Goal: Task Accomplishment & Management: Use online tool/utility

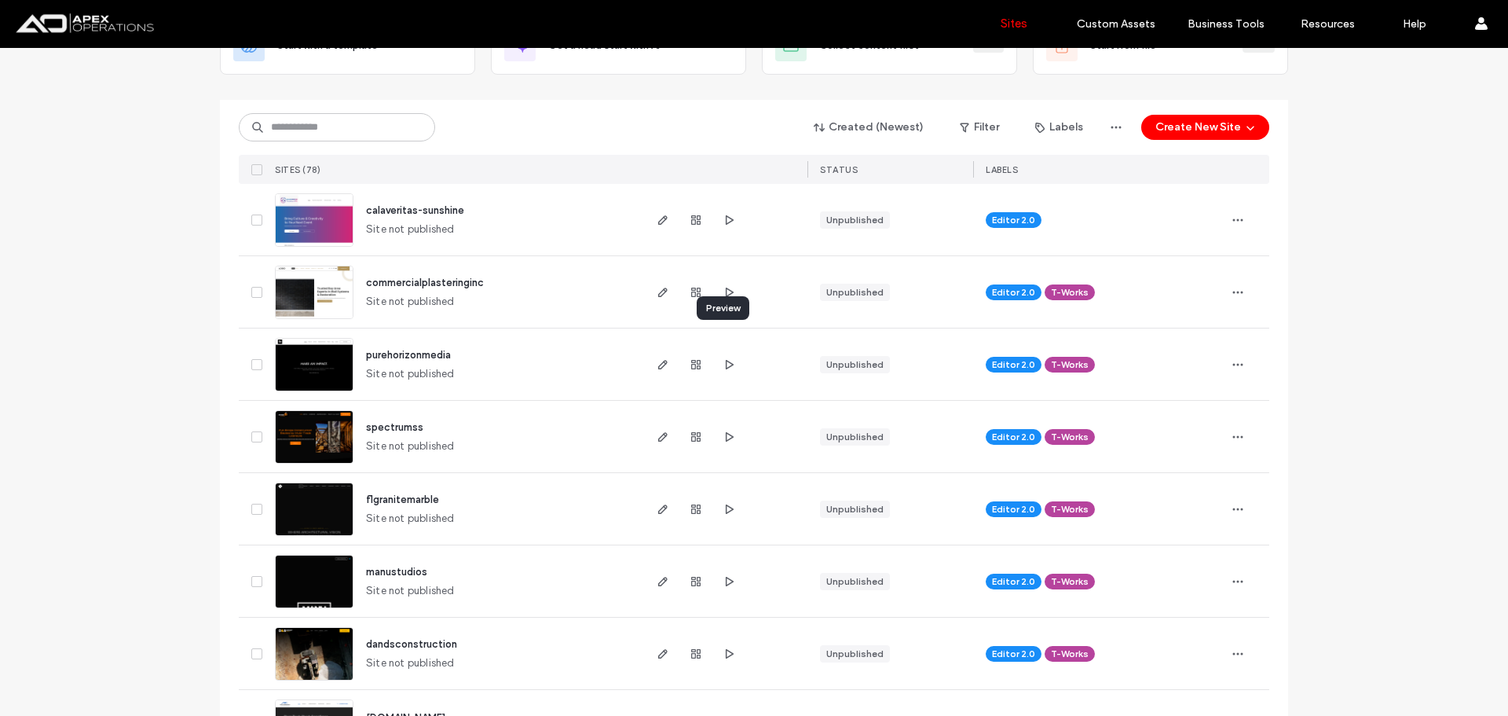
scroll to position [157, 0]
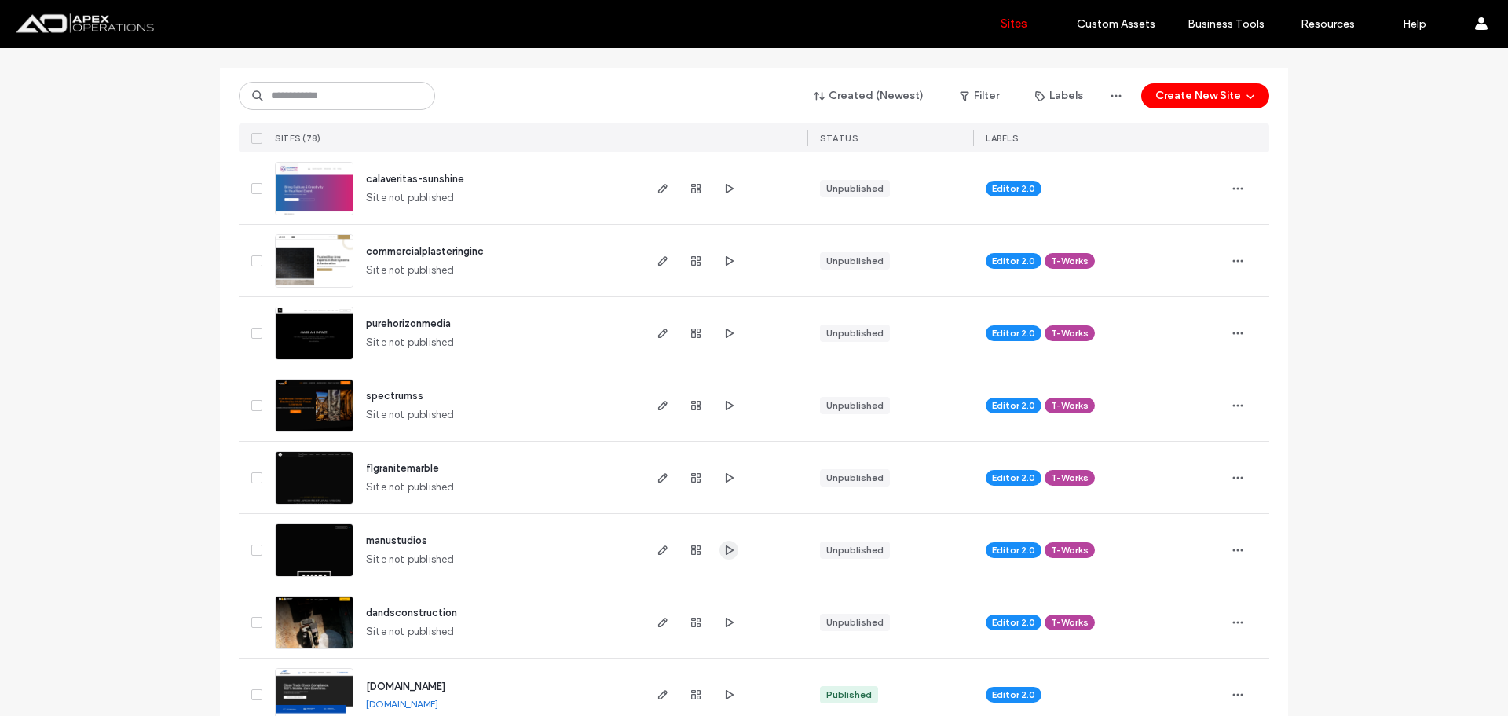
click at [723, 549] on icon "button" at bounding box center [729, 550] width 13 height 13
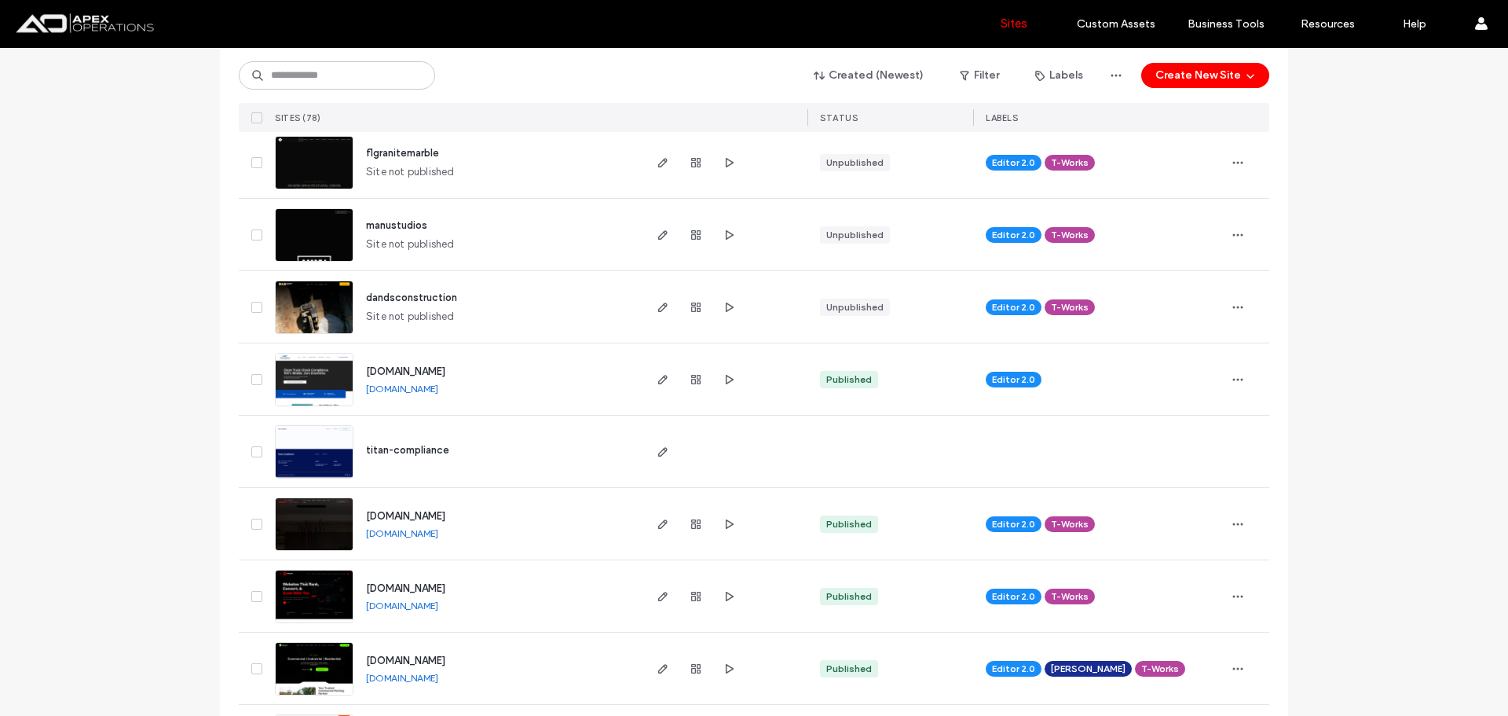
scroll to position [550, 0]
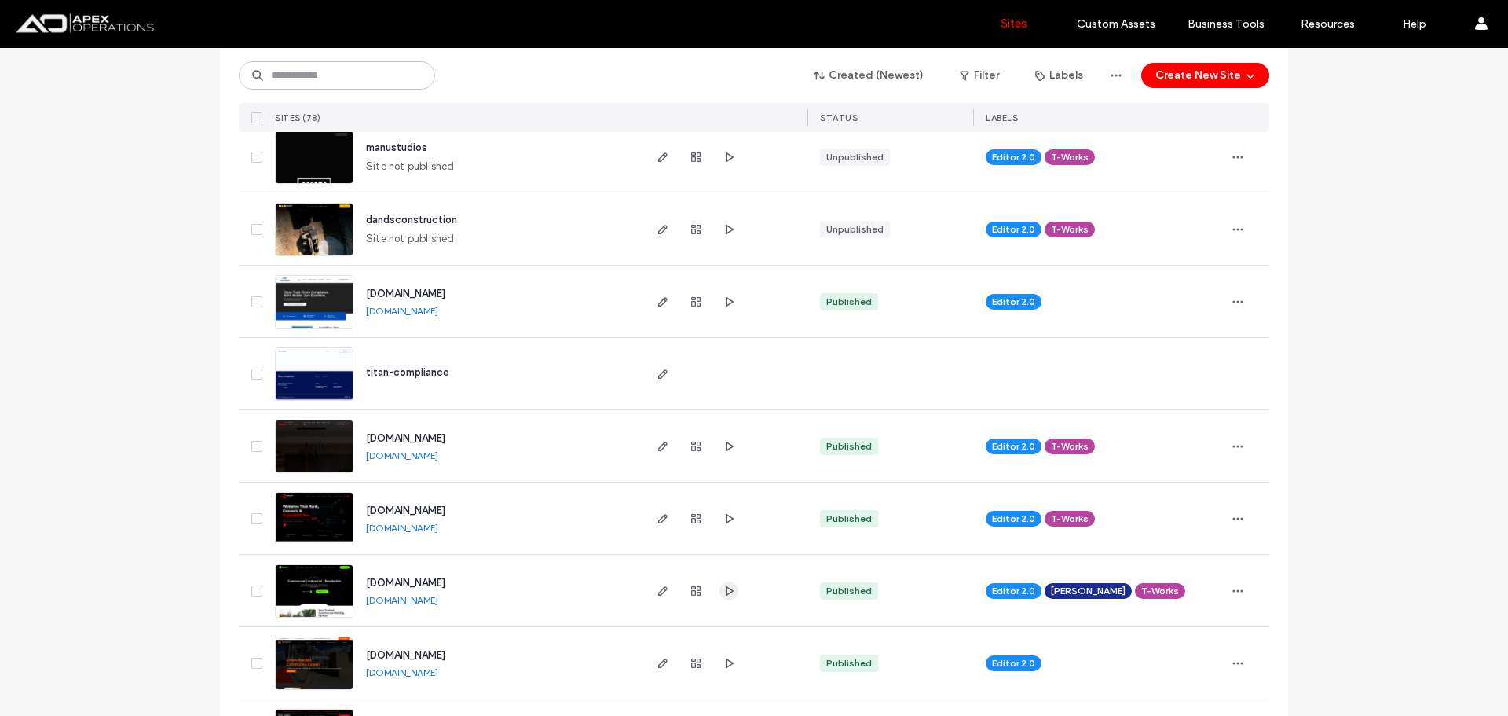
click at [723, 588] on icon "button" at bounding box center [729, 591] width 13 height 13
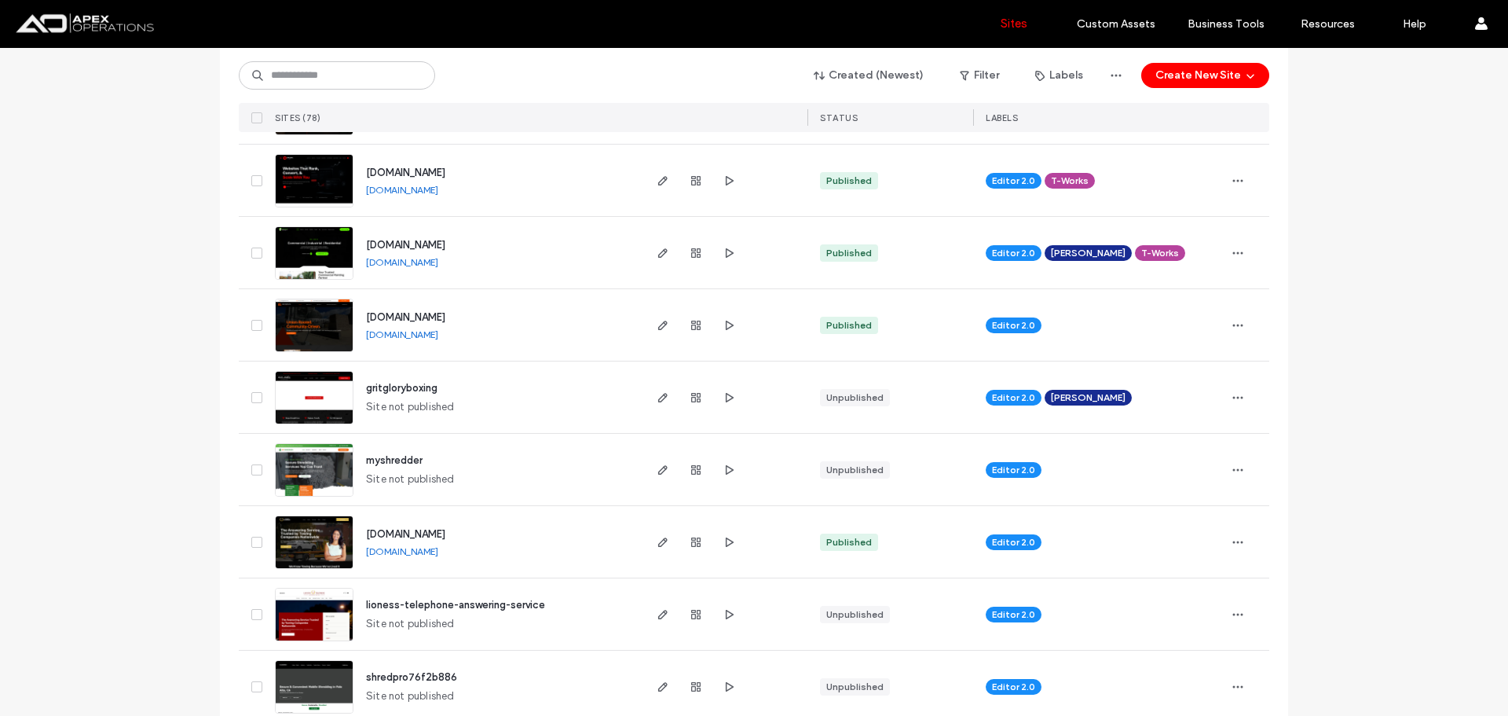
scroll to position [786, 0]
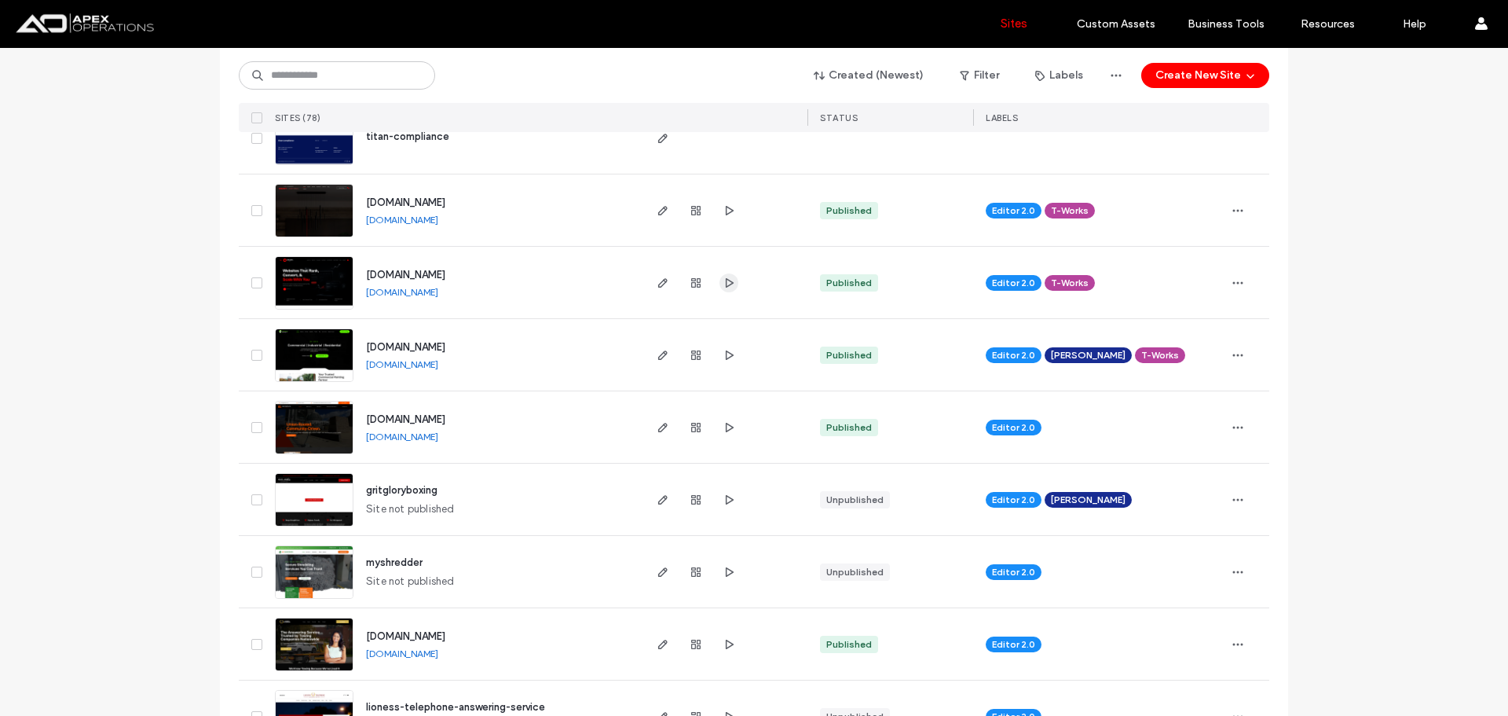
click at [723, 281] on icon "button" at bounding box center [729, 283] width 13 height 13
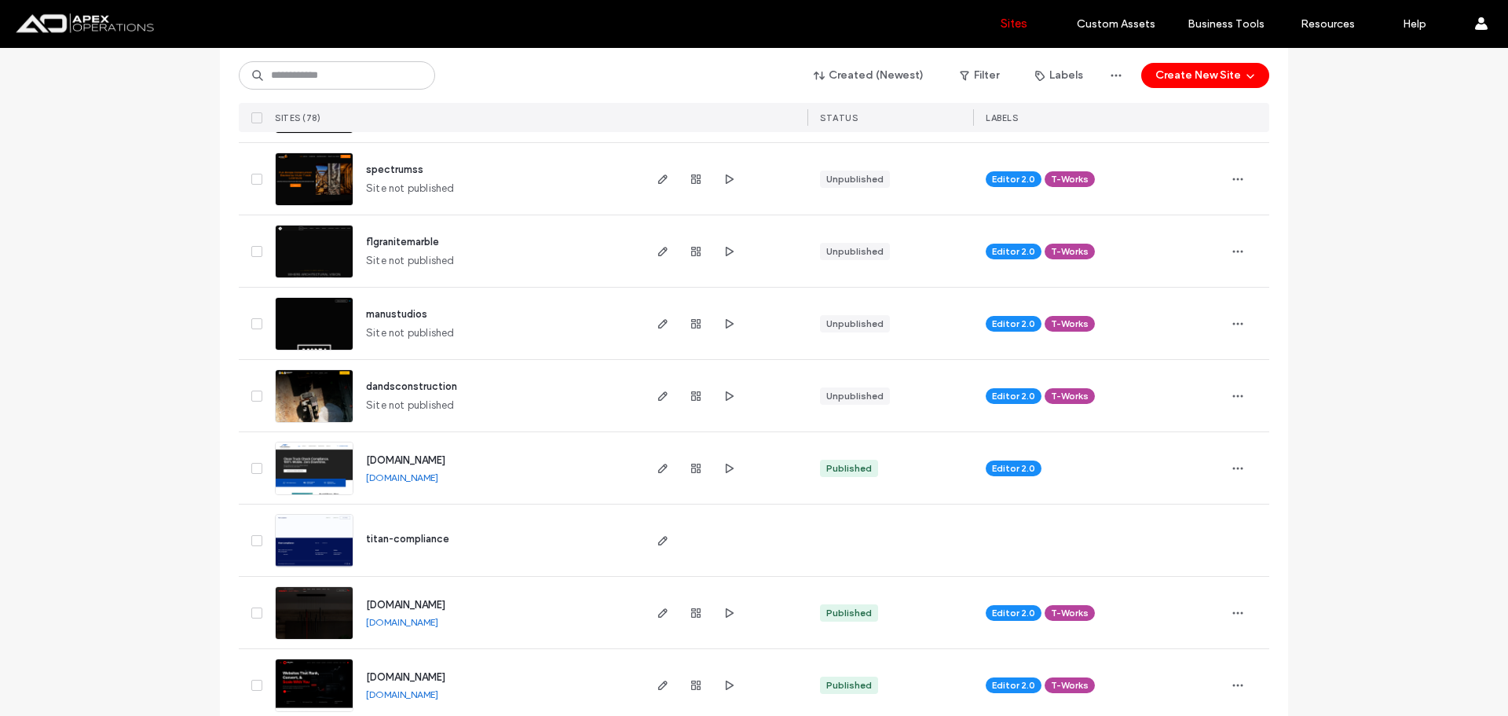
scroll to position [314, 0]
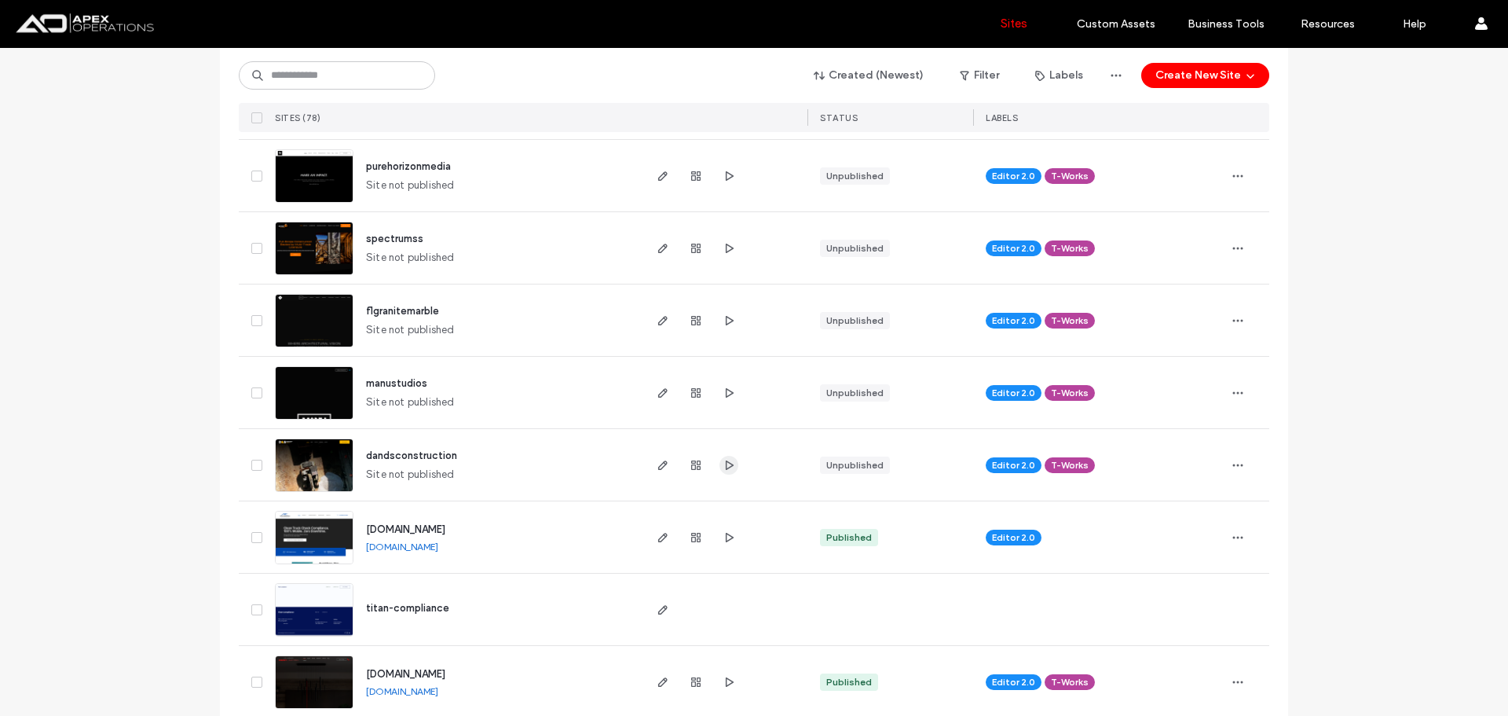
click at [723, 465] on icon "button" at bounding box center [729, 465] width 13 height 13
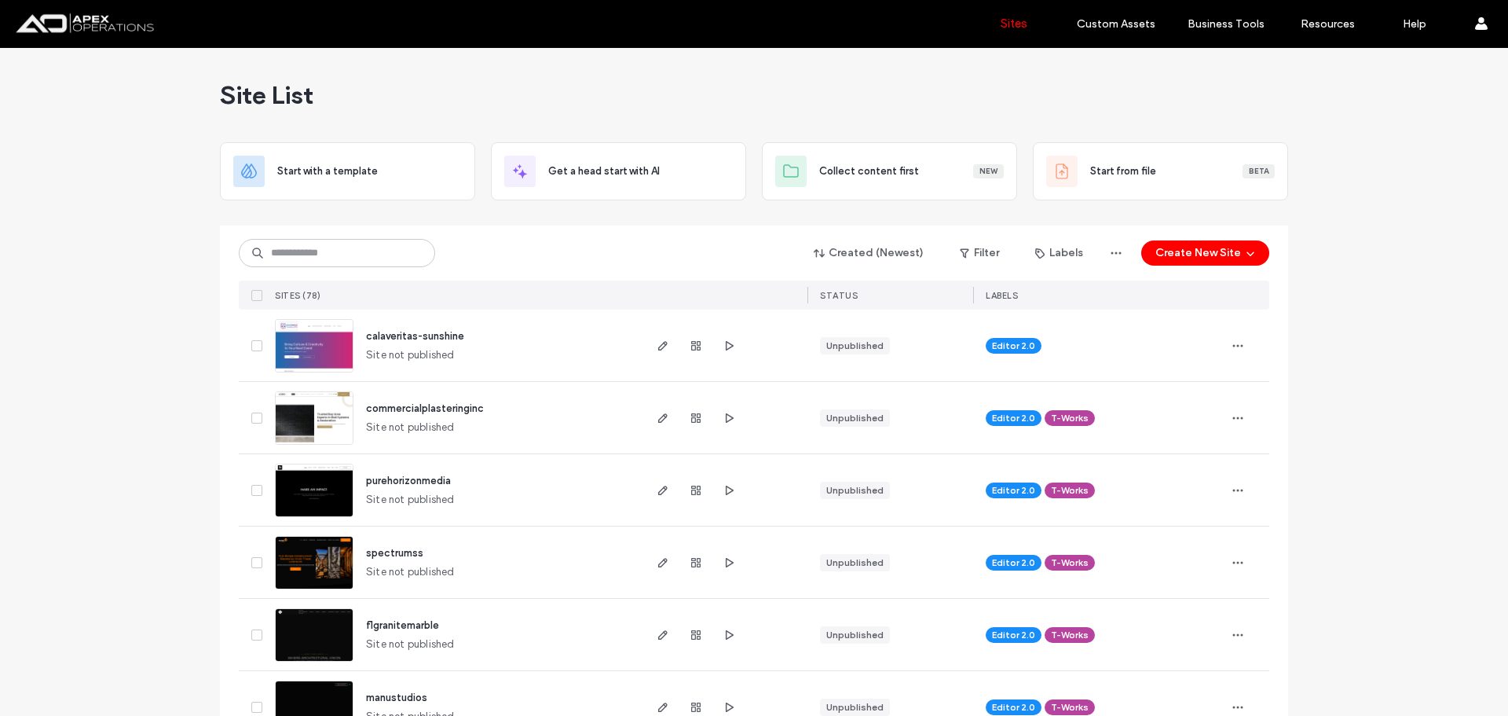
click at [724, 559] on icon "button" at bounding box center [729, 562] width 13 height 13
click at [733, 416] on div at bounding box center [724, 417] width 167 height 71
click at [726, 416] on icon "button" at bounding box center [729, 418] width 13 height 13
click at [368, 261] on input at bounding box center [337, 253] width 196 height 28
paste input "**********"
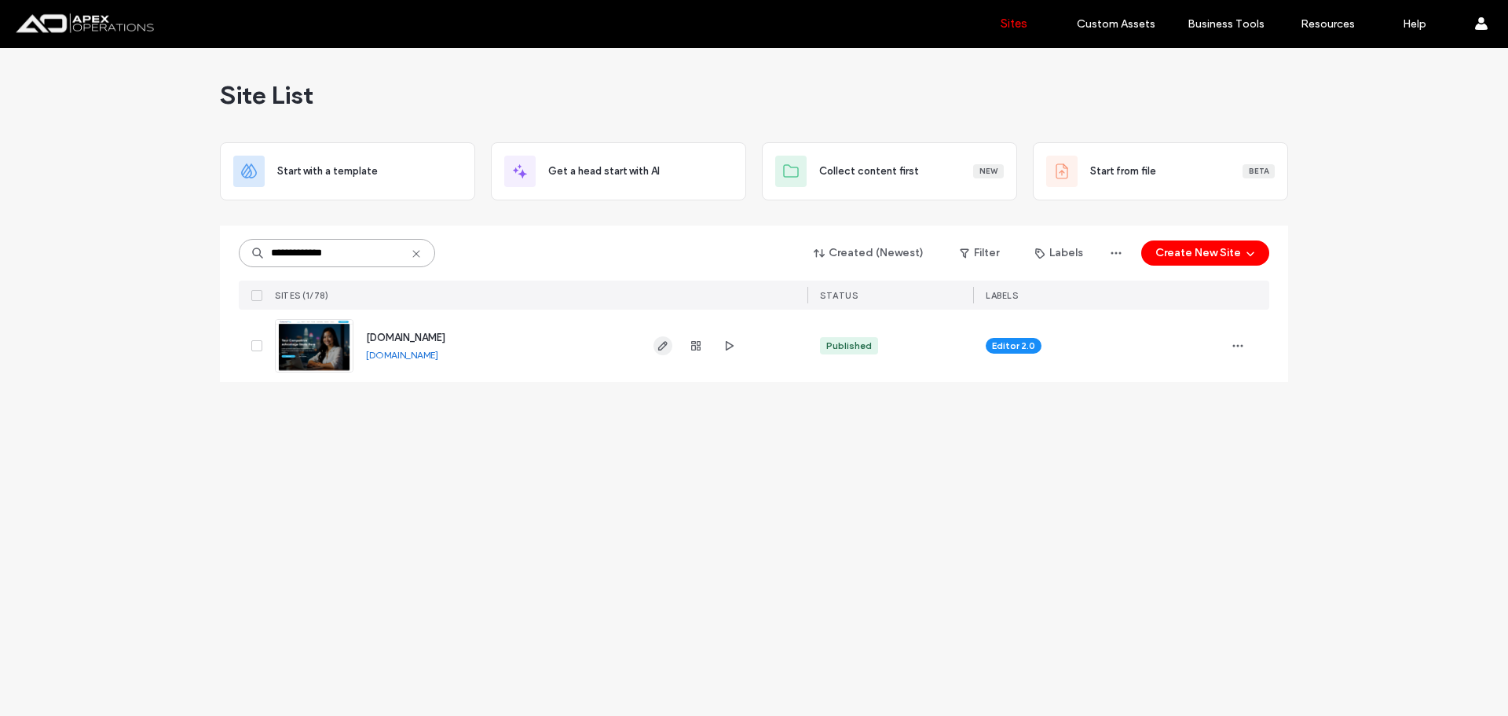
type input "**********"
click at [665, 347] on icon "button" at bounding box center [663, 345] width 13 height 13
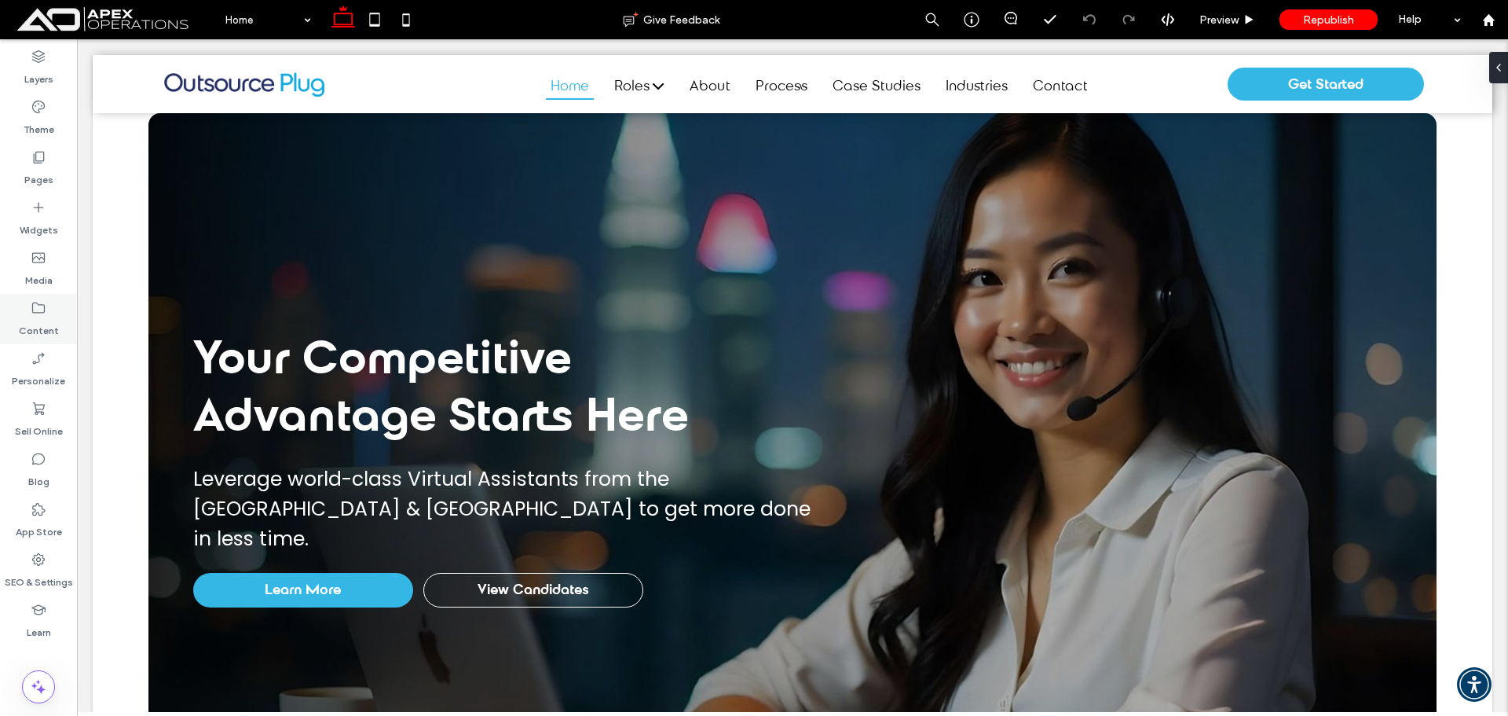
click at [32, 325] on label "Content" at bounding box center [39, 327] width 40 height 22
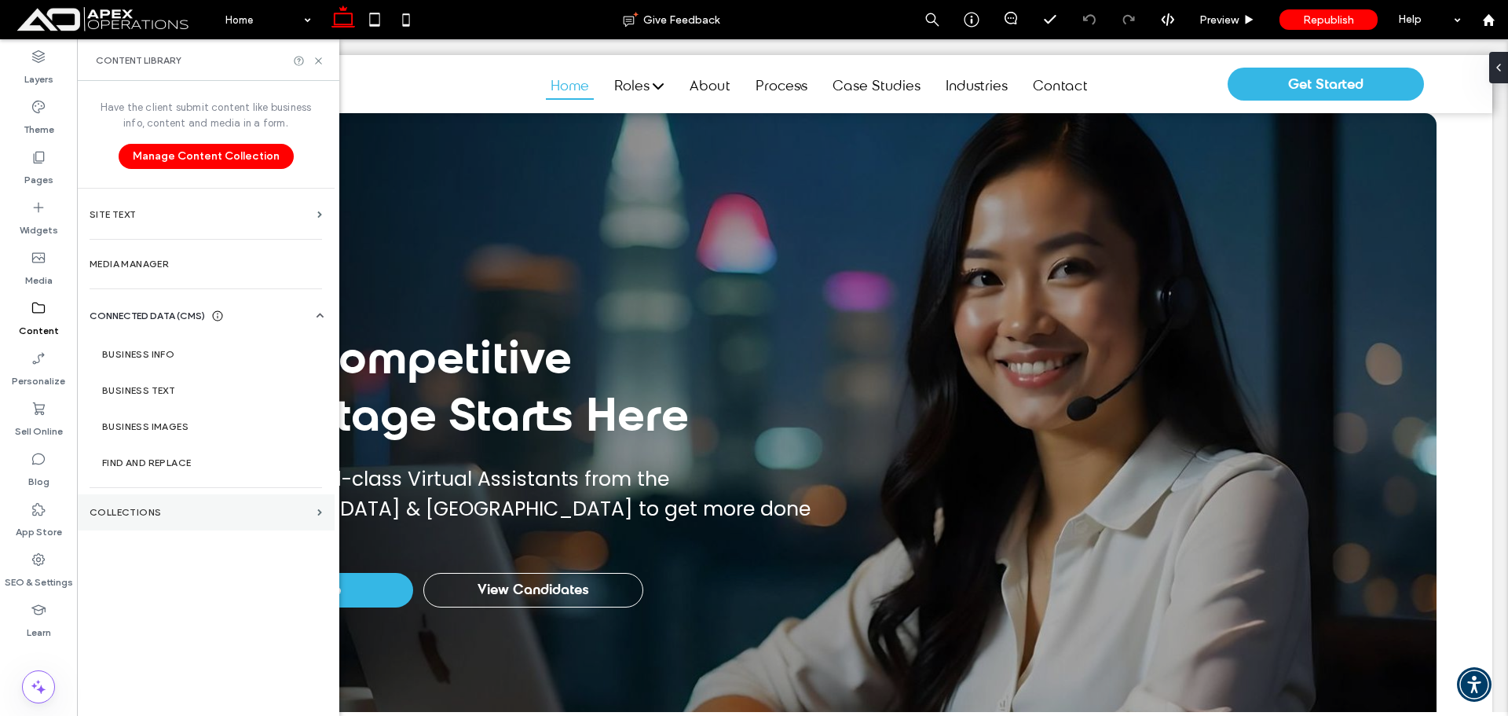
click at [180, 507] on label "Collections" at bounding box center [201, 512] width 222 height 11
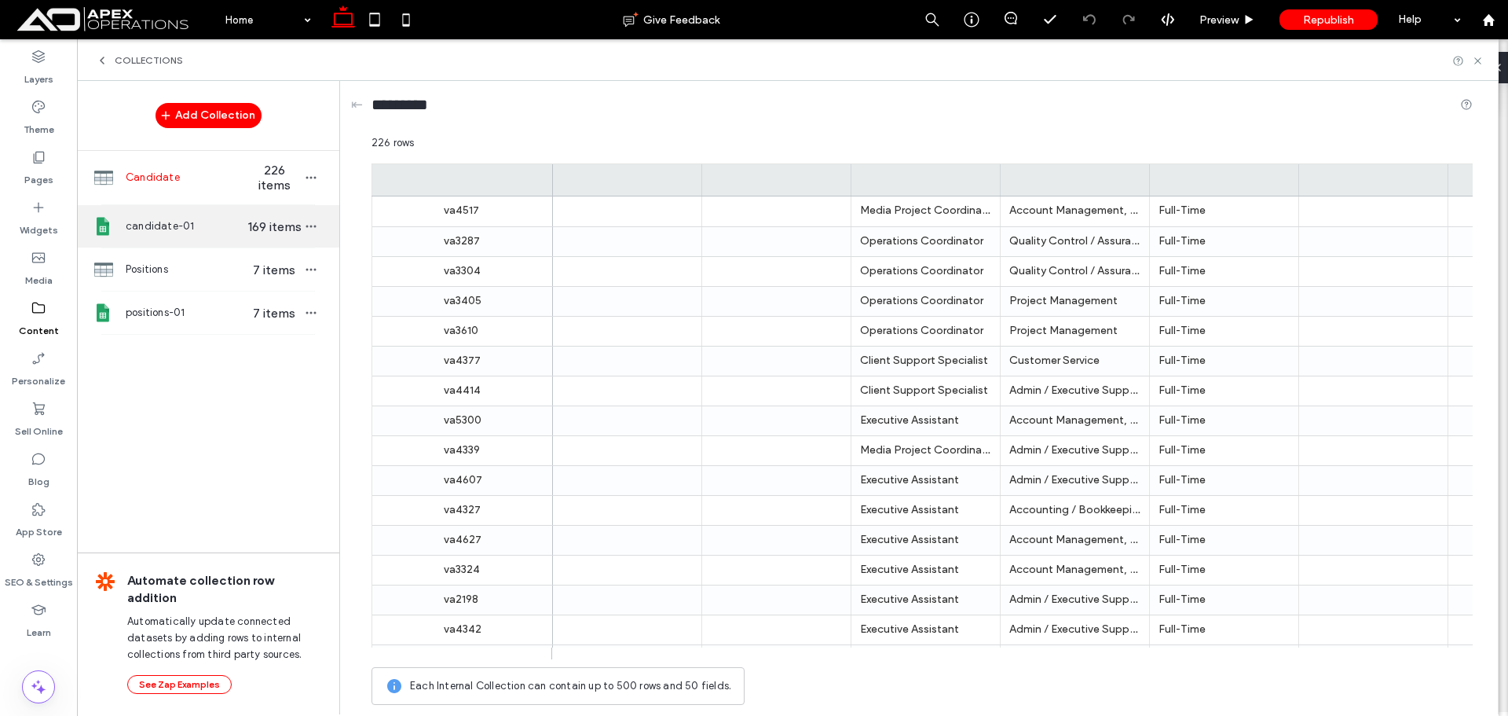
click at [271, 235] on div "candidate-01 169 items" at bounding box center [208, 226] width 262 height 42
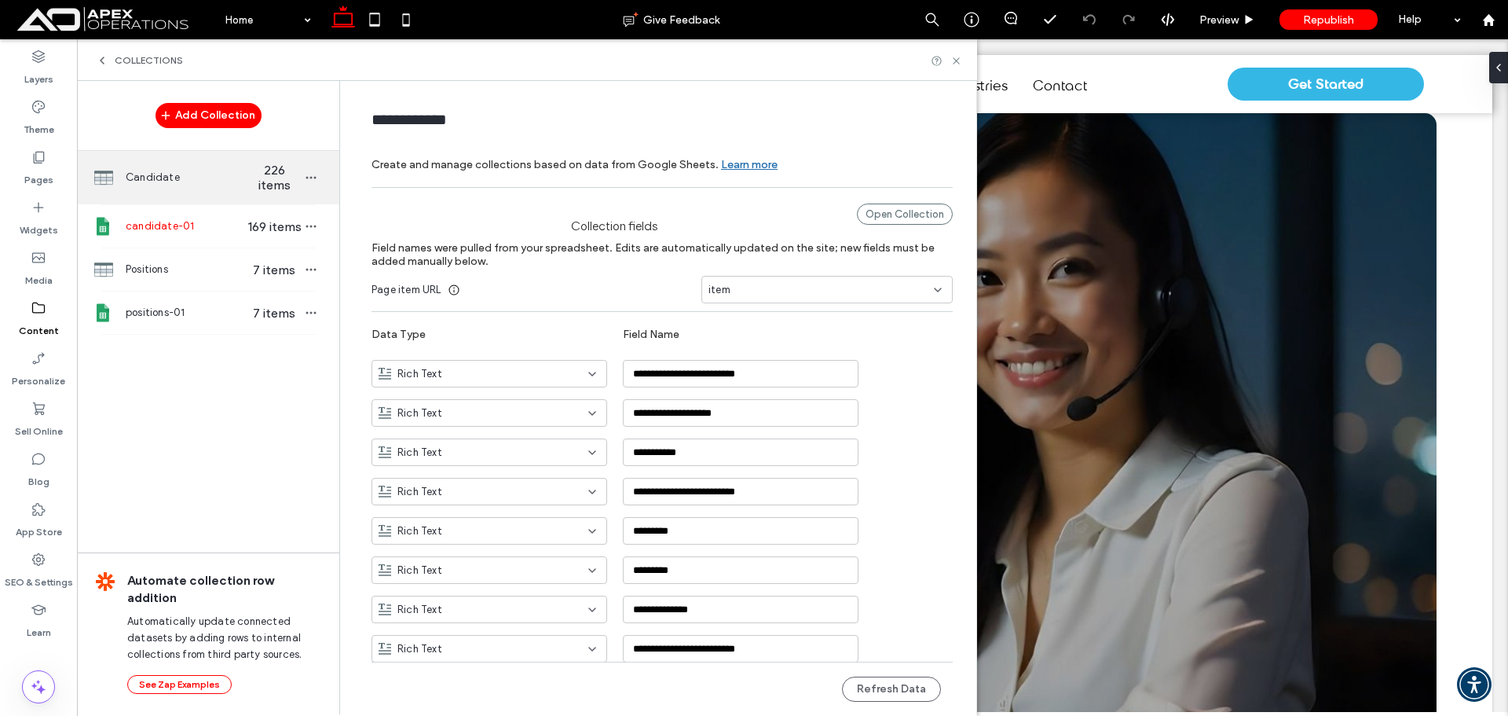
click at [253, 186] on span "226 items" at bounding box center [274, 178] width 55 height 30
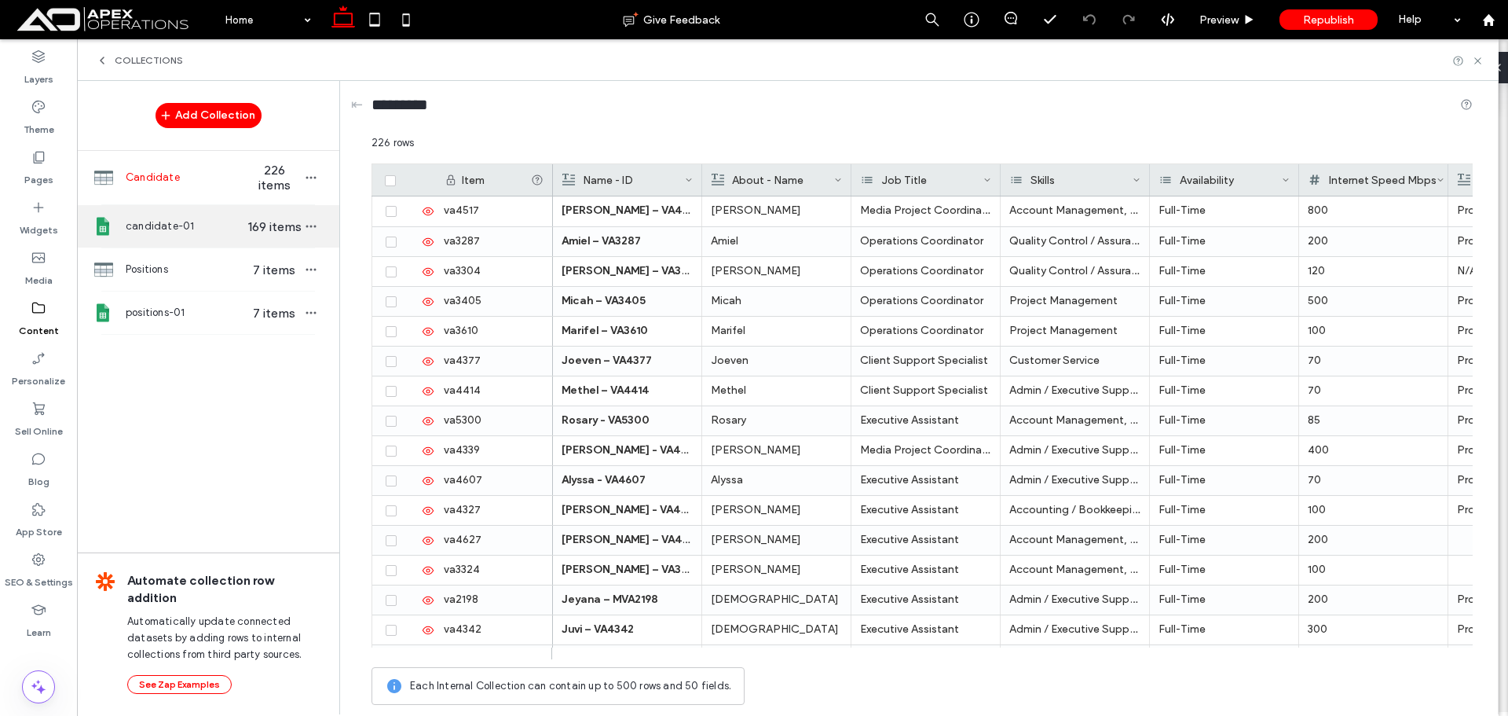
click at [258, 222] on span "169 items" at bounding box center [274, 226] width 55 height 15
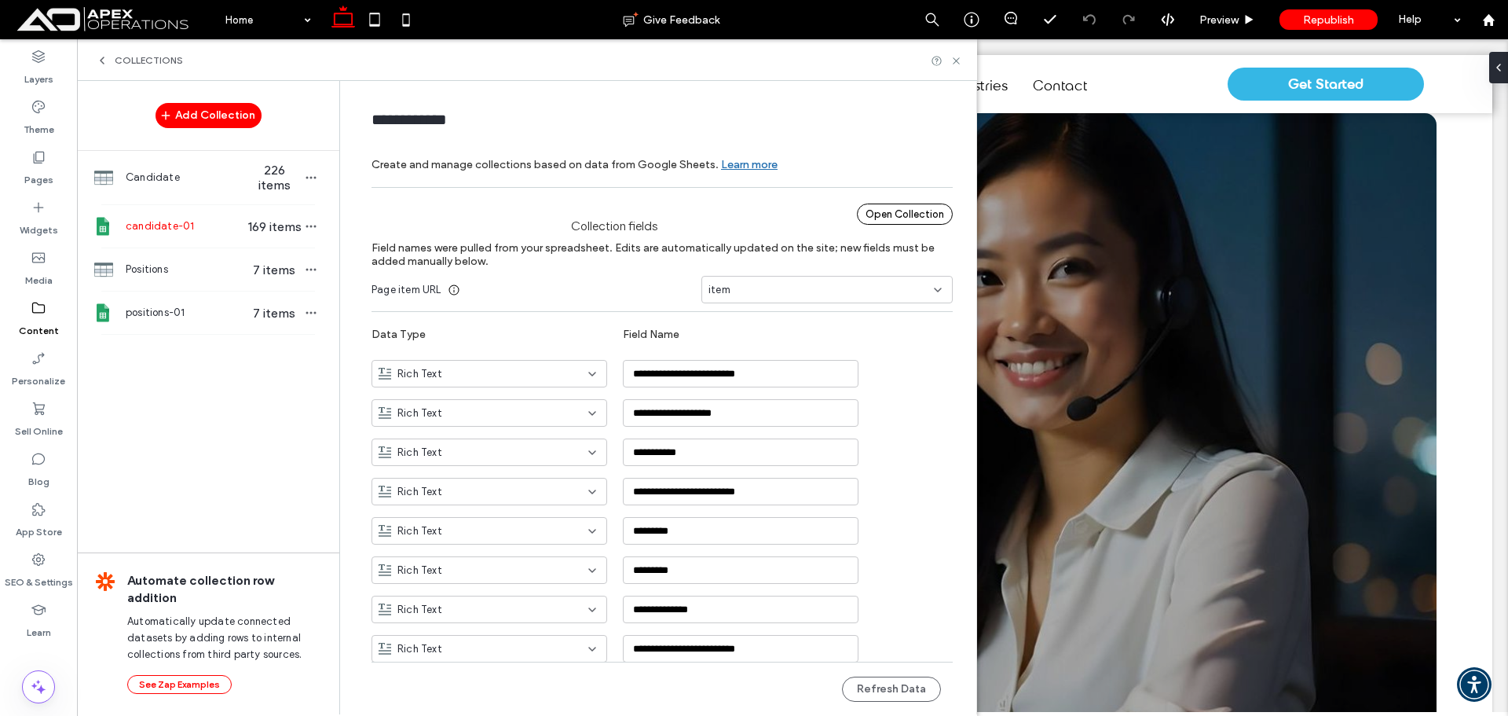
click at [889, 214] on div "Open Collection" at bounding box center [905, 213] width 96 height 21
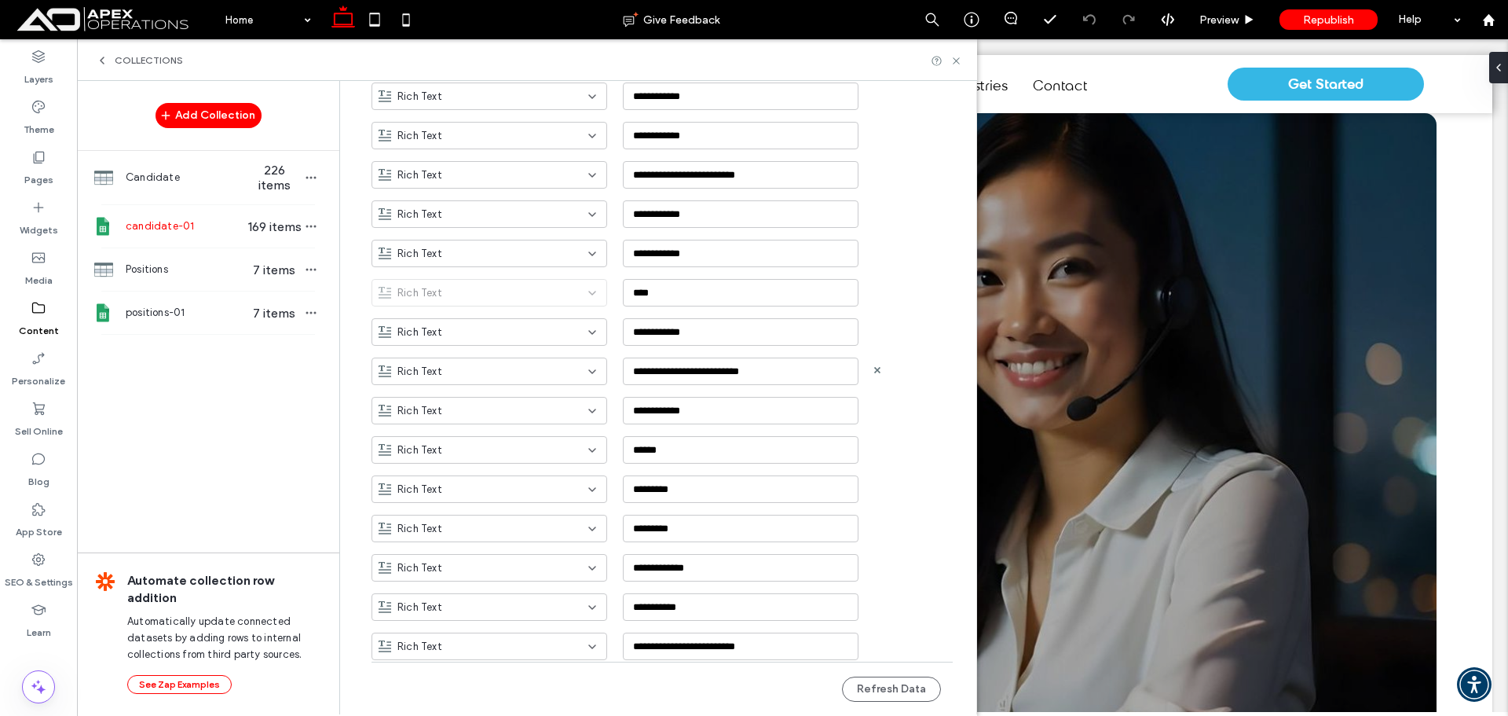
scroll to position [1021, 0]
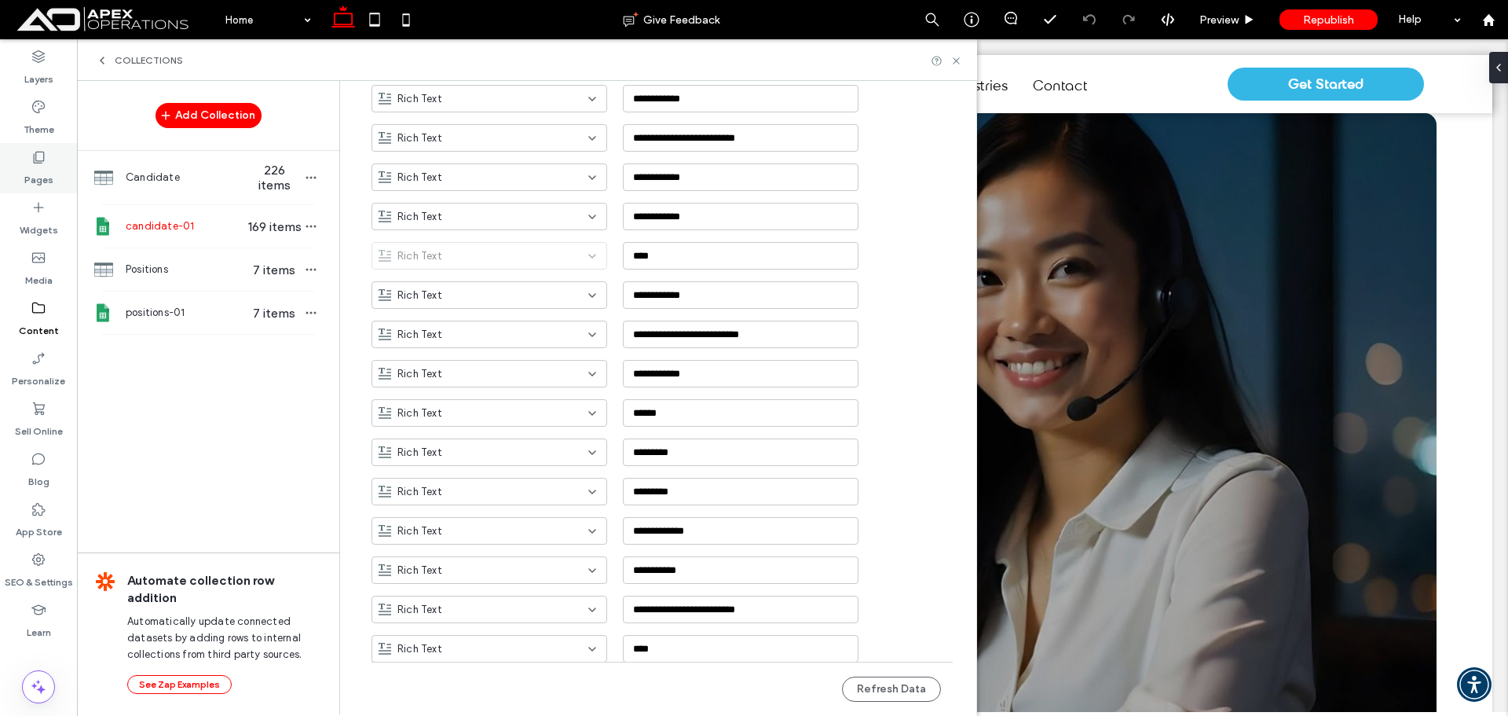
click at [38, 170] on label "Pages" at bounding box center [38, 176] width 29 height 22
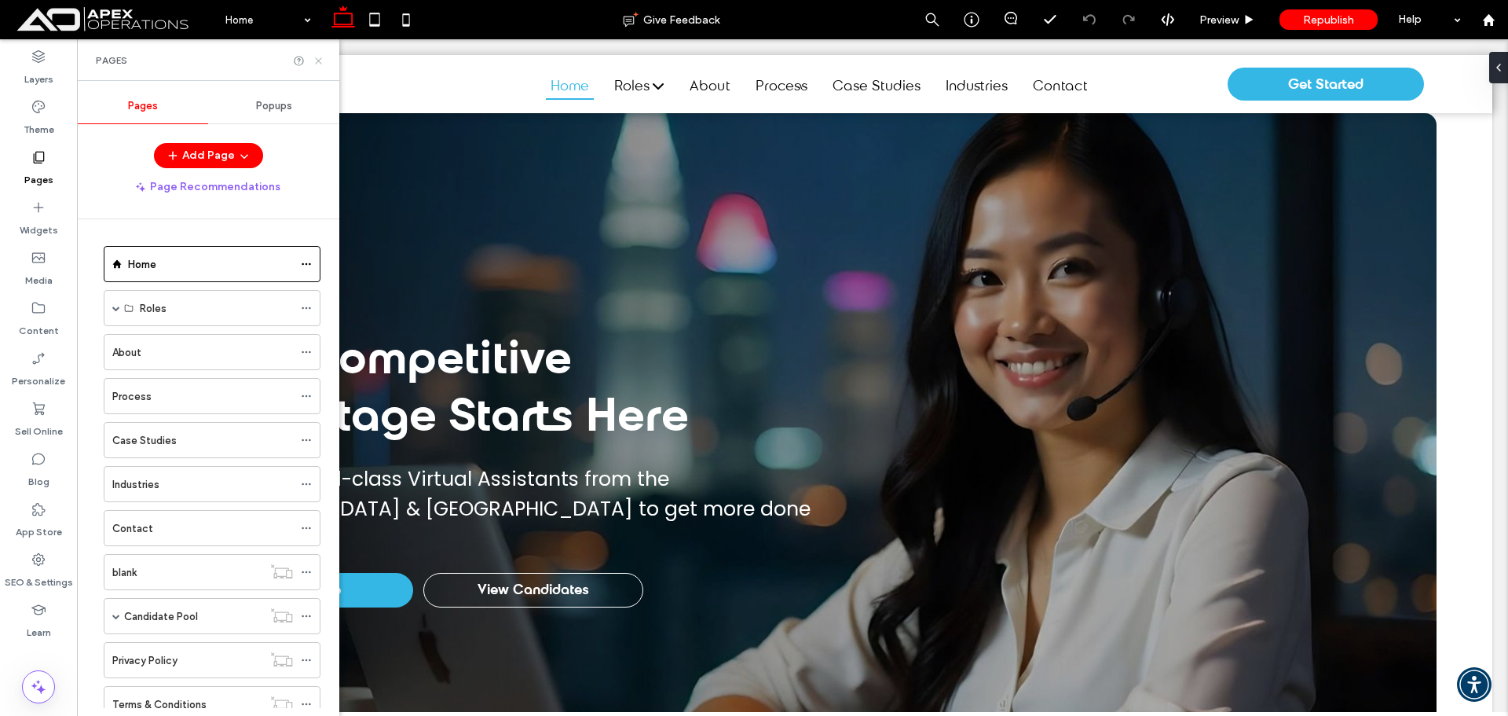
click at [315, 61] on icon at bounding box center [319, 61] width 12 height 12
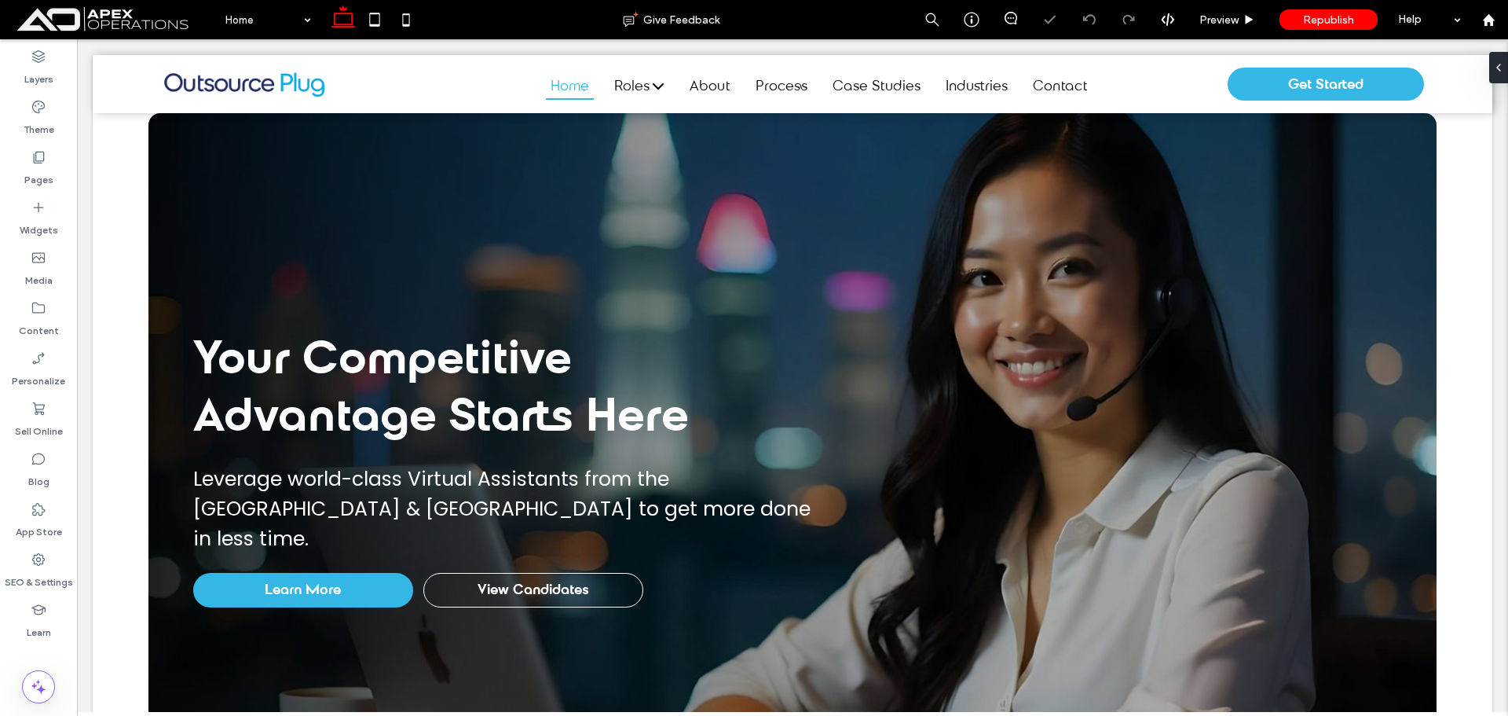
scroll to position [0, 0]
click at [36, 302] on icon at bounding box center [39, 308] width 16 height 16
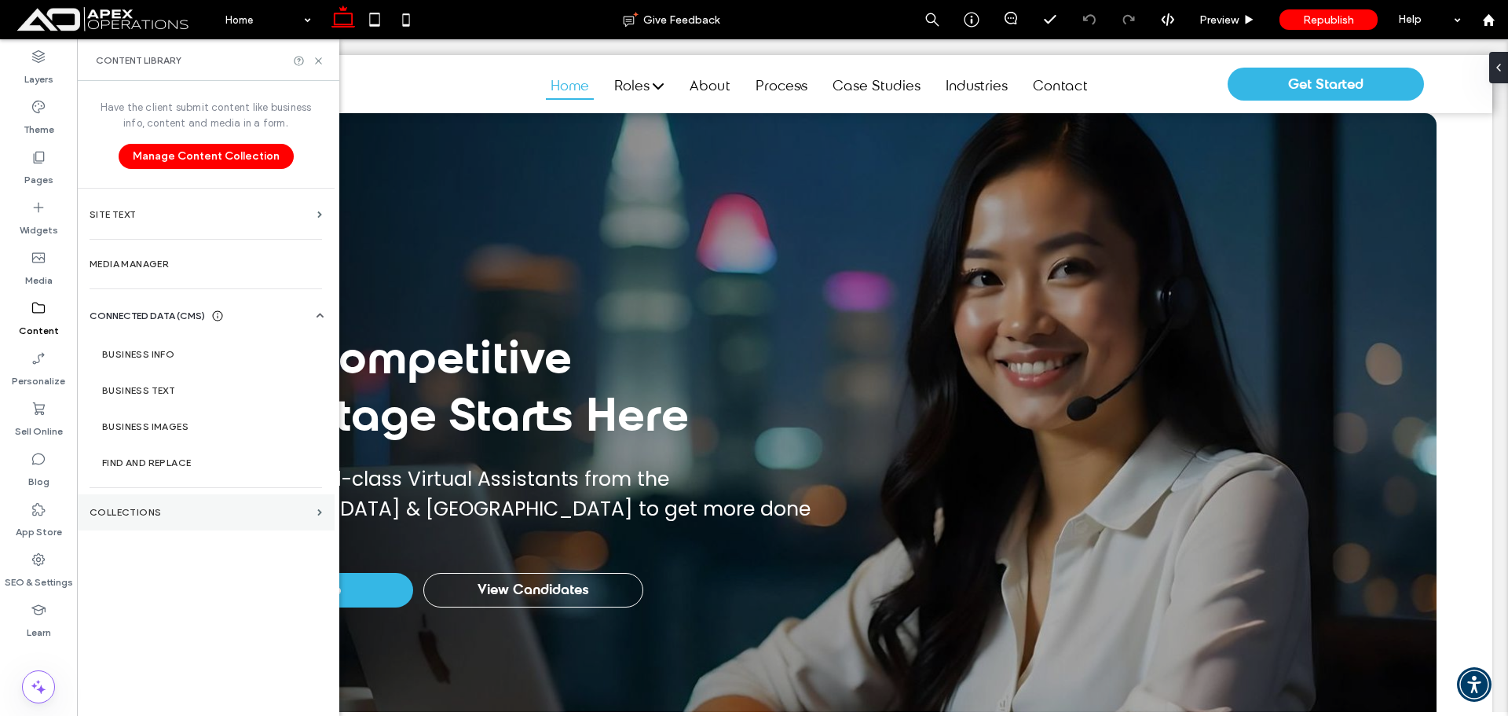
click at [187, 521] on section "Collections" at bounding box center [206, 512] width 258 height 36
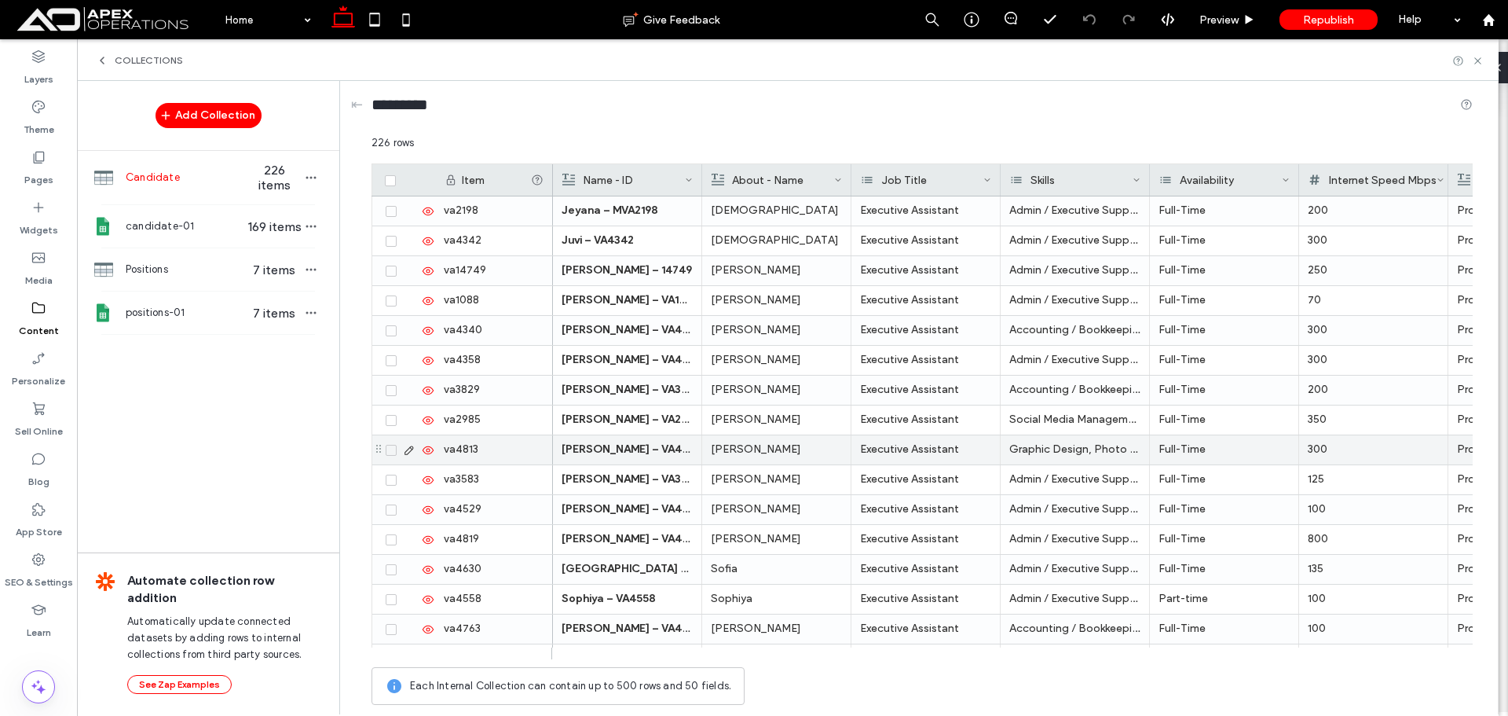
scroll to position [471, 0]
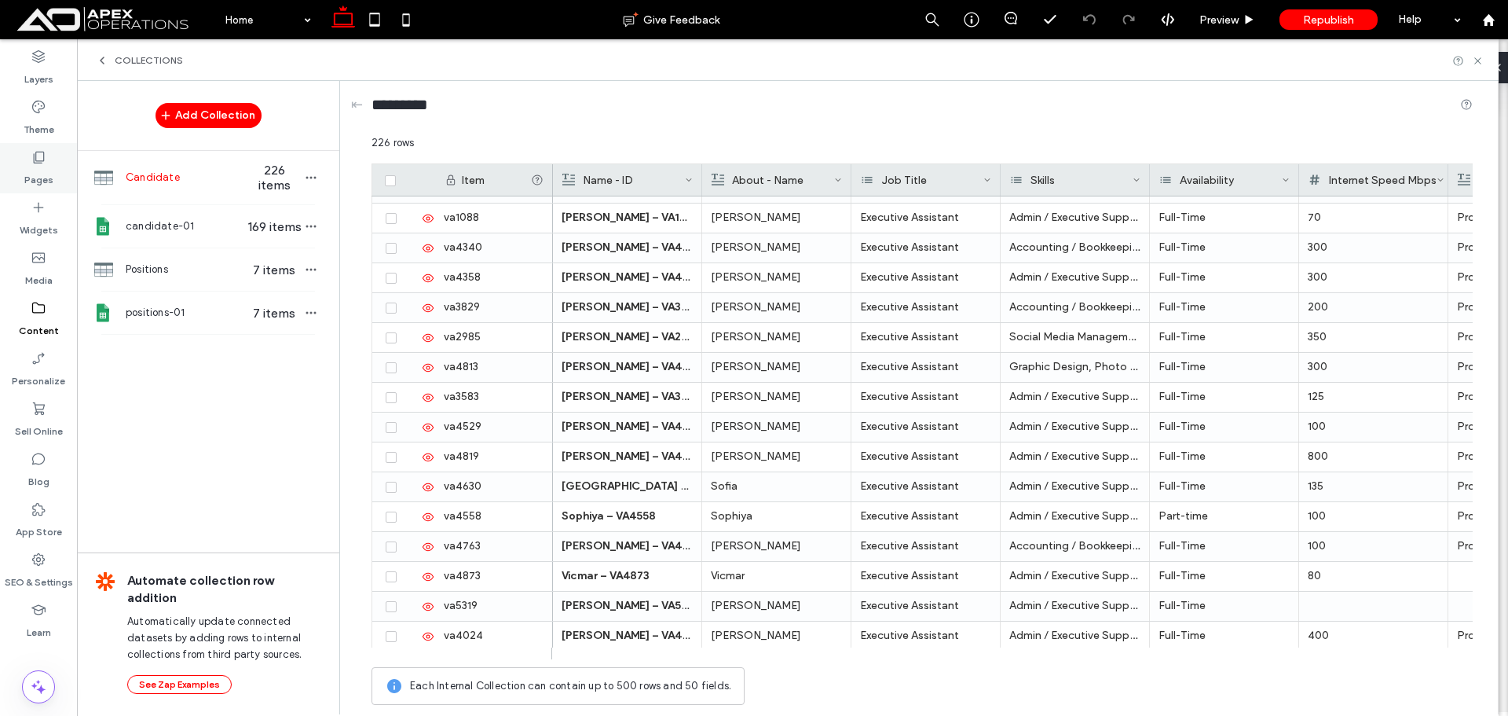
click at [46, 170] on label "Pages" at bounding box center [38, 176] width 29 height 22
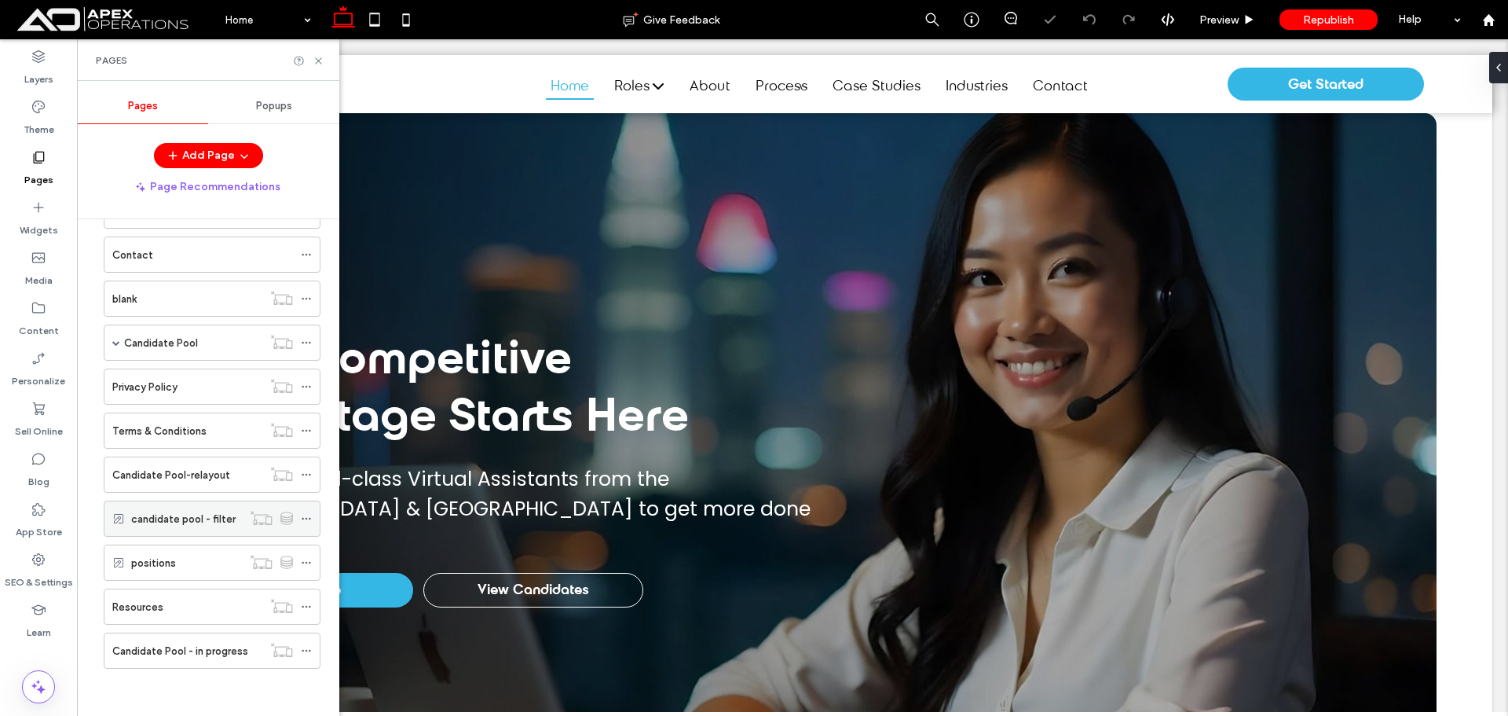
scroll to position [0, 0]
click at [222, 518] on label "candidate pool - filter" at bounding box center [183, 518] width 104 height 27
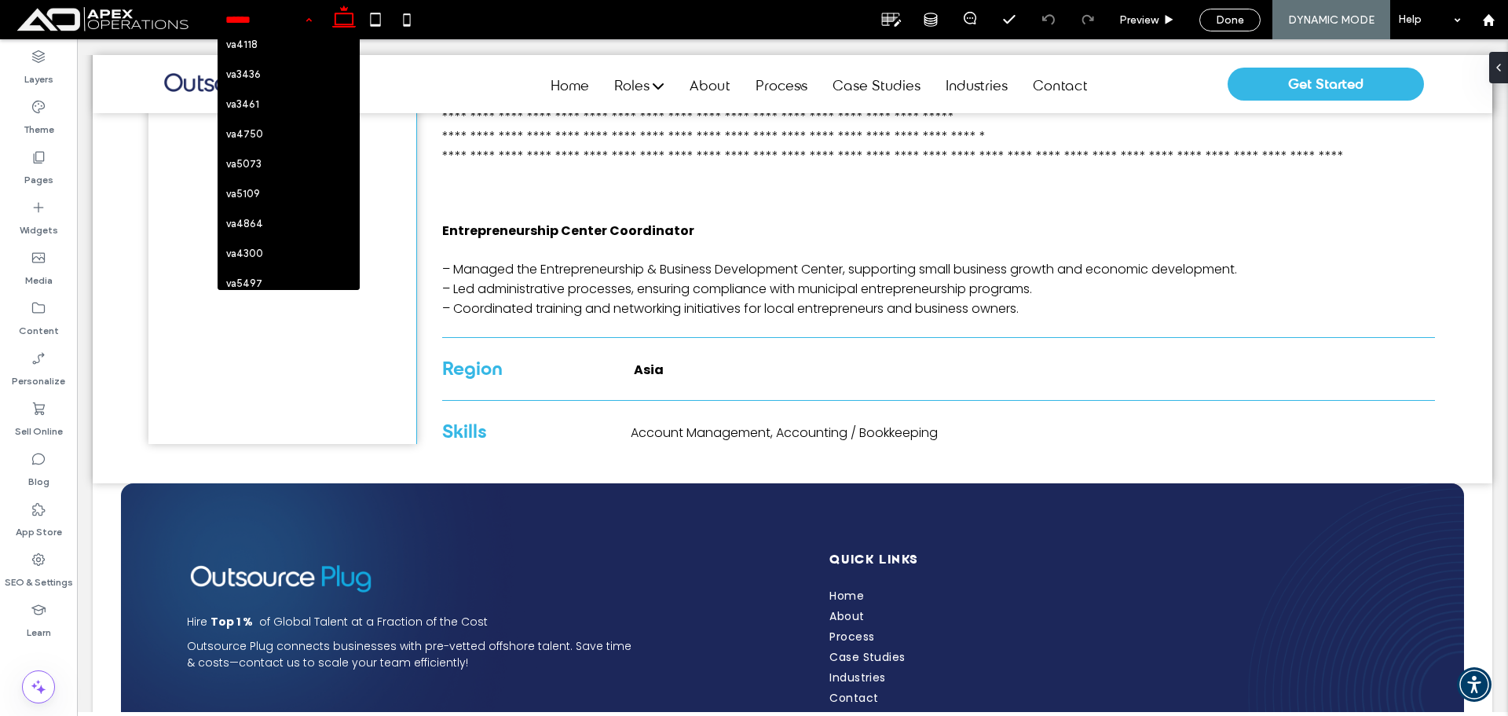
scroll to position [1728, 0]
click at [285, 131] on hr at bounding box center [288, 131] width 141 height 1
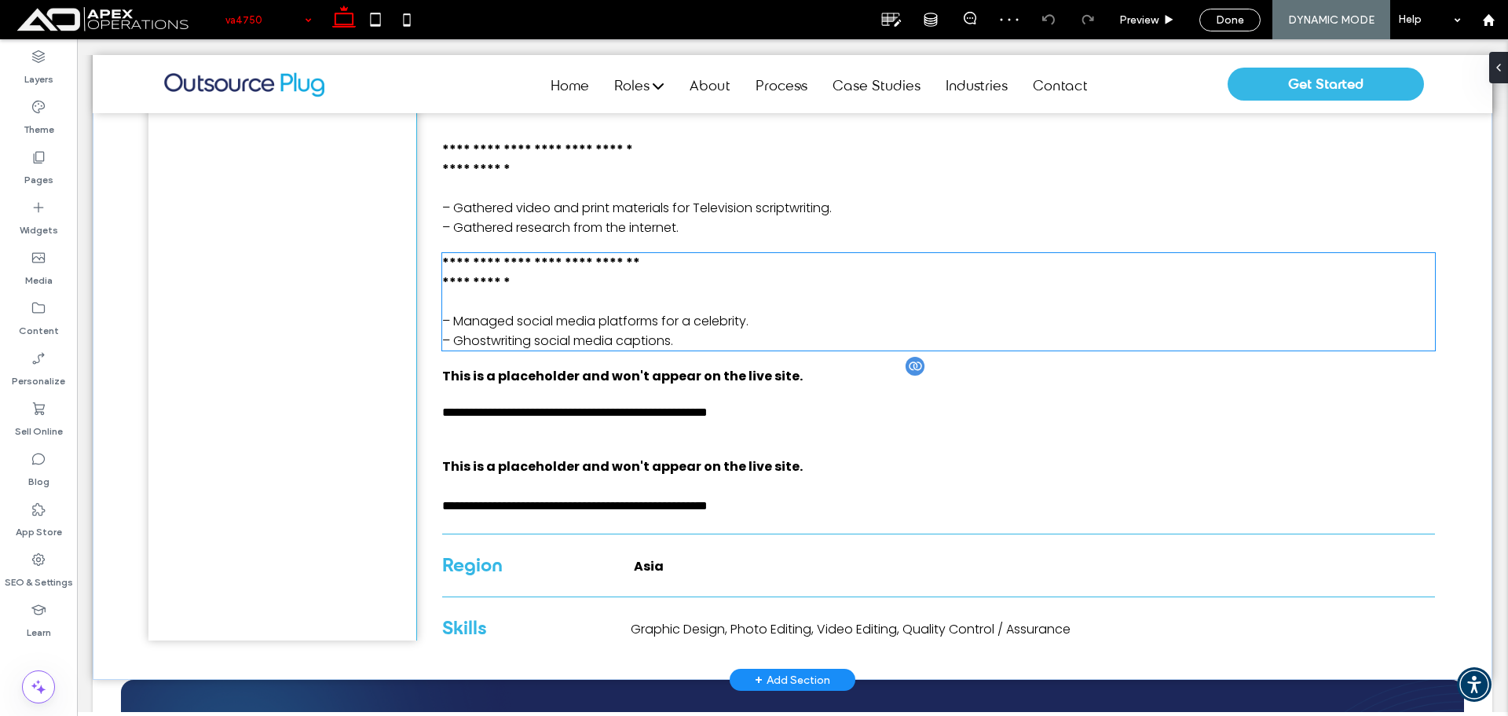
scroll to position [629, 0]
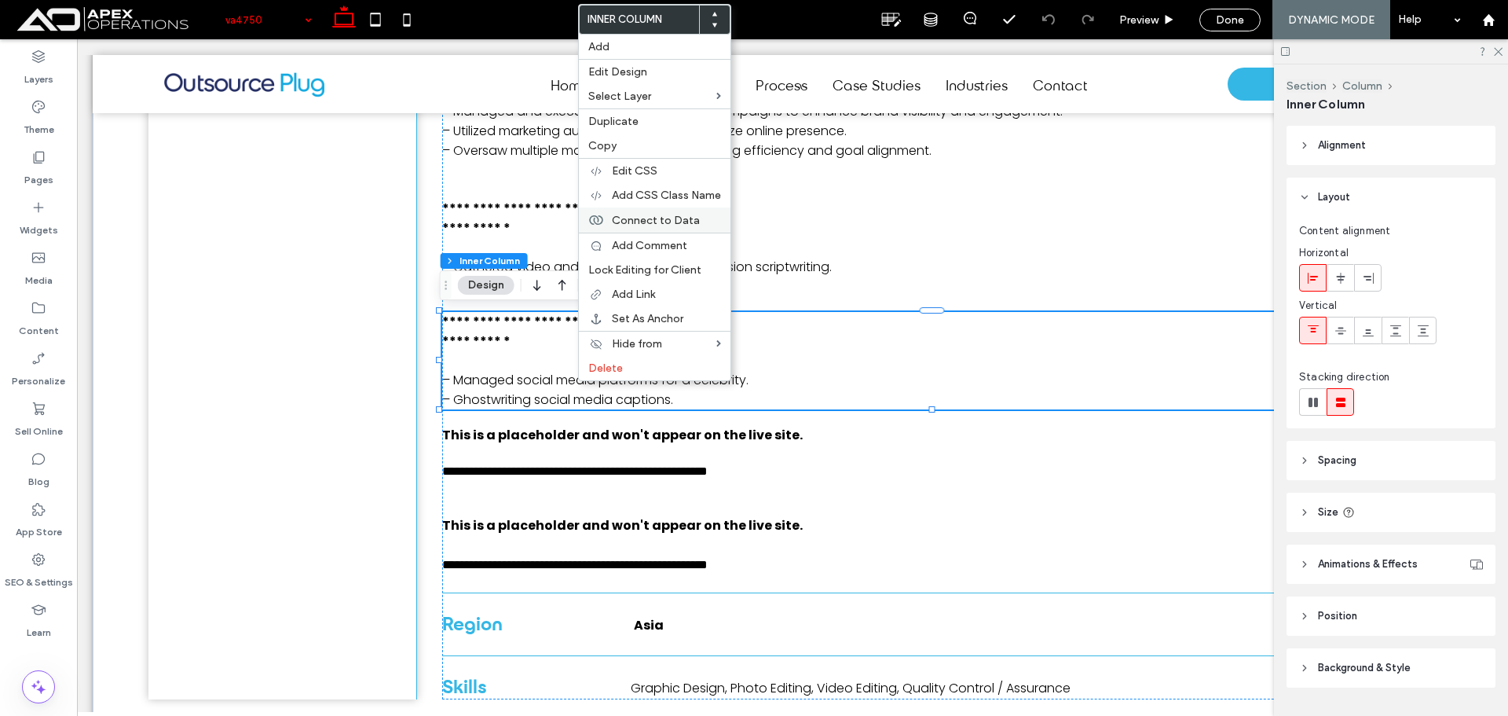
click at [682, 222] on span "Connect to Data" at bounding box center [656, 220] width 88 height 13
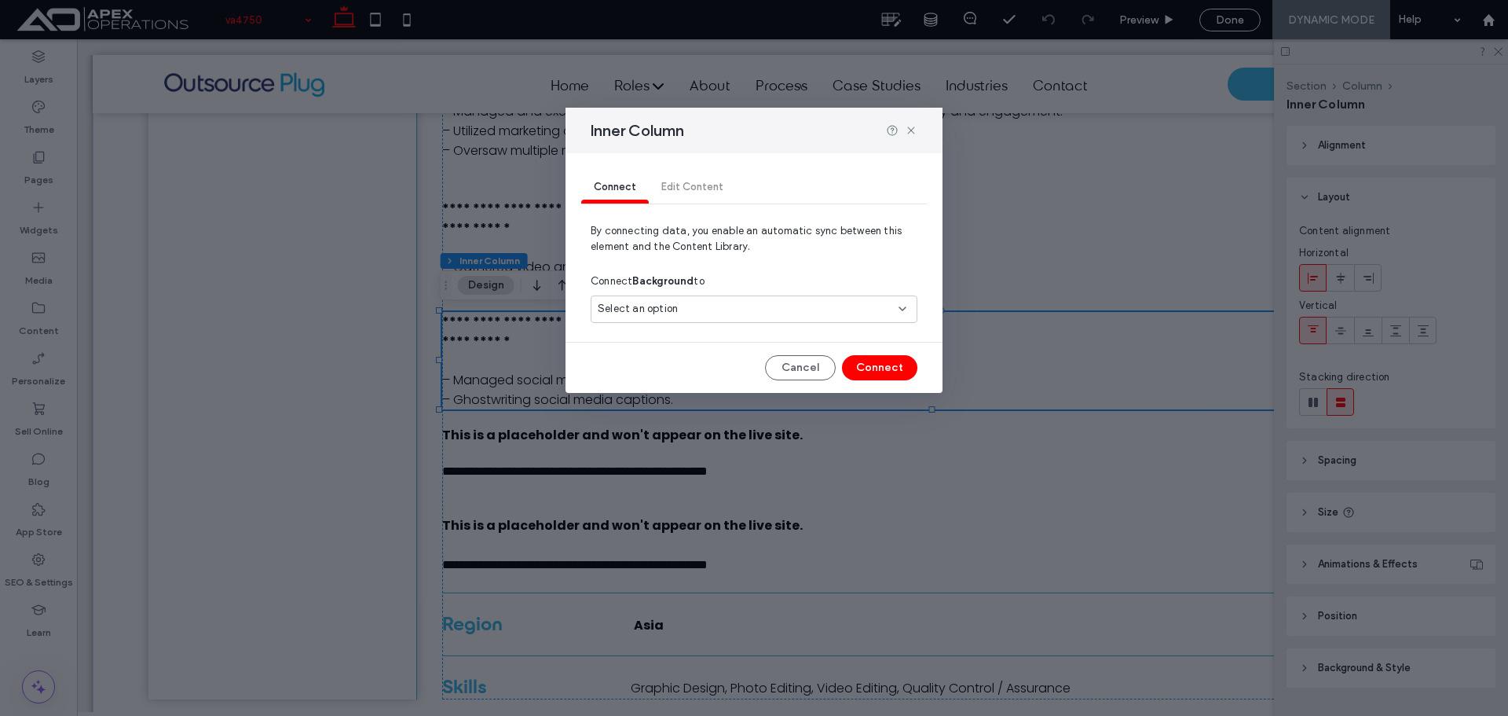
click at [708, 306] on div "Select an option" at bounding box center [745, 309] width 294 height 16
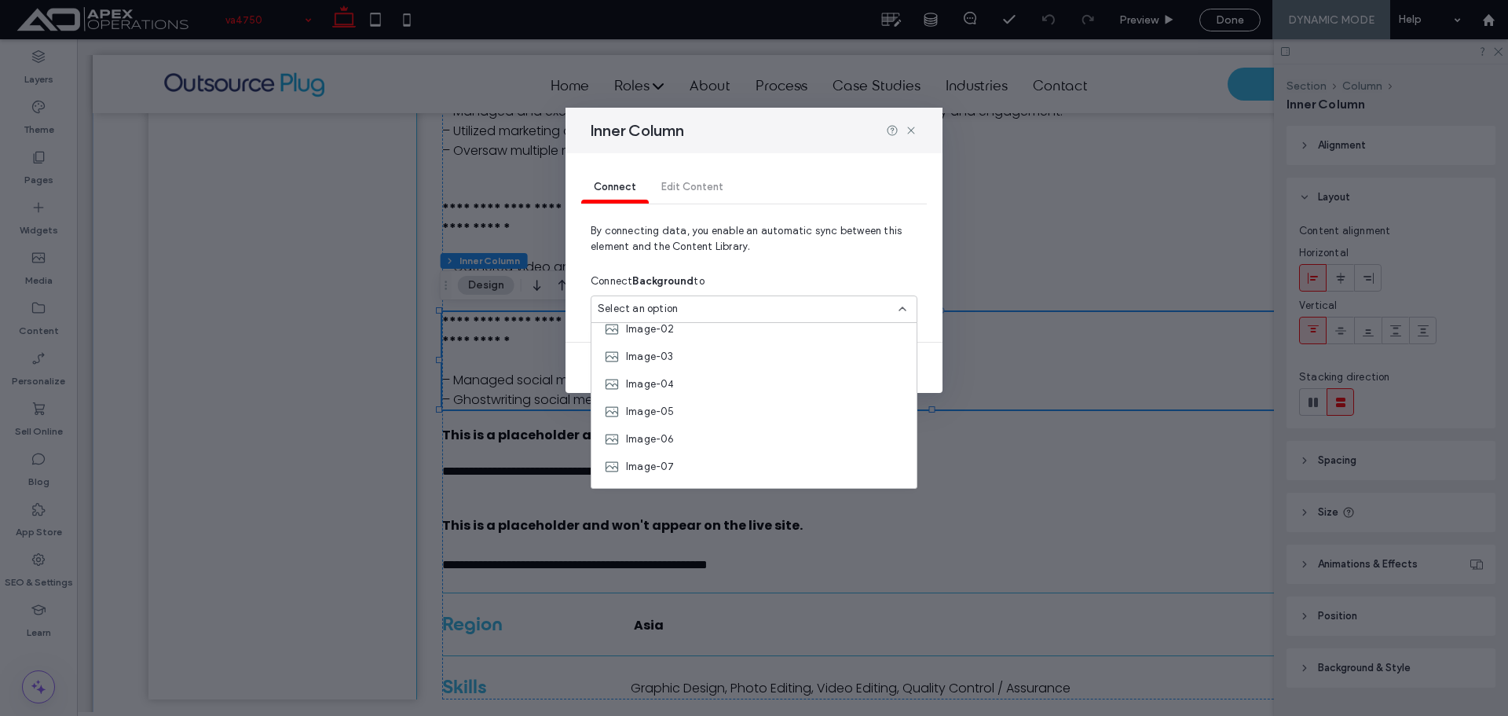
scroll to position [165, 0]
drag, startPoint x: 910, startPoint y: 128, endPoint x: 786, endPoint y: 123, distance: 124.3
click at [910, 128] on use at bounding box center [910, 129] width 7 height 7
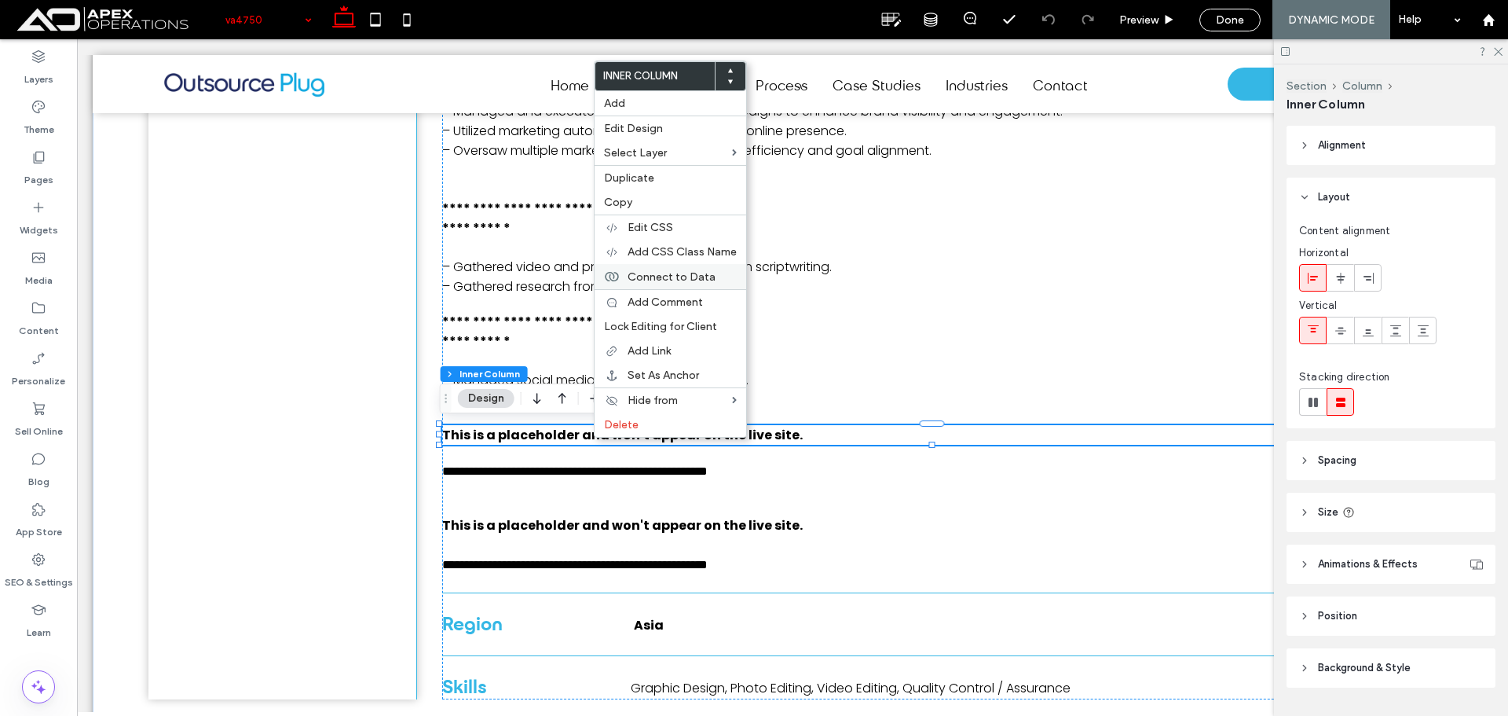
click at [699, 279] on span "Connect to Data" at bounding box center [672, 276] width 88 height 13
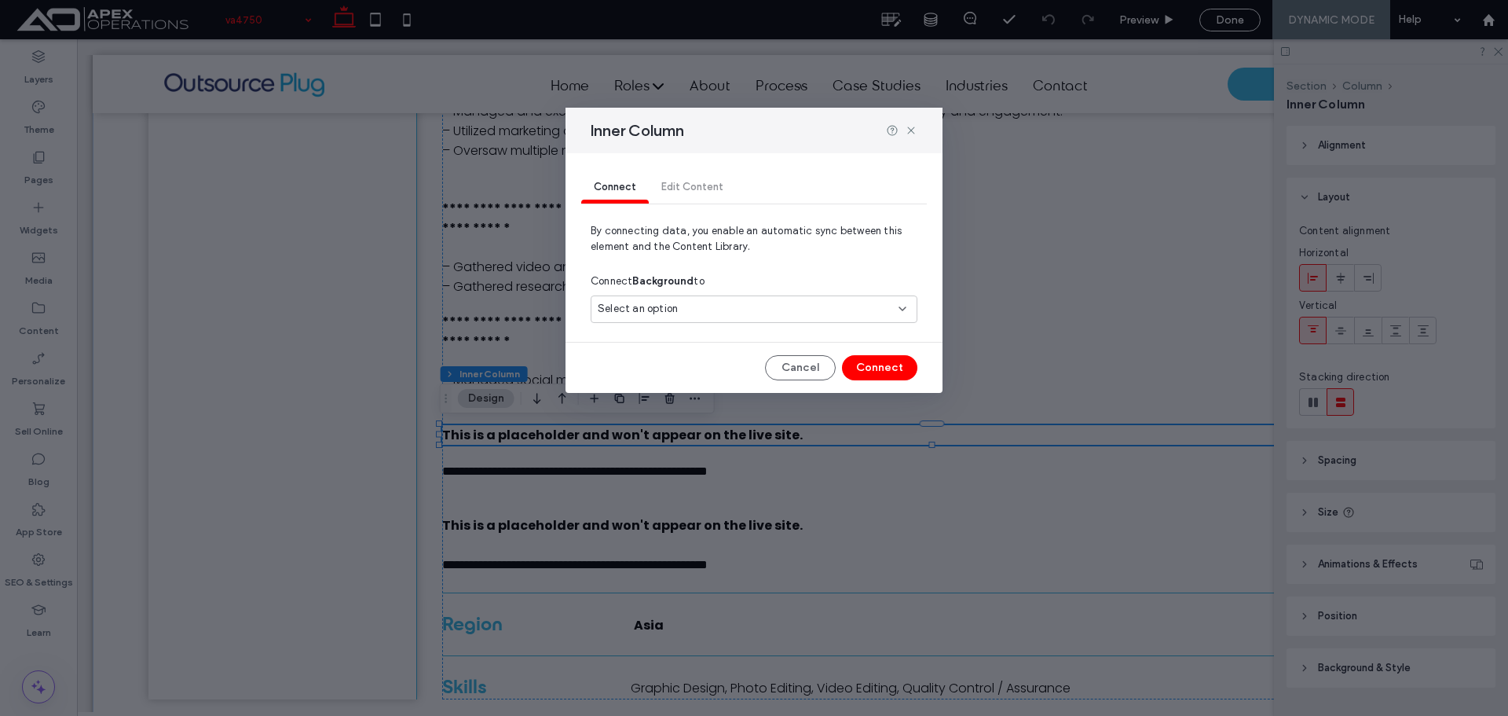
click at [739, 313] on div "Select an option" at bounding box center [745, 309] width 294 height 16
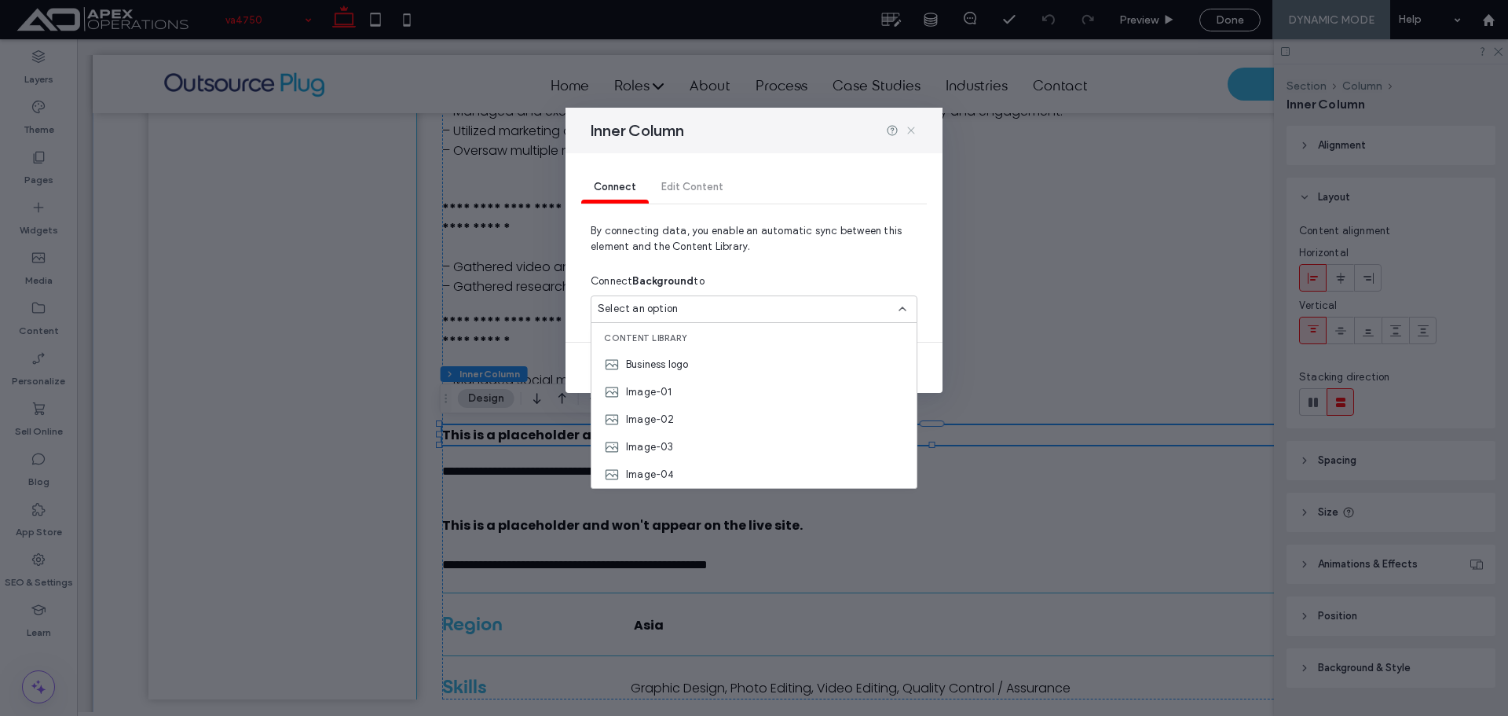
click at [908, 135] on icon at bounding box center [911, 130] width 13 height 13
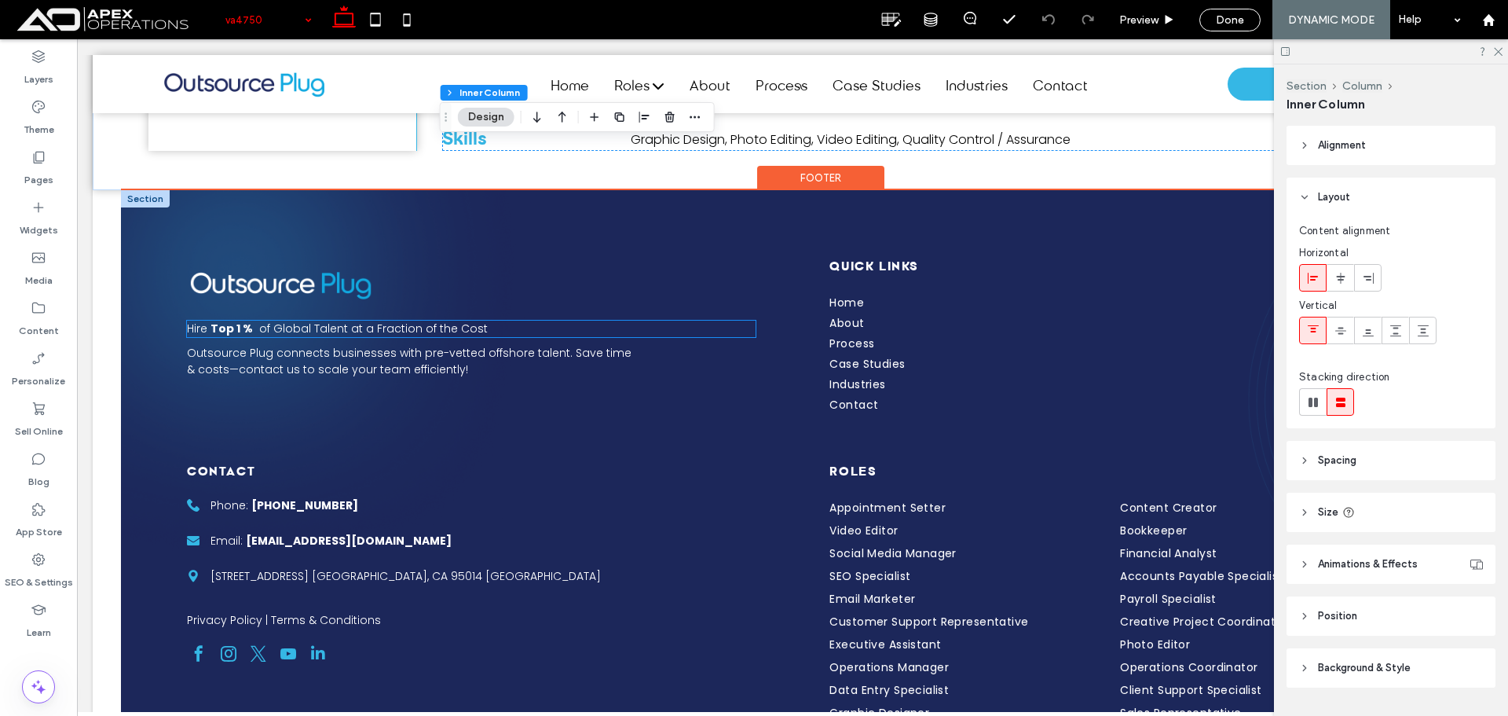
scroll to position [1257, 0]
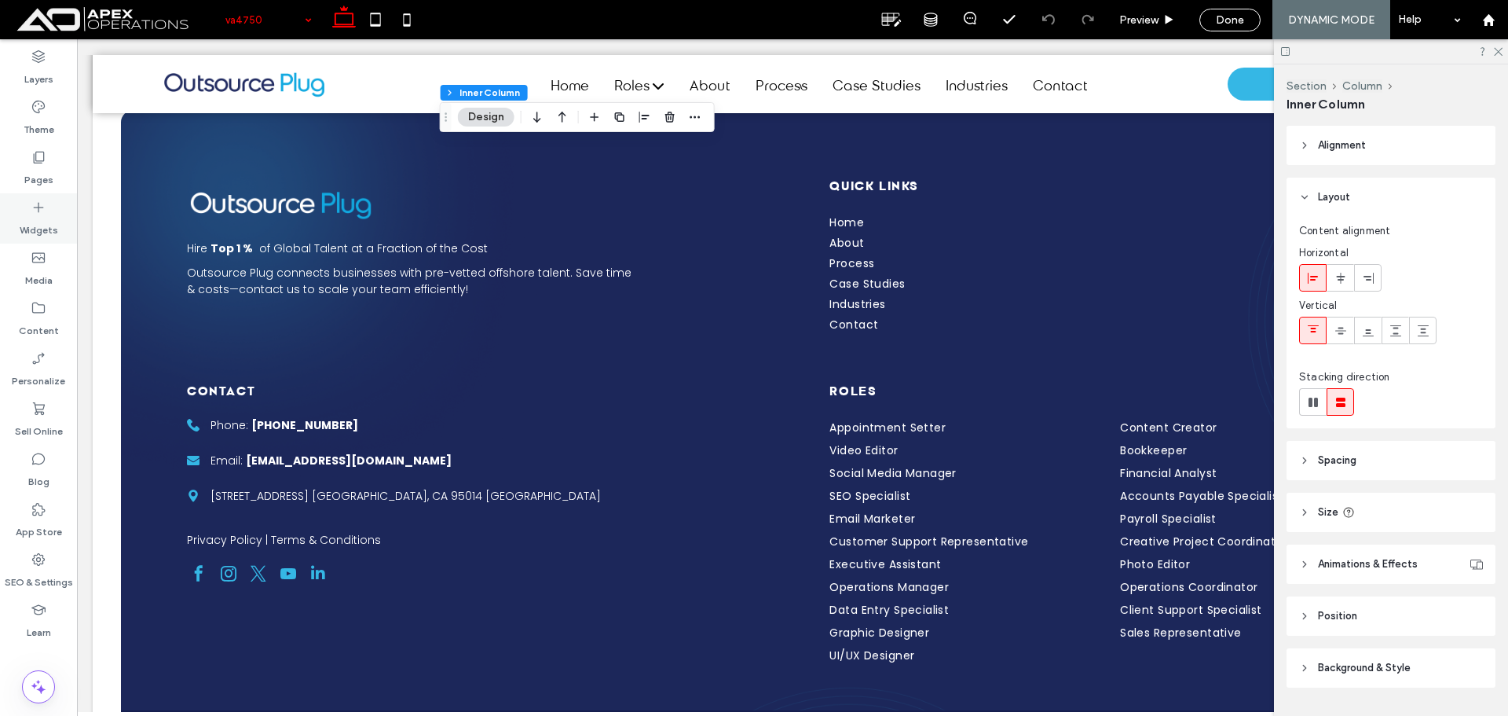
click at [49, 167] on label "Pages" at bounding box center [38, 176] width 29 height 22
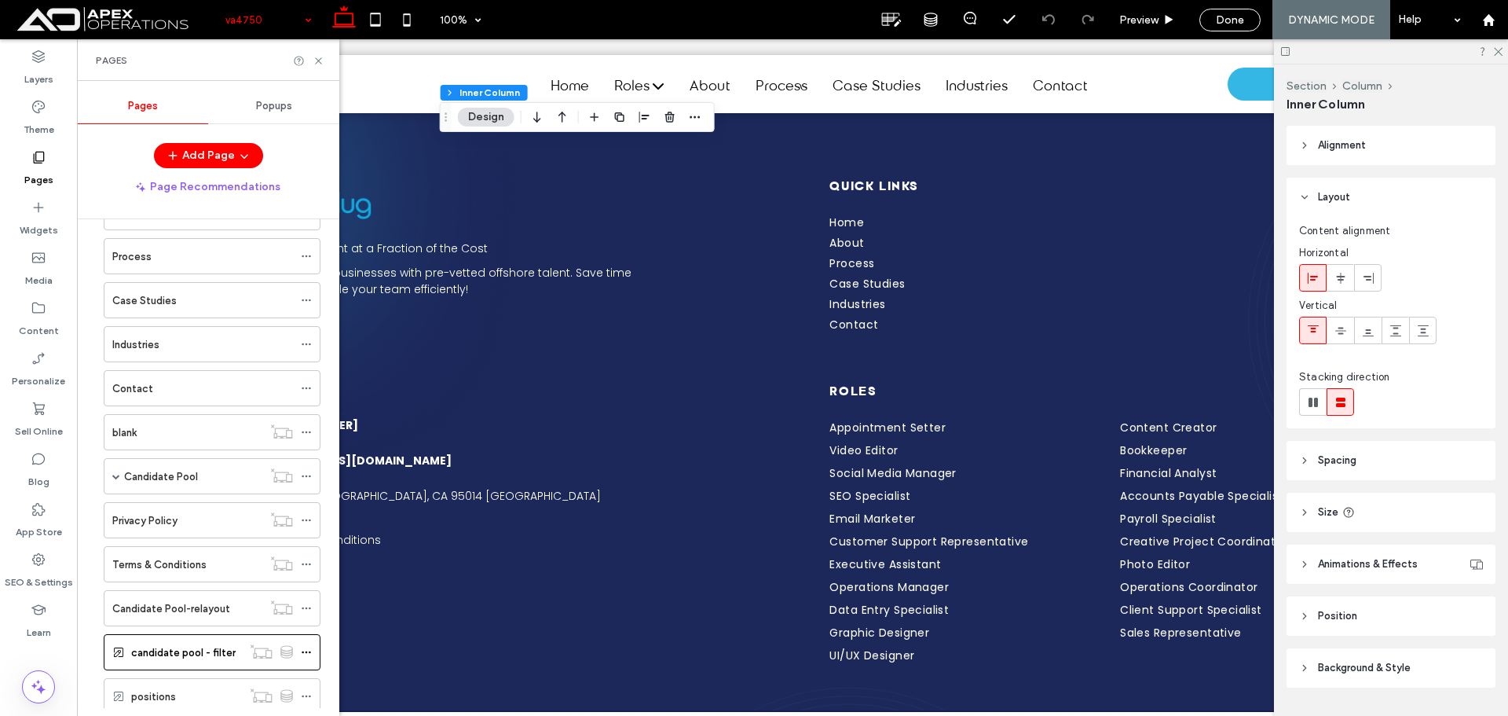
scroll to position [273, 0]
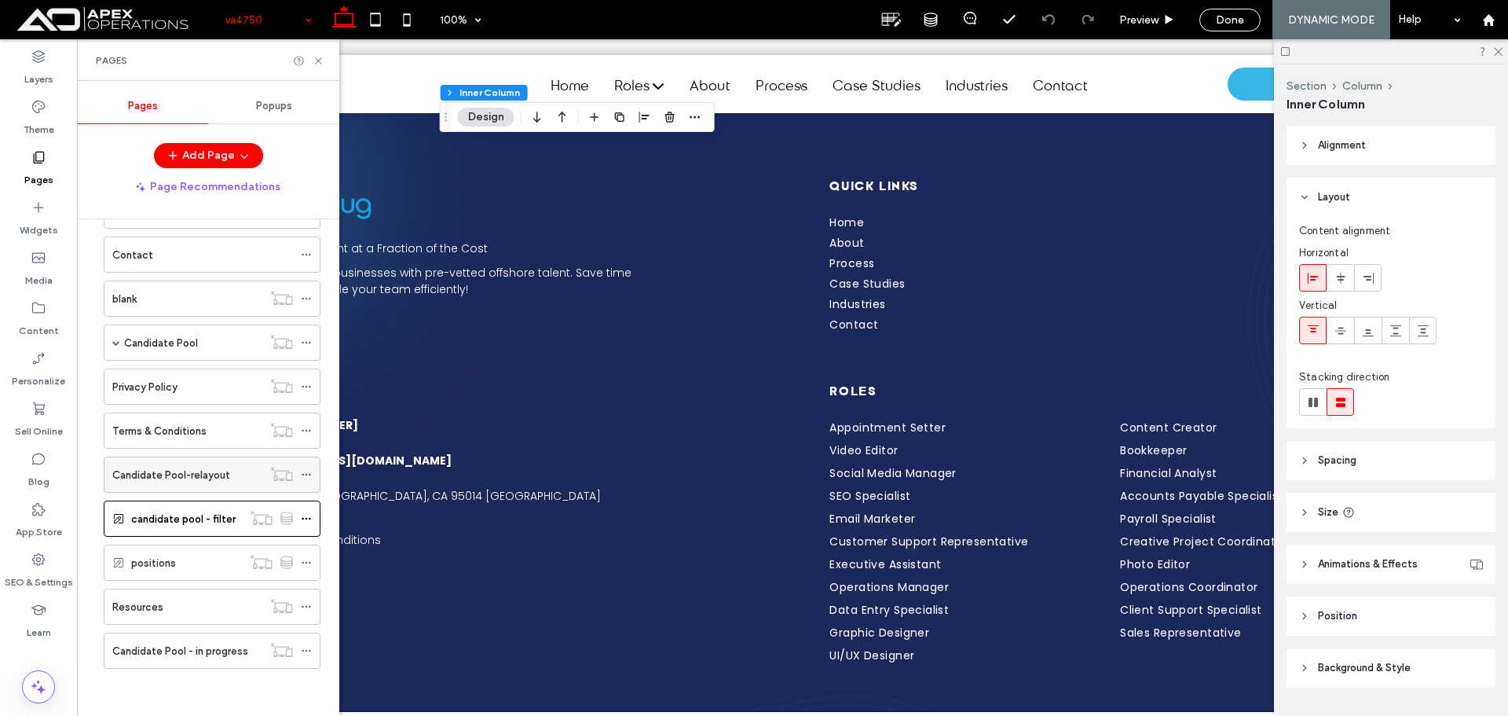
click at [152, 472] on label "Candidate Pool-relayout" at bounding box center [171, 474] width 118 height 27
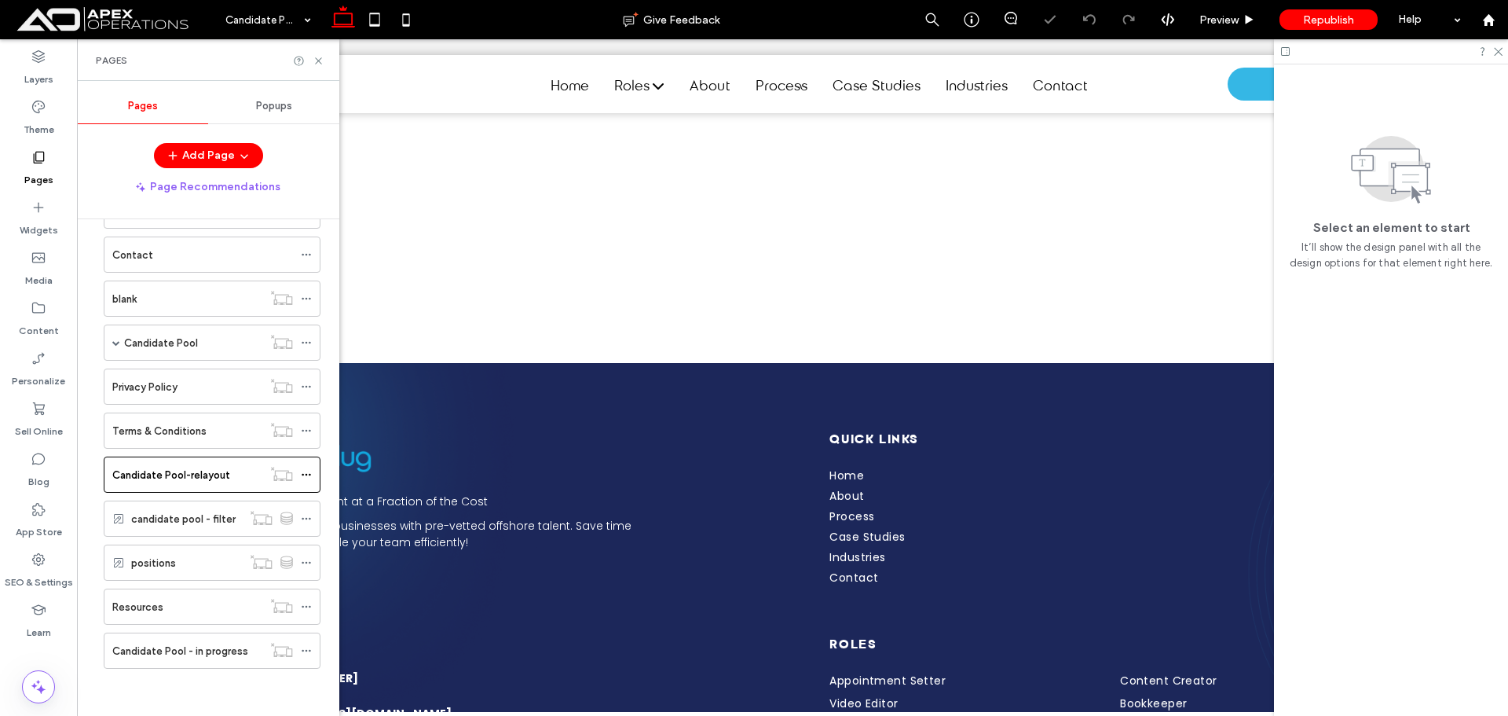
click at [117, 343] on span at bounding box center [116, 343] width 8 height 8
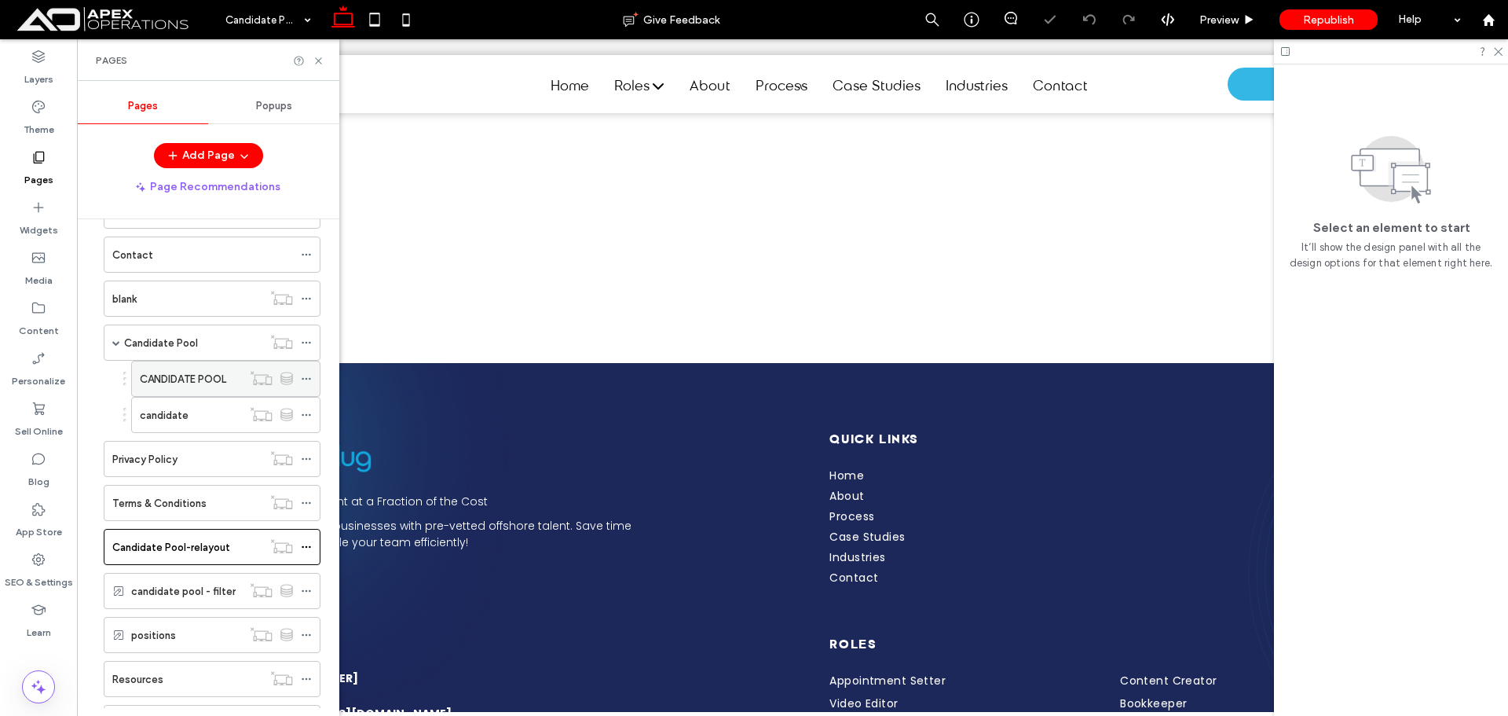
click at [163, 371] on label "CANDIDATE POOL" at bounding box center [183, 378] width 86 height 27
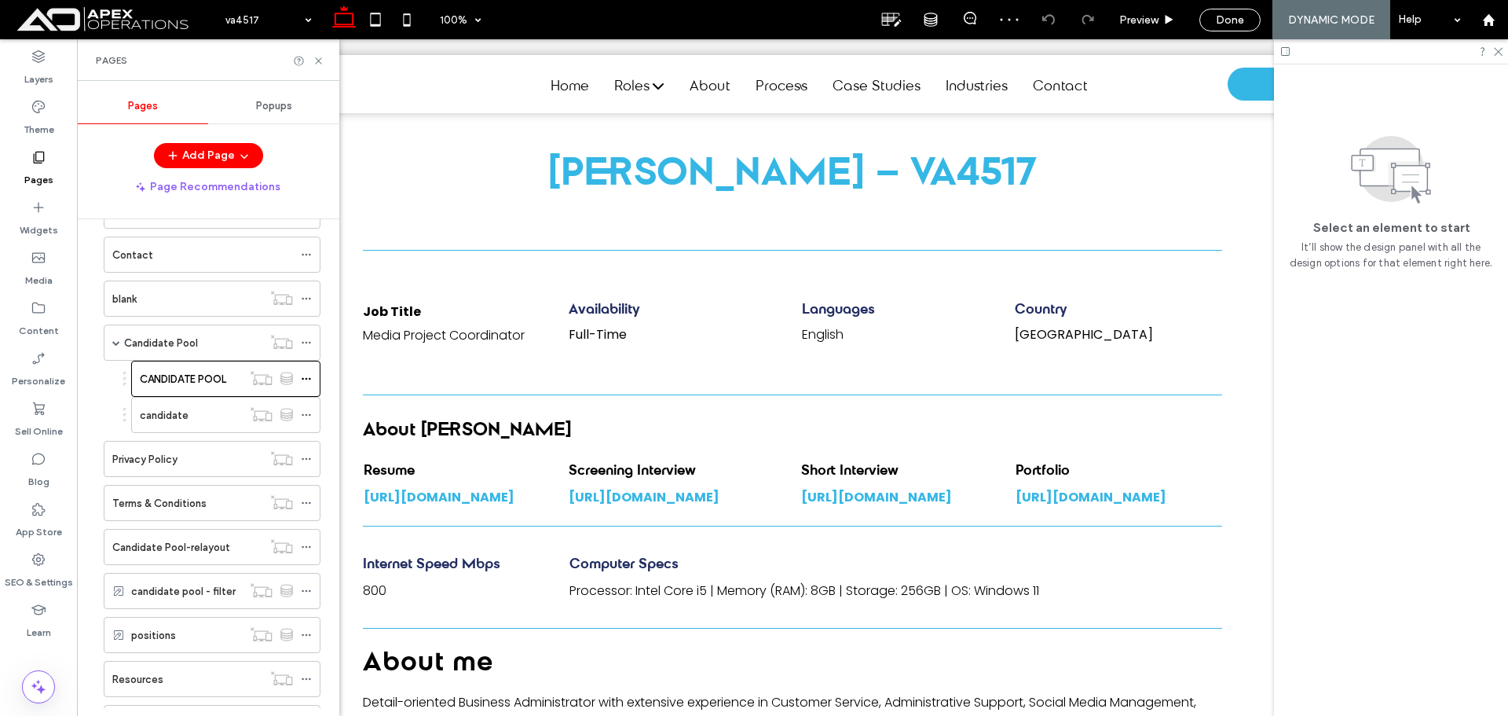
click at [165, 416] on label "candidate" at bounding box center [164, 414] width 49 height 27
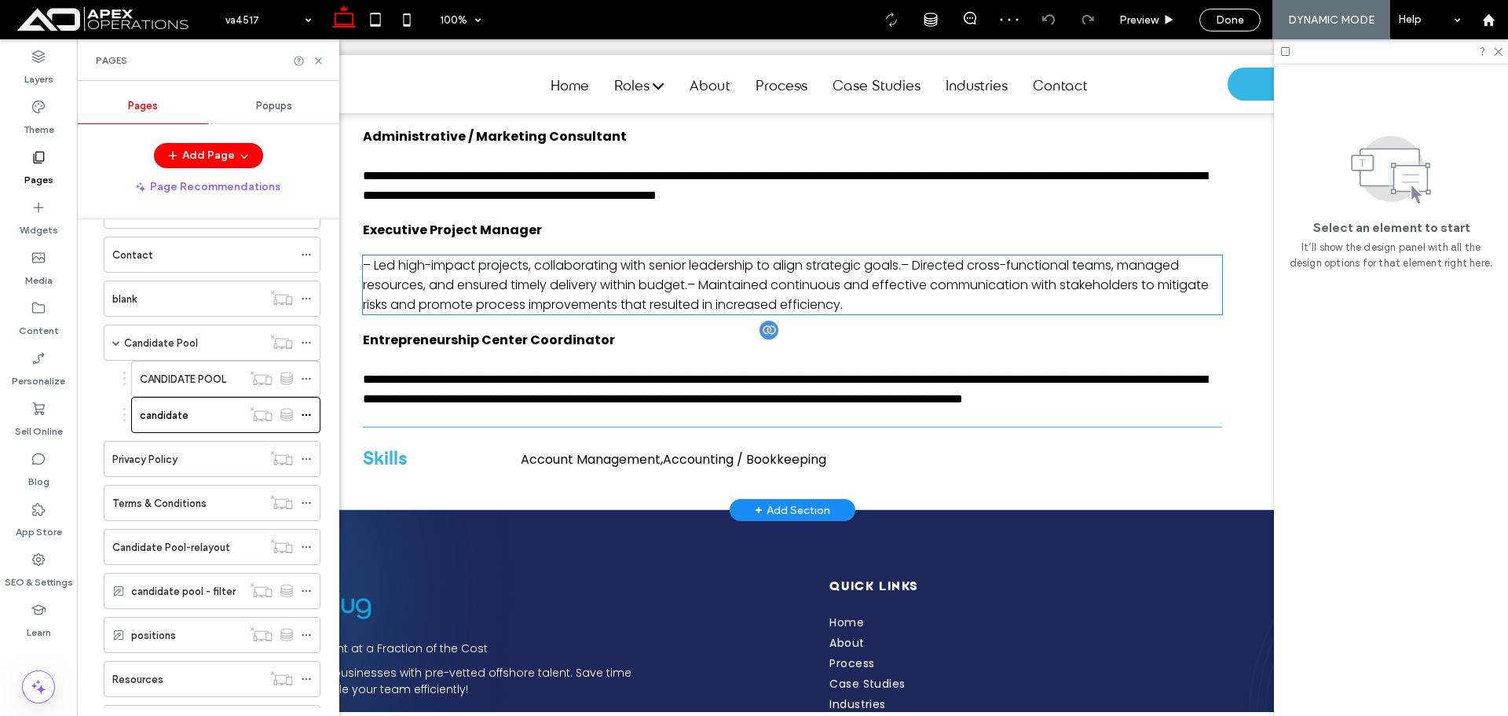
scroll to position [1021, 0]
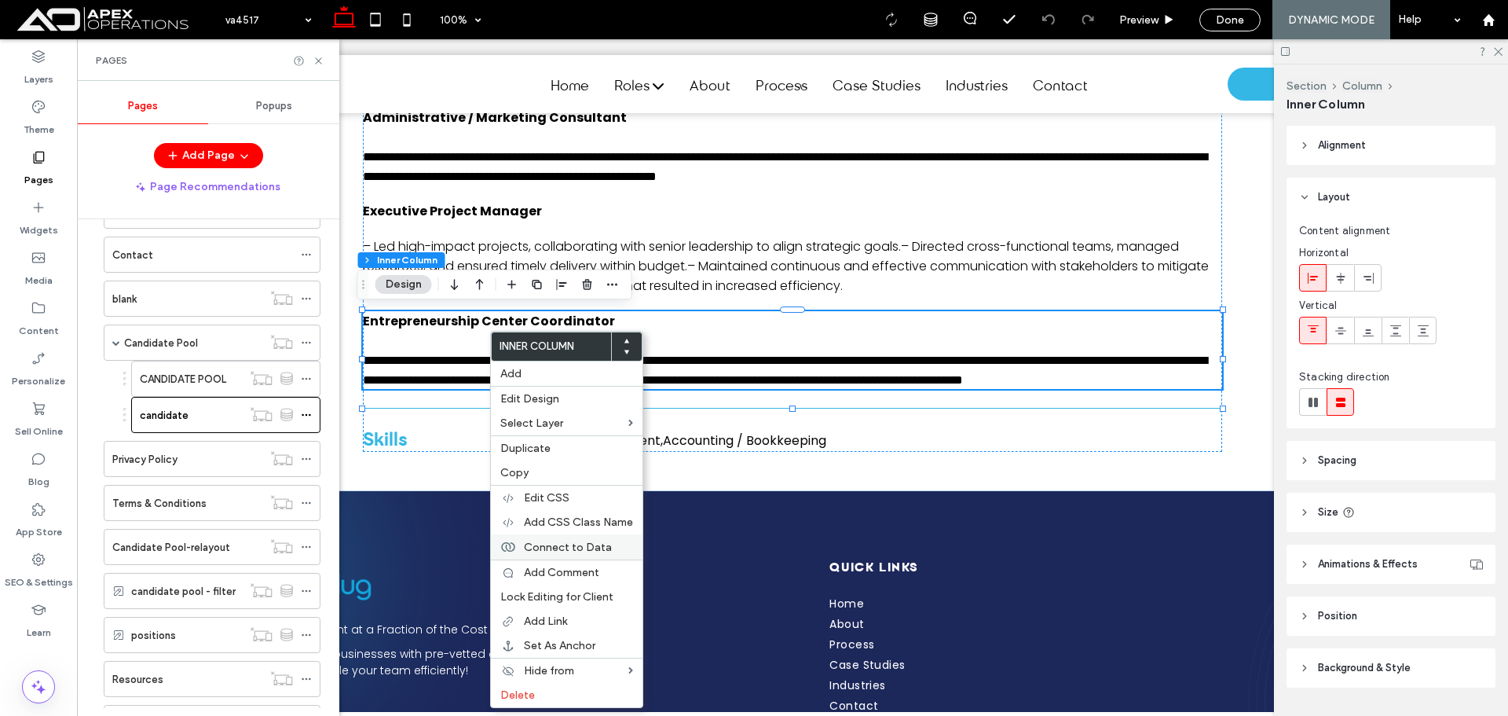
click at [603, 552] on span "Connect to Data" at bounding box center [568, 547] width 88 height 13
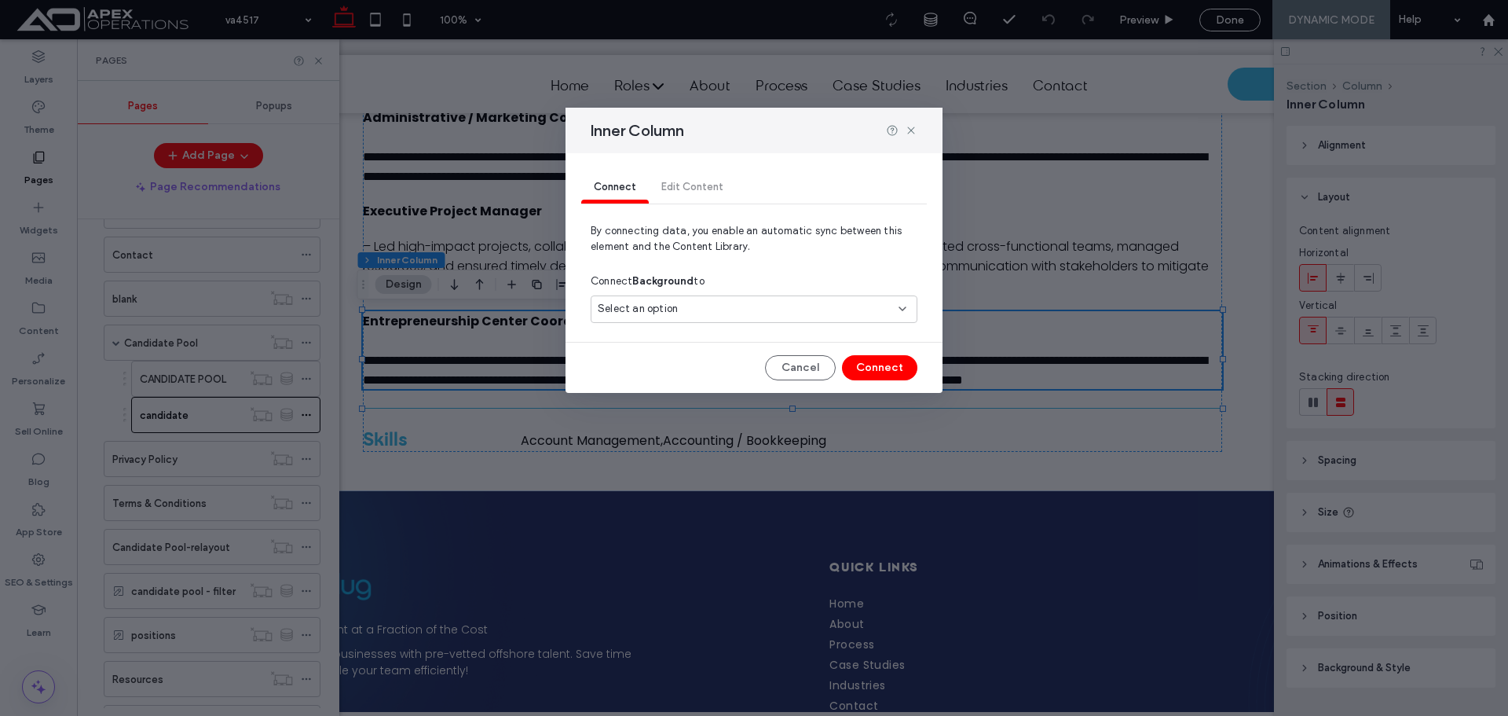
click at [729, 310] on div "Select an option" at bounding box center [745, 309] width 294 height 16
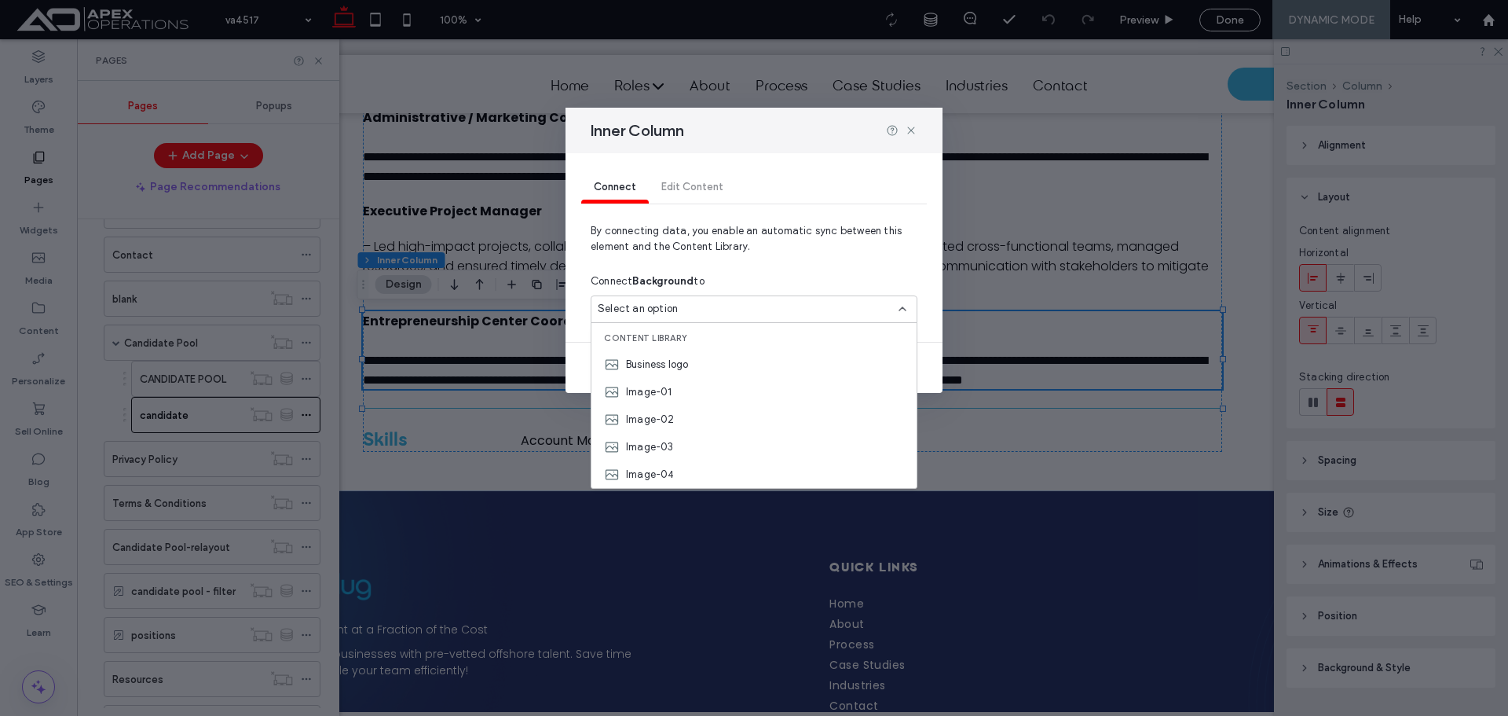
click at [687, 185] on div "Connect Edit Content" at bounding box center [754, 187] width 346 height 31
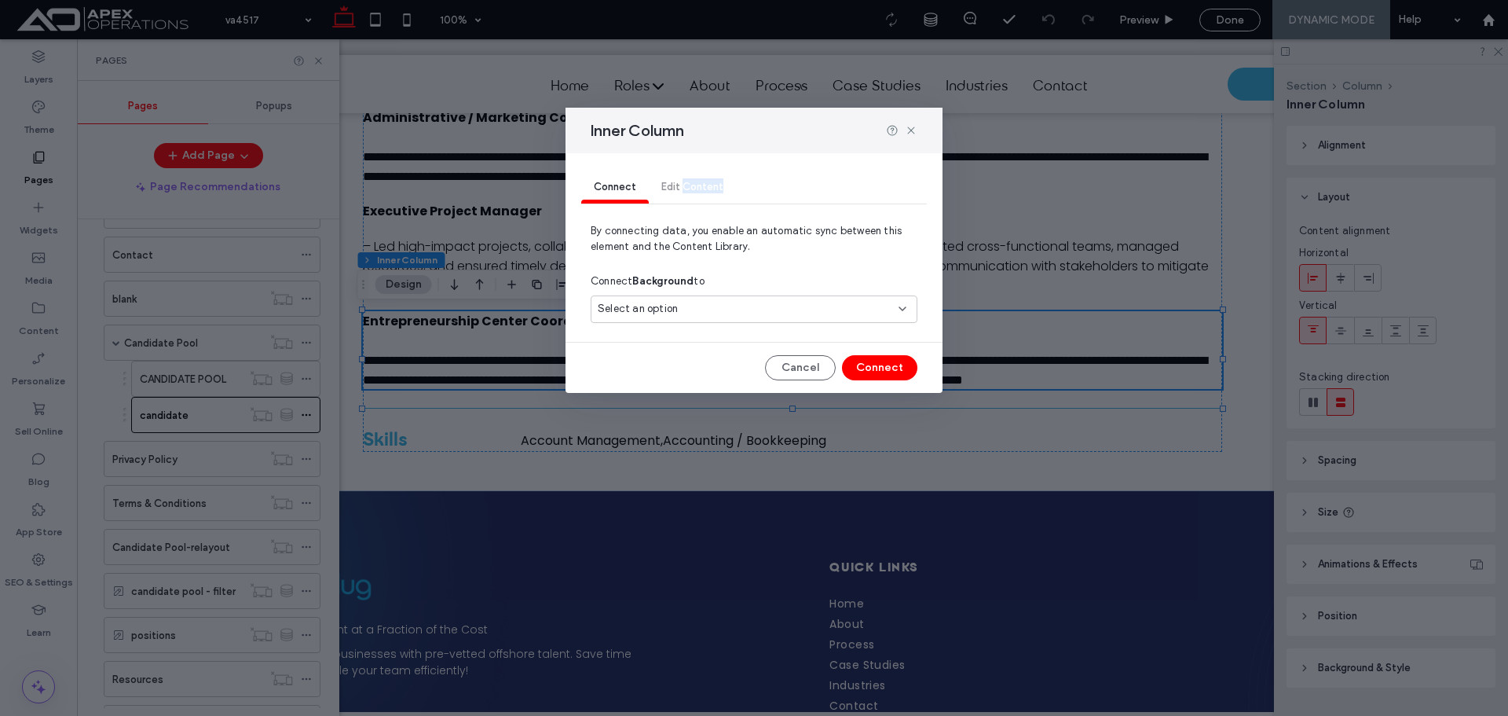
click at [689, 185] on div "Connect Edit Content" at bounding box center [754, 187] width 346 height 31
click at [690, 186] on div "Connect Edit Content" at bounding box center [754, 187] width 346 height 31
click at [915, 126] on icon at bounding box center [911, 130] width 13 height 13
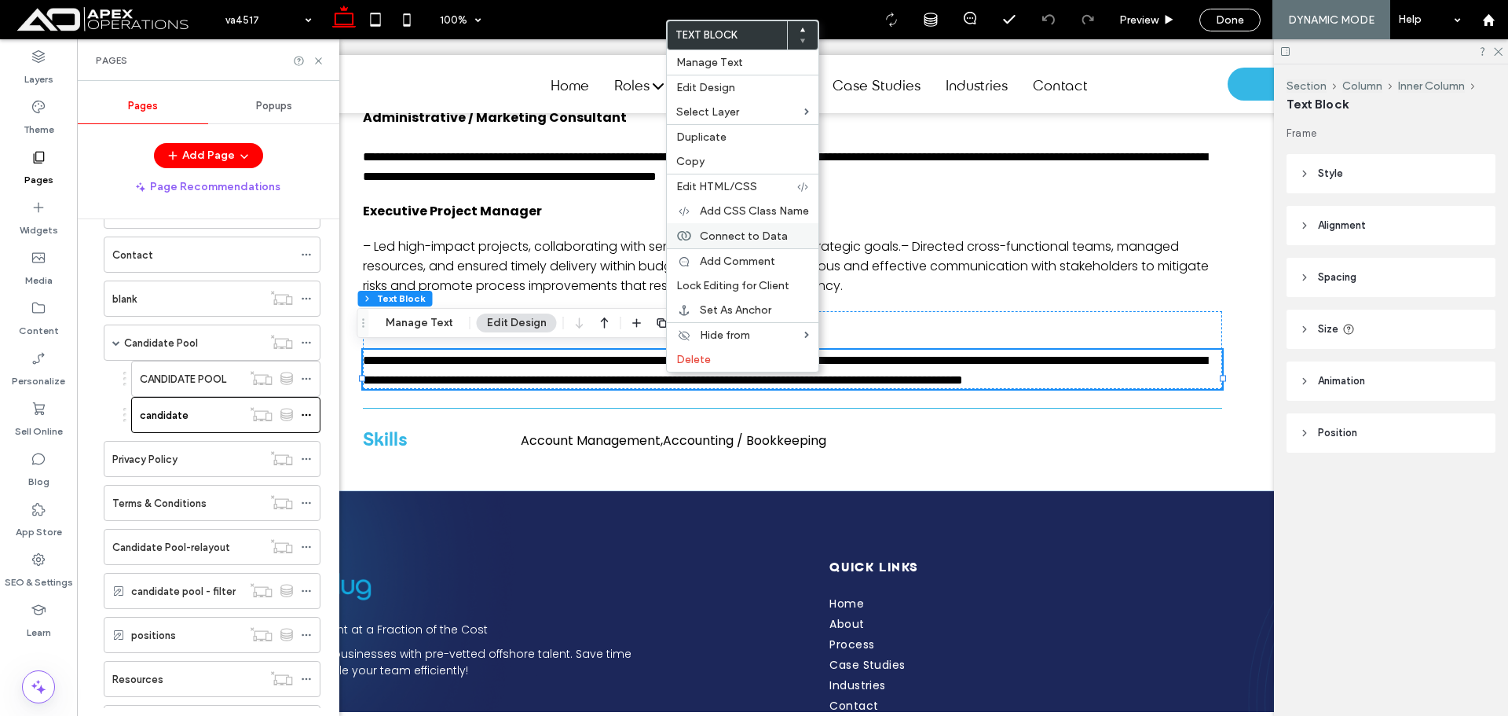
click at [777, 236] on span "Connect to Data" at bounding box center [744, 235] width 88 height 13
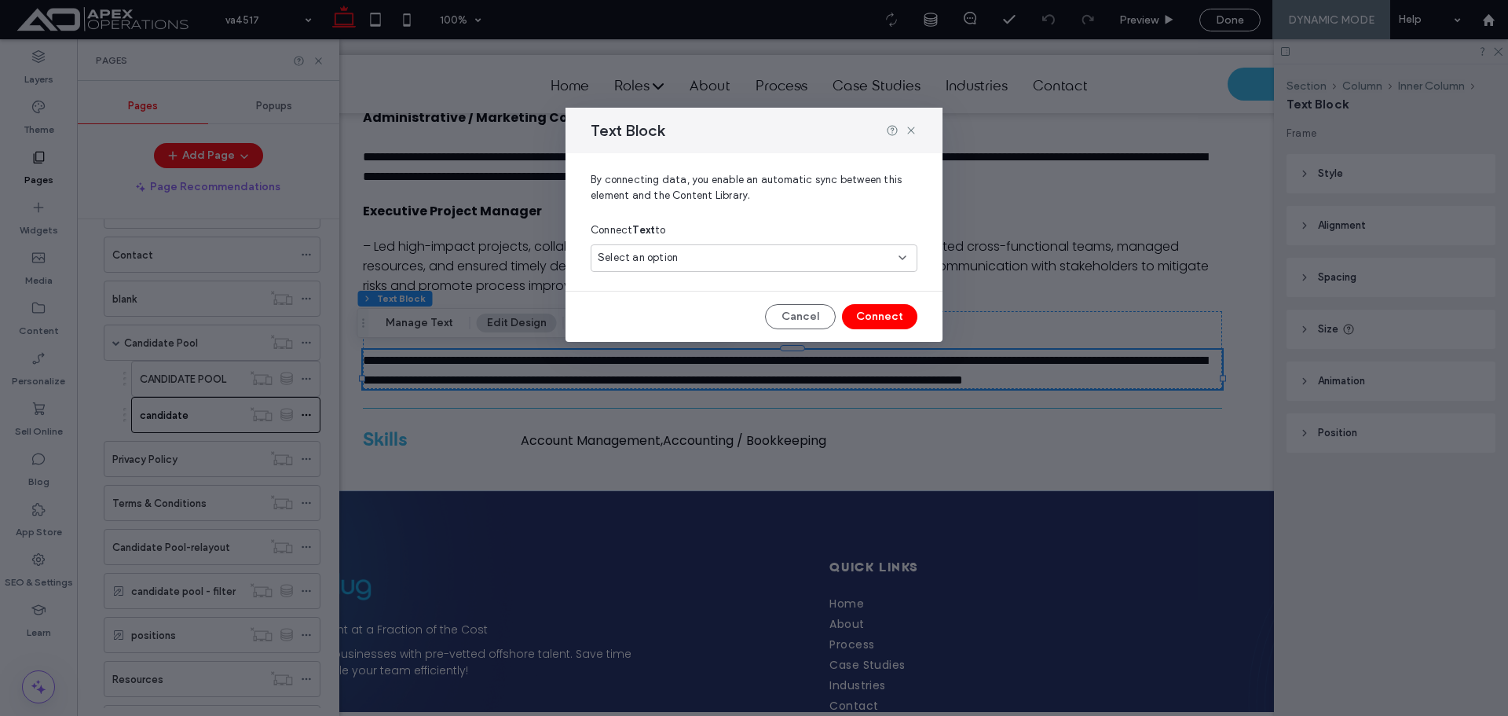
click at [786, 260] on div "Select an option" at bounding box center [745, 258] width 294 height 16
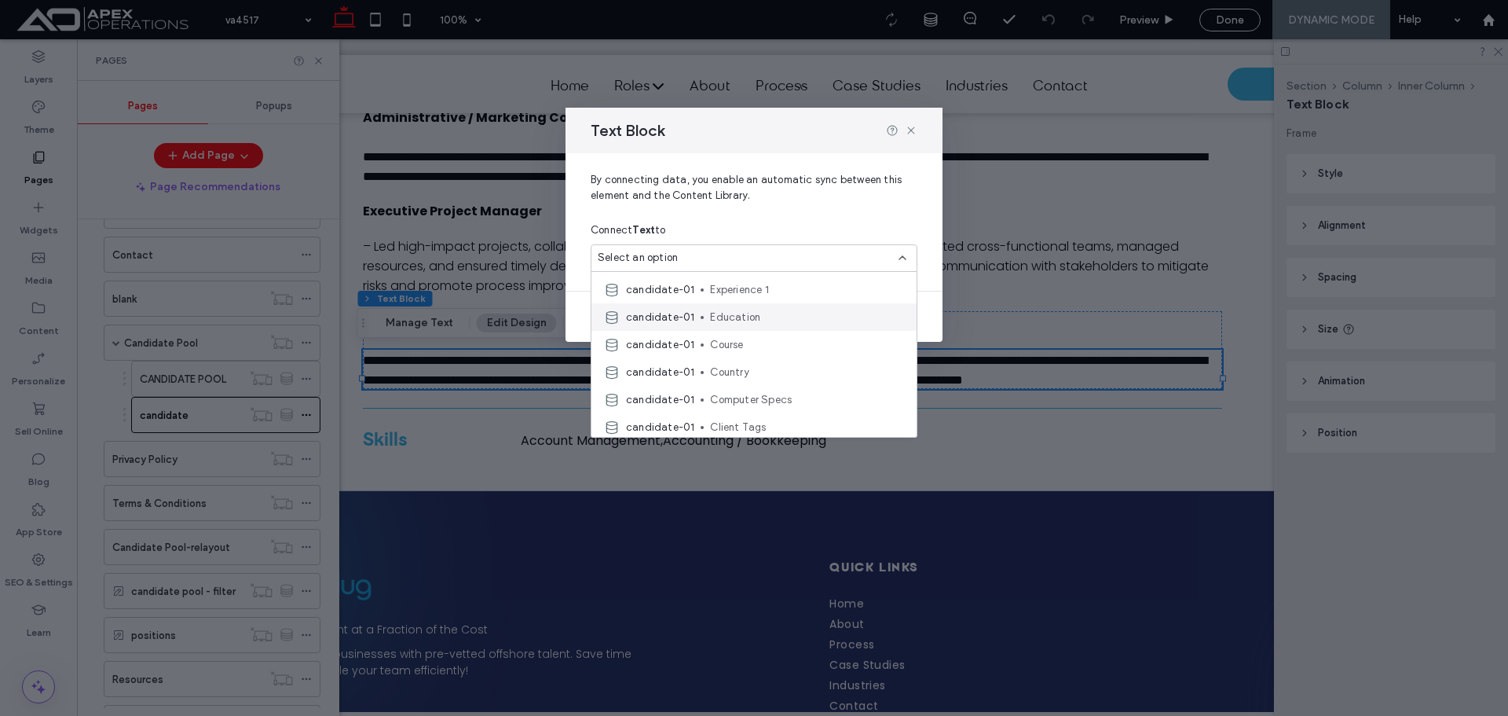
scroll to position [707, 0]
drag, startPoint x: 911, startPoint y: 134, endPoint x: 795, endPoint y: 130, distance: 116.4
click at [911, 134] on icon at bounding box center [911, 130] width 13 height 13
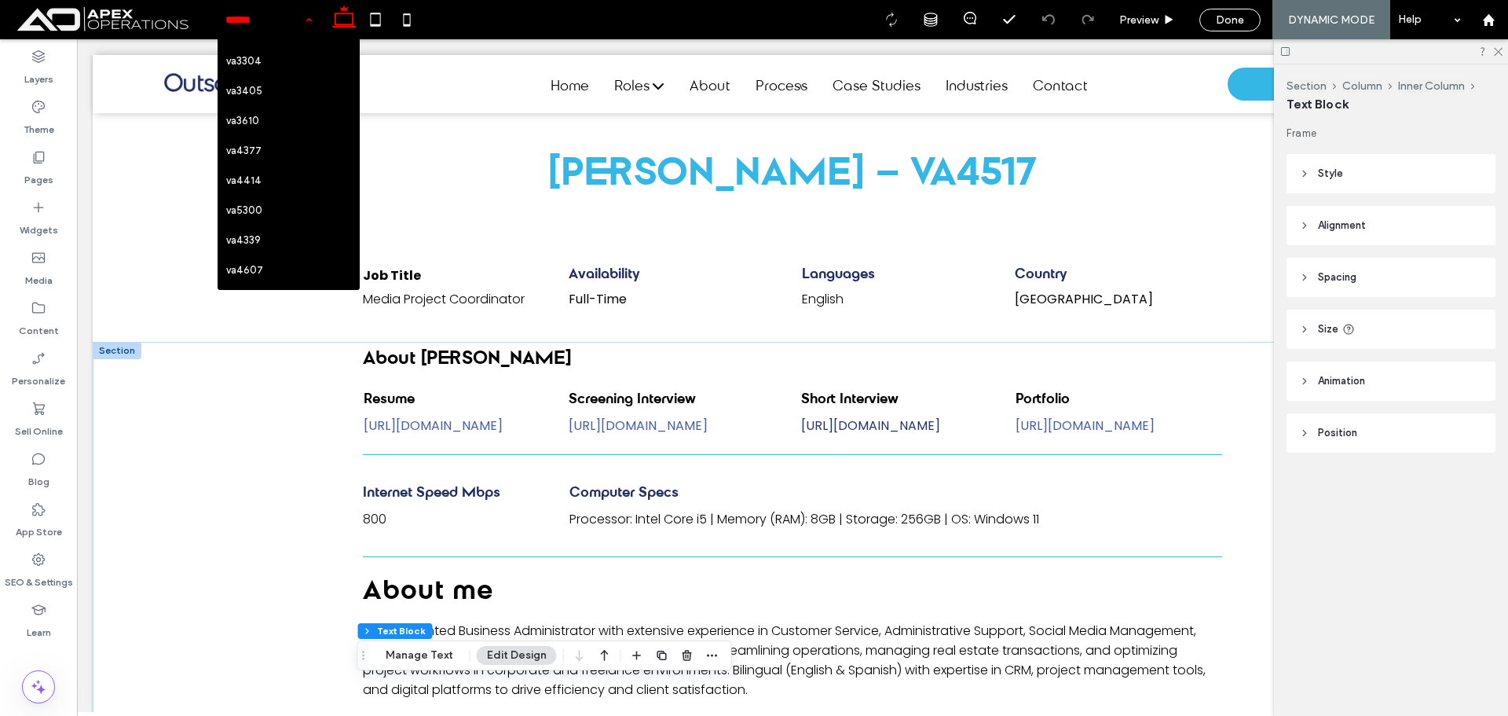
scroll to position [79, 0]
click at [251, 16] on input at bounding box center [264, 19] width 79 height 39
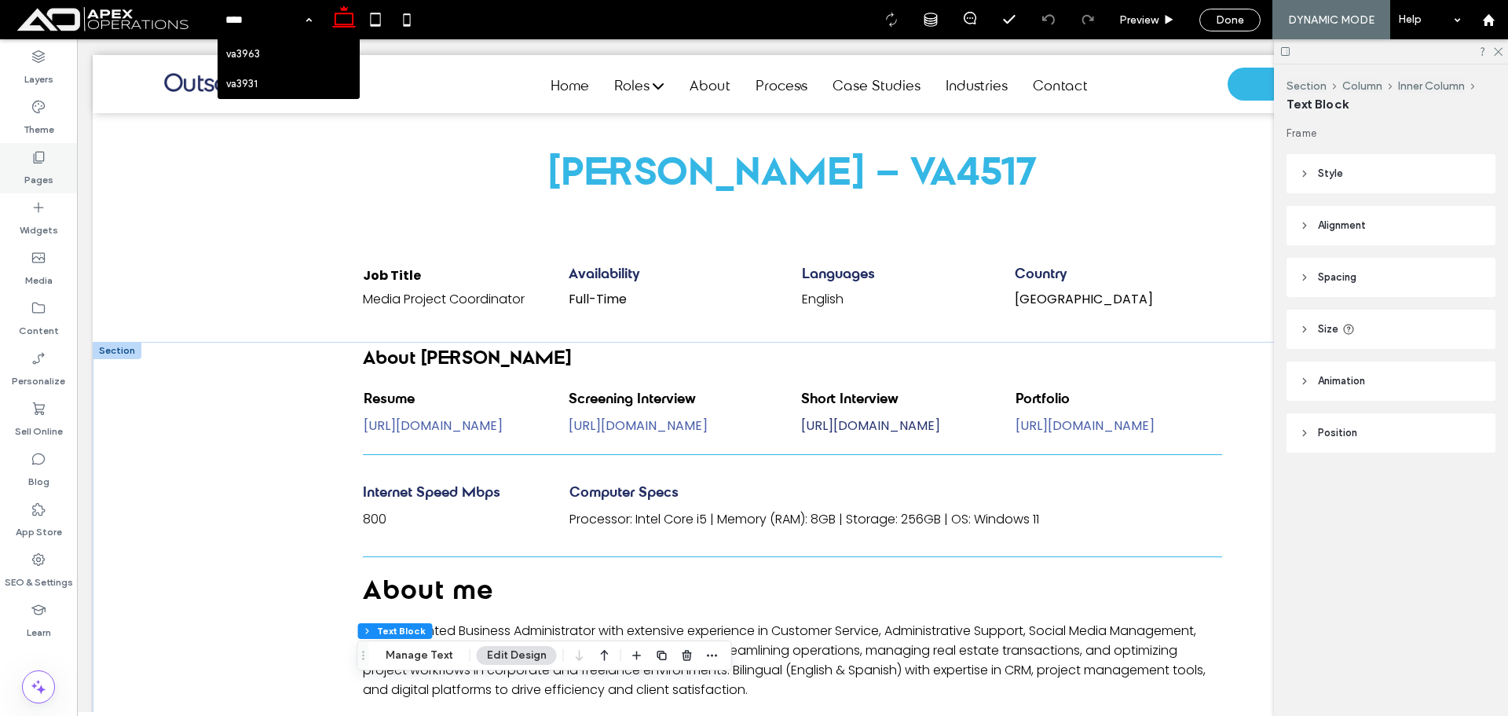
type input "****"
click at [27, 153] on div "Pages" at bounding box center [38, 168] width 77 height 50
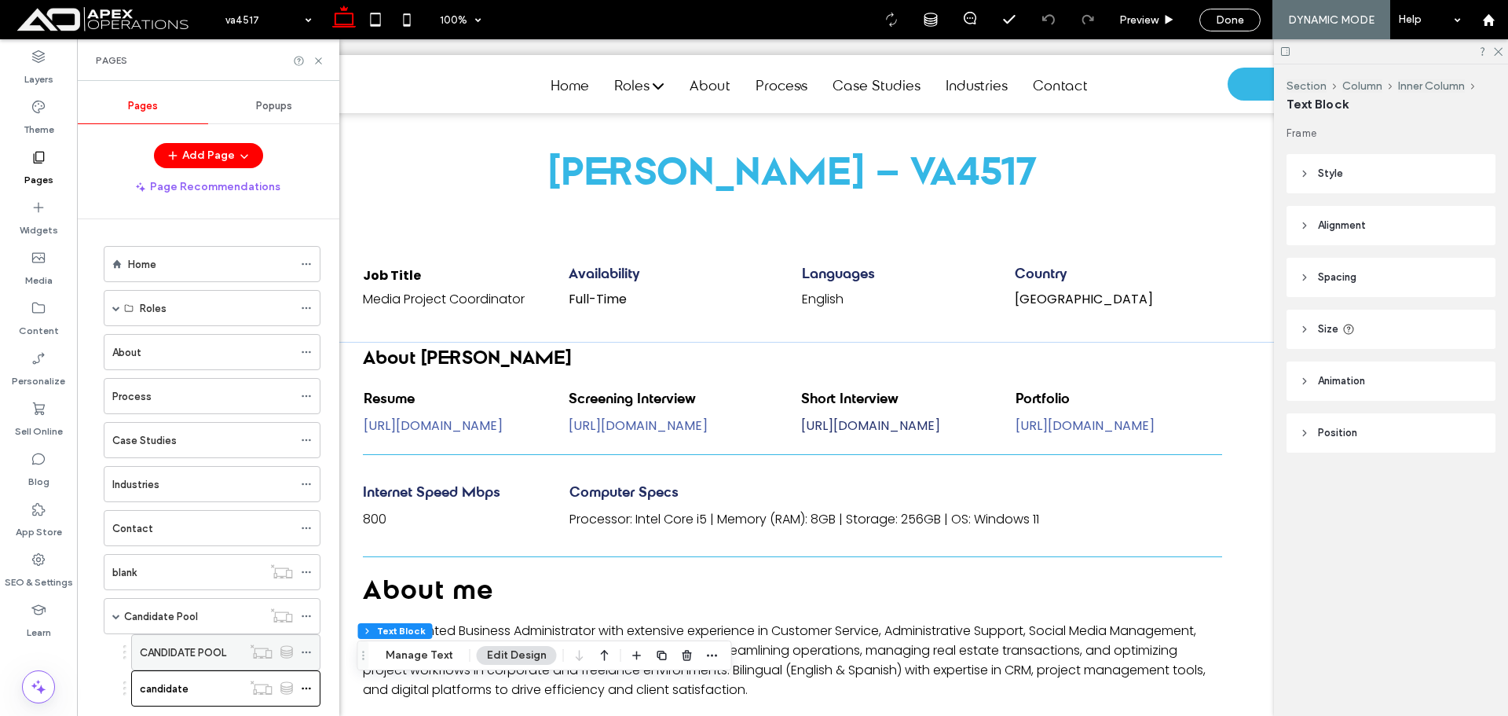
click at [226, 646] on label "CANDIDATE POOL" at bounding box center [183, 652] width 86 height 27
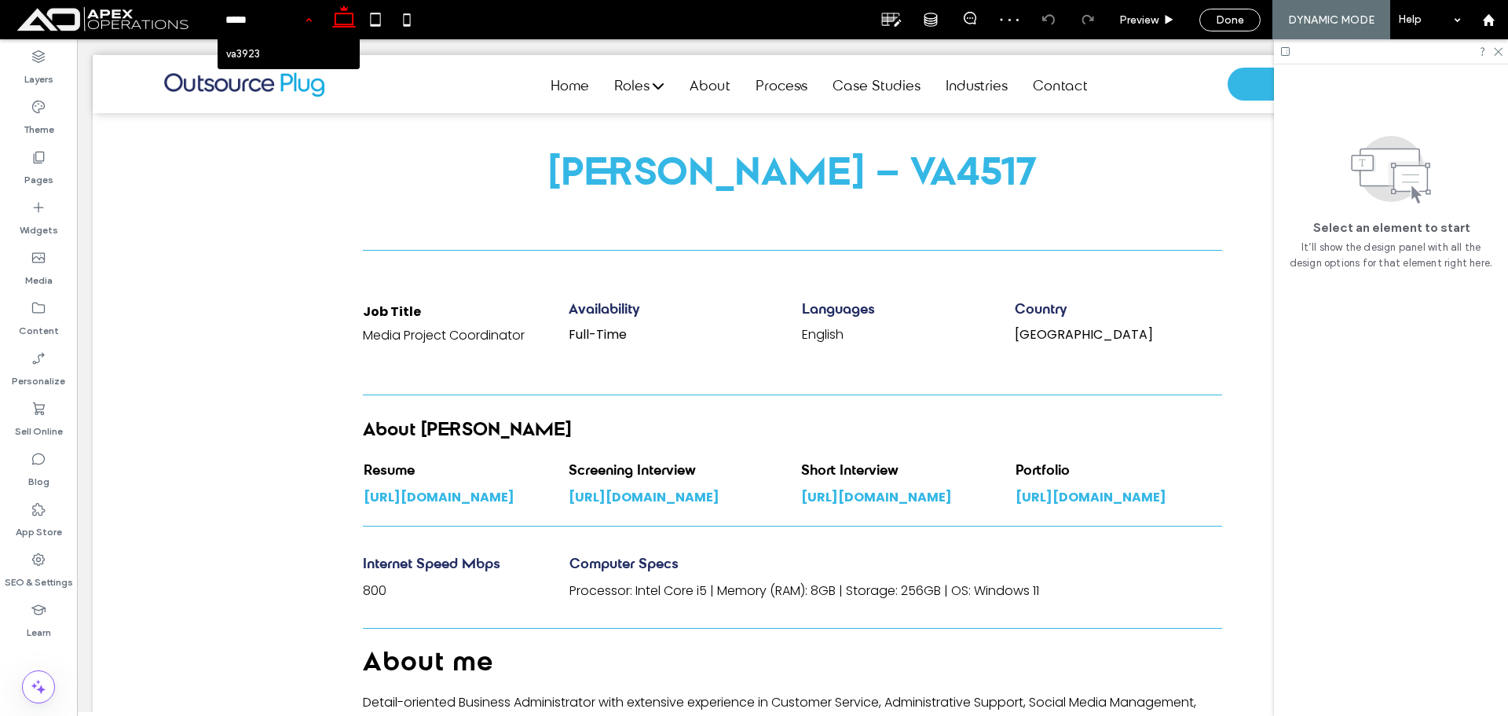
type input "******"
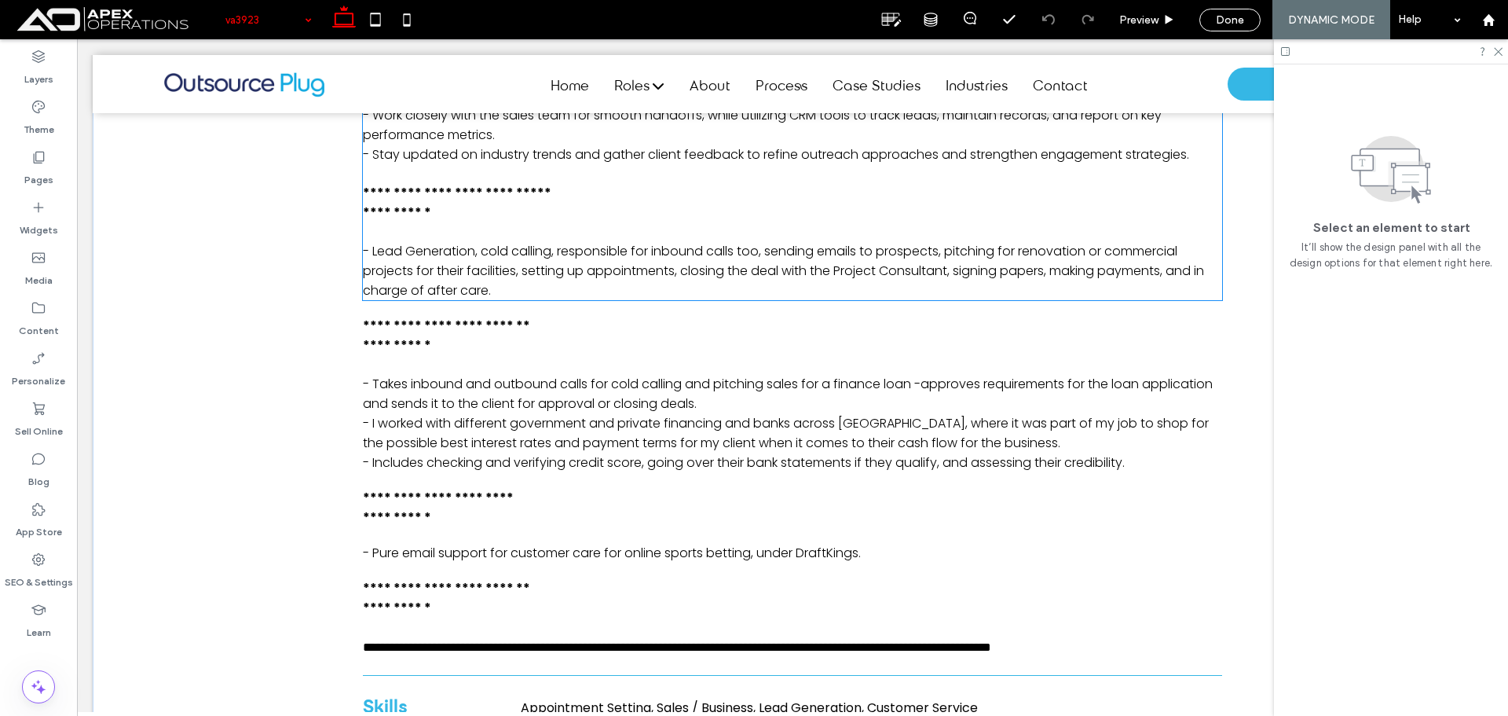
scroll to position [1021, 0]
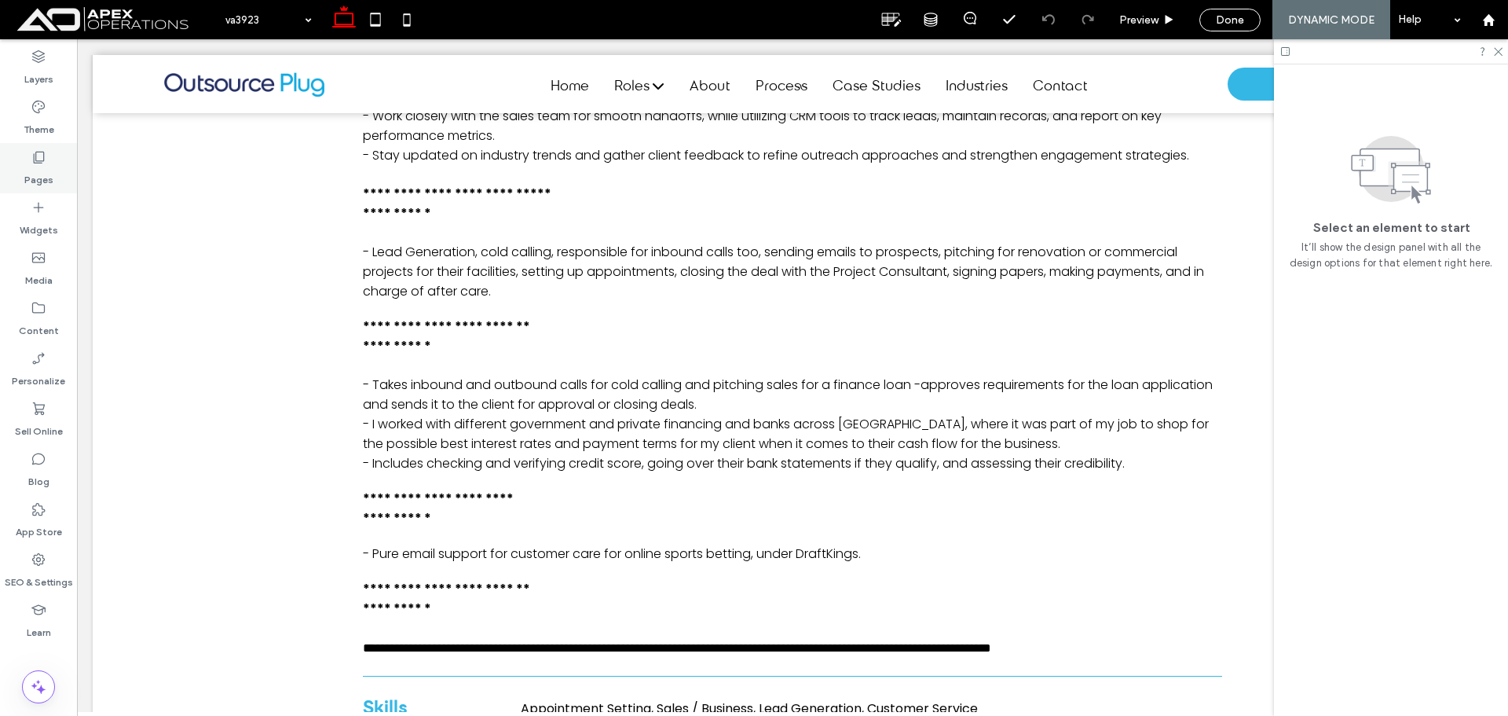
click at [45, 165] on label "Pages" at bounding box center [38, 176] width 29 height 22
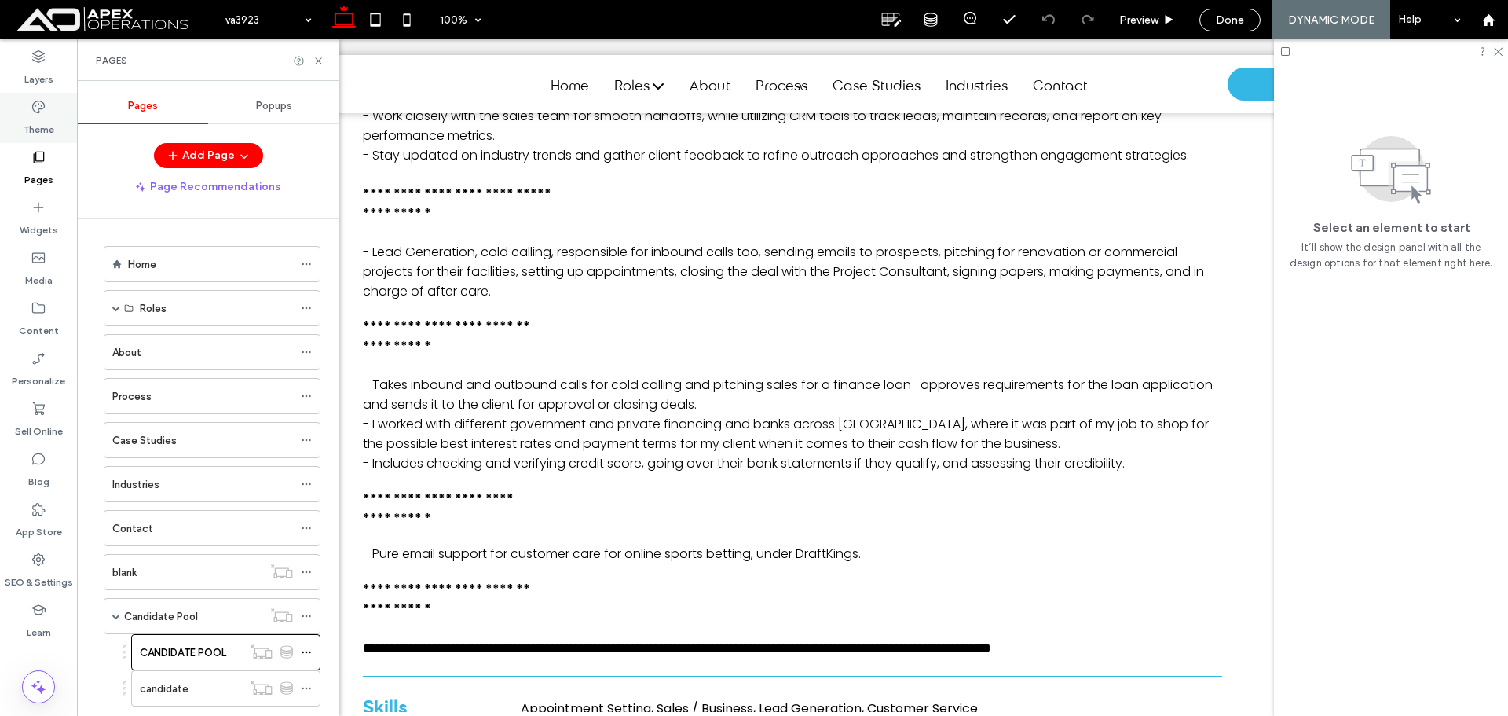
click at [43, 106] on icon at bounding box center [39, 107] width 16 height 16
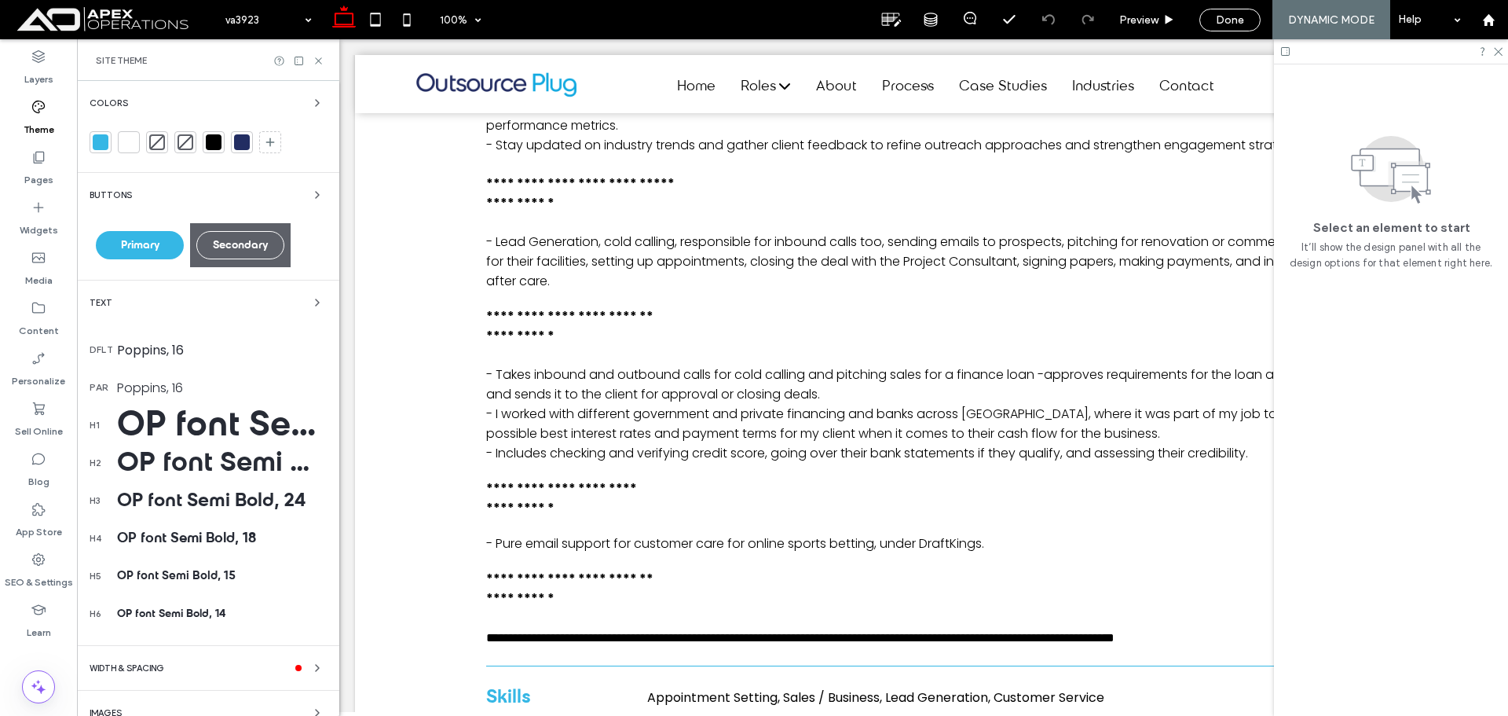
scroll to position [1010, 0]
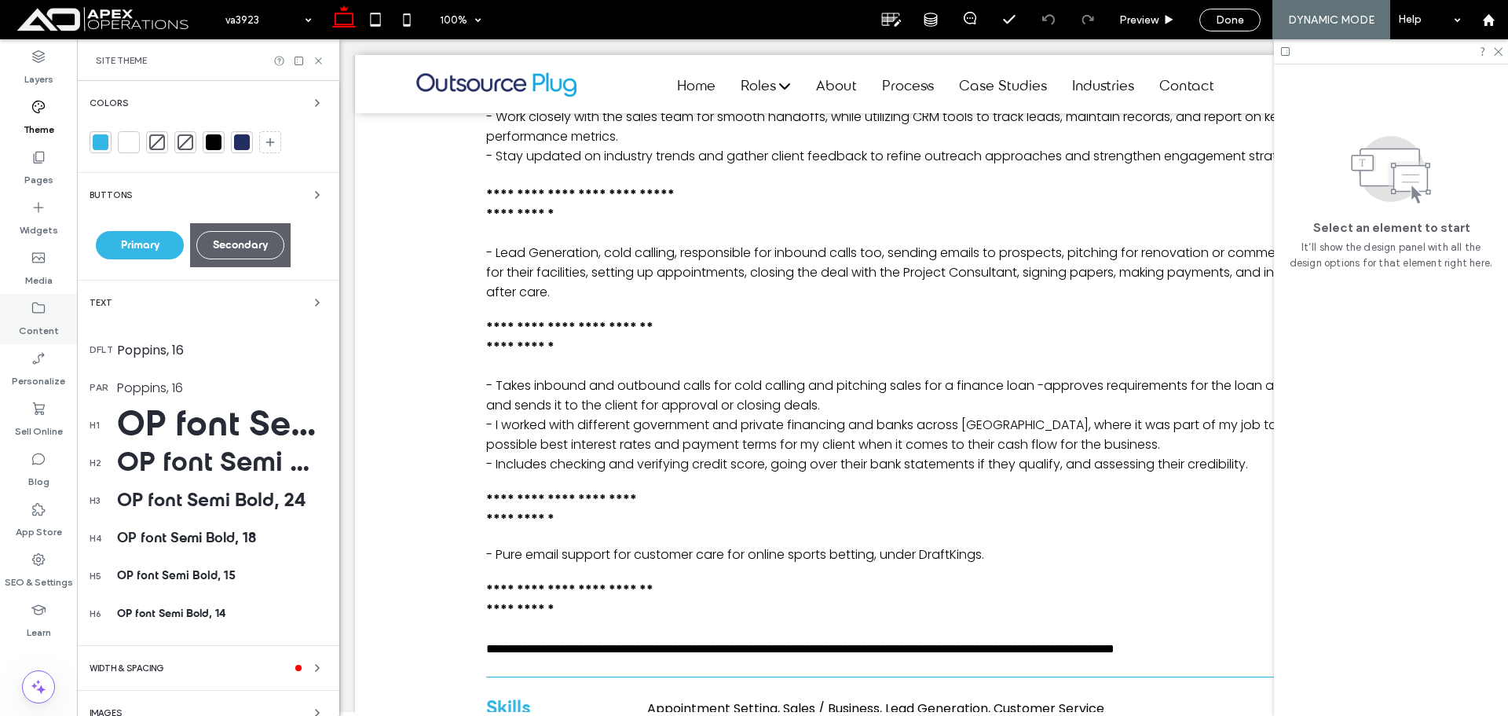
click at [38, 312] on icon at bounding box center [39, 308] width 16 height 16
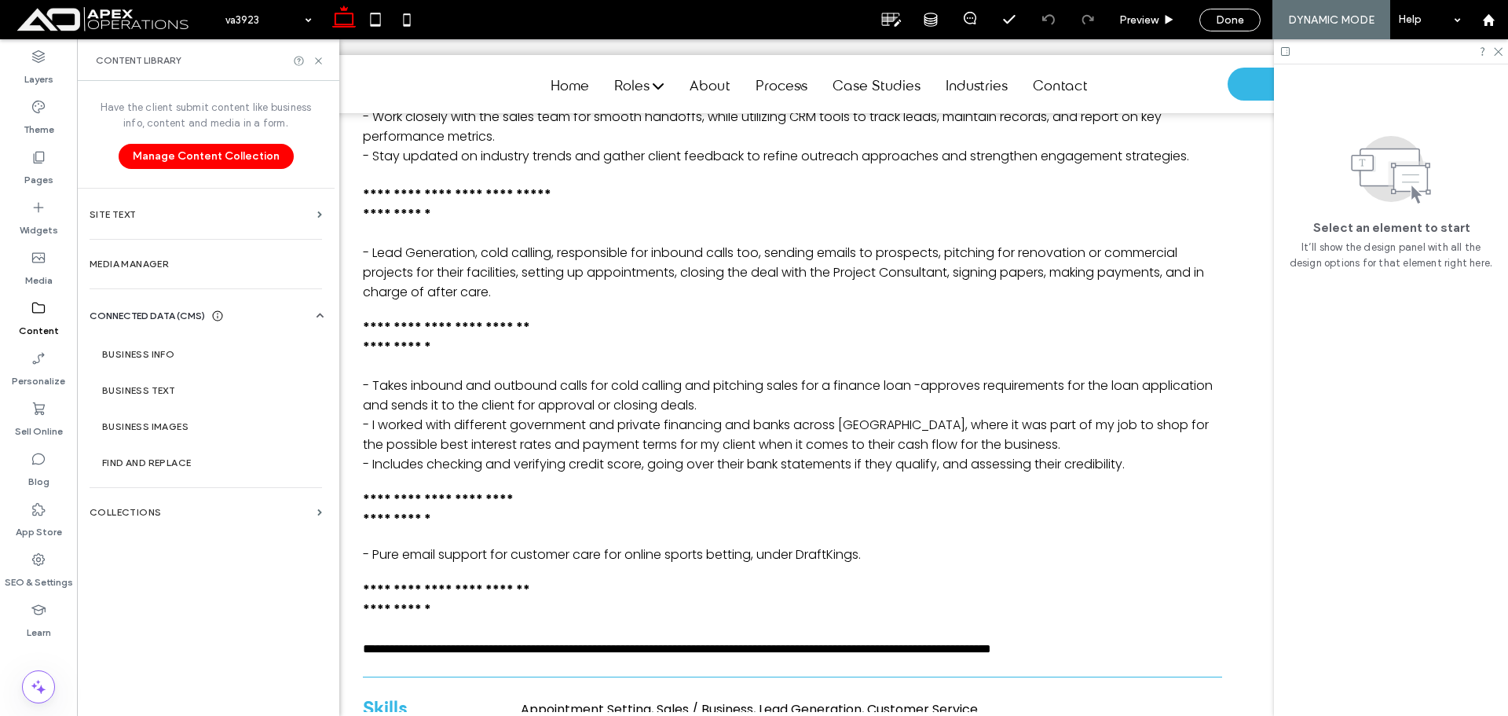
scroll to position [1021, 0]
click at [168, 261] on label "Media Manager" at bounding box center [206, 263] width 233 height 11
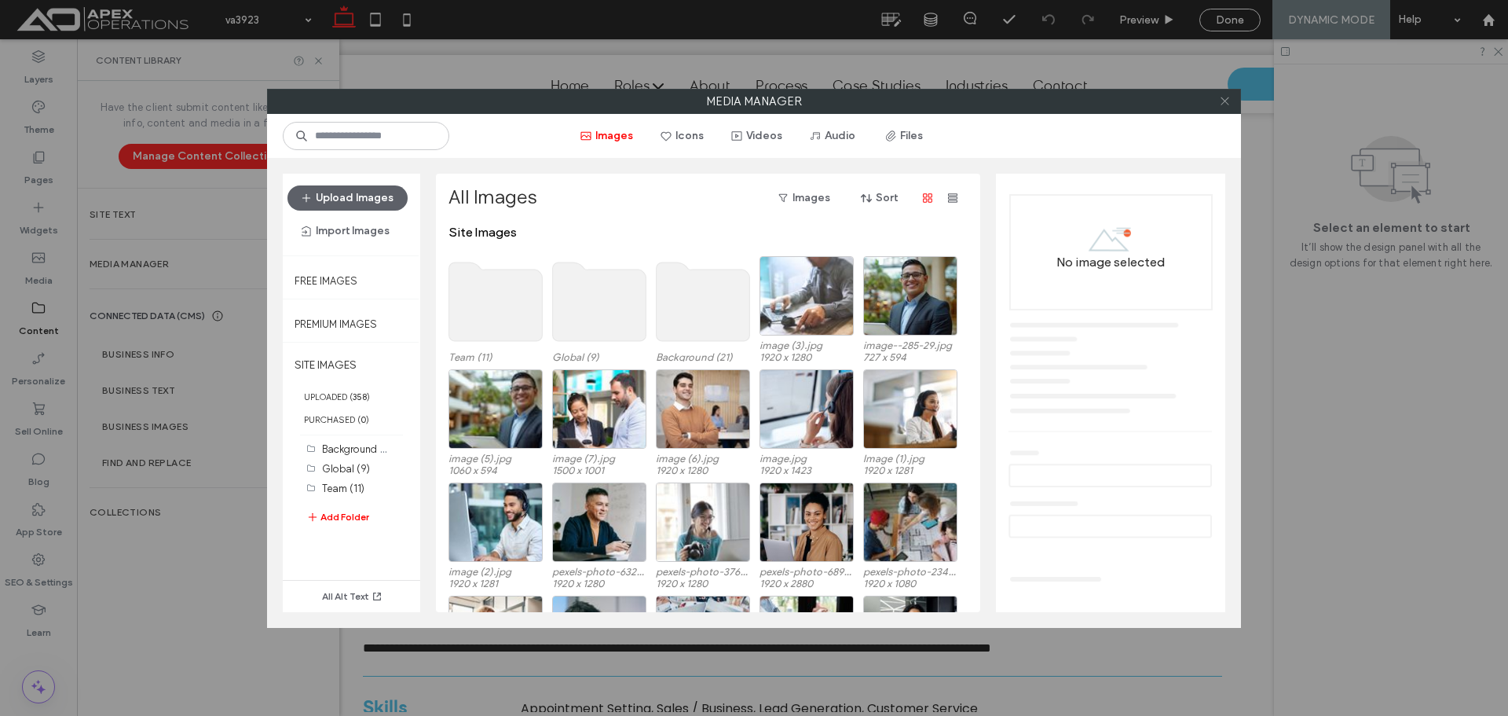
click at [1226, 96] on icon at bounding box center [1225, 101] width 12 height 12
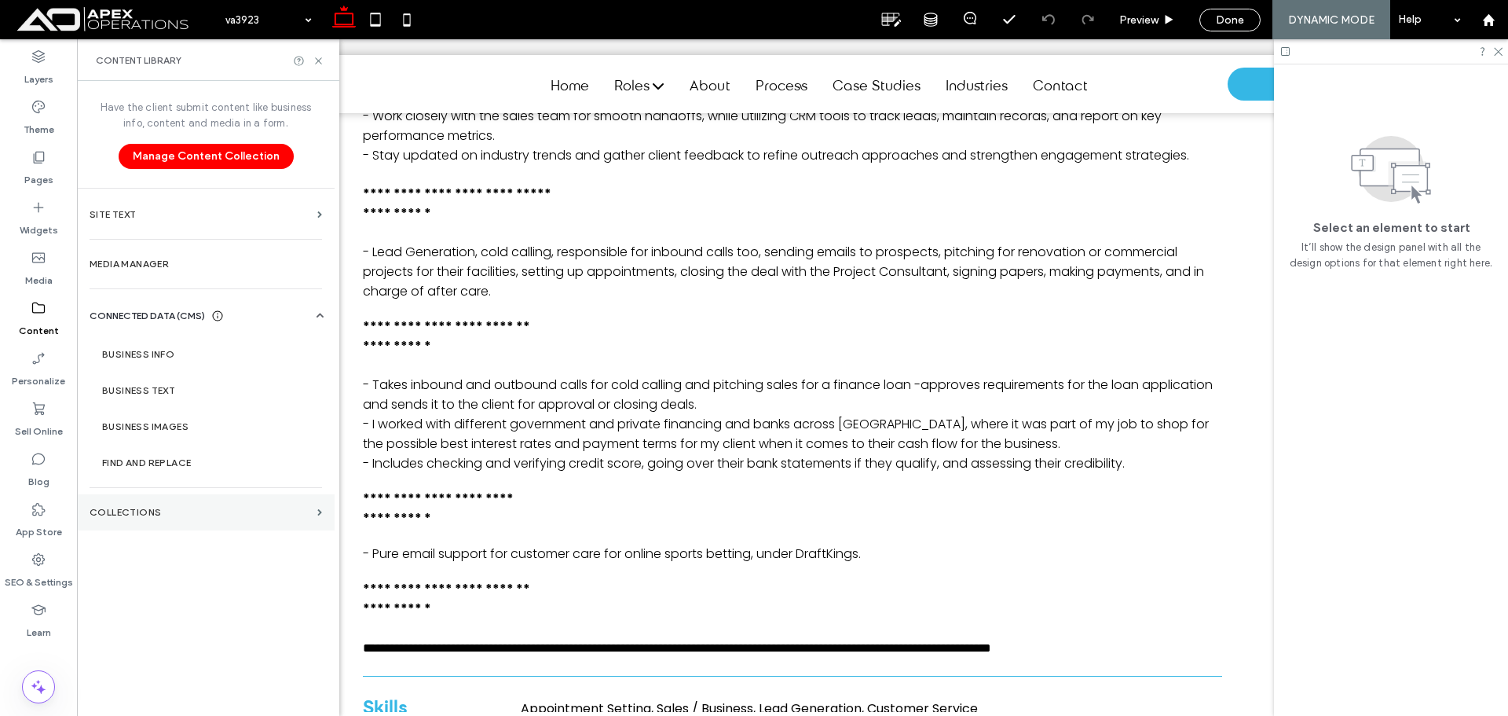
click at [170, 507] on label "Collections" at bounding box center [201, 512] width 222 height 11
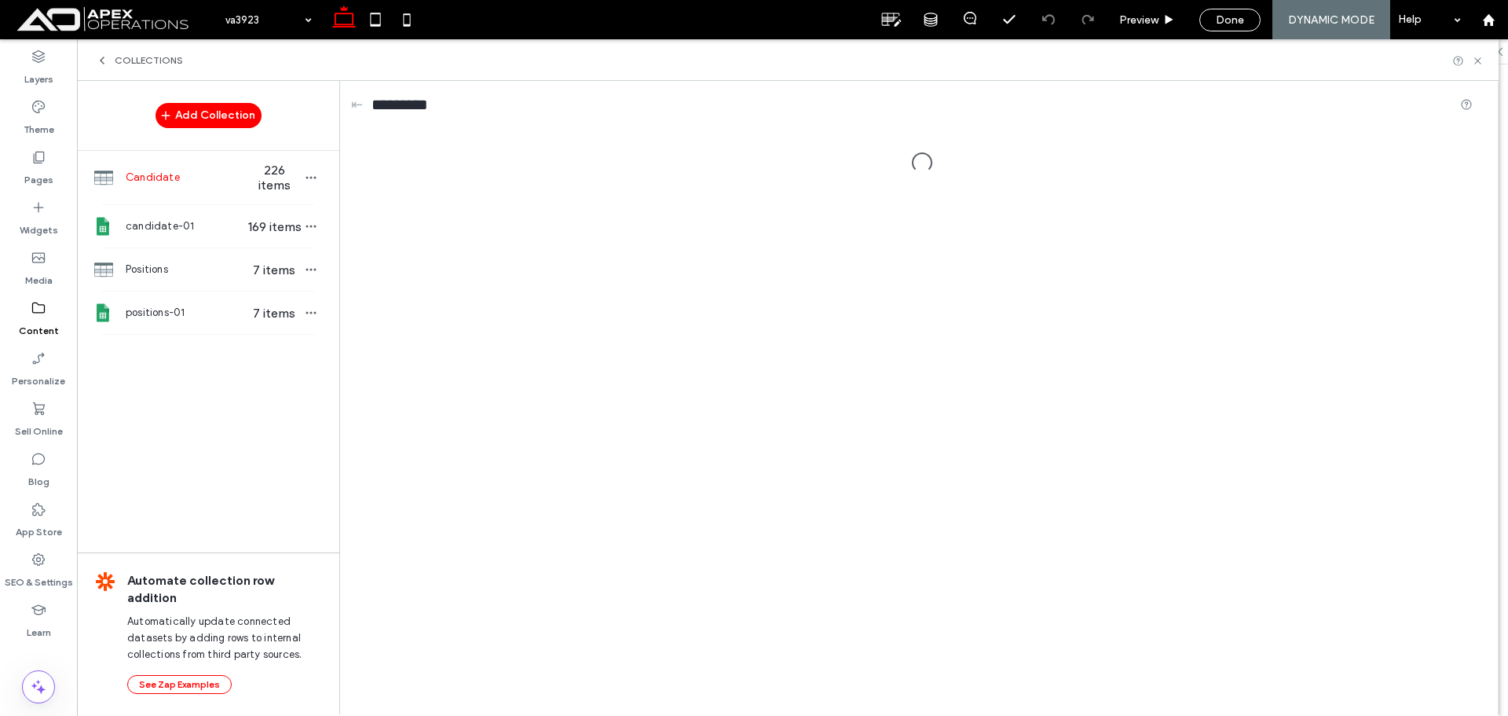
click at [233, 196] on div "Candidate 226 items" at bounding box center [208, 177] width 262 height 53
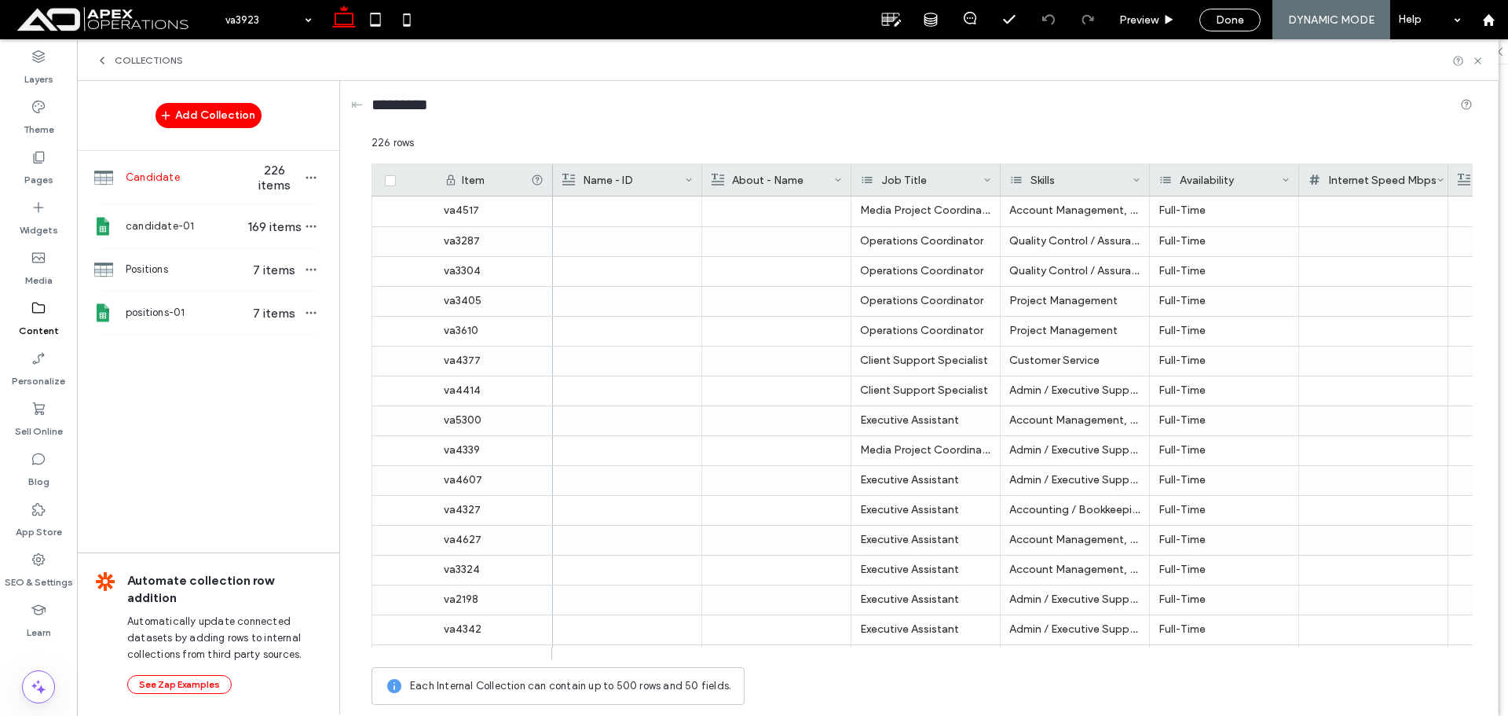
click at [247, 182] on span "226 items" at bounding box center [274, 178] width 55 height 30
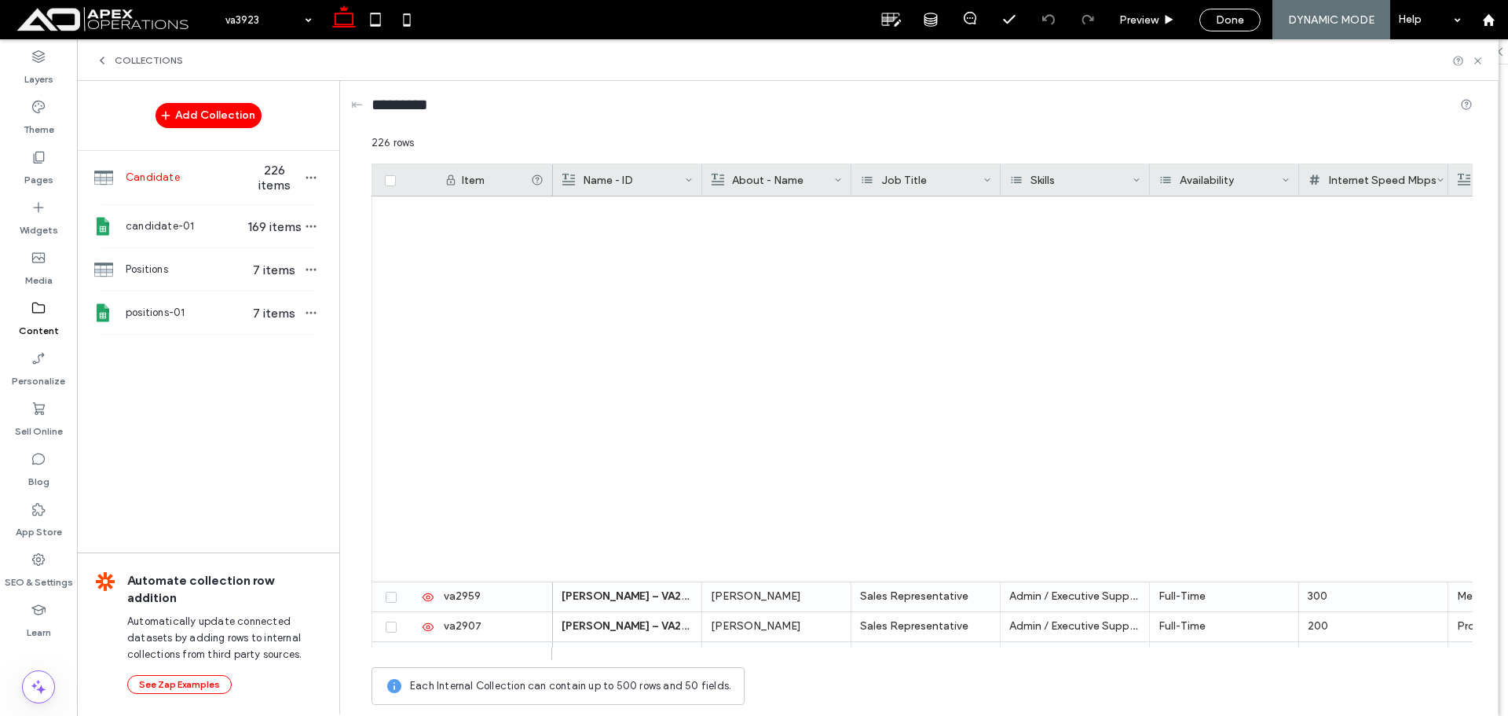
scroll to position [1964, 0]
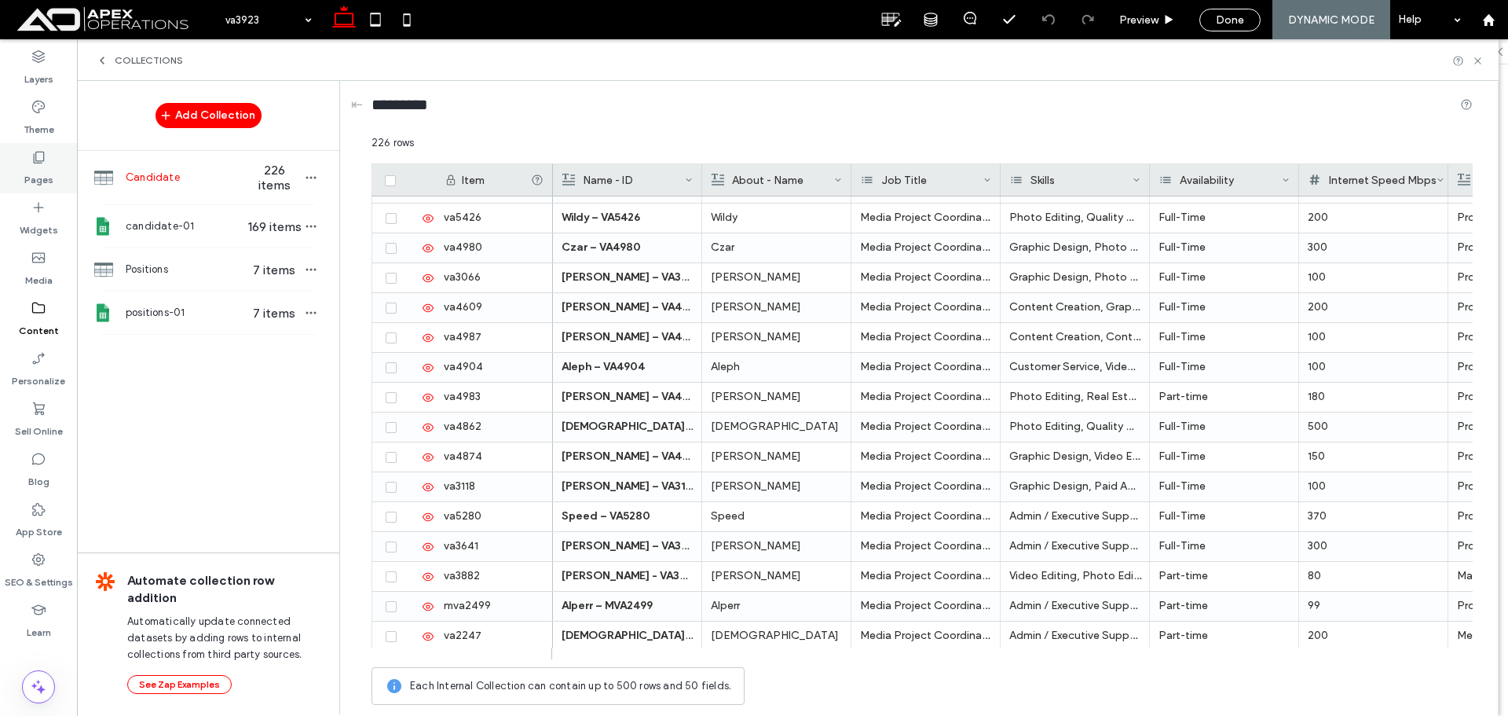
click at [41, 169] on label "Pages" at bounding box center [38, 176] width 29 height 22
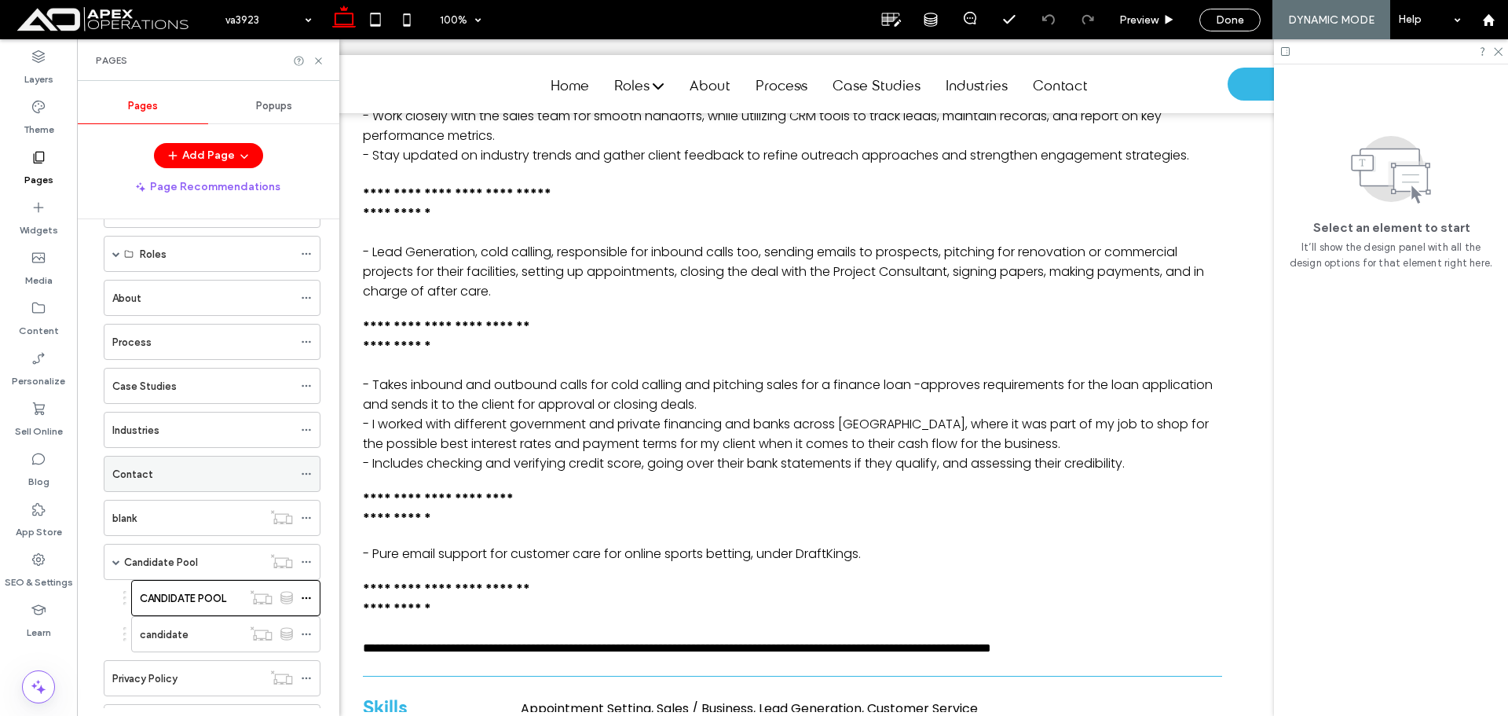
scroll to position [157, 0]
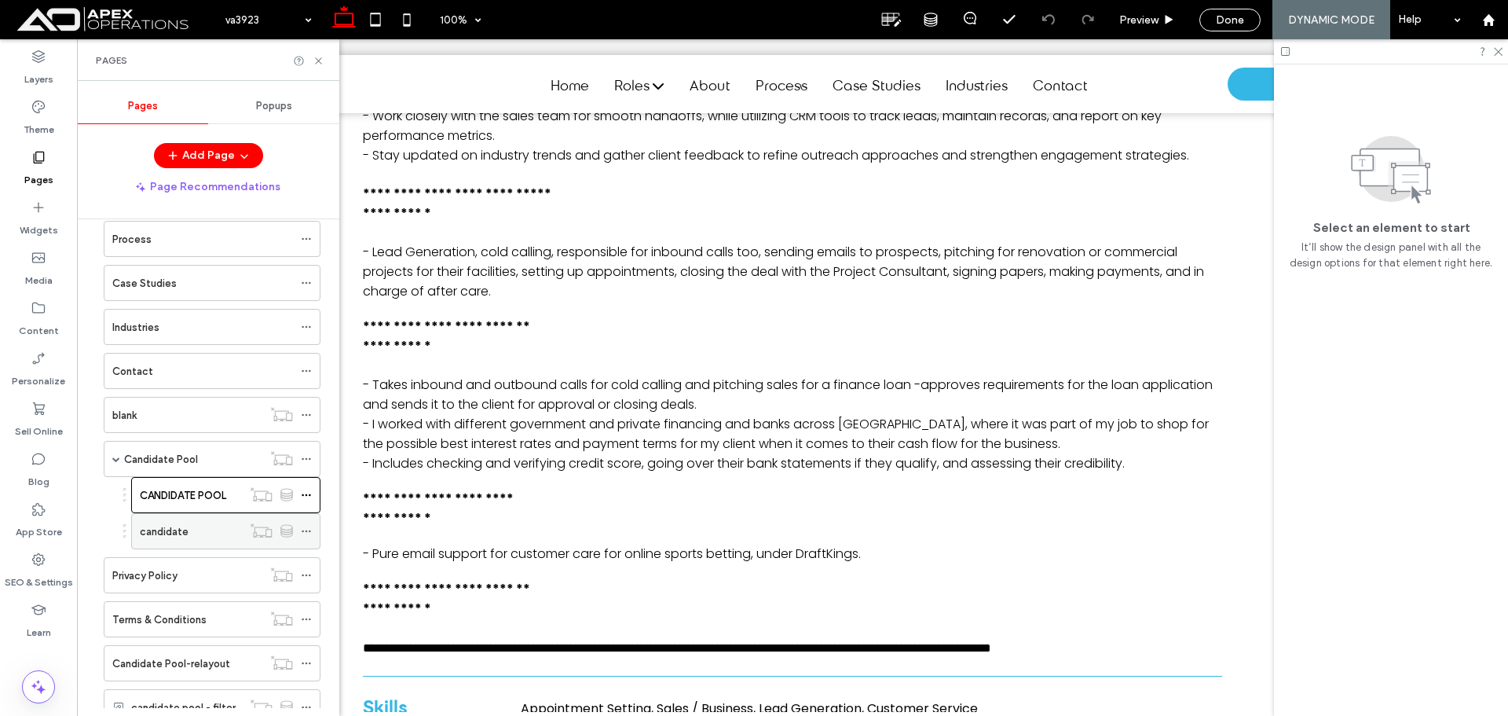
click at [201, 520] on div "candidate" at bounding box center [191, 531] width 102 height 35
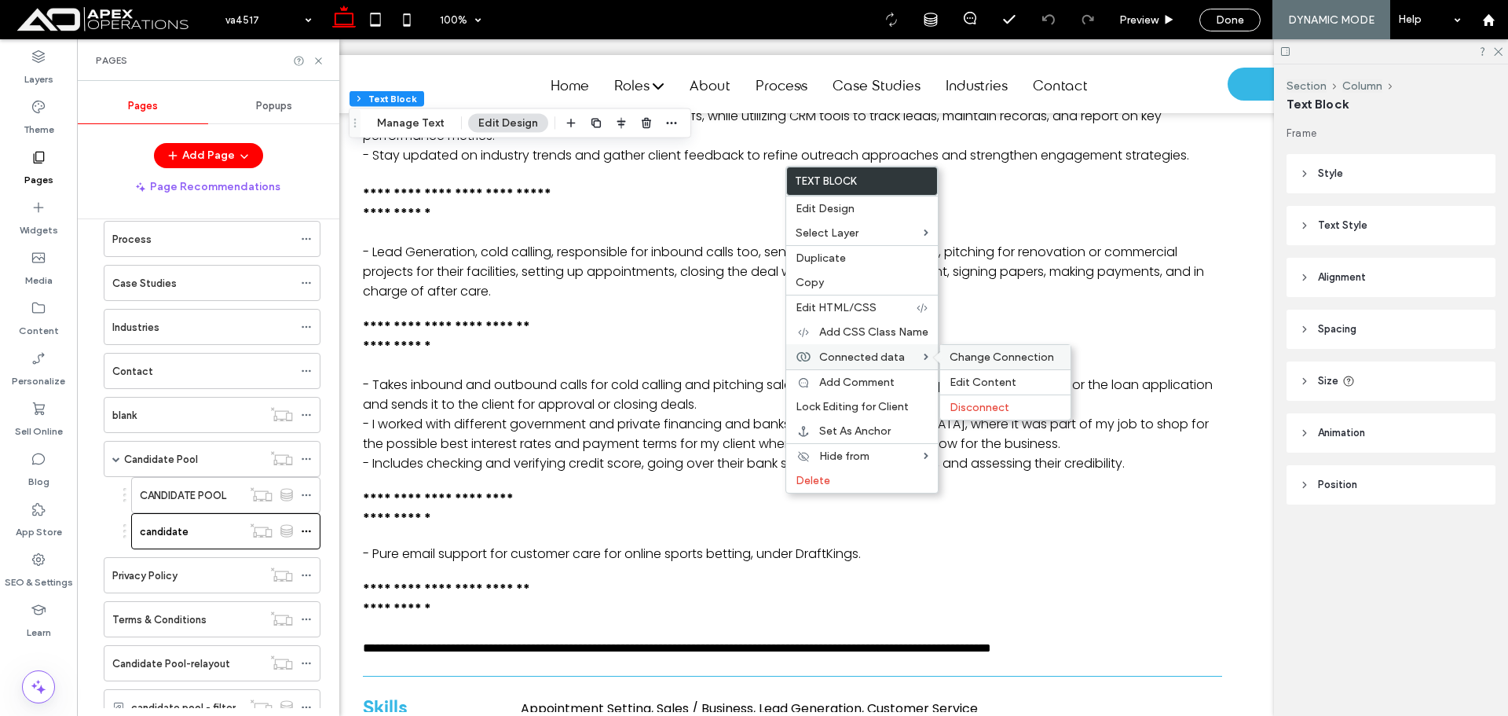
click at [989, 351] on span "Change Connection" at bounding box center [1002, 356] width 104 height 13
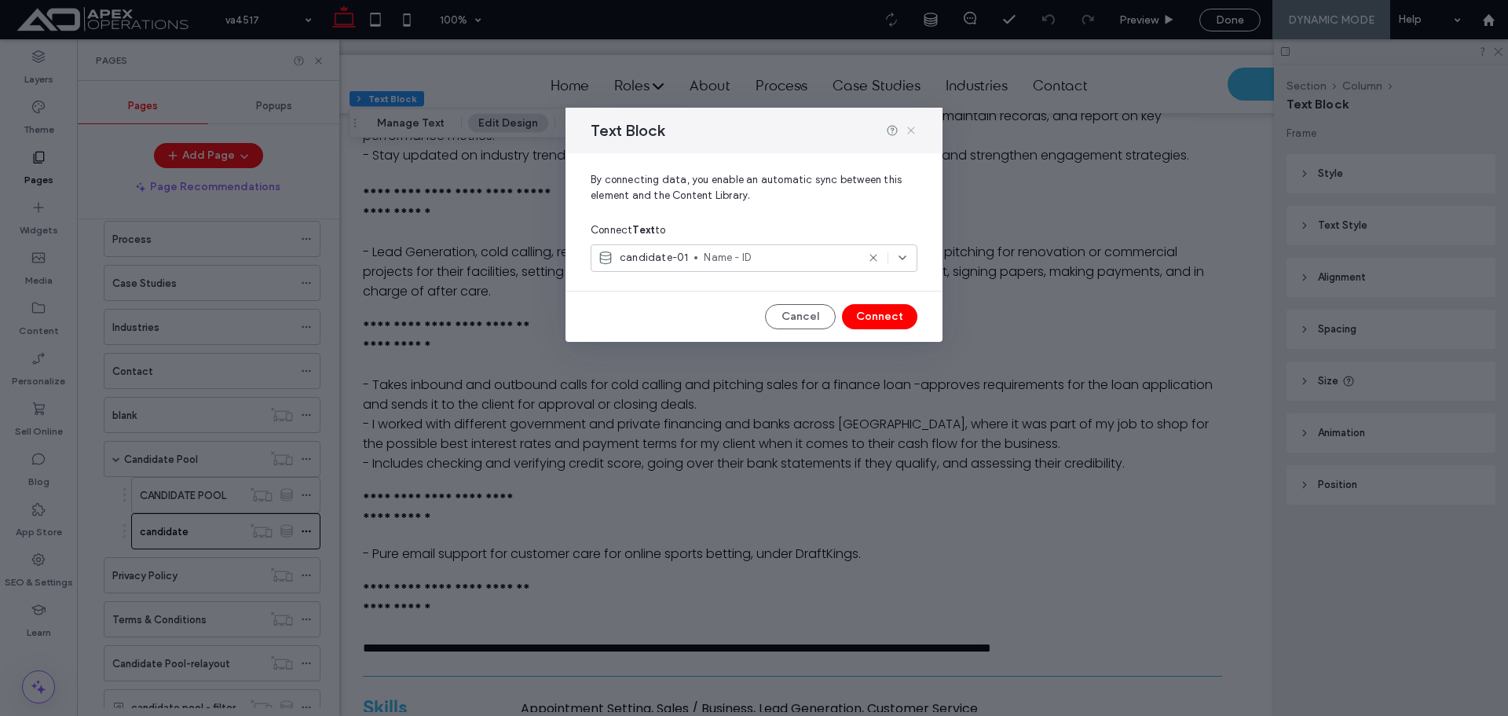
click at [910, 126] on icon at bounding box center [911, 130] width 13 height 13
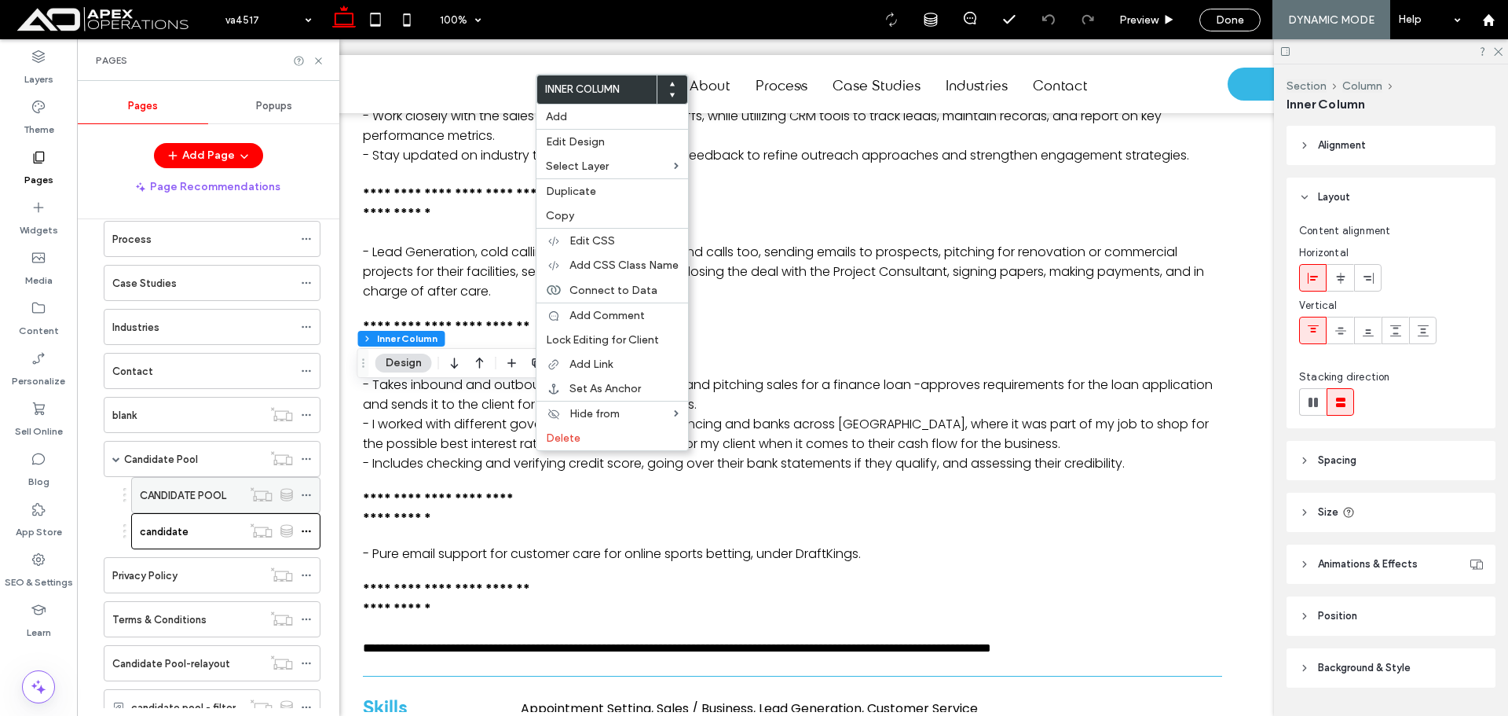
click at [190, 497] on label "CANDIDATE POOL" at bounding box center [183, 495] width 86 height 27
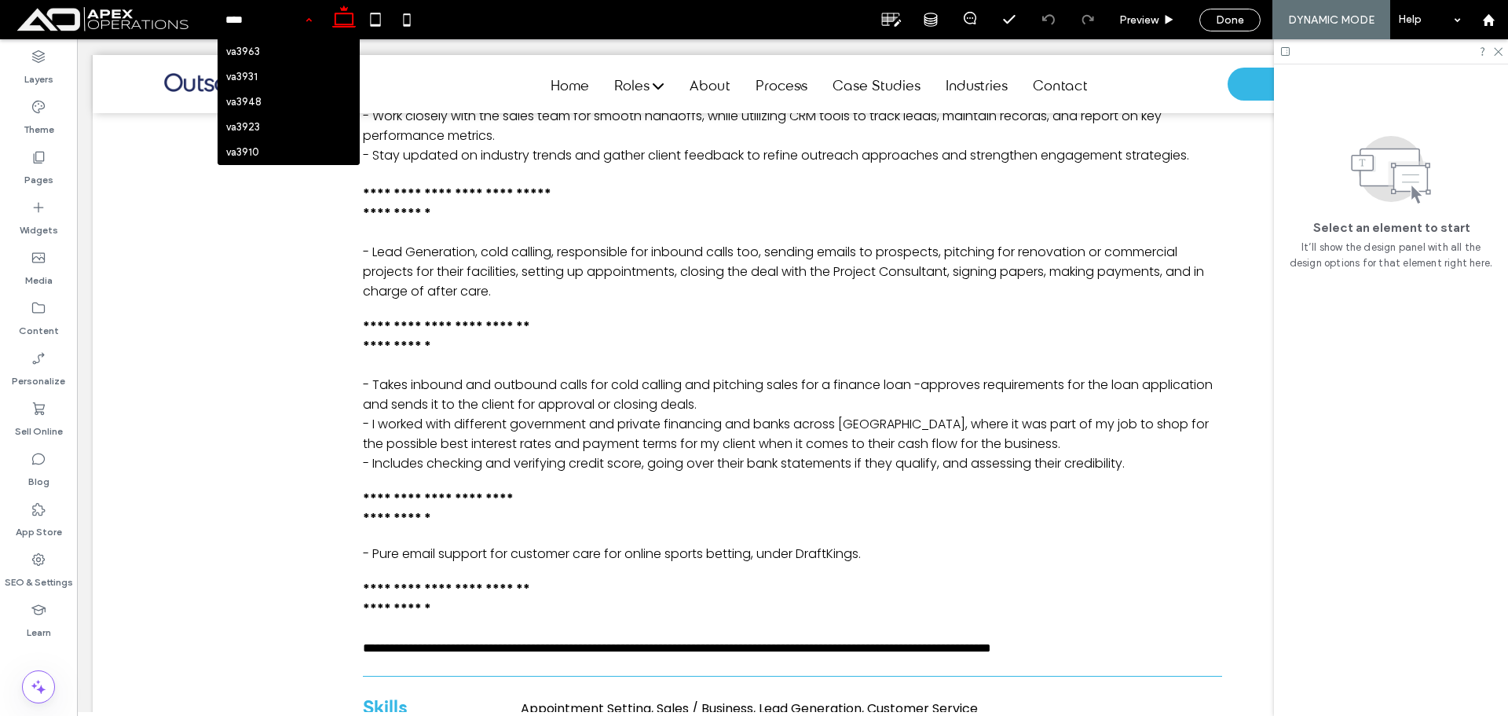
type input "*****"
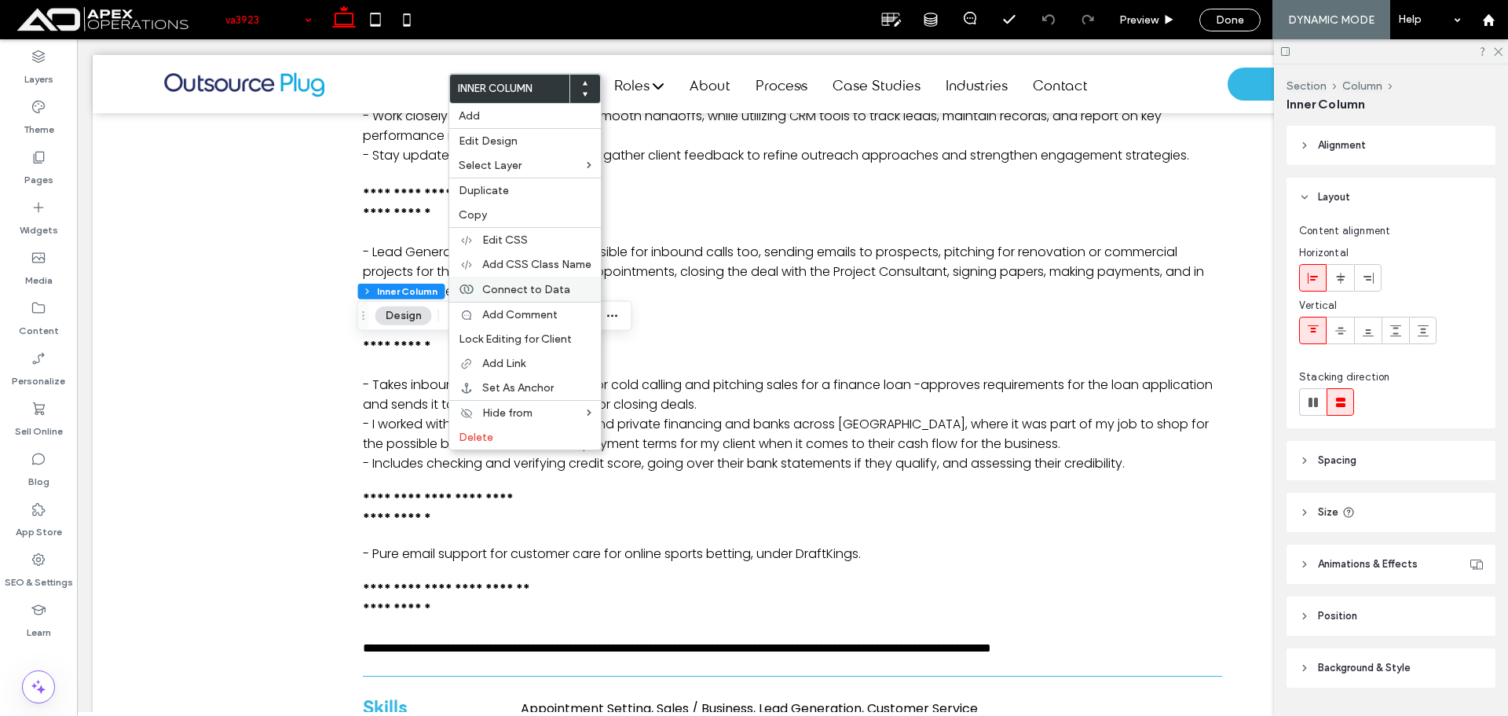
click at [545, 288] on span "Connect to Data" at bounding box center [526, 289] width 88 height 13
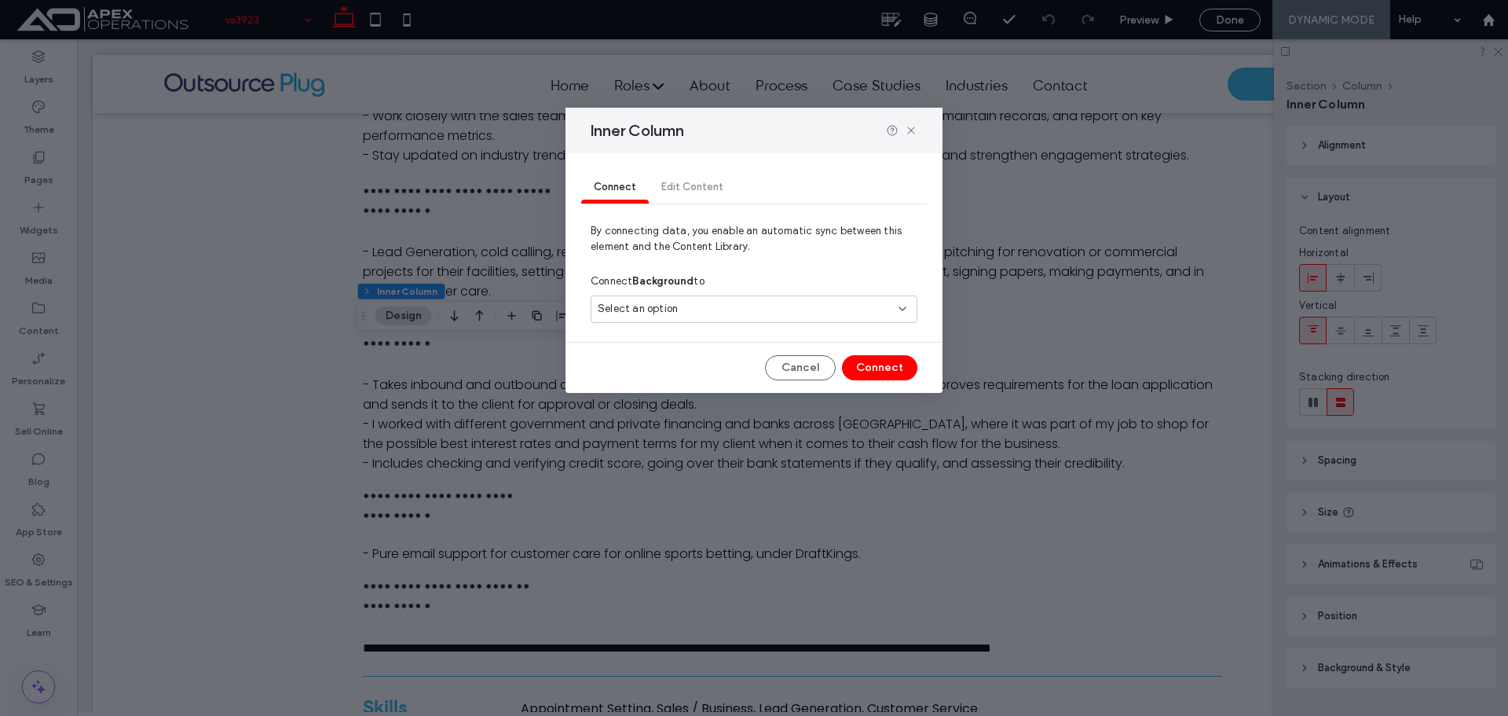
click at [738, 304] on div "Select an option" at bounding box center [745, 309] width 294 height 16
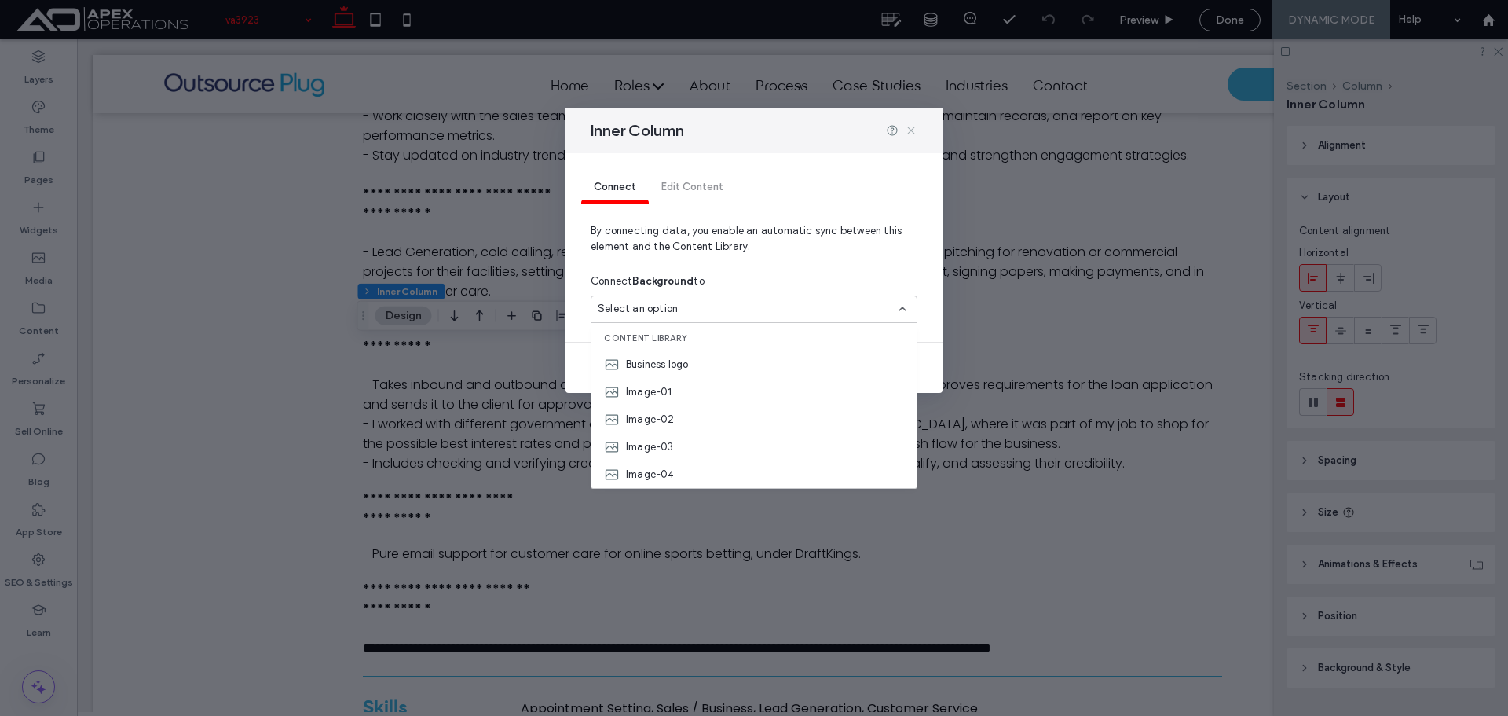
click at [911, 129] on icon at bounding box center [911, 130] width 13 height 13
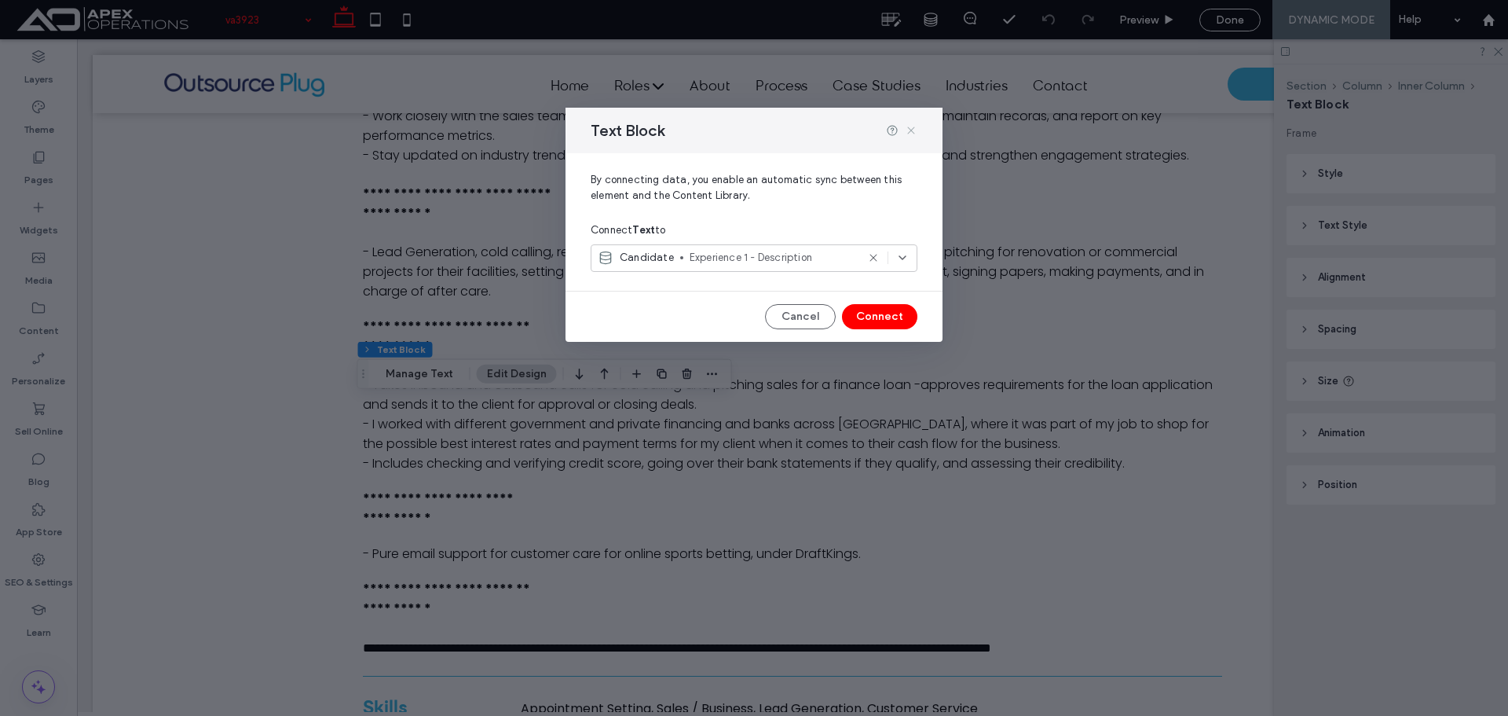
click at [911, 129] on use at bounding box center [910, 129] width 7 height 7
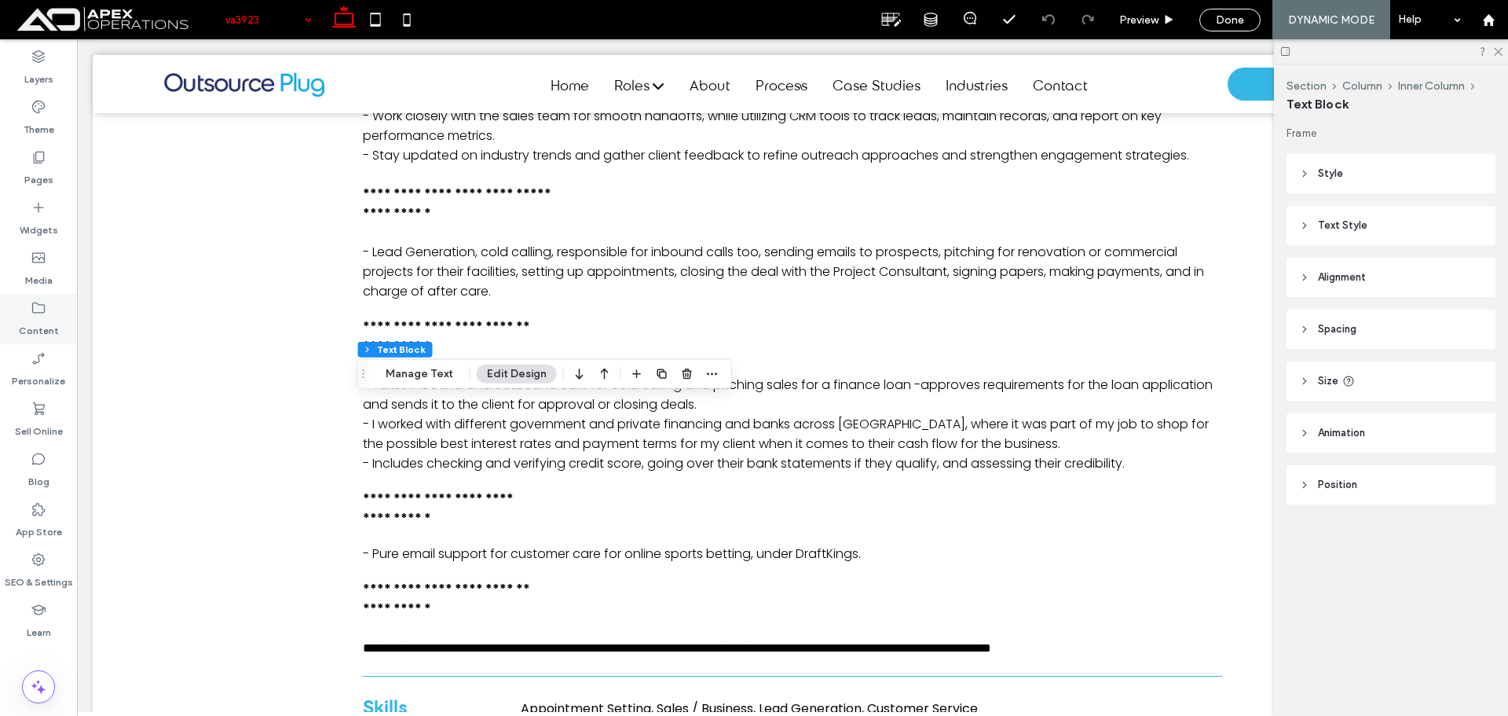
drag, startPoint x: 55, startPoint y: 313, endPoint x: 53, endPoint y: 299, distance: 14.2
click at [54, 313] on div "Content" at bounding box center [38, 319] width 77 height 50
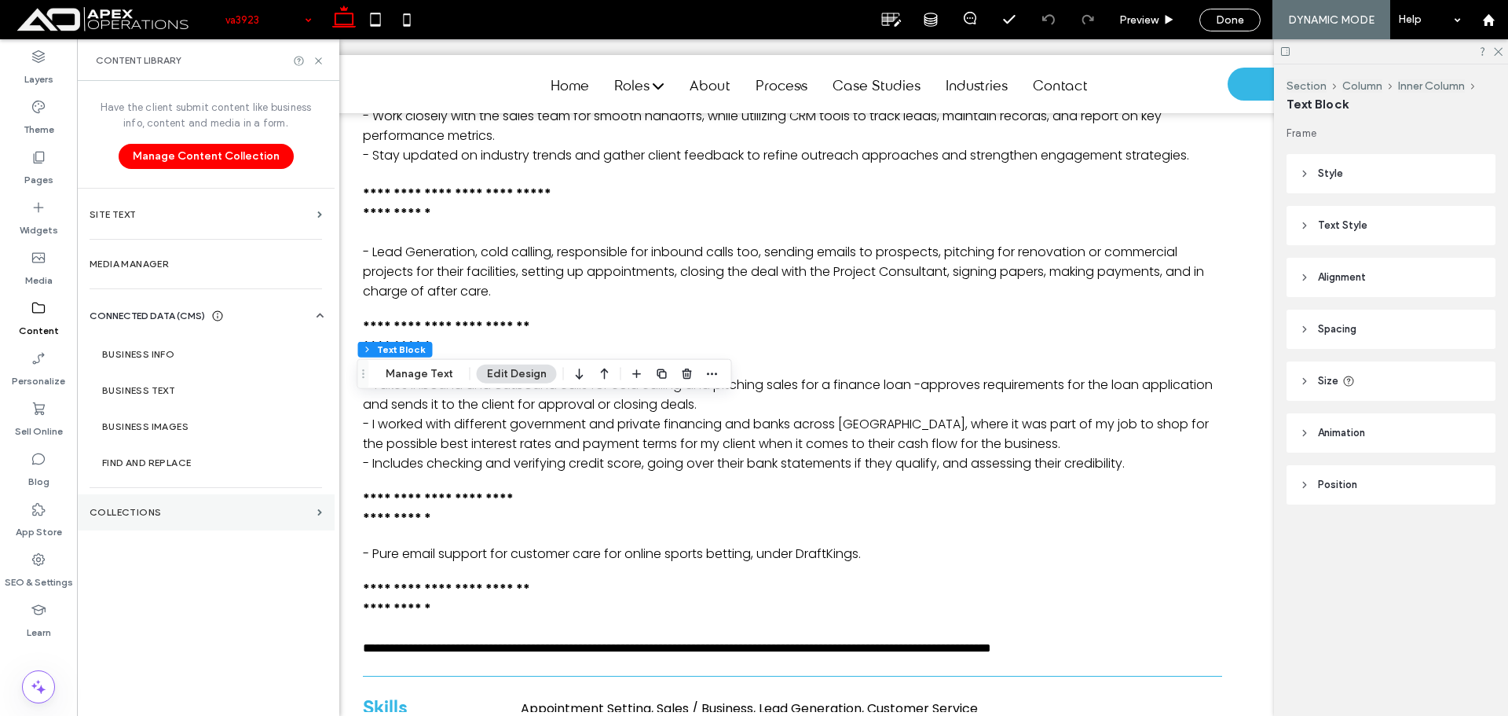
click at [183, 516] on label "Collections" at bounding box center [201, 512] width 222 height 11
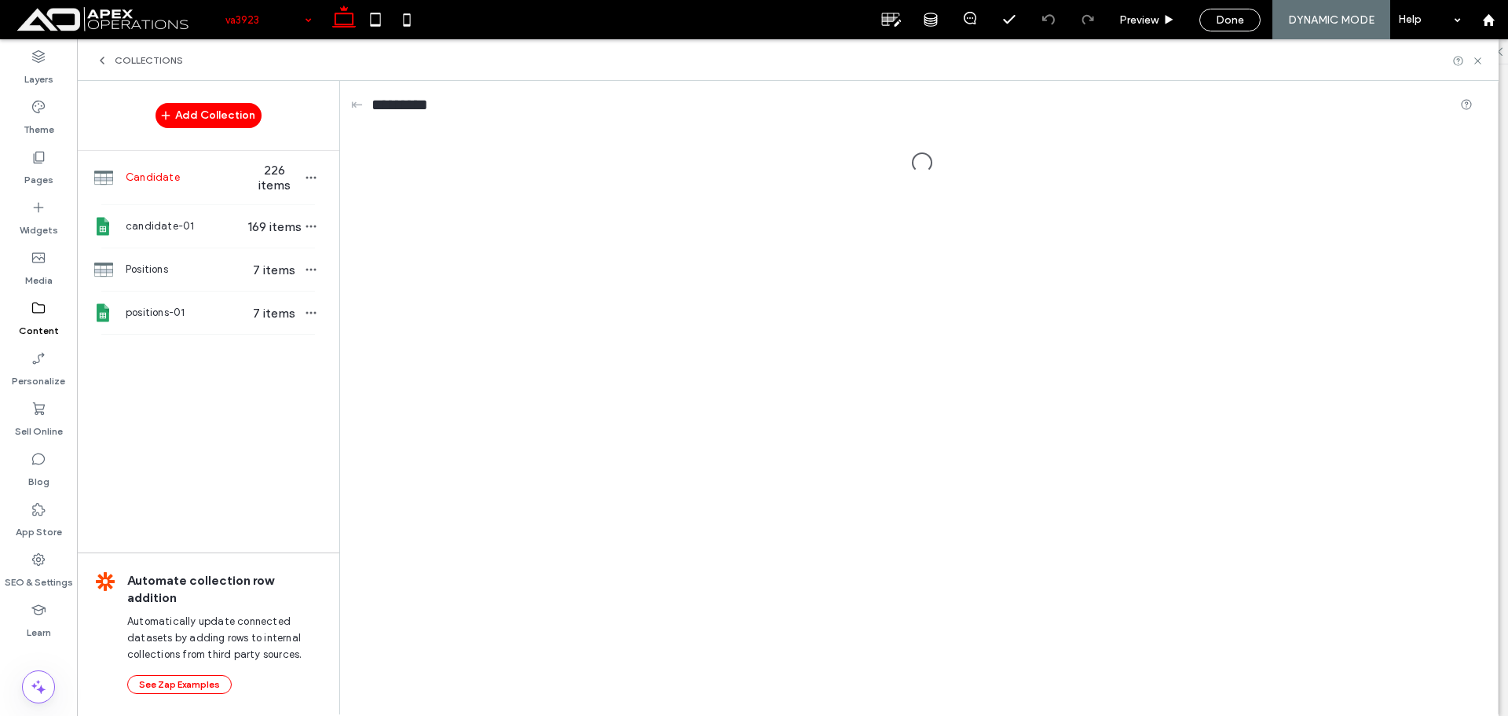
click at [275, 177] on span "226 items" at bounding box center [274, 178] width 55 height 30
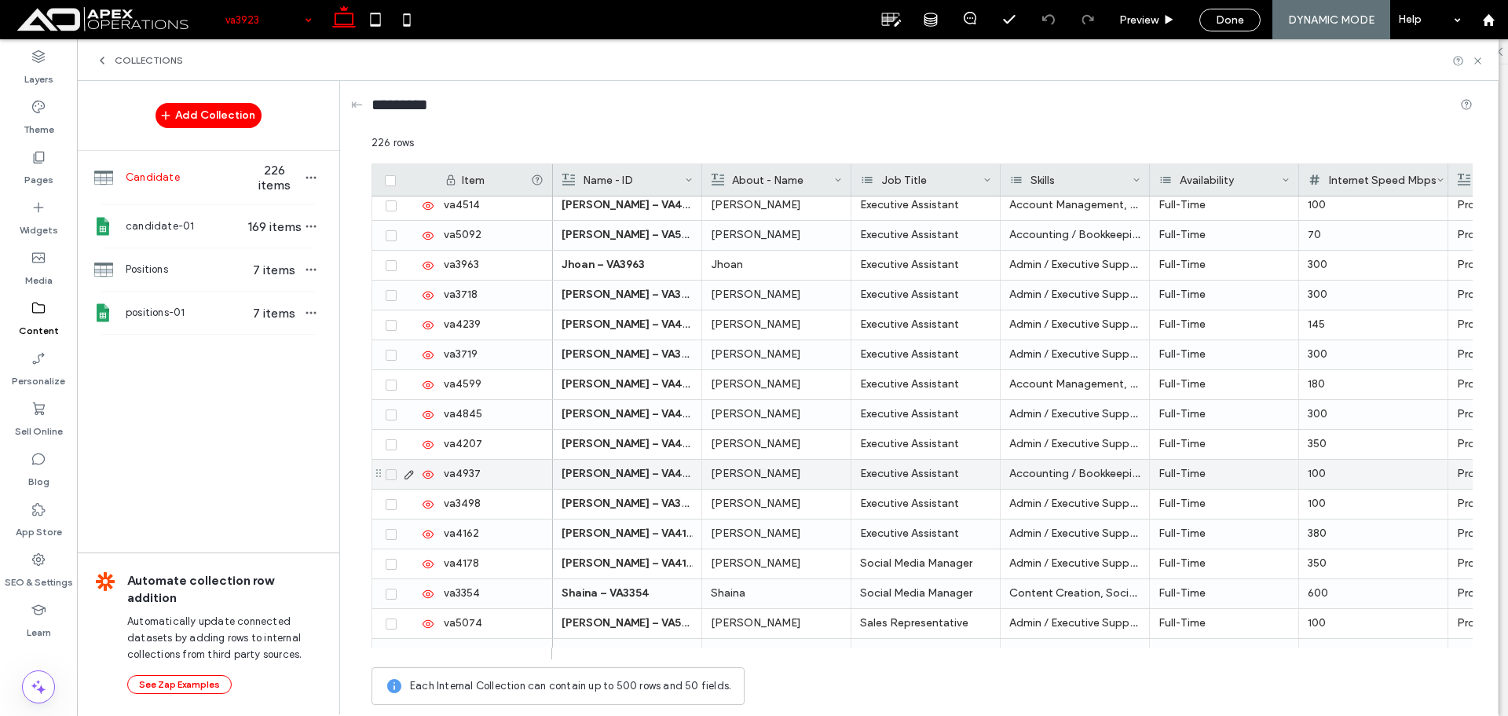
scroll to position [1178, 0]
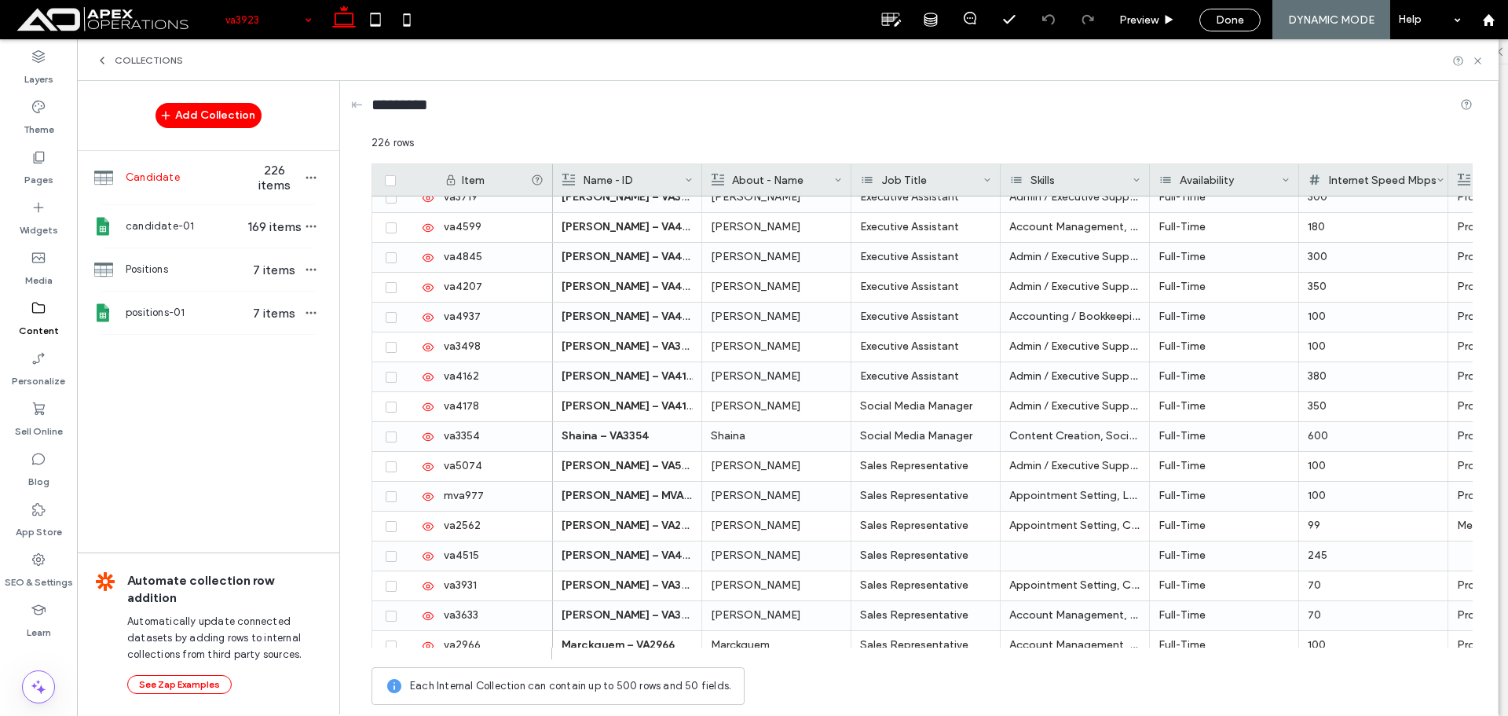
click at [806, 61] on div "Collections" at bounding box center [788, 60] width 1384 height 13
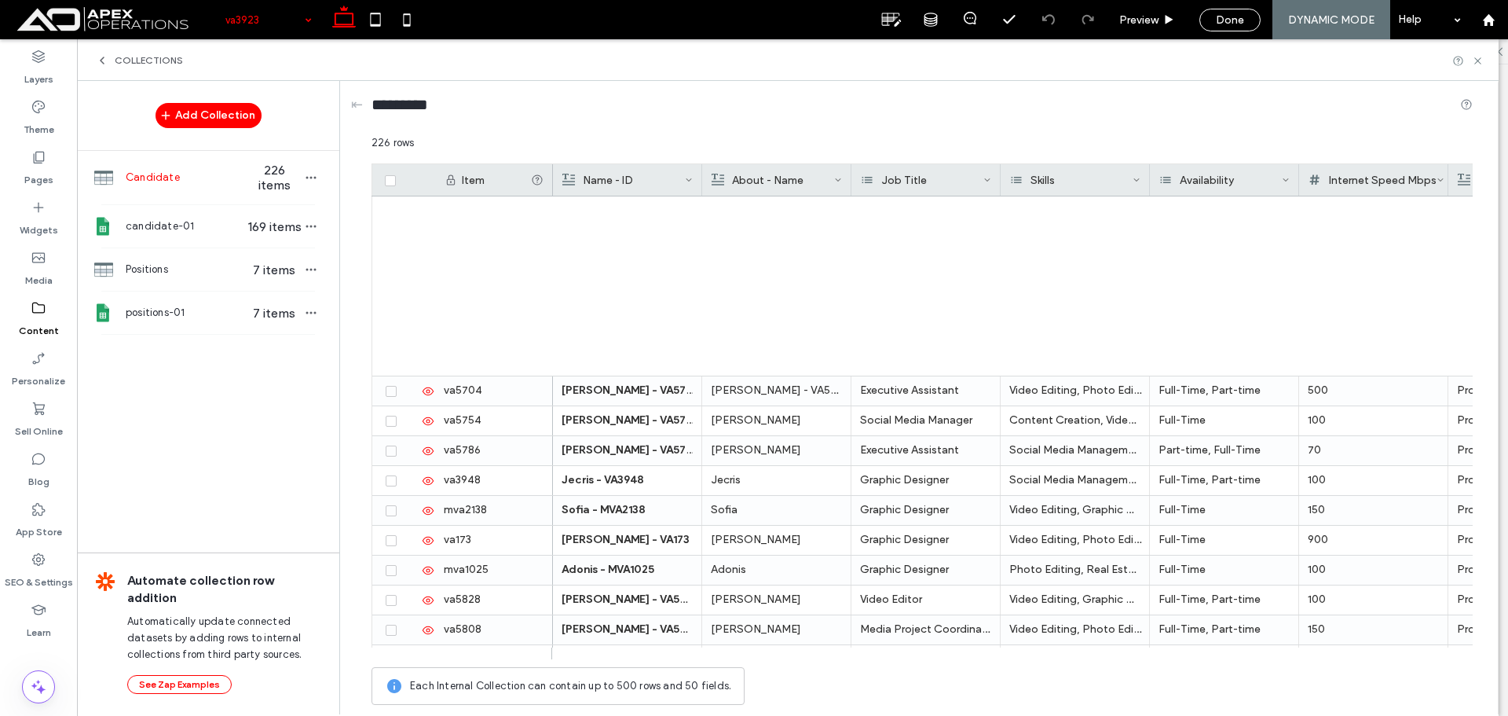
scroll to position [6326, 0]
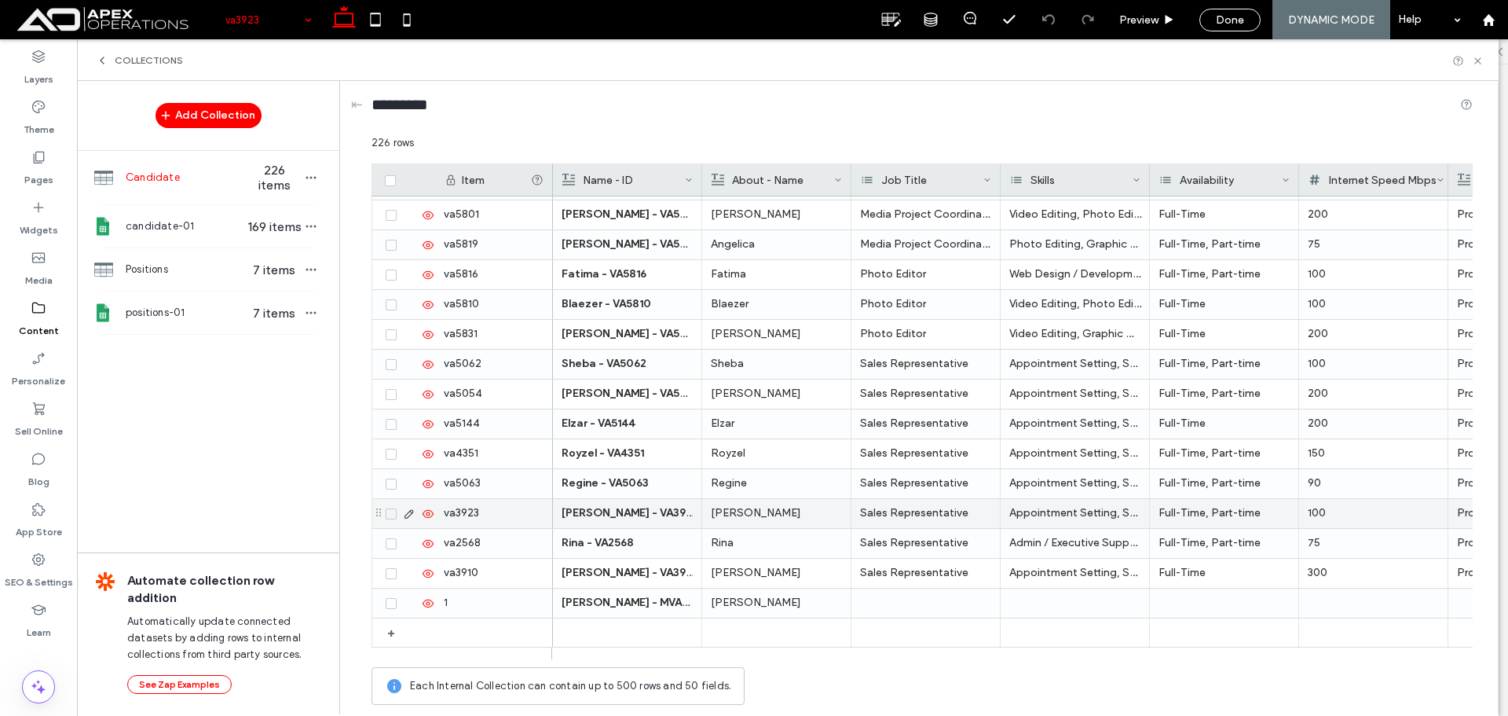
click at [405, 513] on icon at bounding box center [409, 514] width 13 height 13
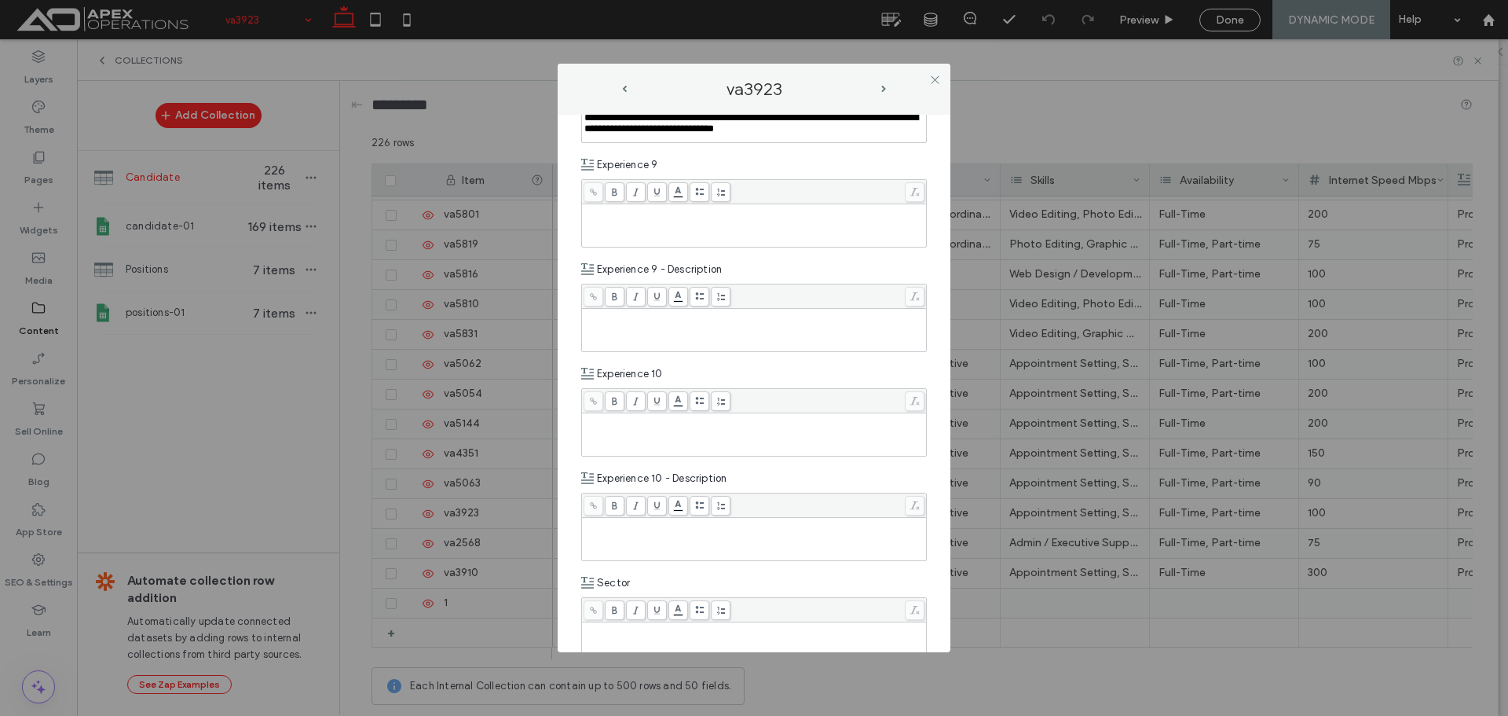
scroll to position [2593, 0]
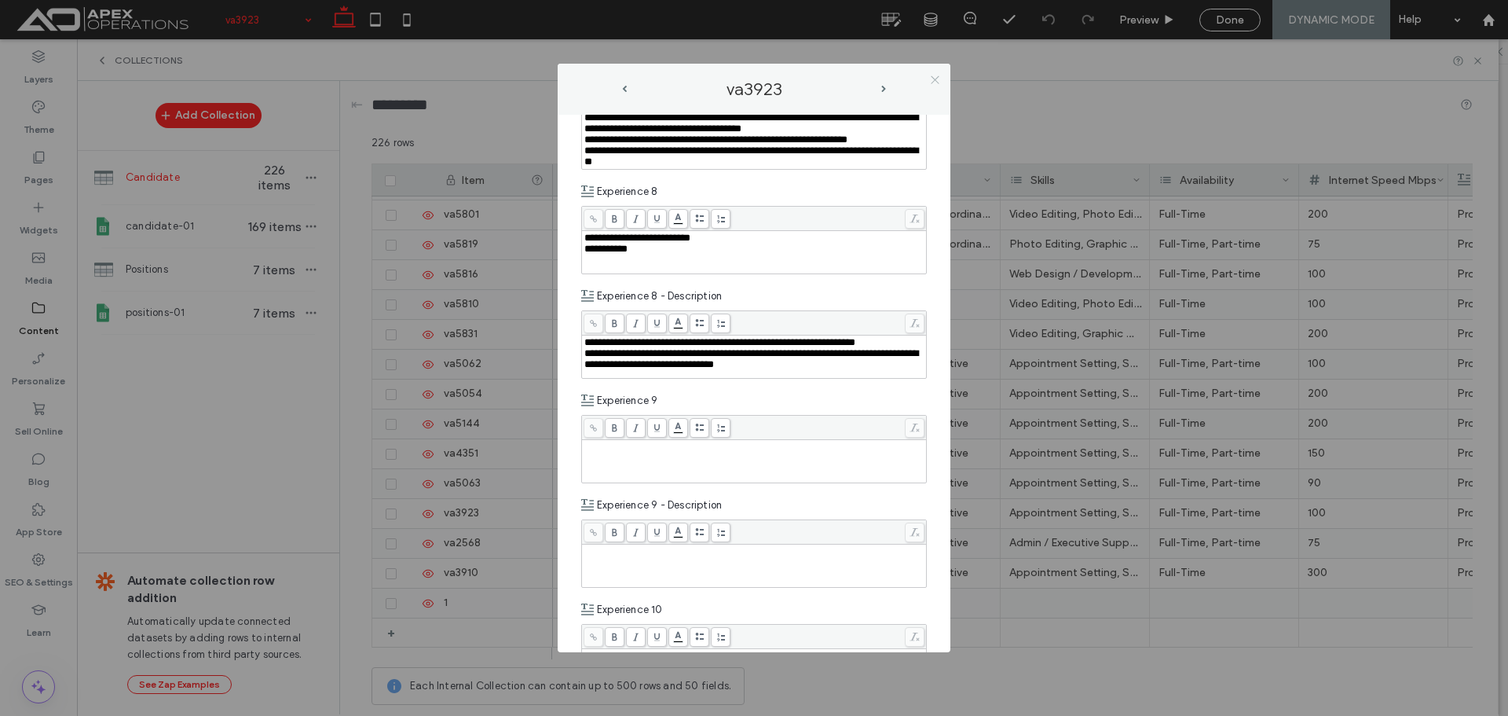
click at [936, 86] on span at bounding box center [935, 80] width 12 height 24
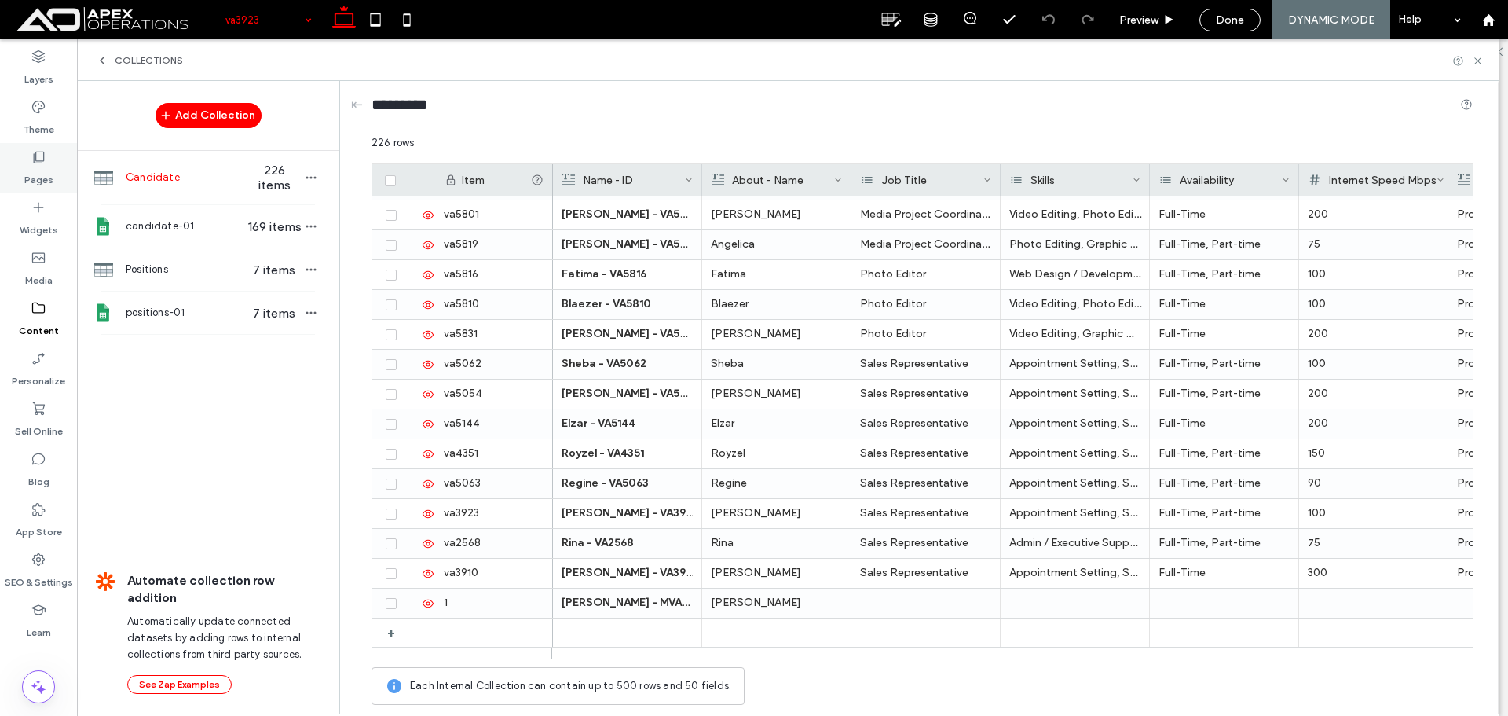
click at [56, 174] on div "Pages" at bounding box center [38, 168] width 77 height 50
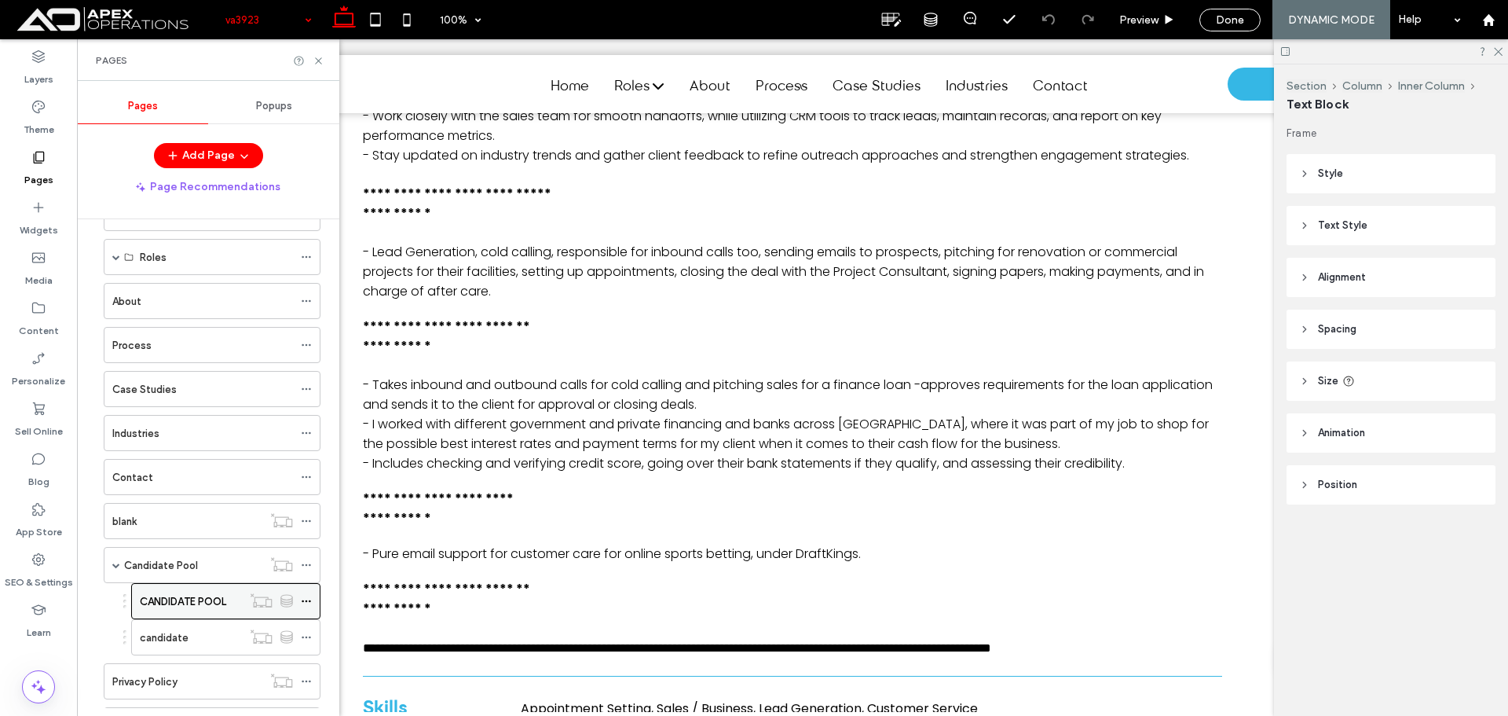
scroll to position [79, 0]
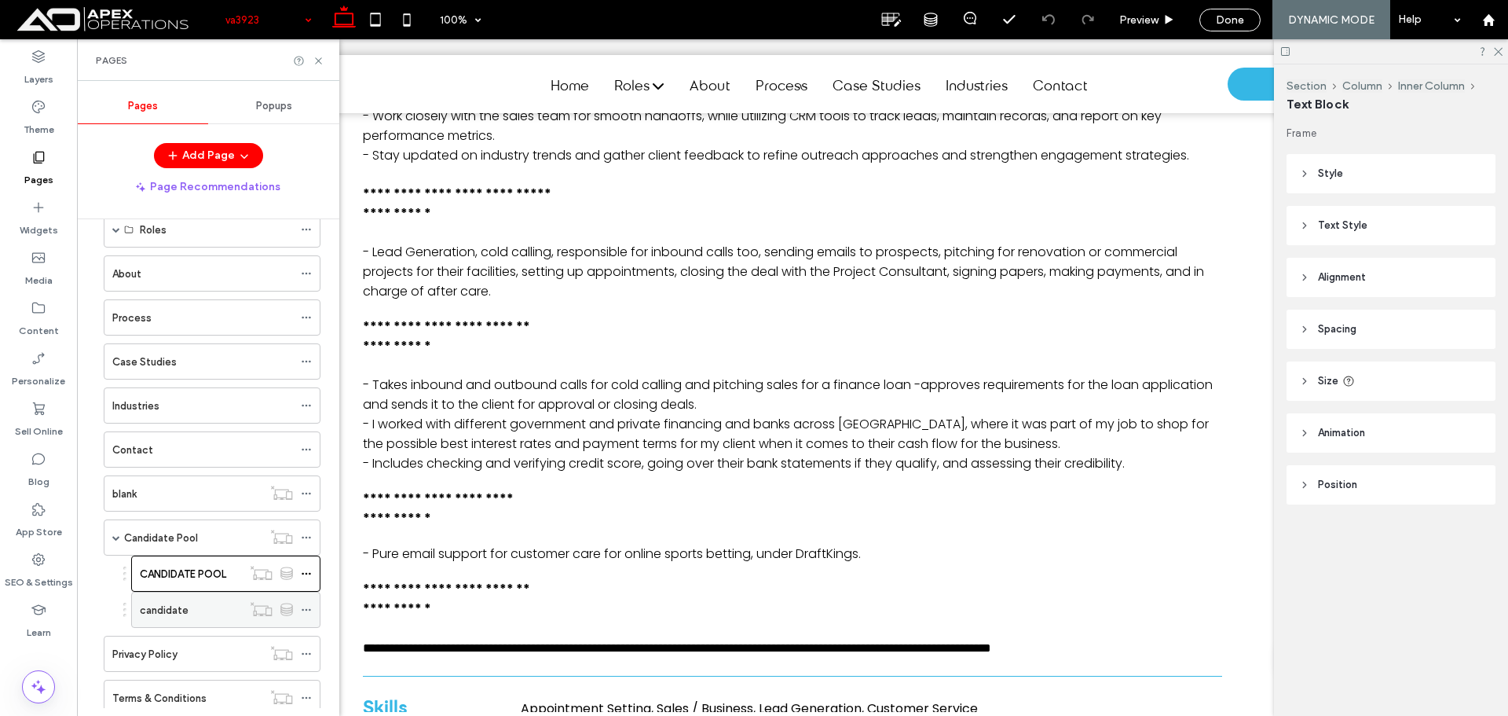
click at [200, 610] on div "candidate" at bounding box center [191, 610] width 102 height 16
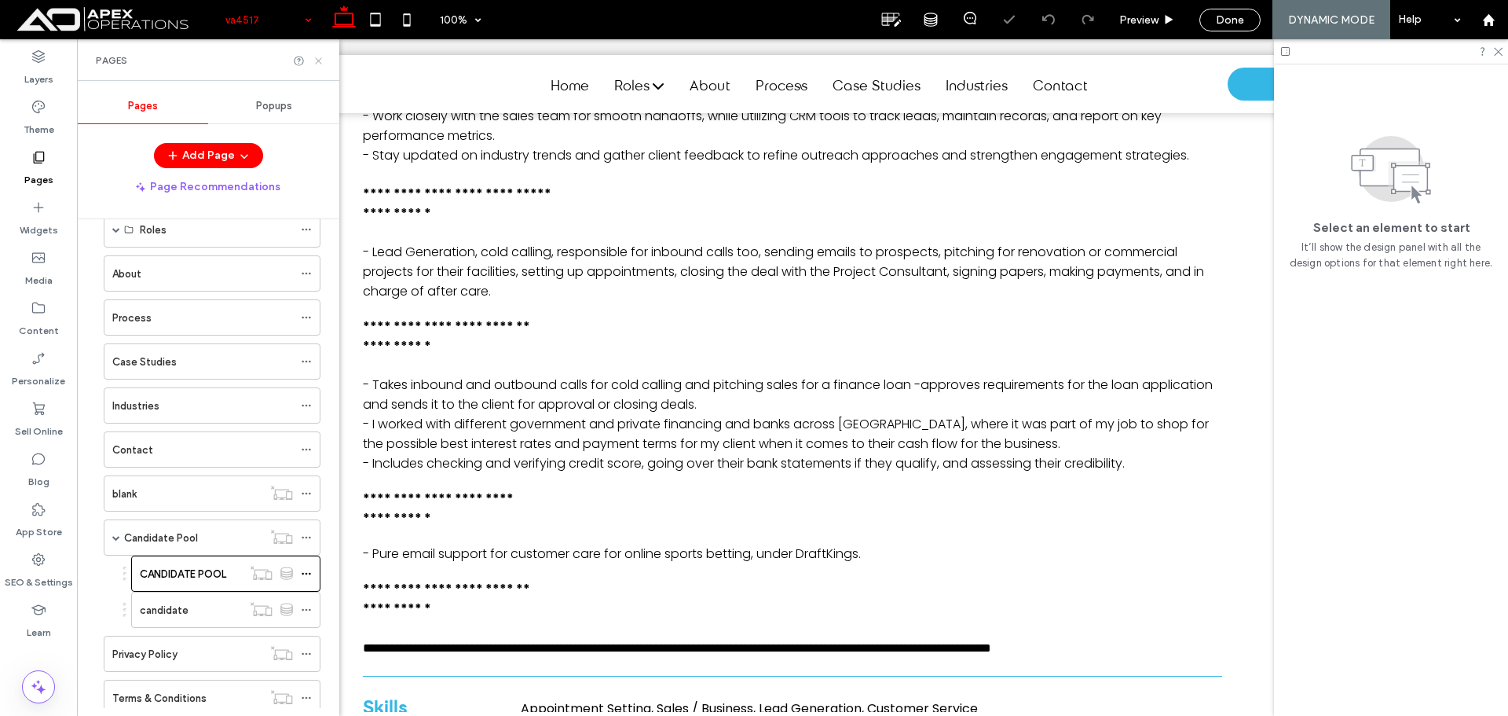
click at [315, 60] on icon at bounding box center [319, 61] width 12 height 12
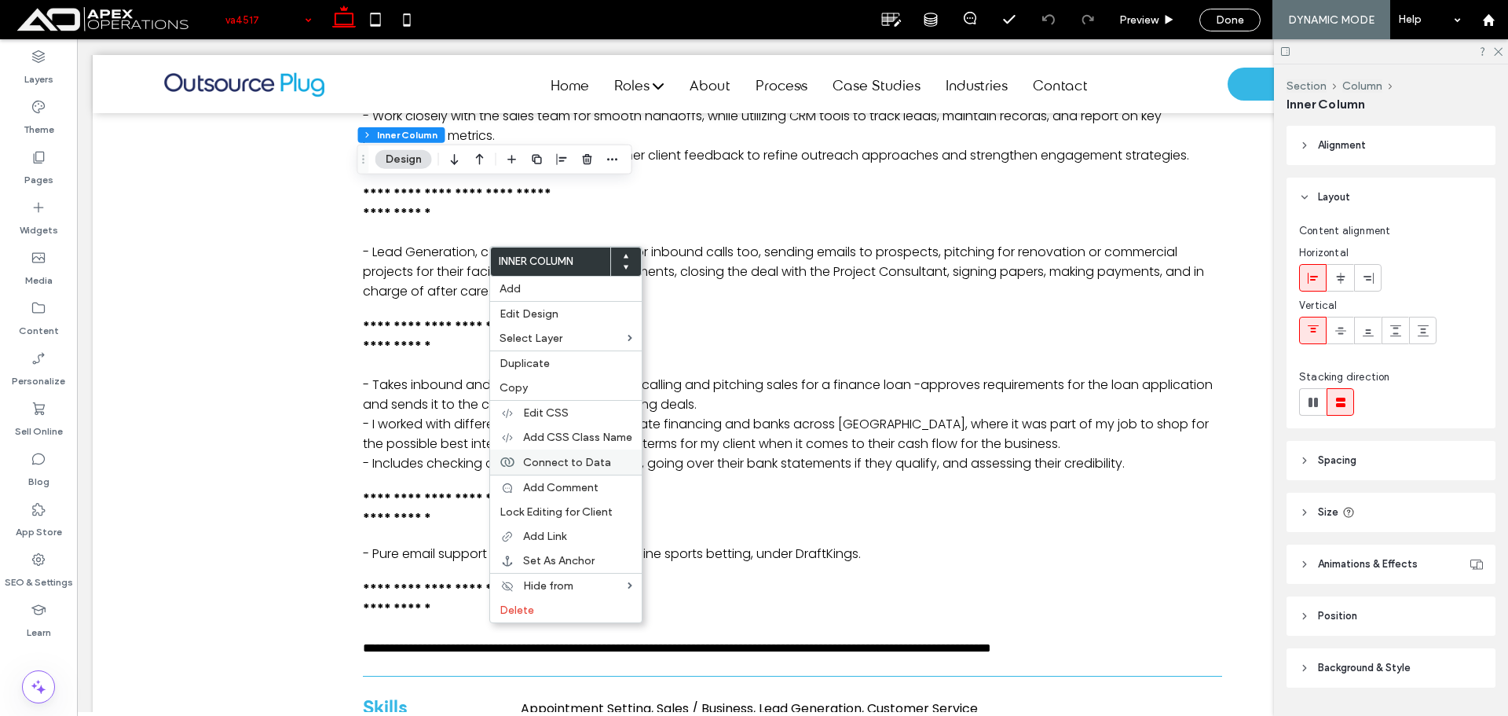
click at [574, 462] on span "Connect to Data" at bounding box center [567, 462] width 88 height 13
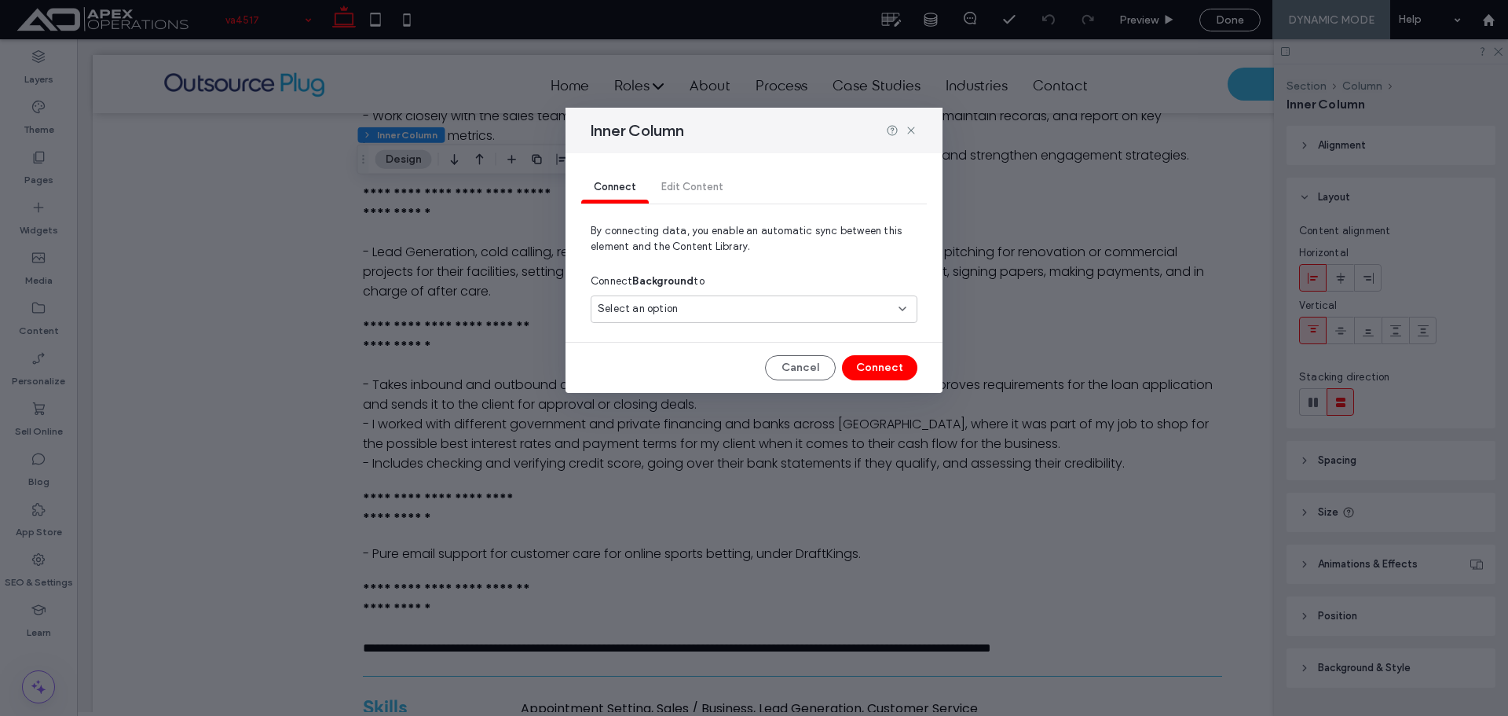
click at [756, 310] on div "Select an option" at bounding box center [745, 309] width 294 height 16
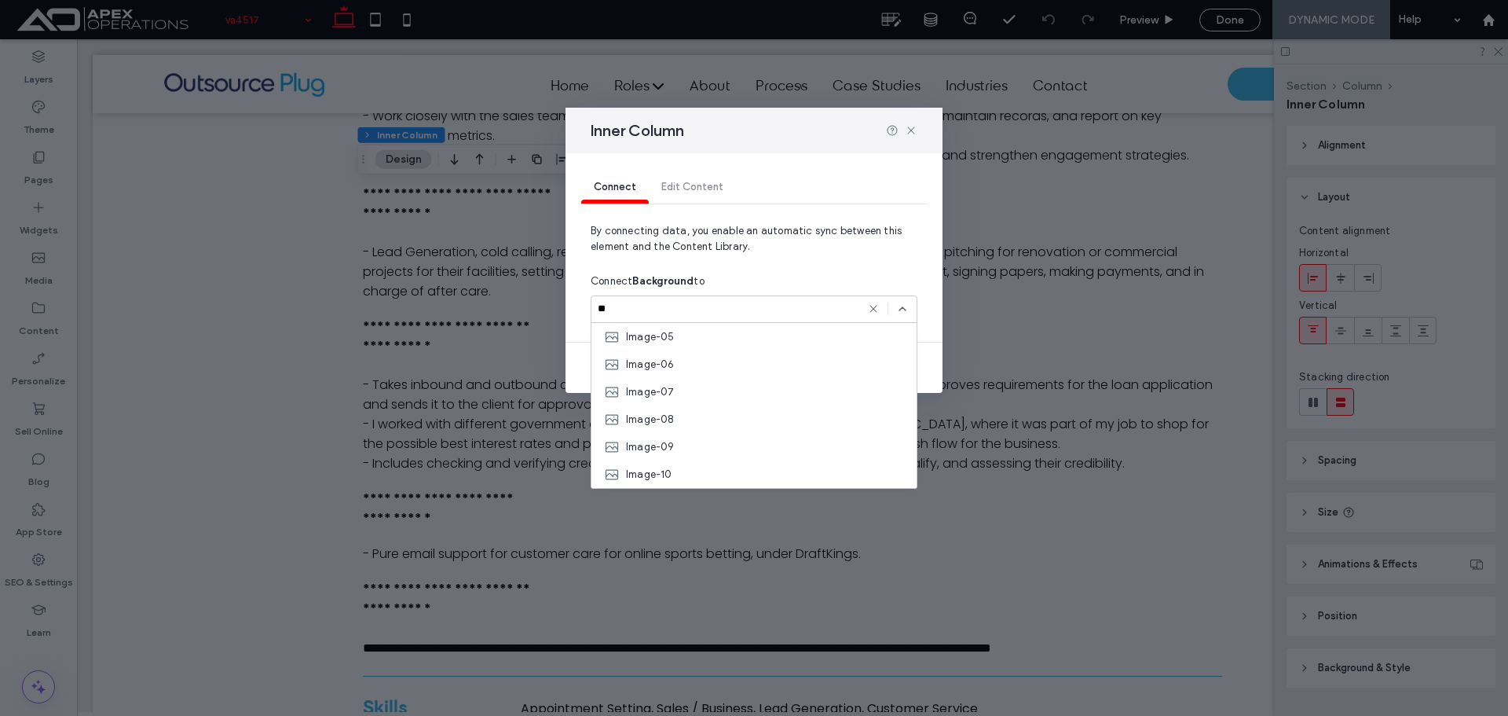
scroll to position [0, 0]
type input "*"
click at [909, 130] on icon at bounding box center [911, 130] width 13 height 13
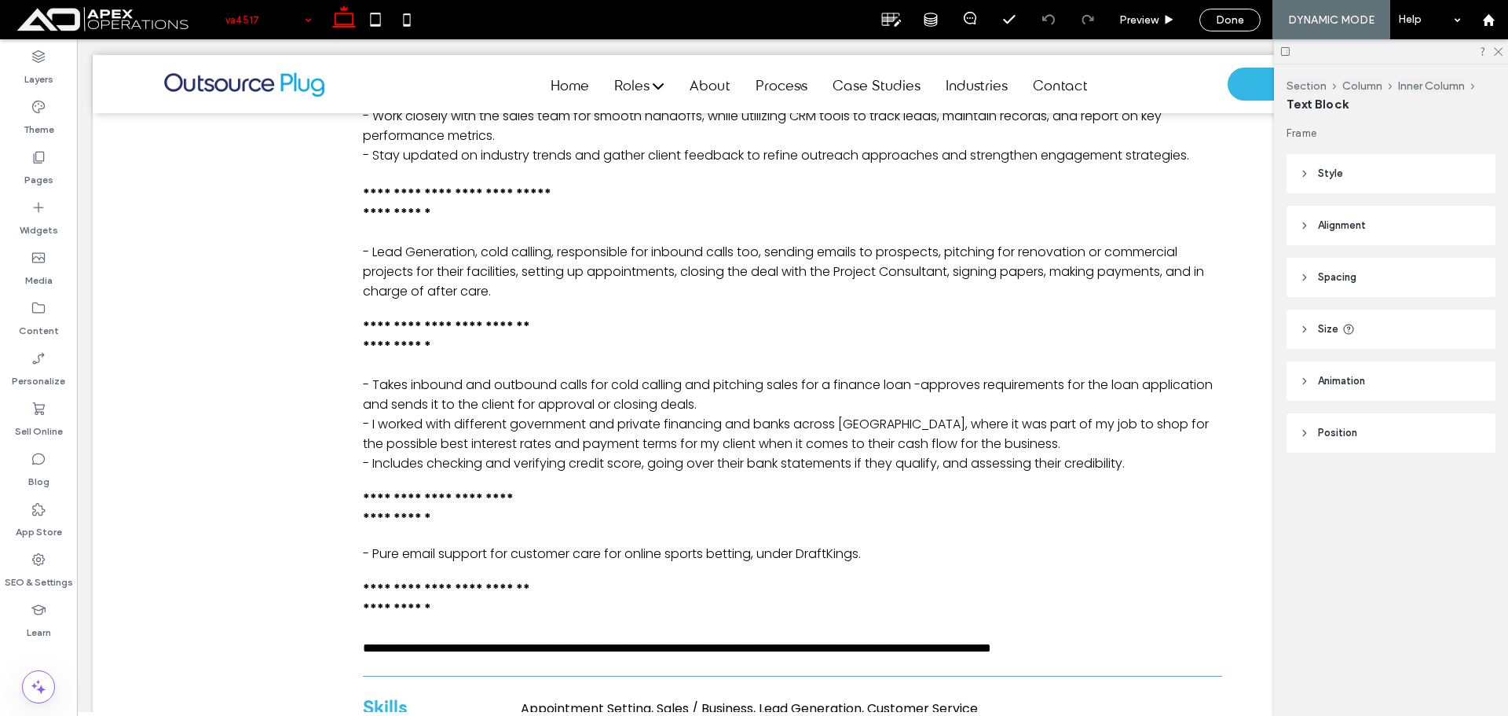
type input "*******"
type input "**"
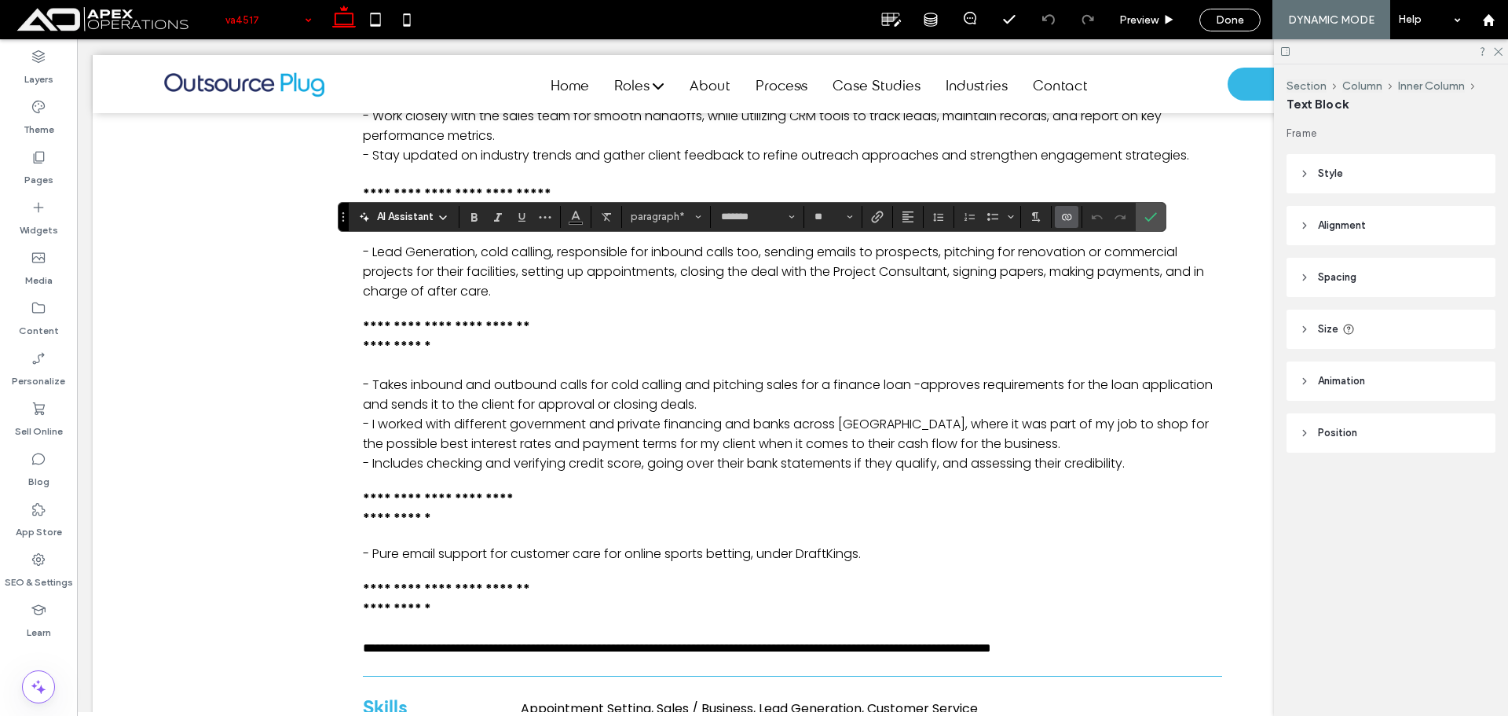
click at [1079, 210] on section at bounding box center [1067, 217] width 31 height 22
click at [1076, 211] on label "Connect To Data" at bounding box center [1067, 217] width 24 height 22
click at [1069, 211] on icon "Connect To Data" at bounding box center [1067, 217] width 13 height 13
click at [1065, 212] on icon "Connect To Data" at bounding box center [1067, 217] width 13 height 13
click at [1164, 109] on div "Change Connection" at bounding box center [1126, 118] width 140 height 30
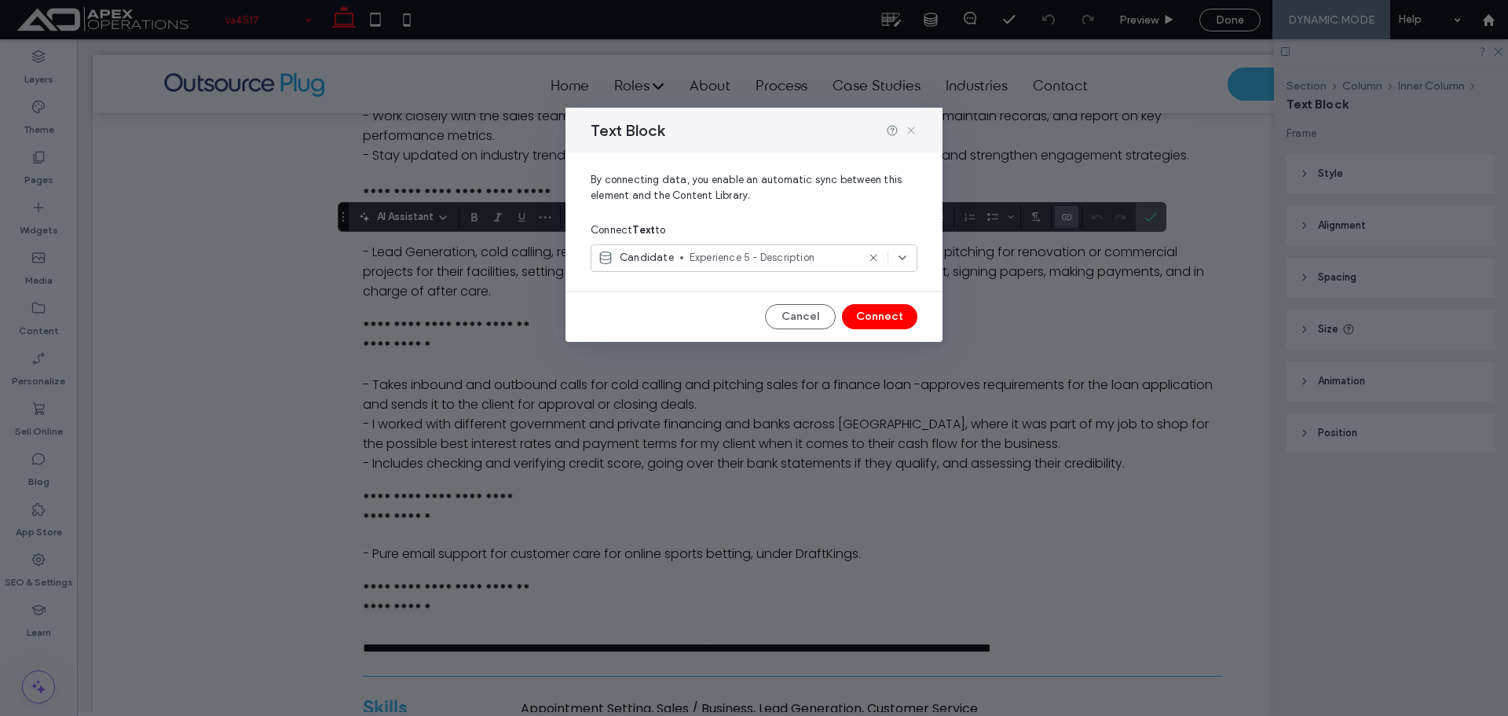
click at [909, 135] on icon at bounding box center [911, 130] width 13 height 13
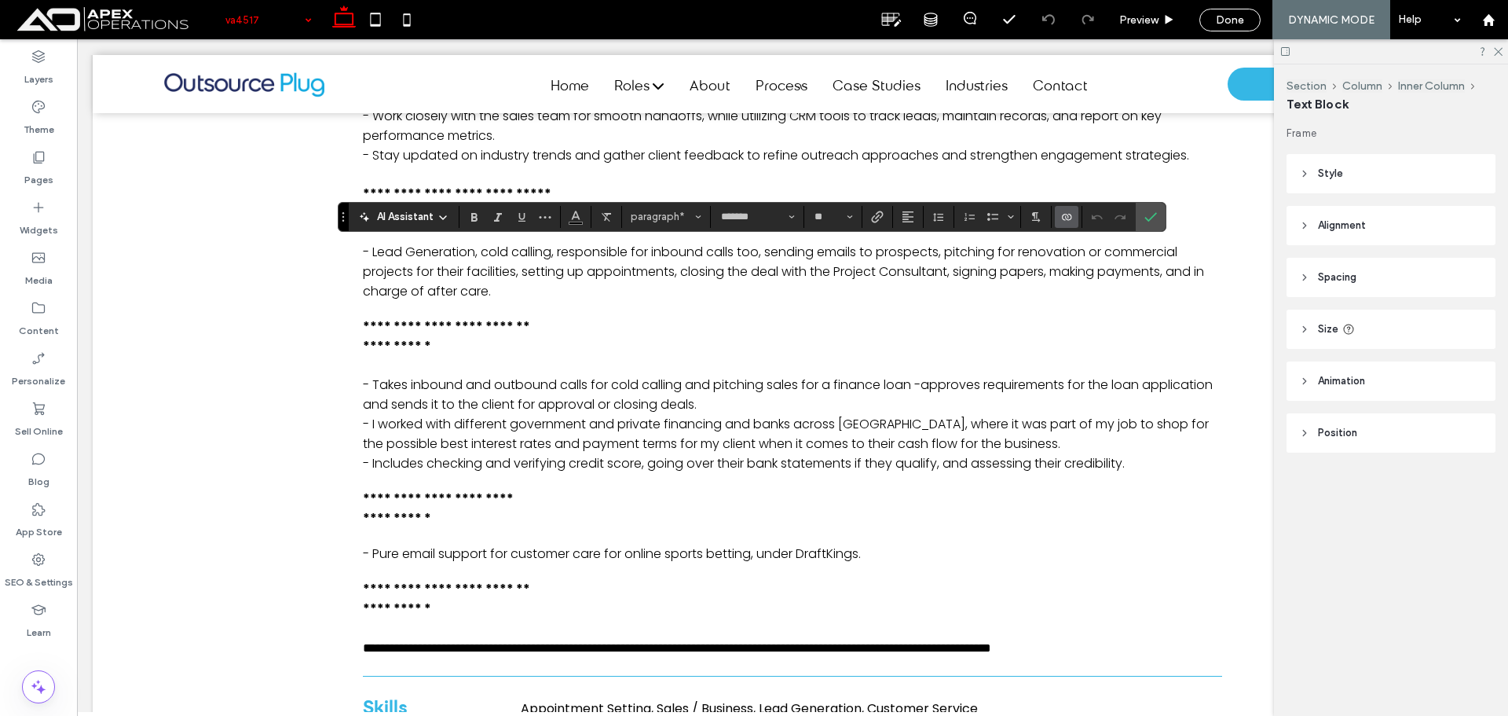
drag, startPoint x: 251, startPoint y: 24, endPoint x: 269, endPoint y: 24, distance: 18.9
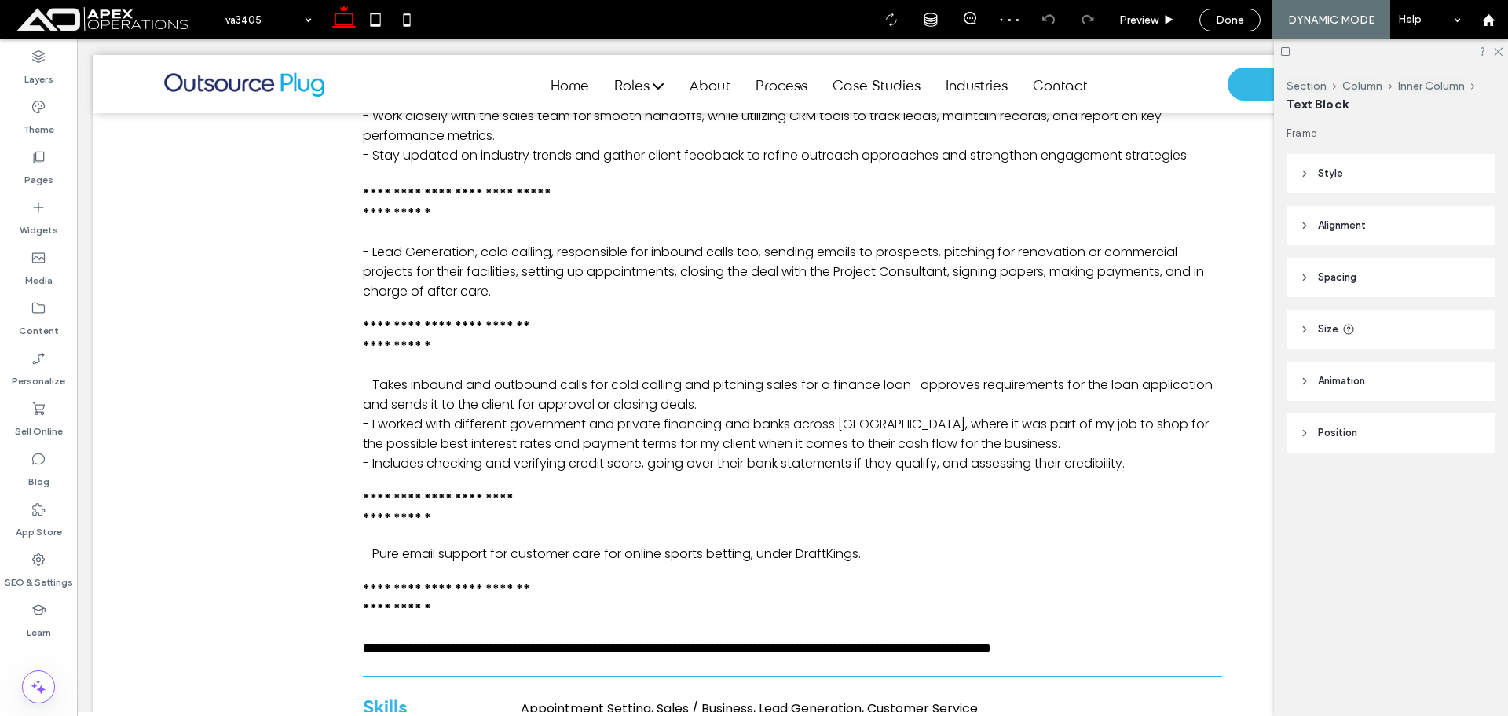
type input "*******"
type input "**"
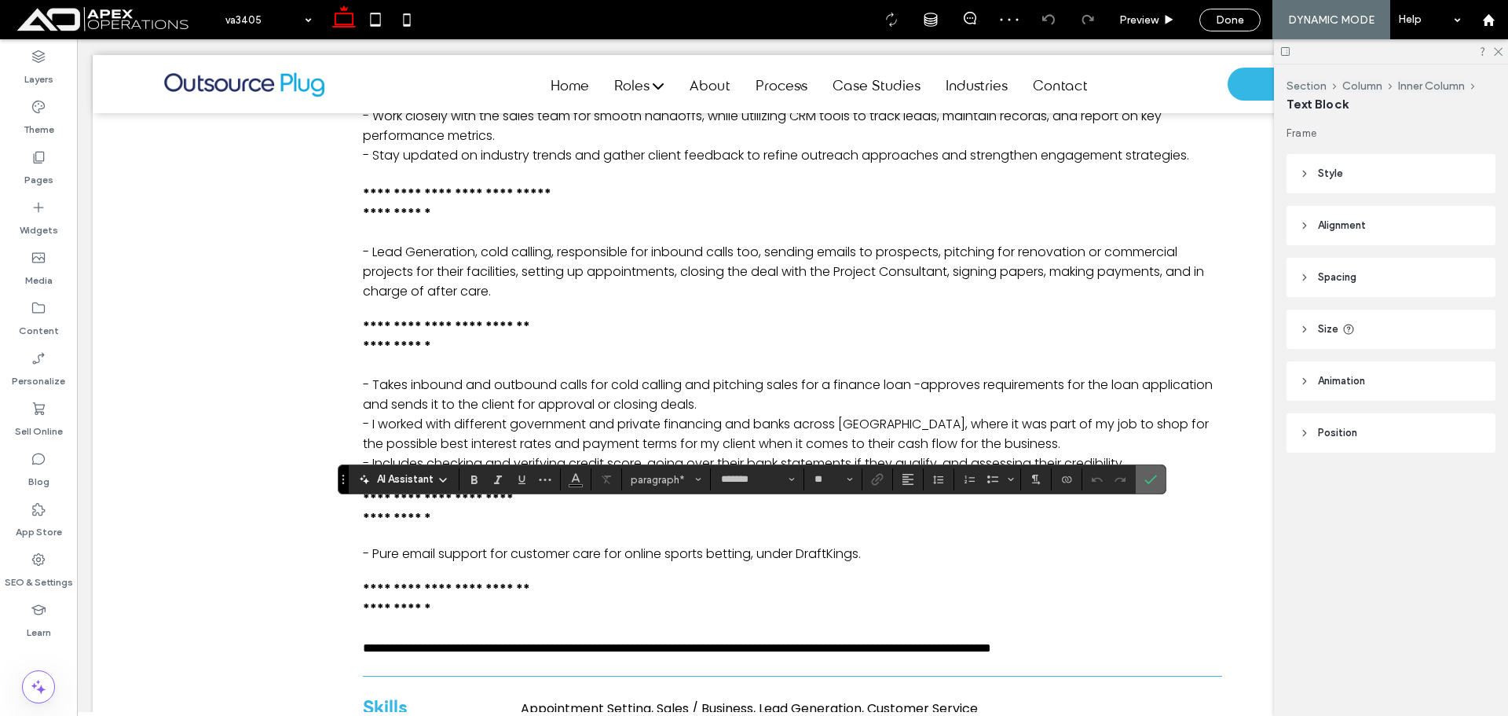
click at [1140, 481] on label "Confirm" at bounding box center [1151, 479] width 24 height 28
click at [1145, 478] on icon "Confirm" at bounding box center [1151, 479] width 13 height 13
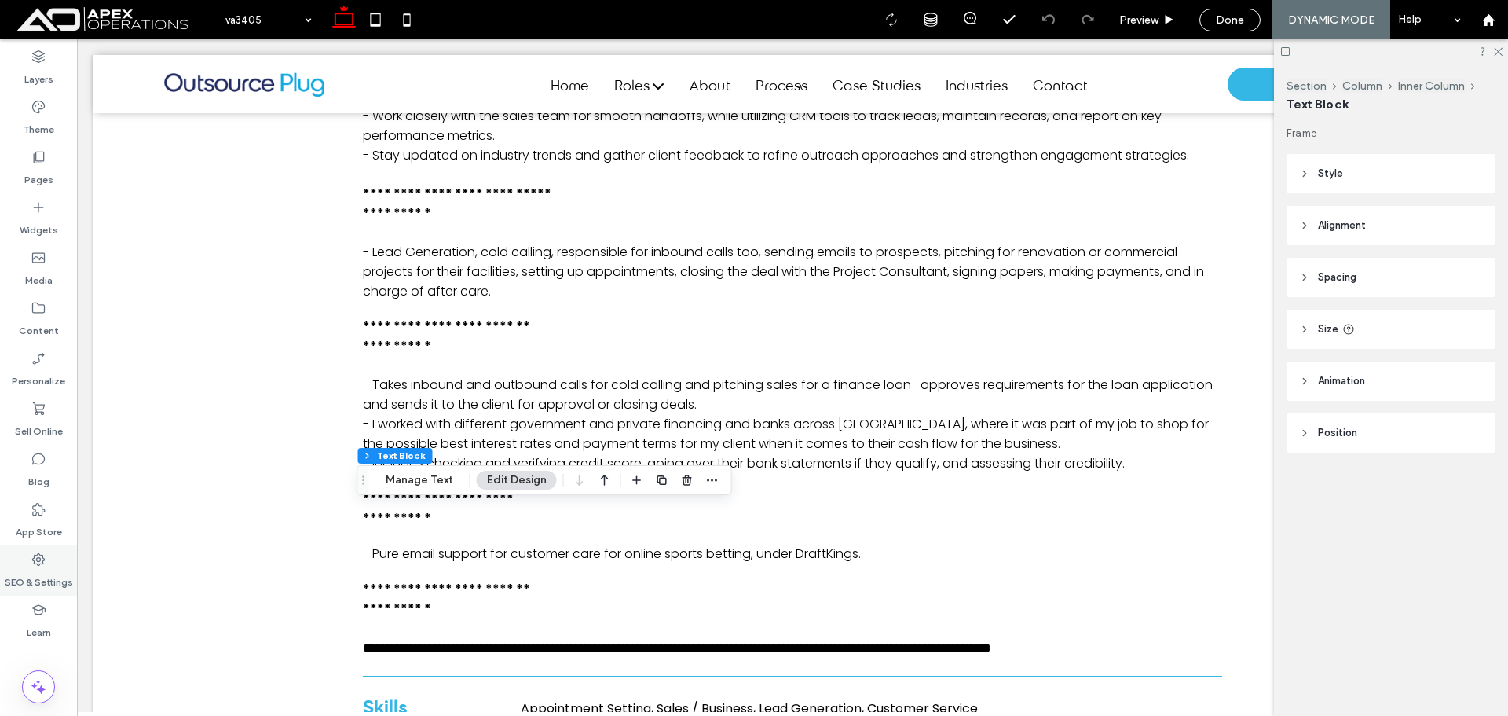
click at [33, 568] on label "SEO & Settings" at bounding box center [39, 578] width 68 height 22
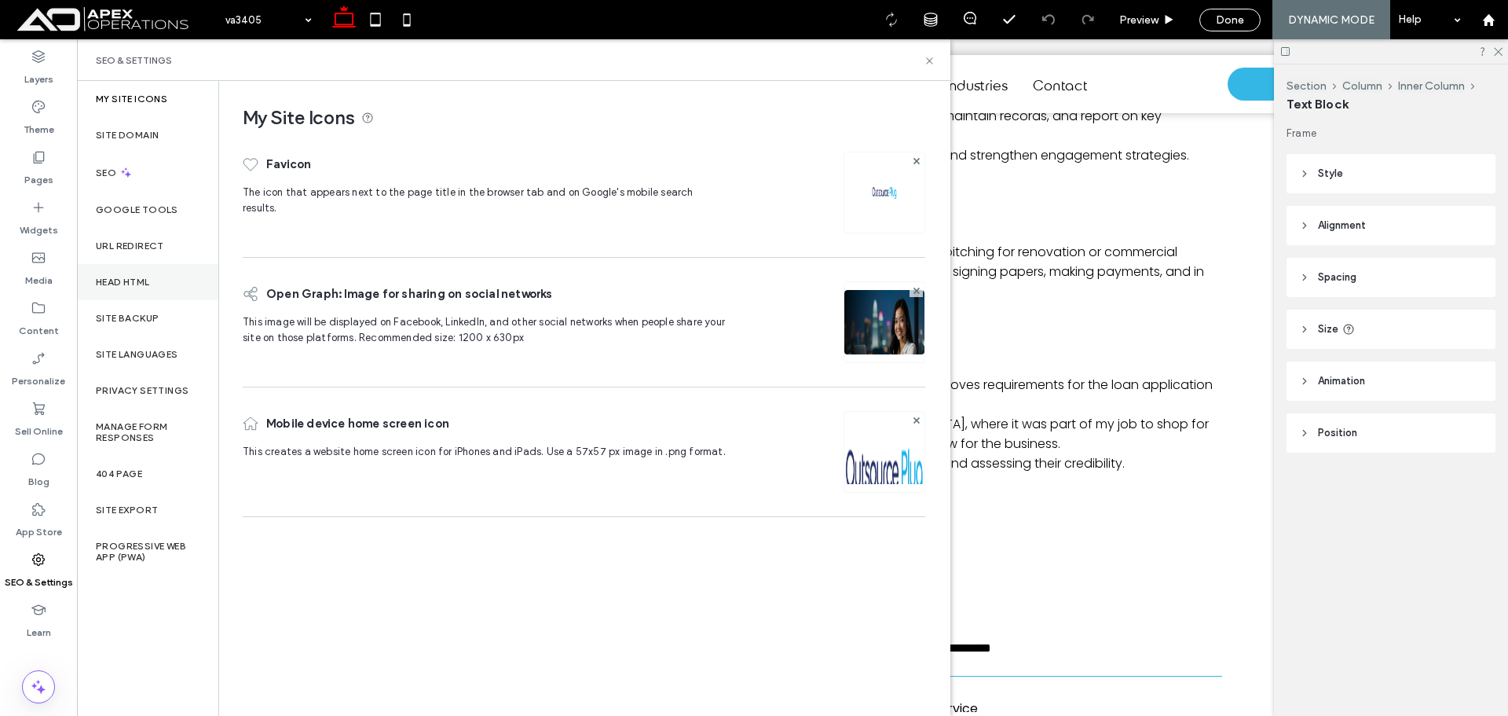
drag, startPoint x: 130, startPoint y: 314, endPoint x: 136, endPoint y: 279, distance: 35.8
click at [131, 314] on label "Site Backup" at bounding box center [127, 318] width 63 height 11
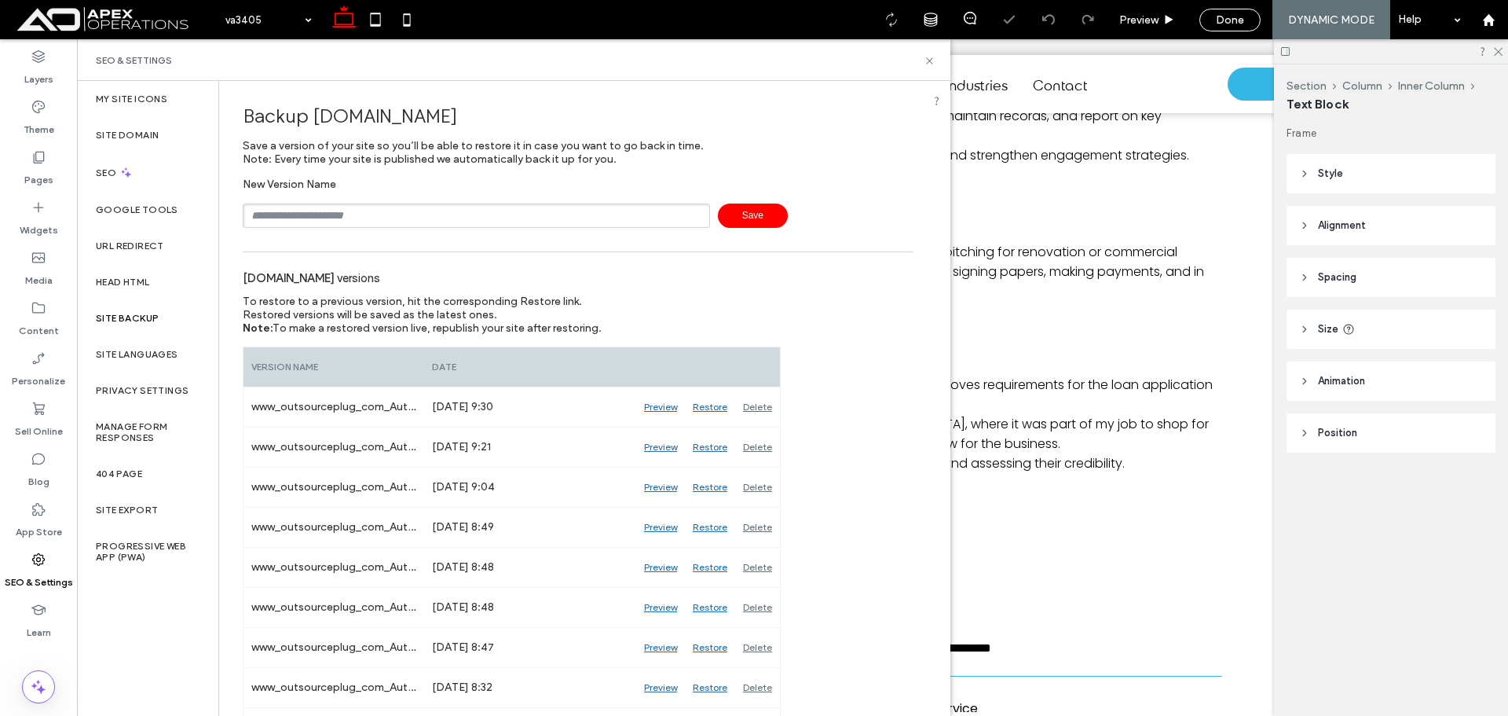
drag, startPoint x: 350, startPoint y: 211, endPoint x: 339, endPoint y: 207, distance: 10.9
click at [350, 211] on input "text" at bounding box center [476, 215] width 467 height 24
type input "**********"
click at [731, 212] on span "Save" at bounding box center [753, 215] width 70 height 24
click at [929, 57] on icon at bounding box center [930, 61] width 12 height 12
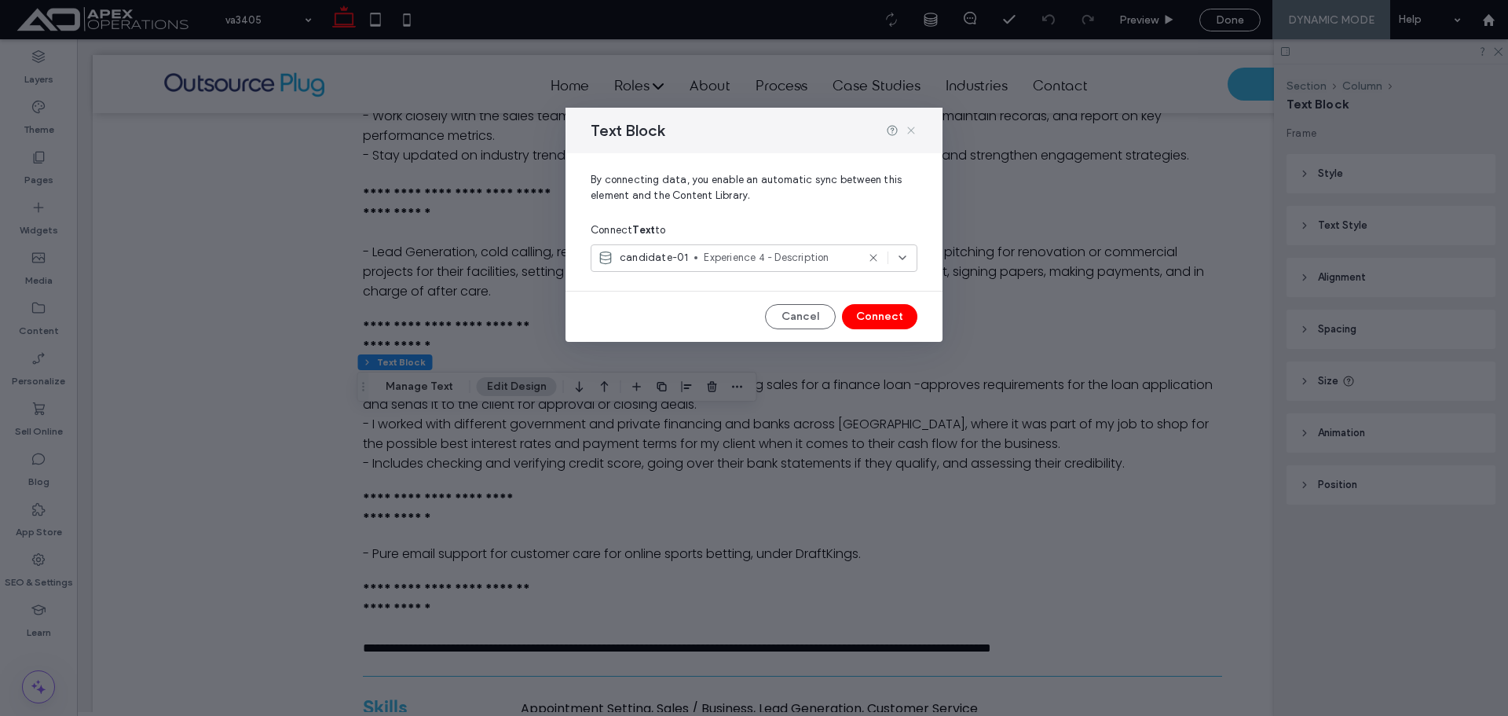
click at [915, 128] on icon at bounding box center [911, 130] width 13 height 13
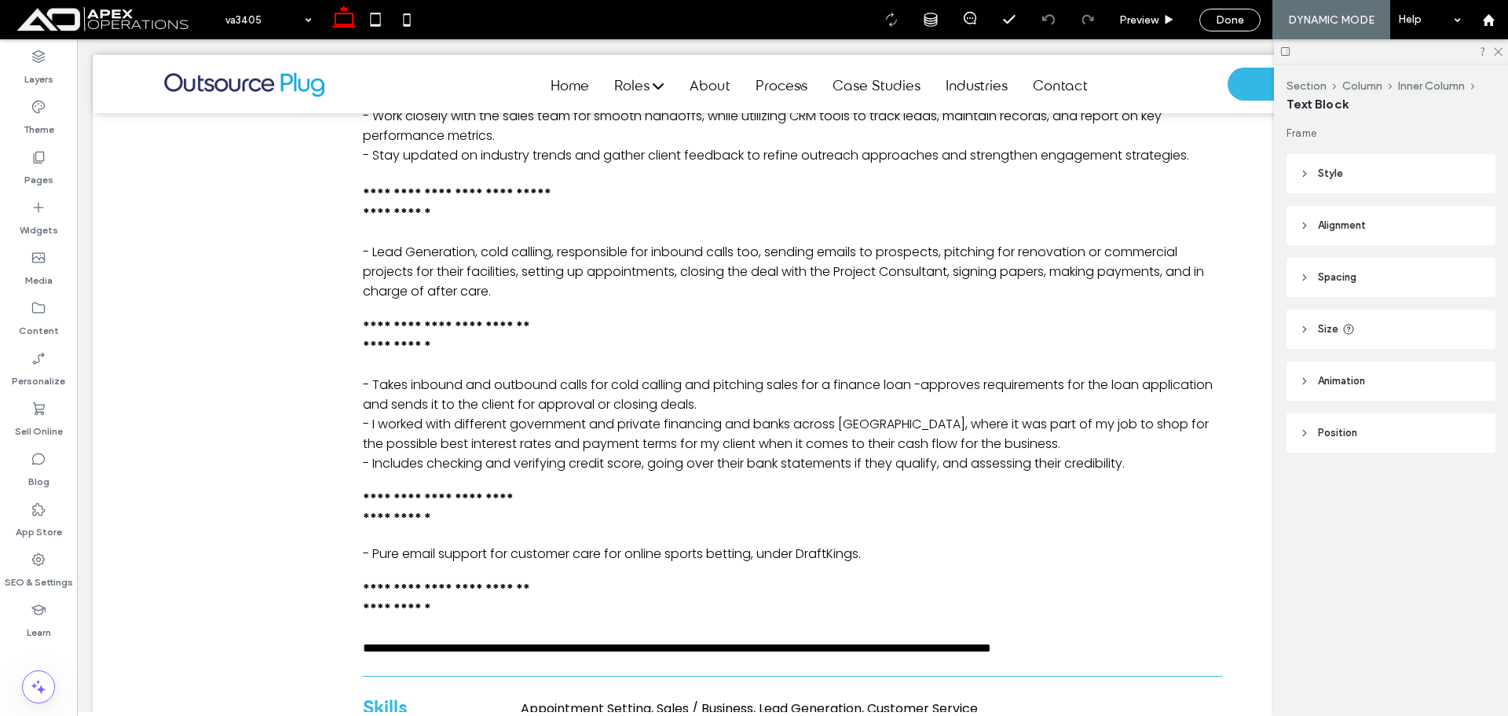
type input "*******"
type input "**"
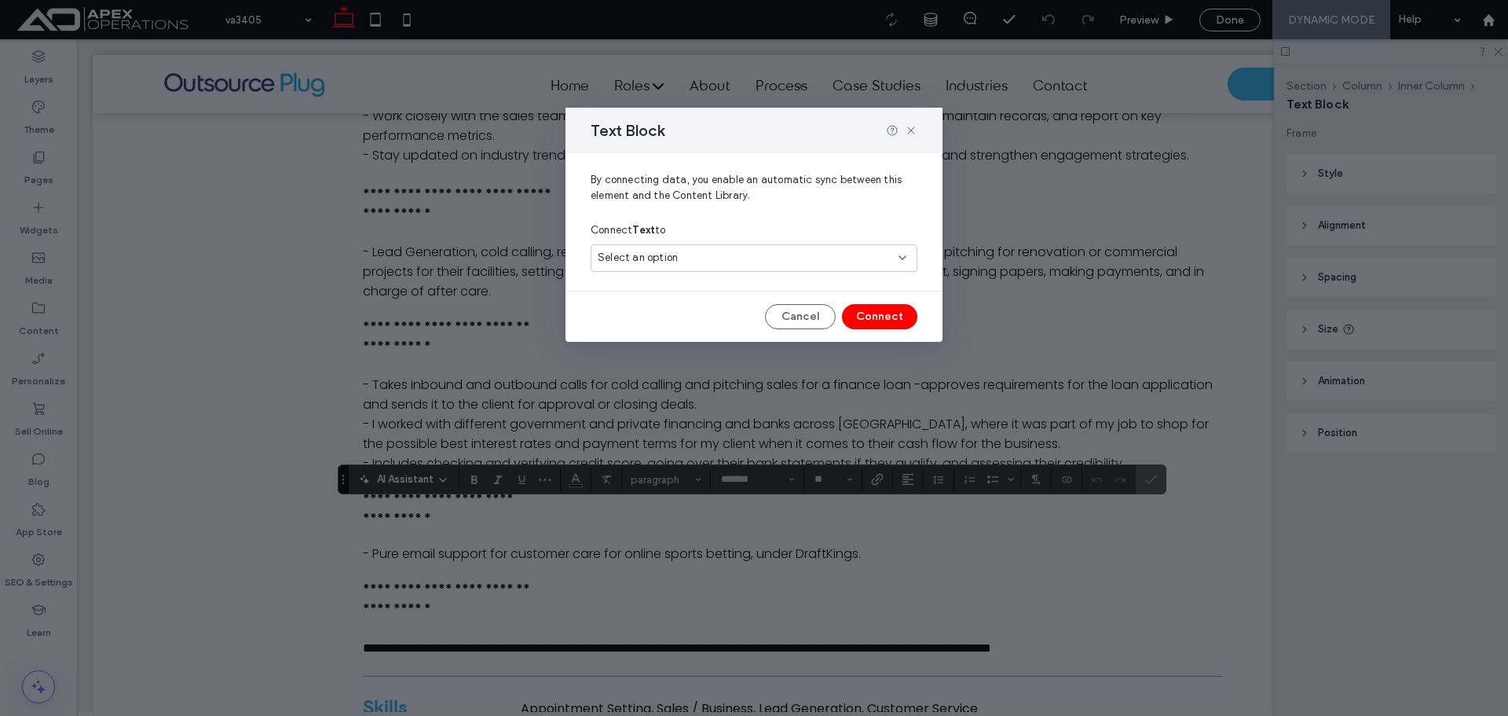
click at [744, 254] on div "Select an option" at bounding box center [745, 258] width 294 height 16
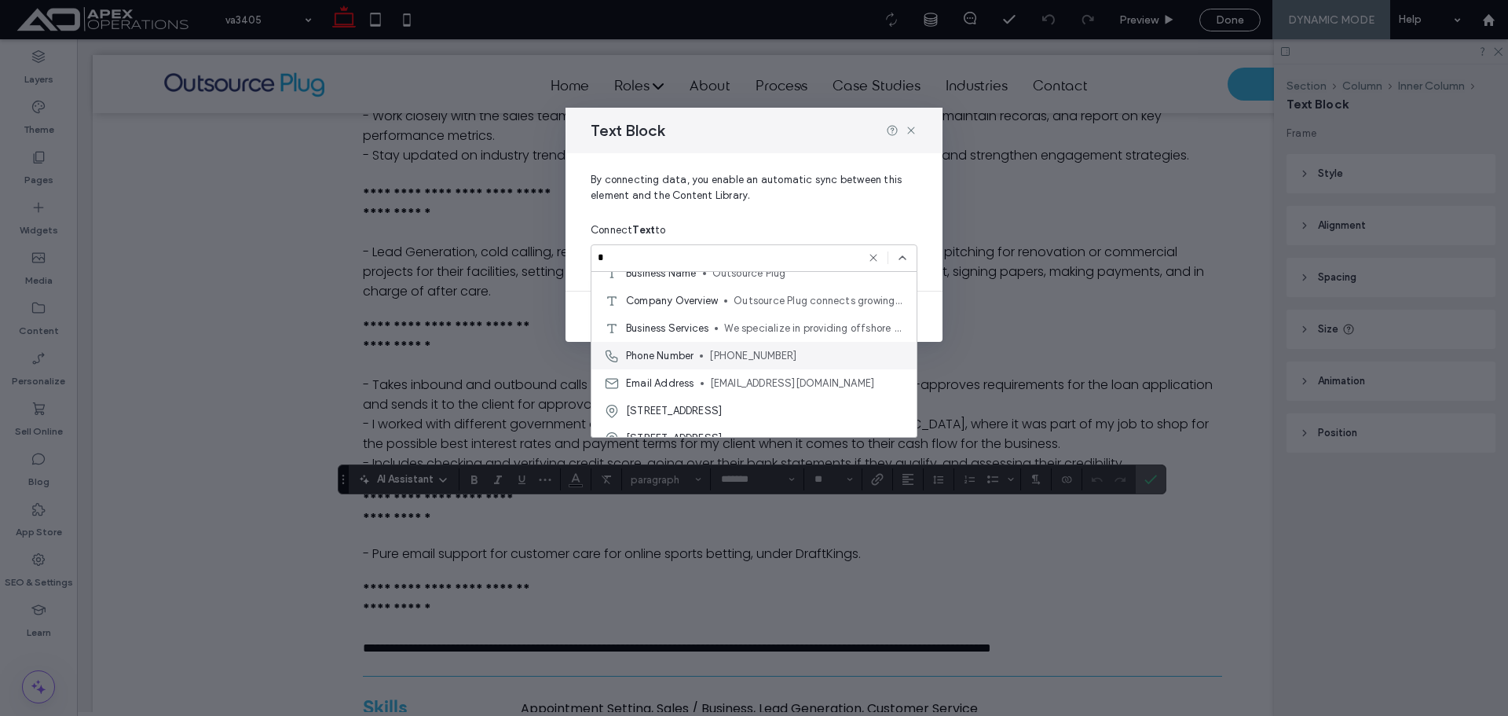
scroll to position [907, 0]
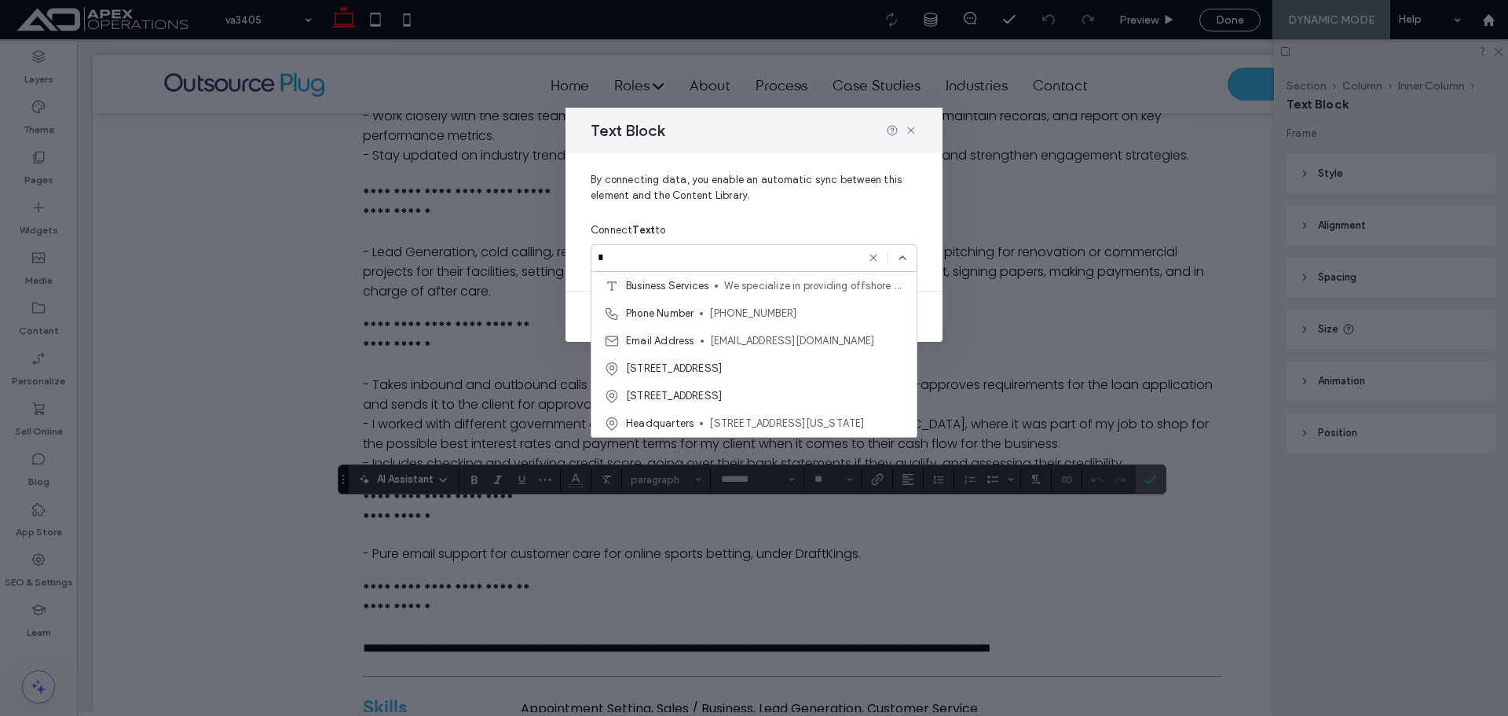
type input "*"
click at [301, 503] on div "Text Block By connecting data, you enable an automatic sync between this elemen…" at bounding box center [754, 358] width 1508 height 716
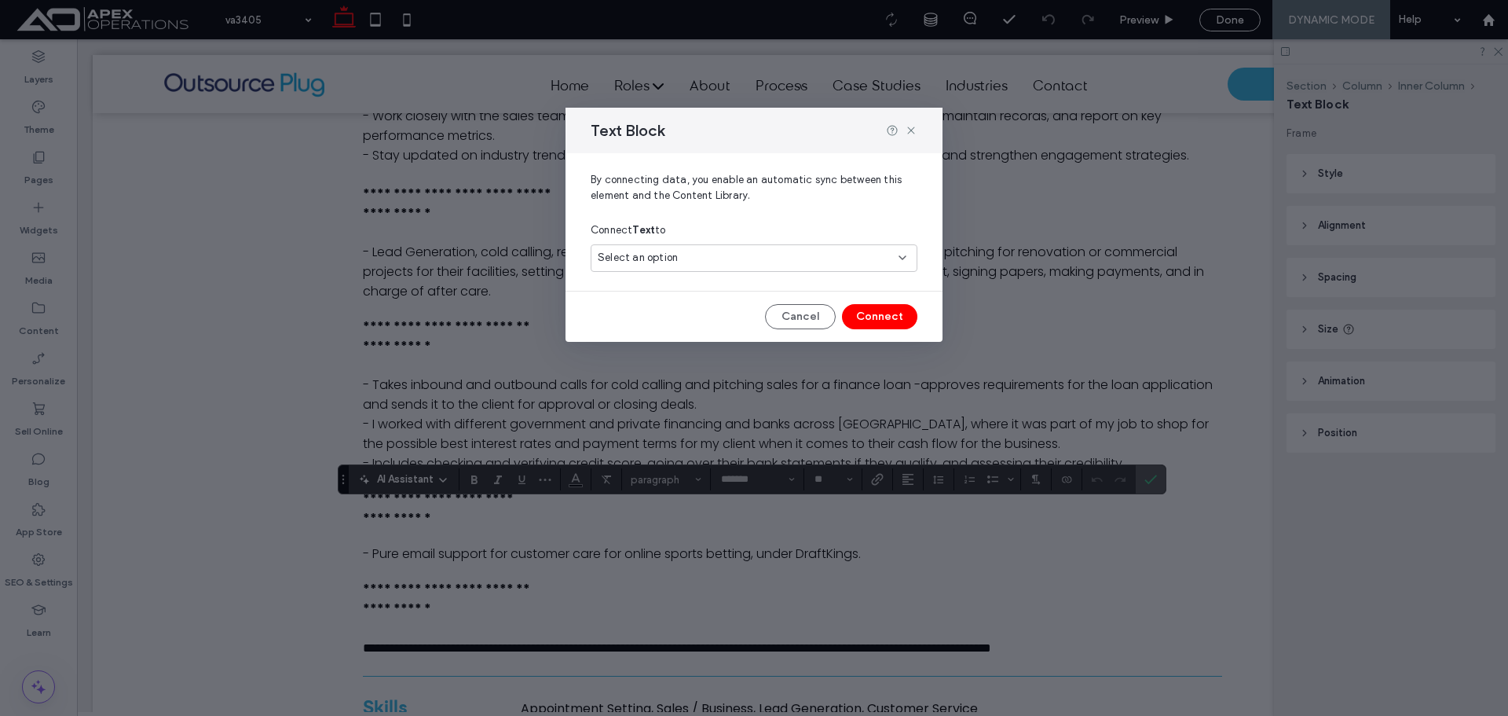
click at [1150, 479] on div "Text Block By connecting data, you enable an automatic sync between this elemen…" at bounding box center [754, 358] width 1508 height 716
click at [810, 316] on button "Cancel" at bounding box center [800, 316] width 71 height 25
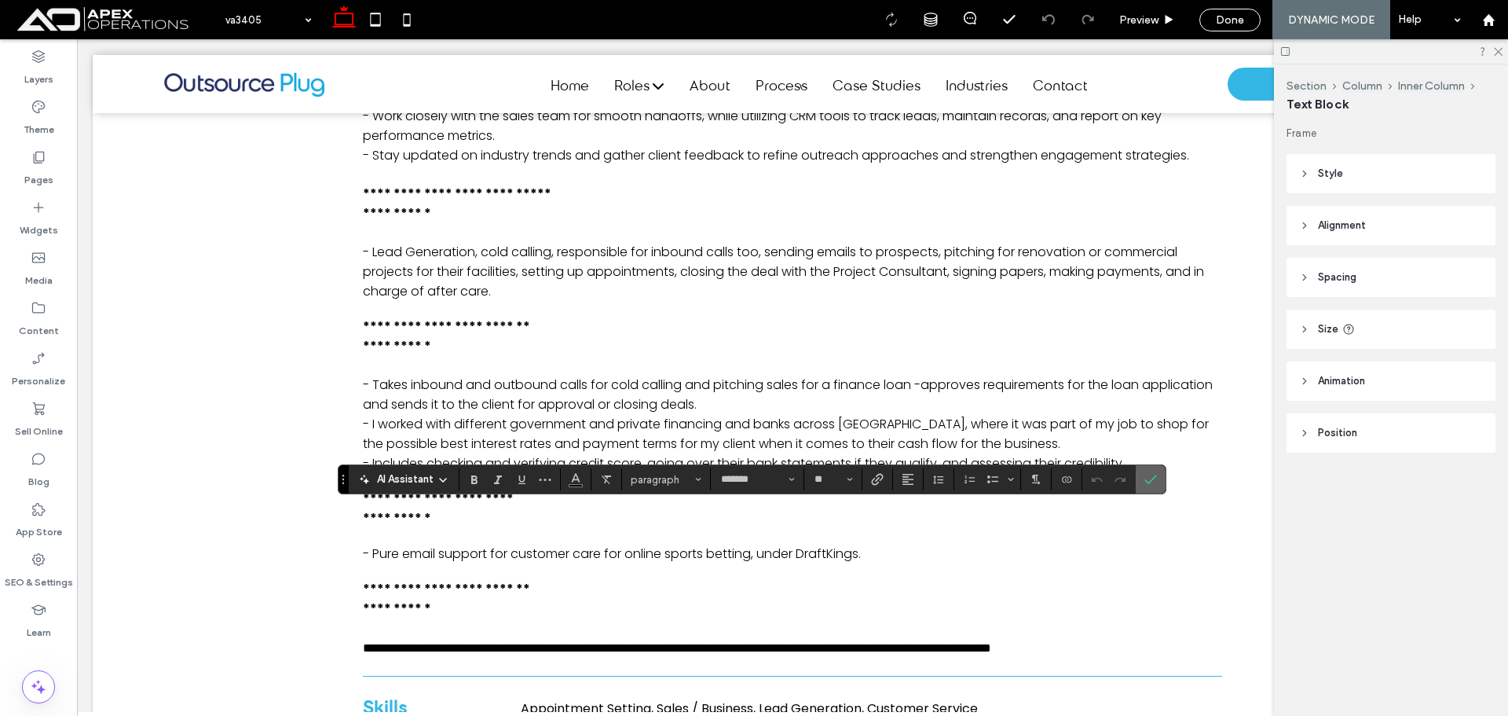
click at [1149, 482] on icon "Confirm" at bounding box center [1151, 479] width 13 height 13
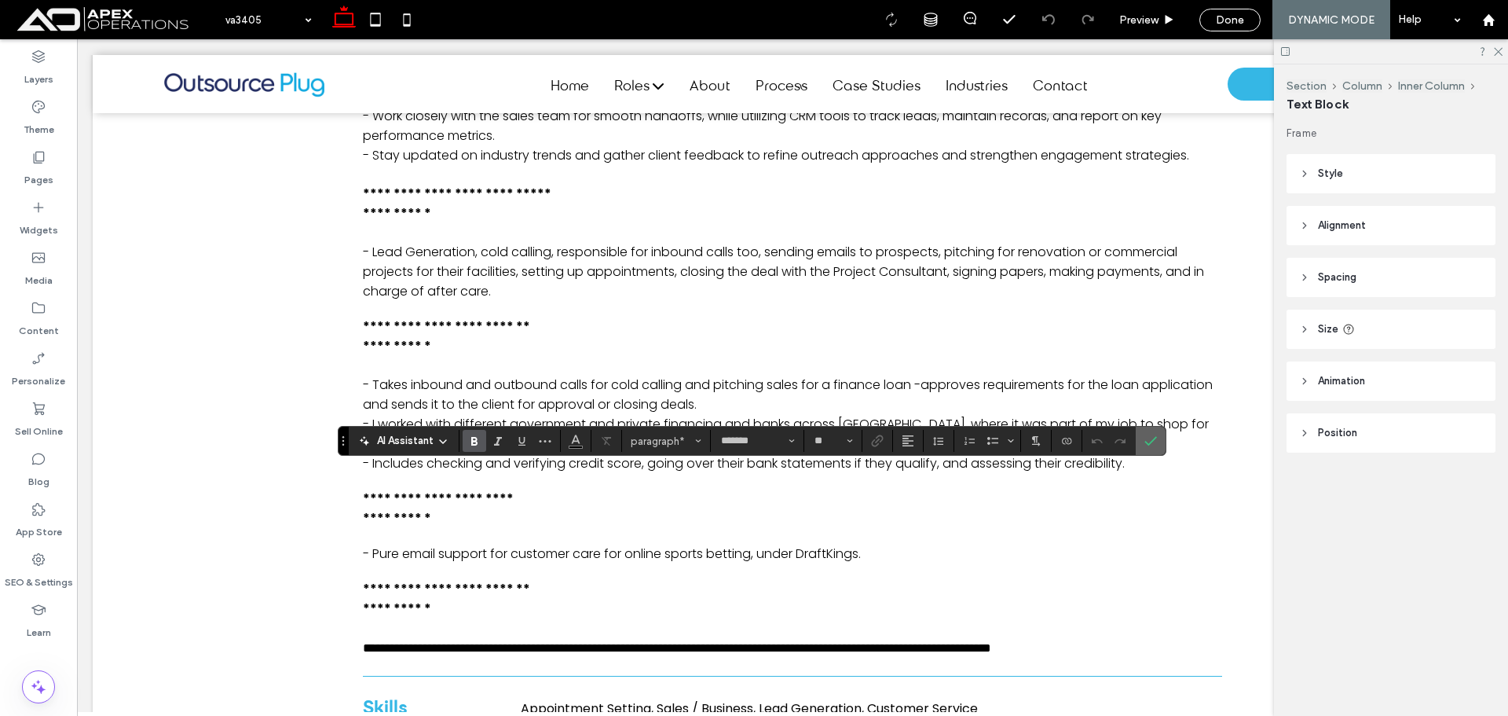
click at [1156, 442] on label "Confirm" at bounding box center [1151, 441] width 24 height 28
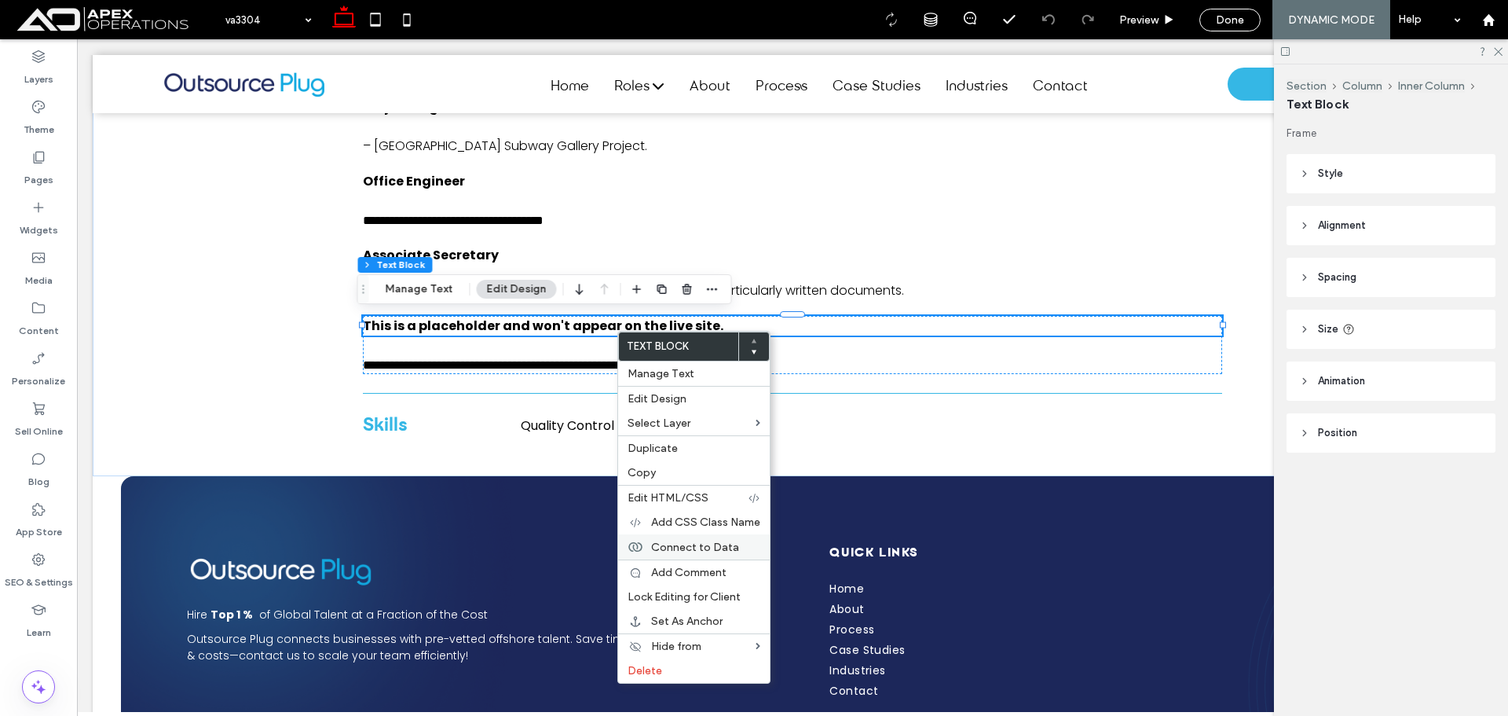
click at [717, 545] on span "Connect to Data" at bounding box center [695, 547] width 88 height 13
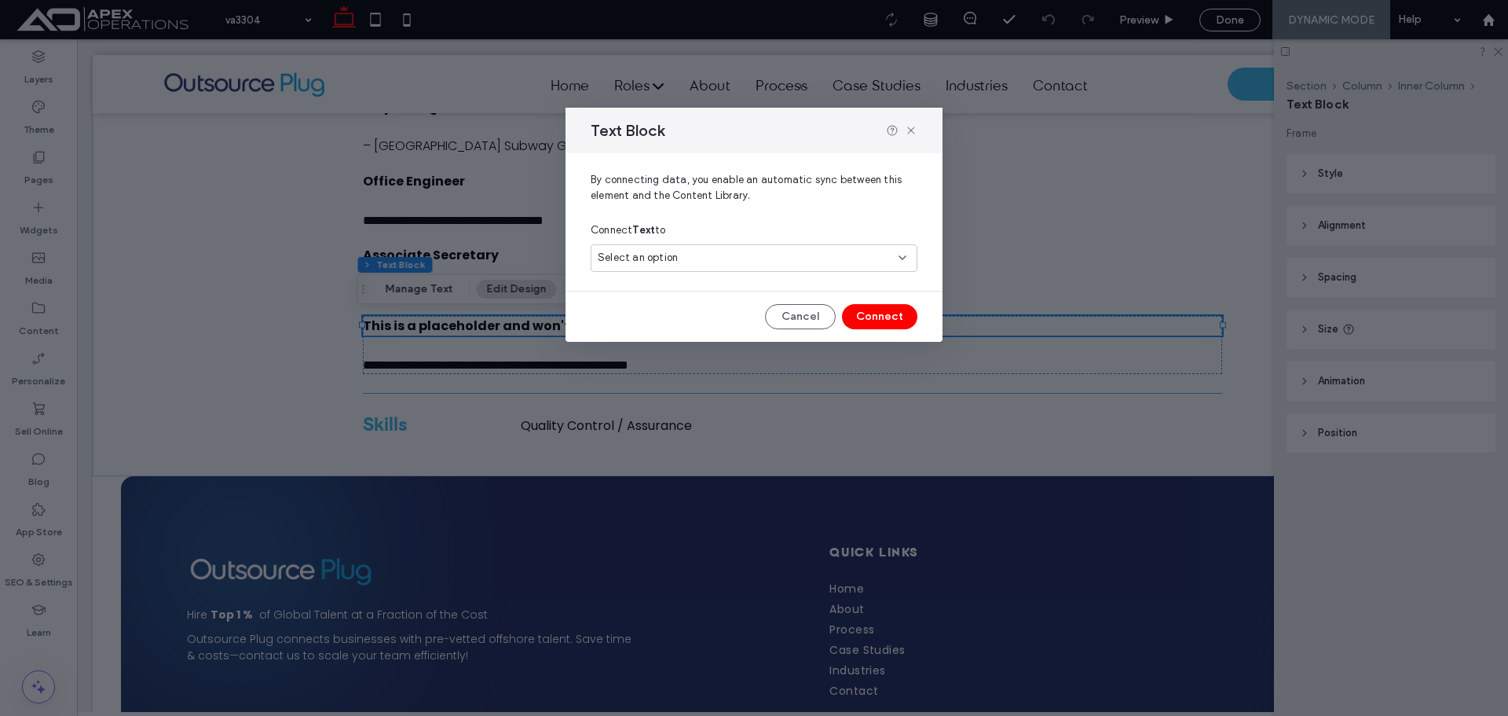
click at [777, 246] on div "Select an option" at bounding box center [754, 257] width 327 height 27
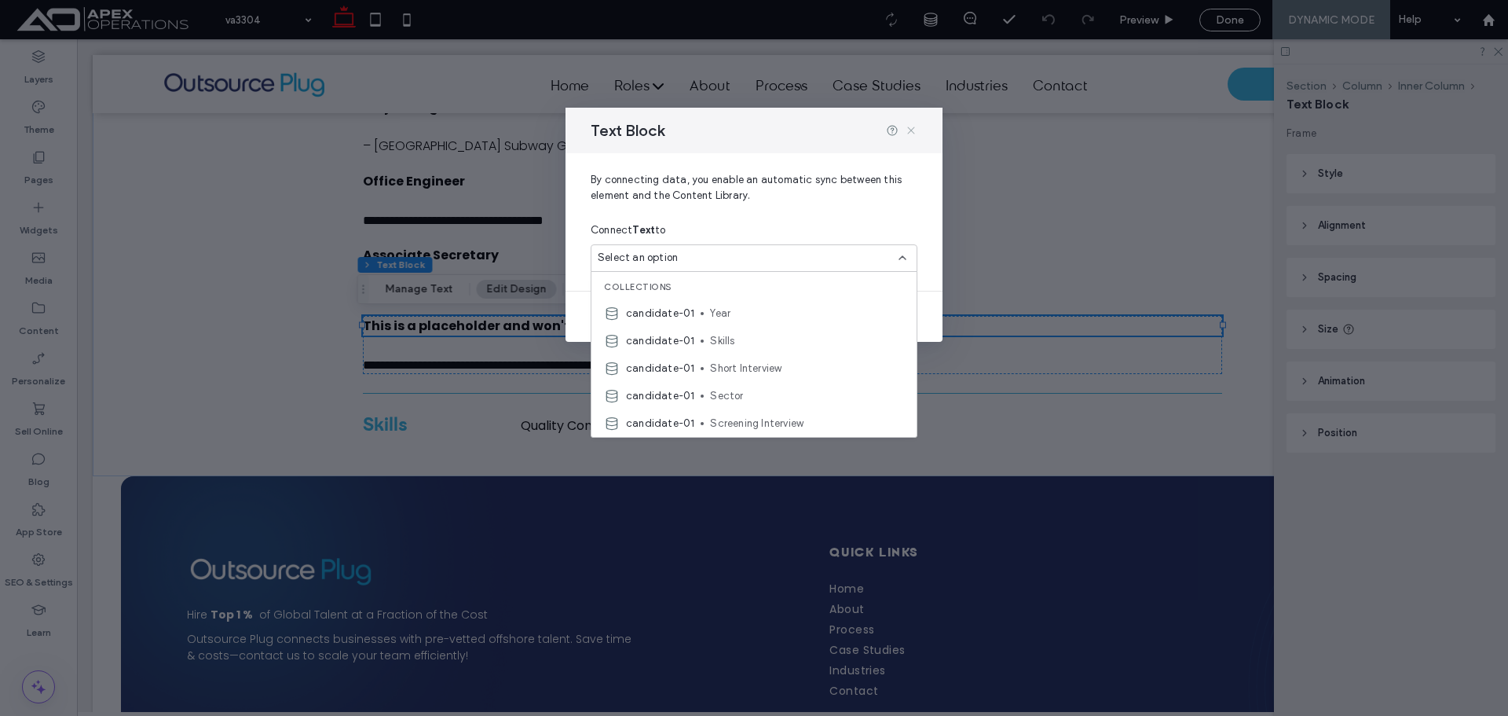
click at [917, 125] on icon at bounding box center [911, 130] width 13 height 13
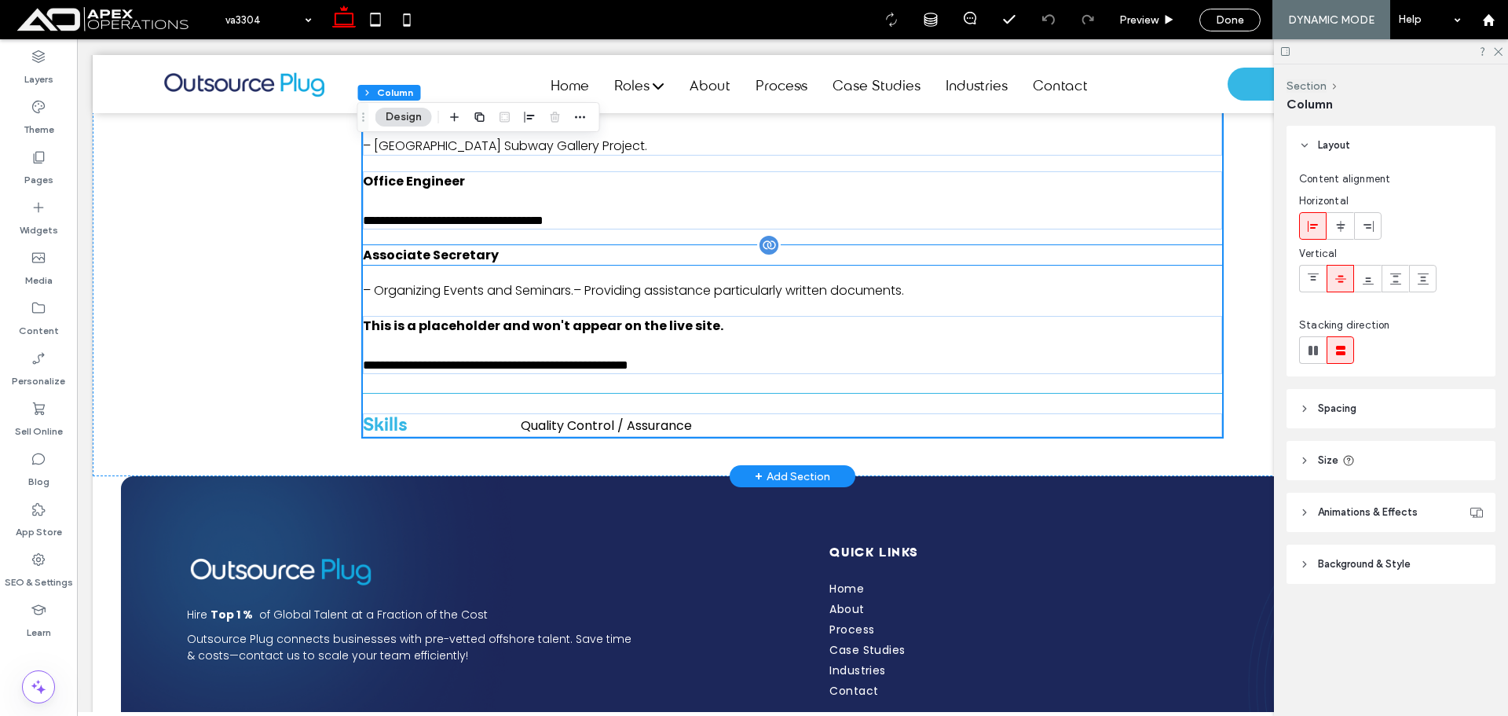
click at [484, 255] on span "Associate Secretary" at bounding box center [431, 255] width 136 height 18
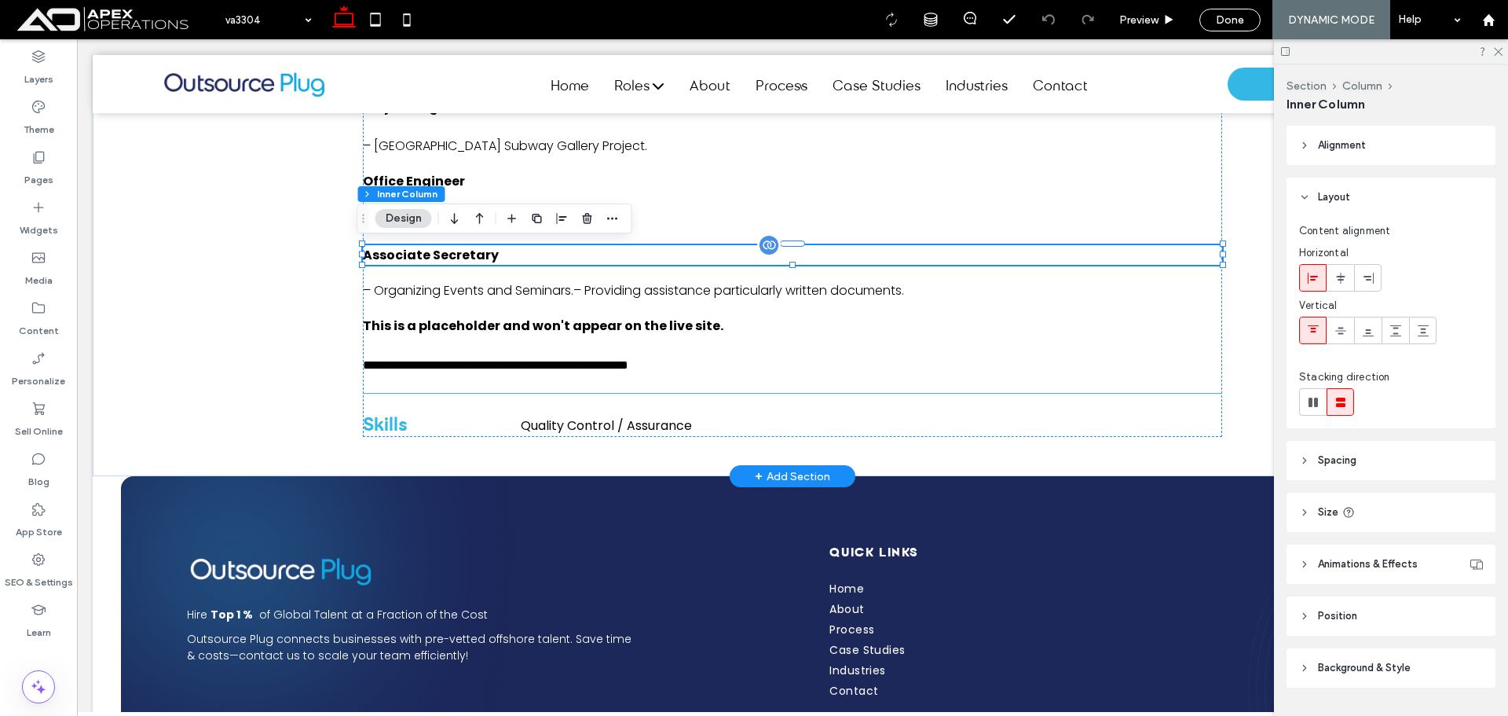
click at [484, 255] on span "Associate Secretary" at bounding box center [431, 255] width 136 height 18
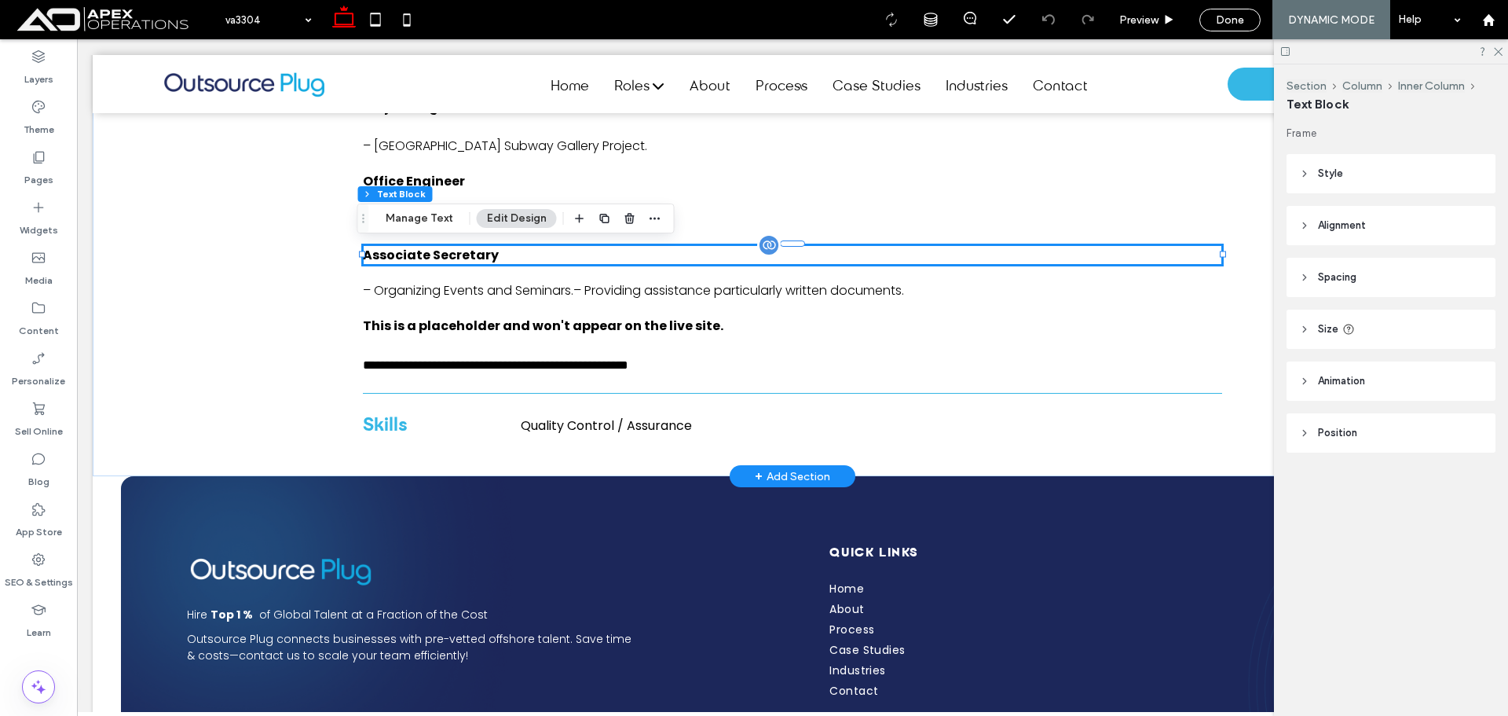
click at [495, 252] on p "Associate Secretary" at bounding box center [792, 255] width 859 height 20
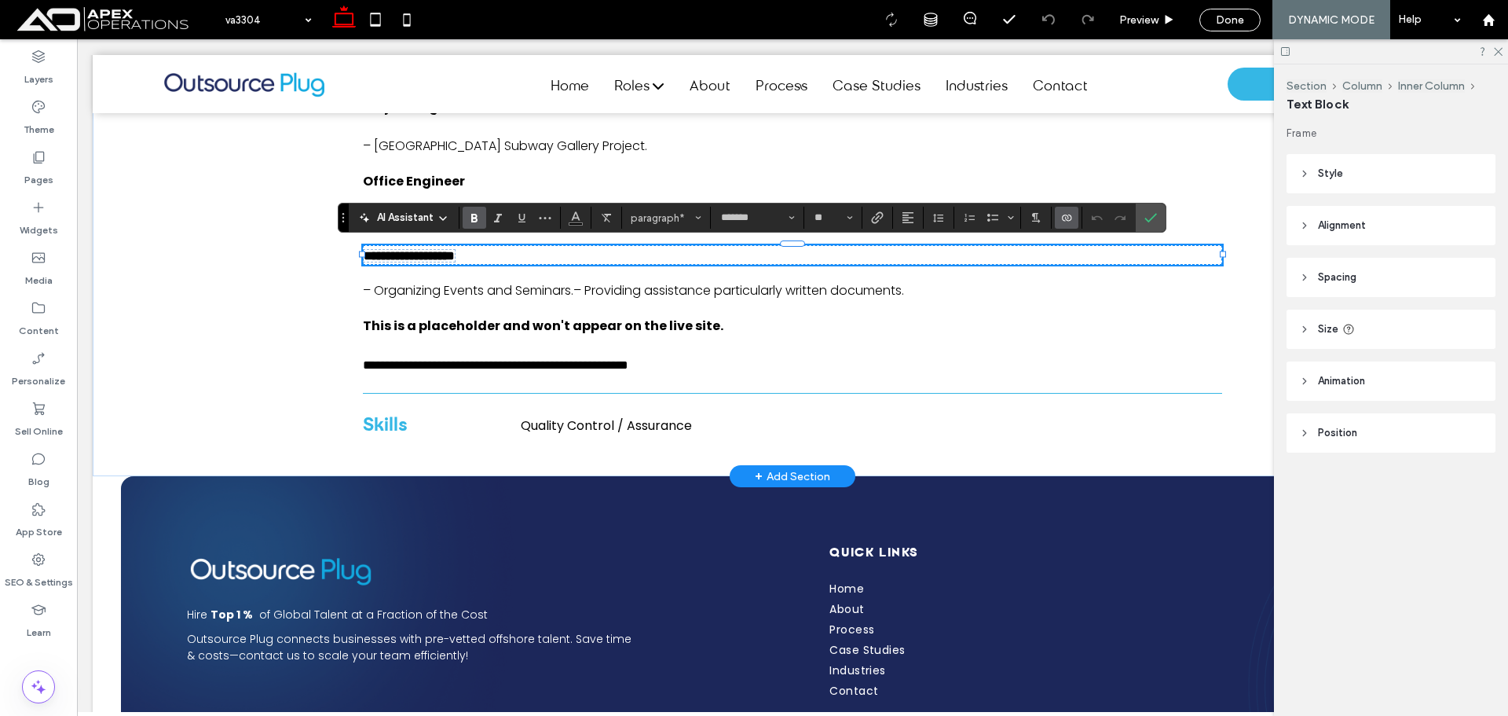
click at [1064, 214] on icon "Connect To Data" at bounding box center [1067, 217] width 13 height 13
click at [1141, 122] on span "Change Connection" at bounding box center [1116, 119] width 96 height 16
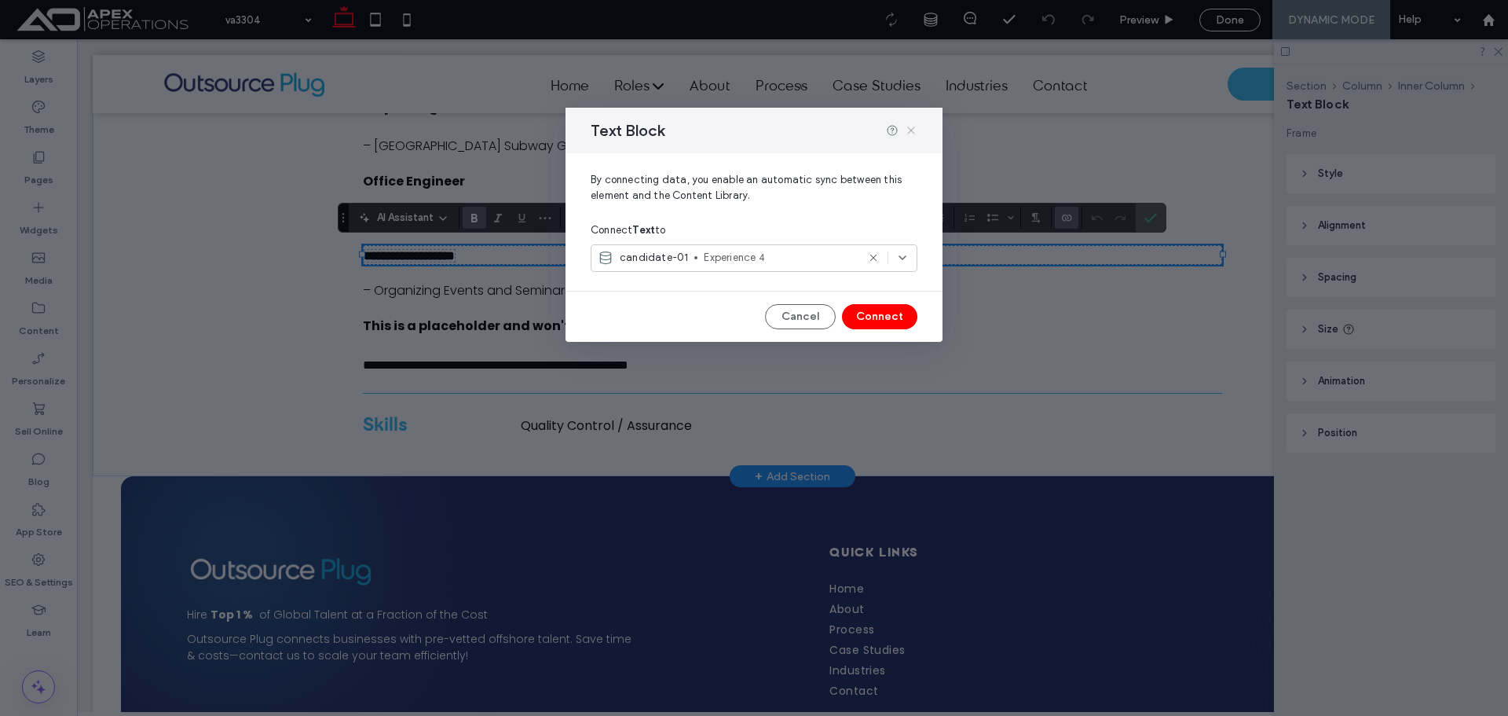
click at [911, 127] on icon at bounding box center [911, 130] width 13 height 13
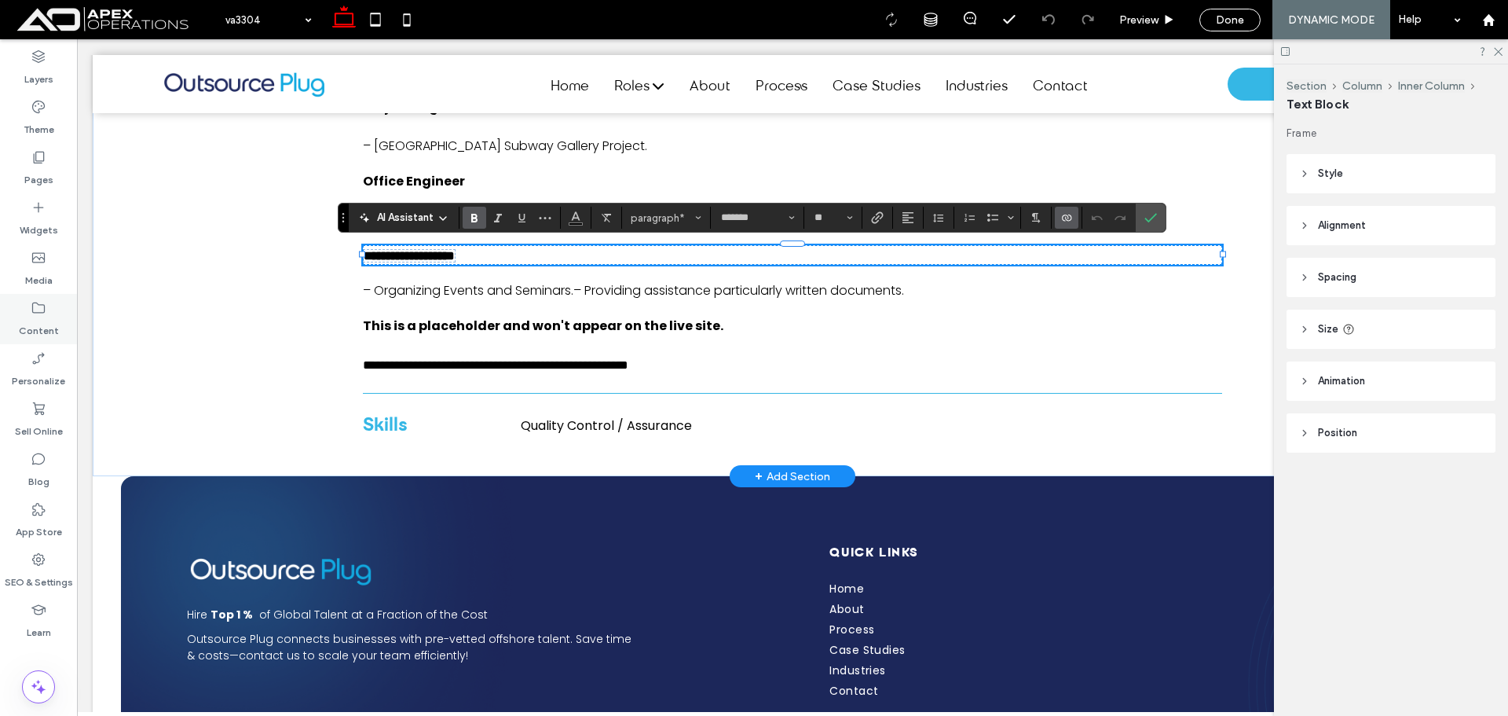
click at [43, 309] on icon at bounding box center [39, 308] width 16 height 16
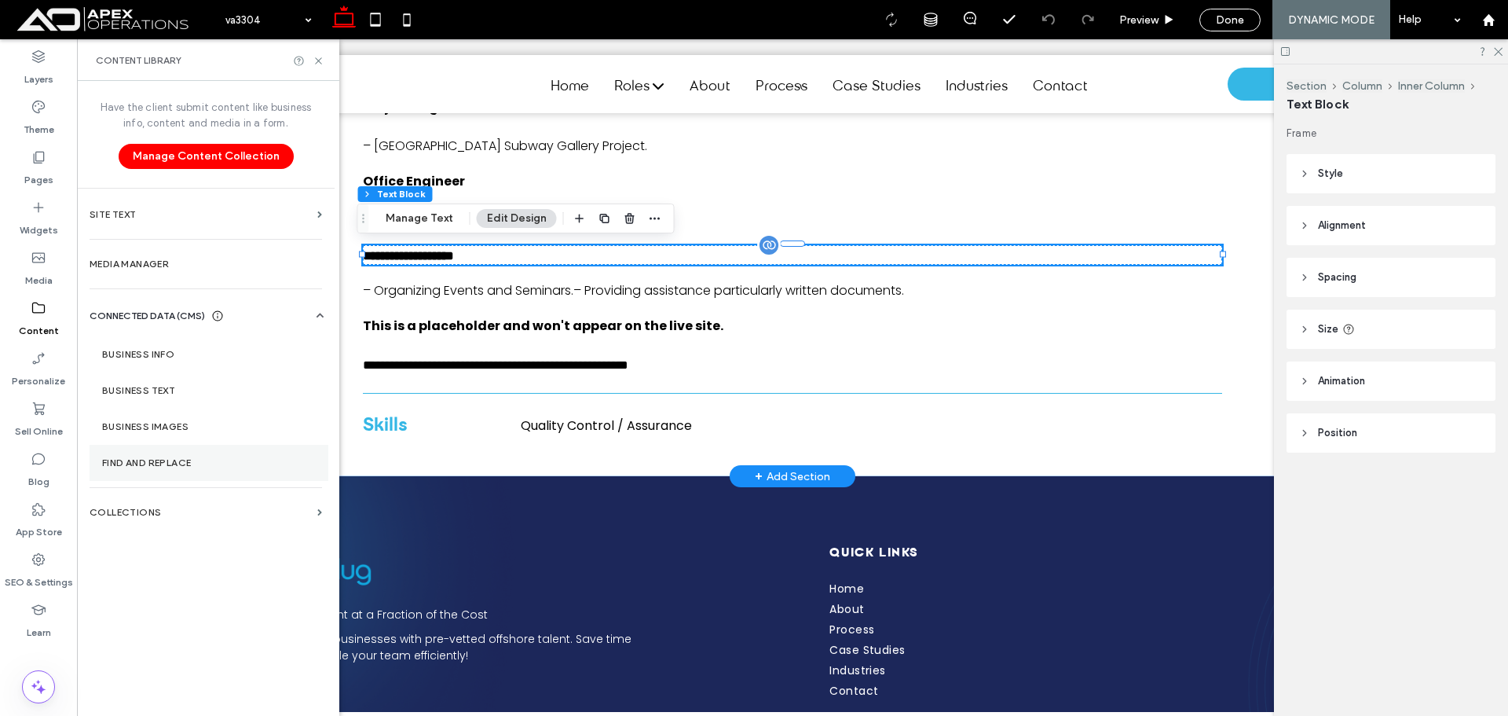
drag, startPoint x: 173, startPoint y: 509, endPoint x: 223, endPoint y: 474, distance: 61.5
click at [173, 510] on label "Collections" at bounding box center [201, 512] width 222 height 11
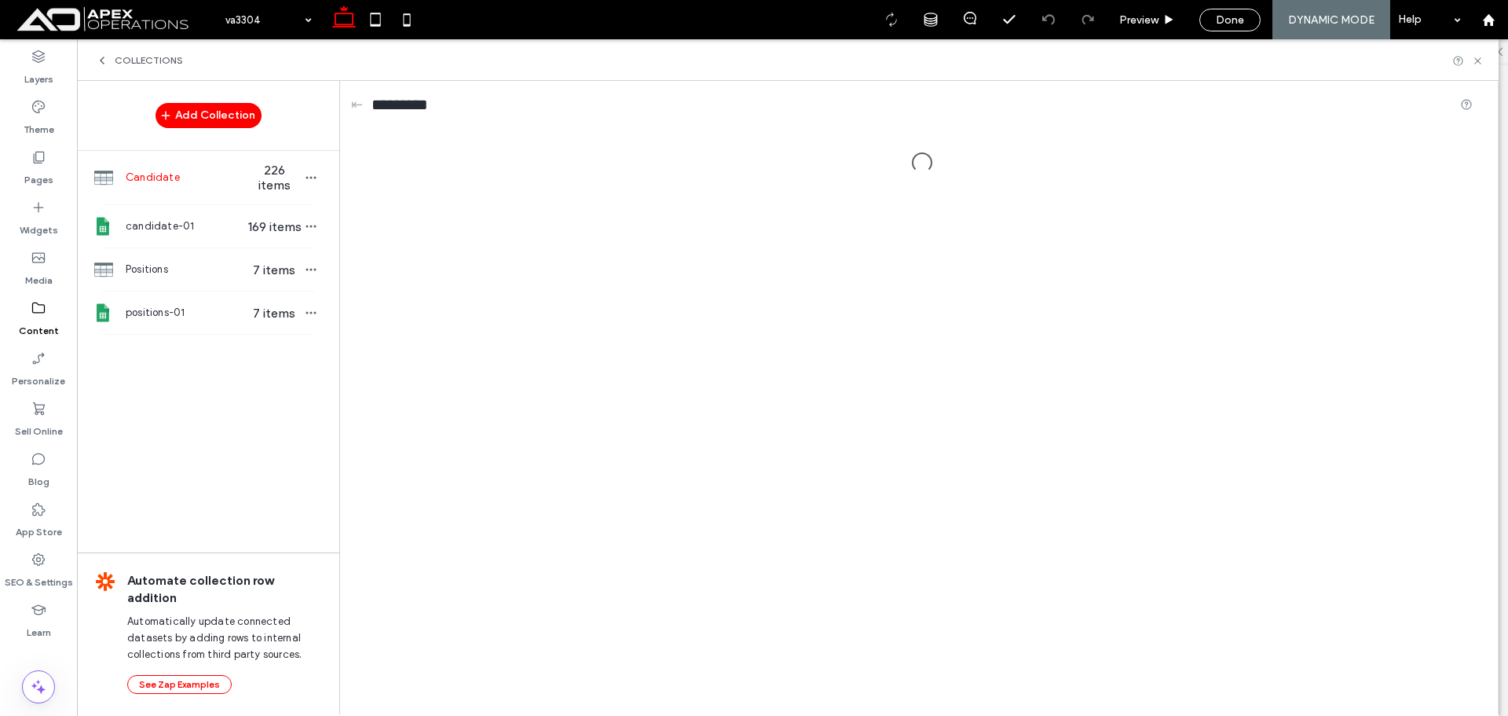
click at [273, 181] on span "226 items" at bounding box center [274, 178] width 55 height 30
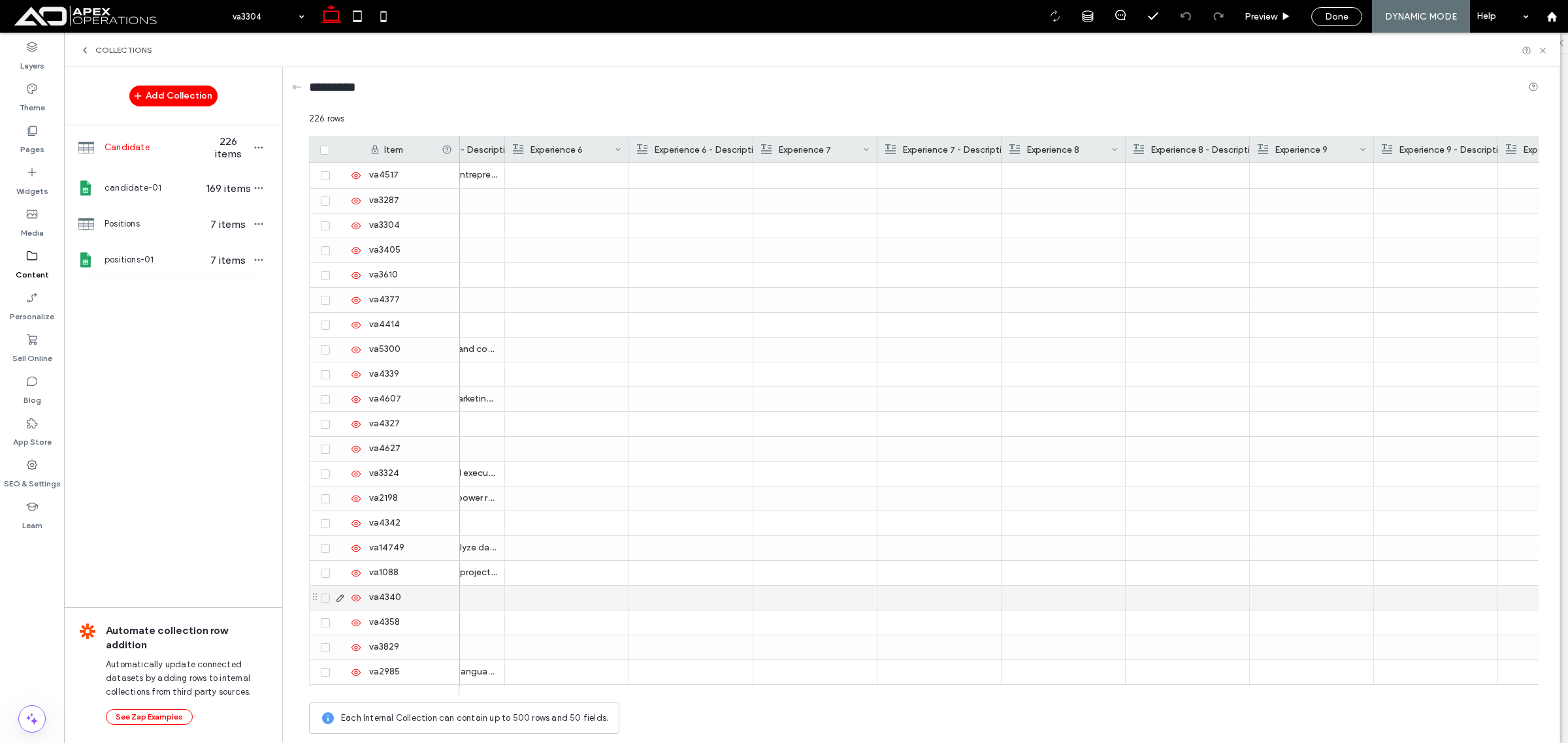
scroll to position [715, 0]
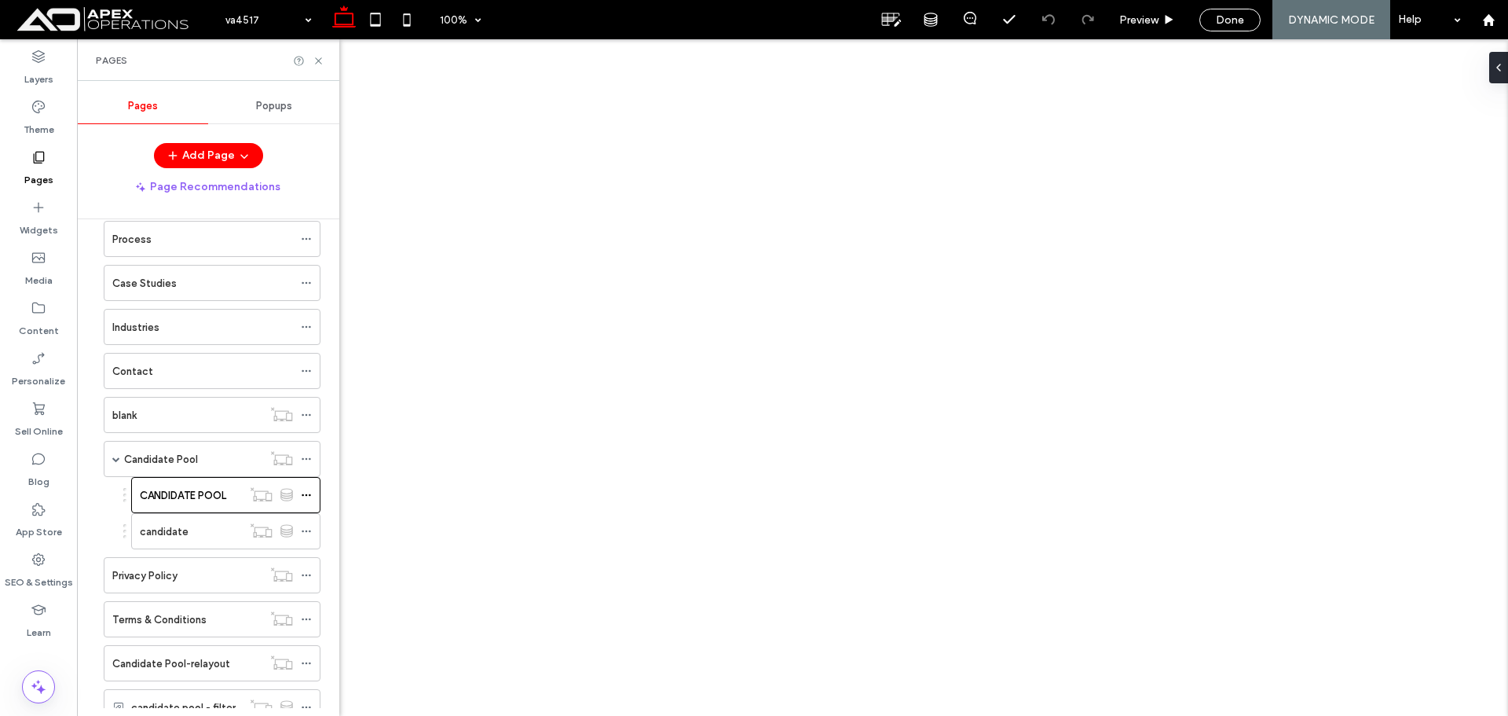
click at [321, 62] on icon at bounding box center [319, 61] width 12 height 12
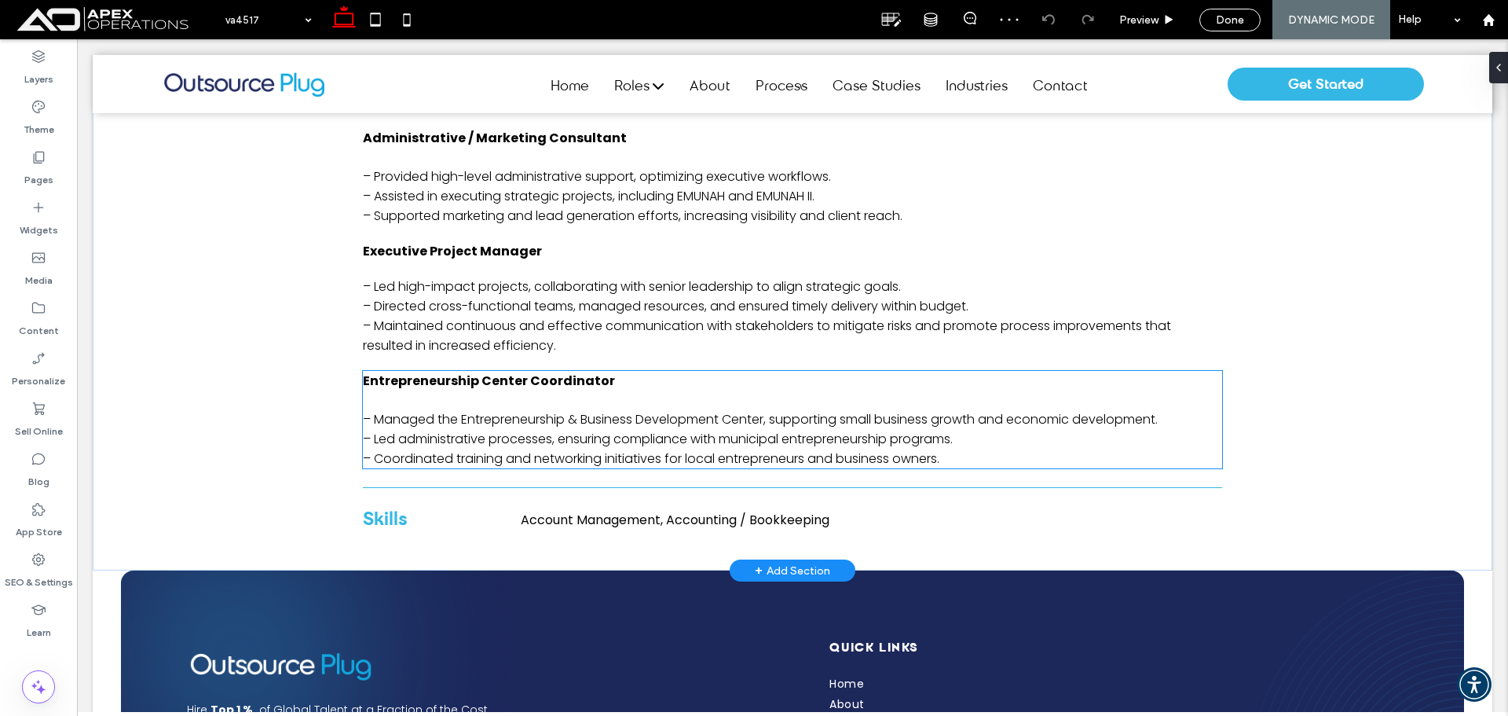
scroll to position [1100, 0]
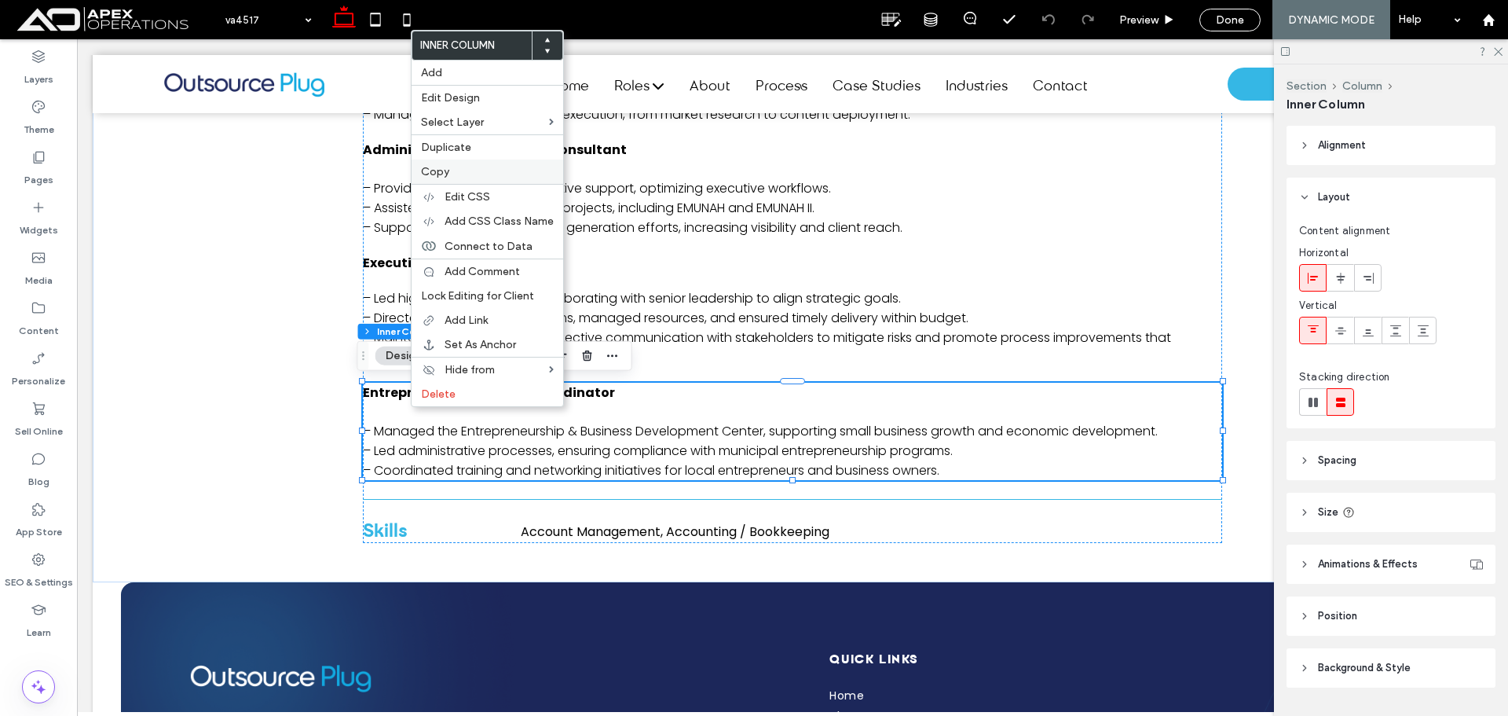
click at [455, 168] on label "Copy" at bounding box center [487, 171] width 133 height 13
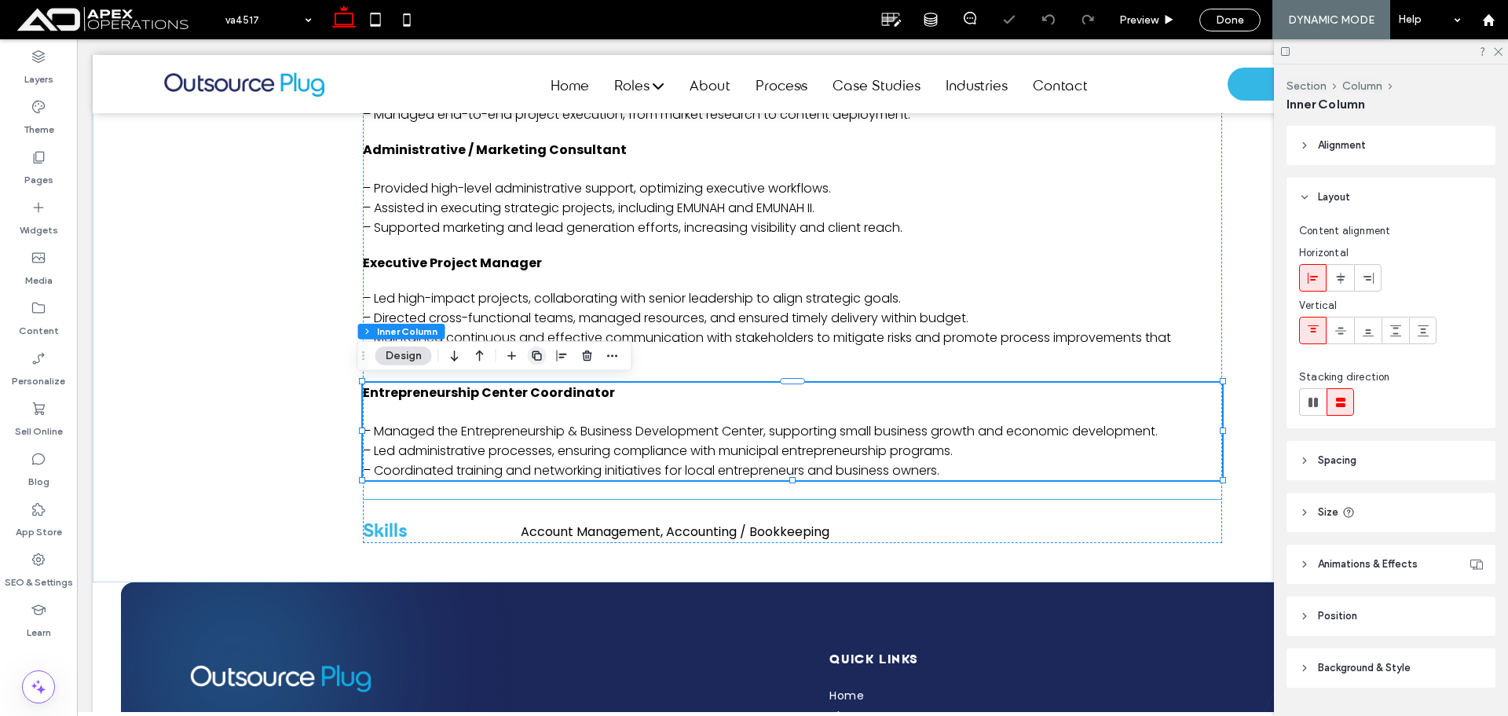
click at [534, 358] on use "button" at bounding box center [536, 355] width 9 height 9
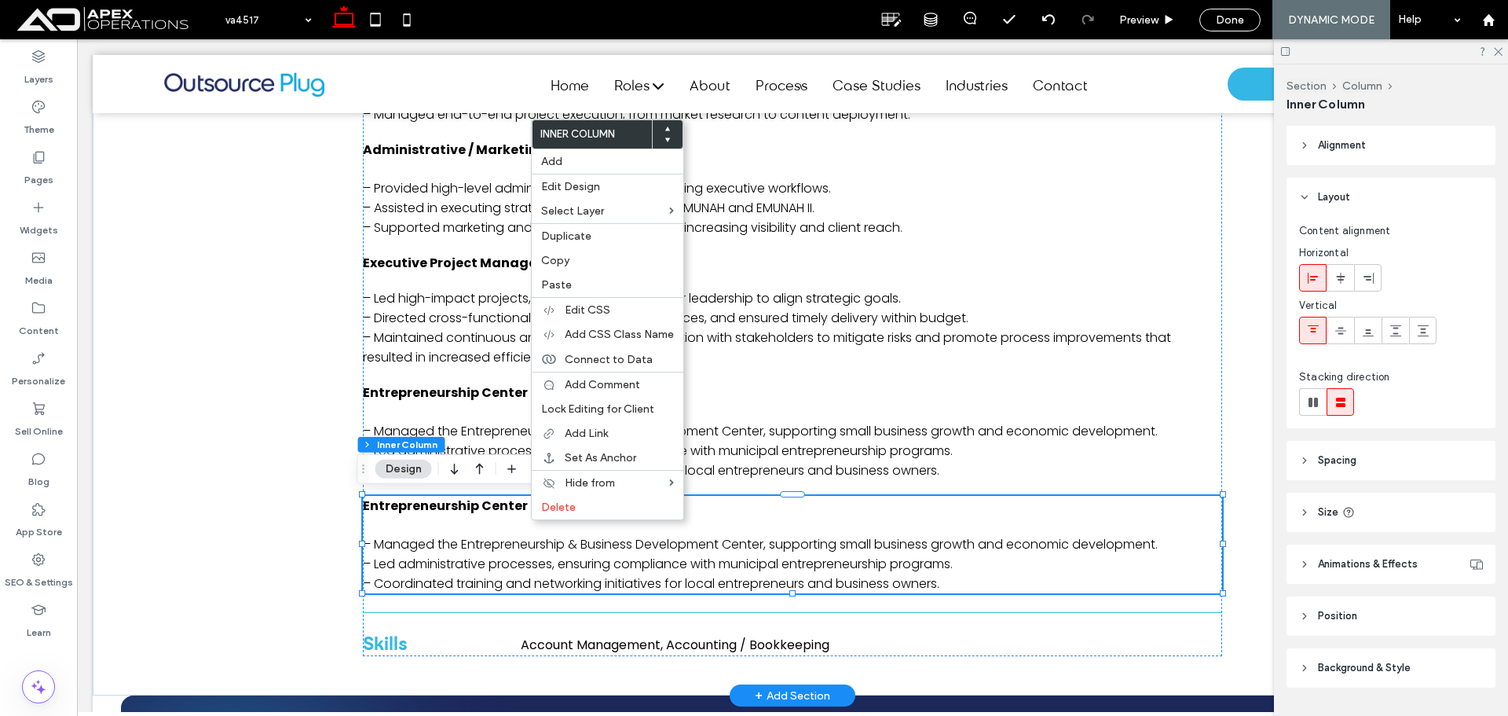
click at [473, 528] on div "Entrepreneurship Center Coordinator – Managed the Entrepreneurship & Business D…" at bounding box center [792, 544] width 859 height 97
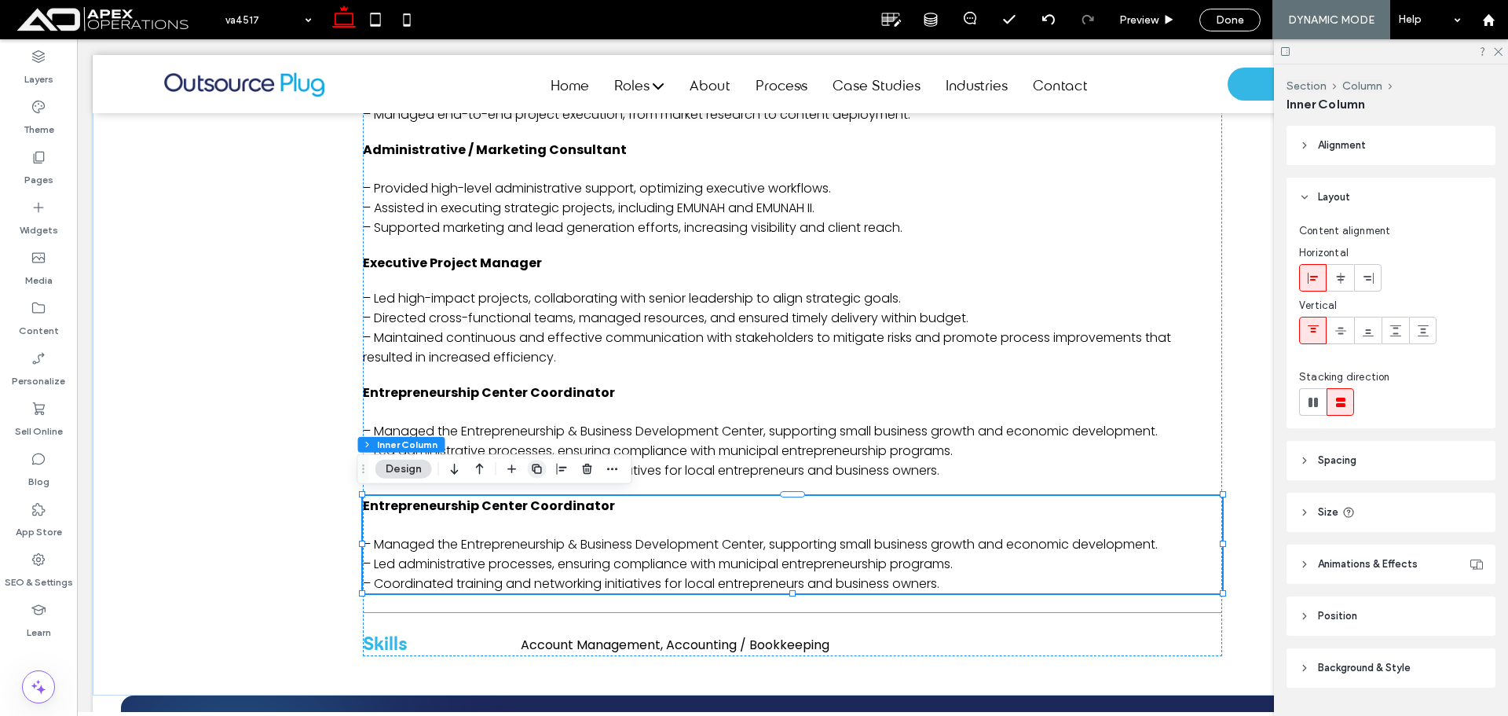
click at [534, 473] on icon "button" at bounding box center [537, 469] width 13 height 13
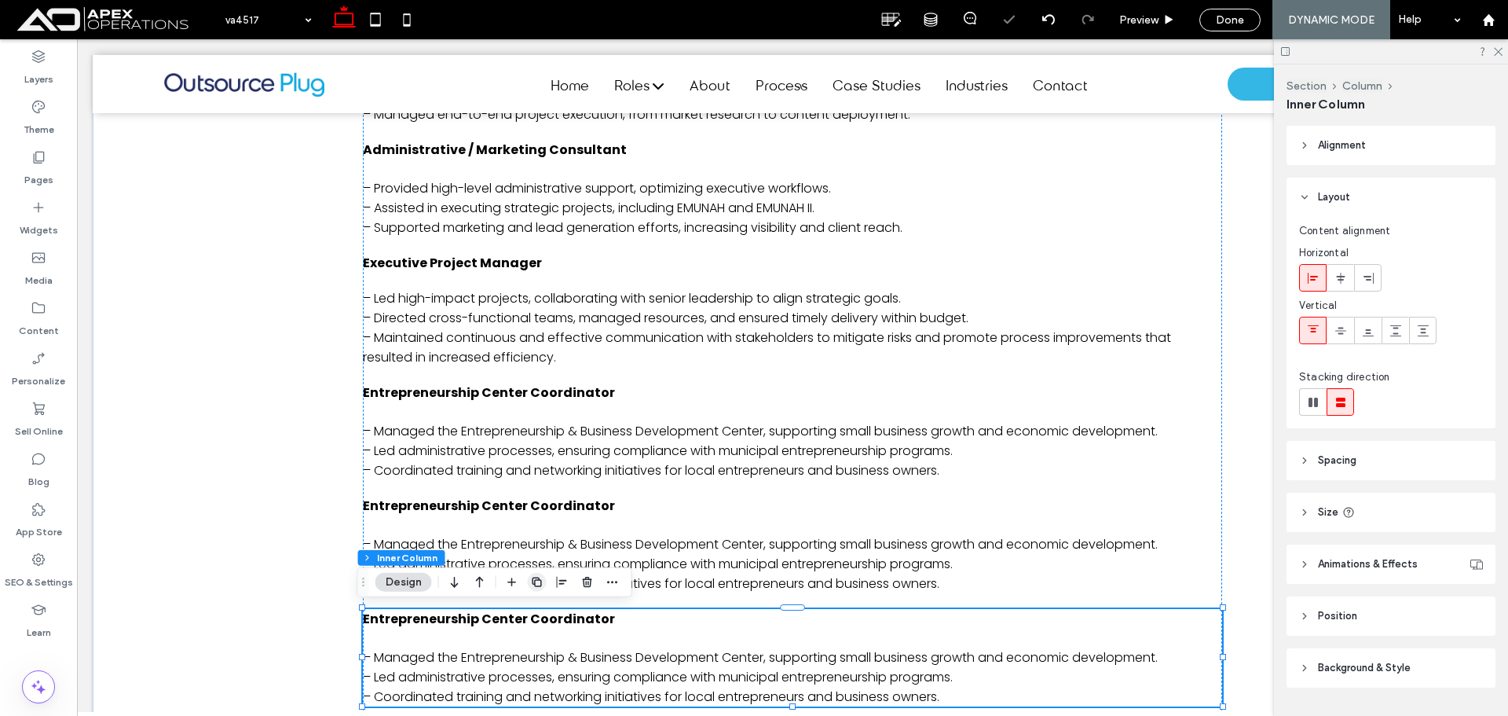
click at [540, 577] on icon "button" at bounding box center [537, 582] width 13 height 13
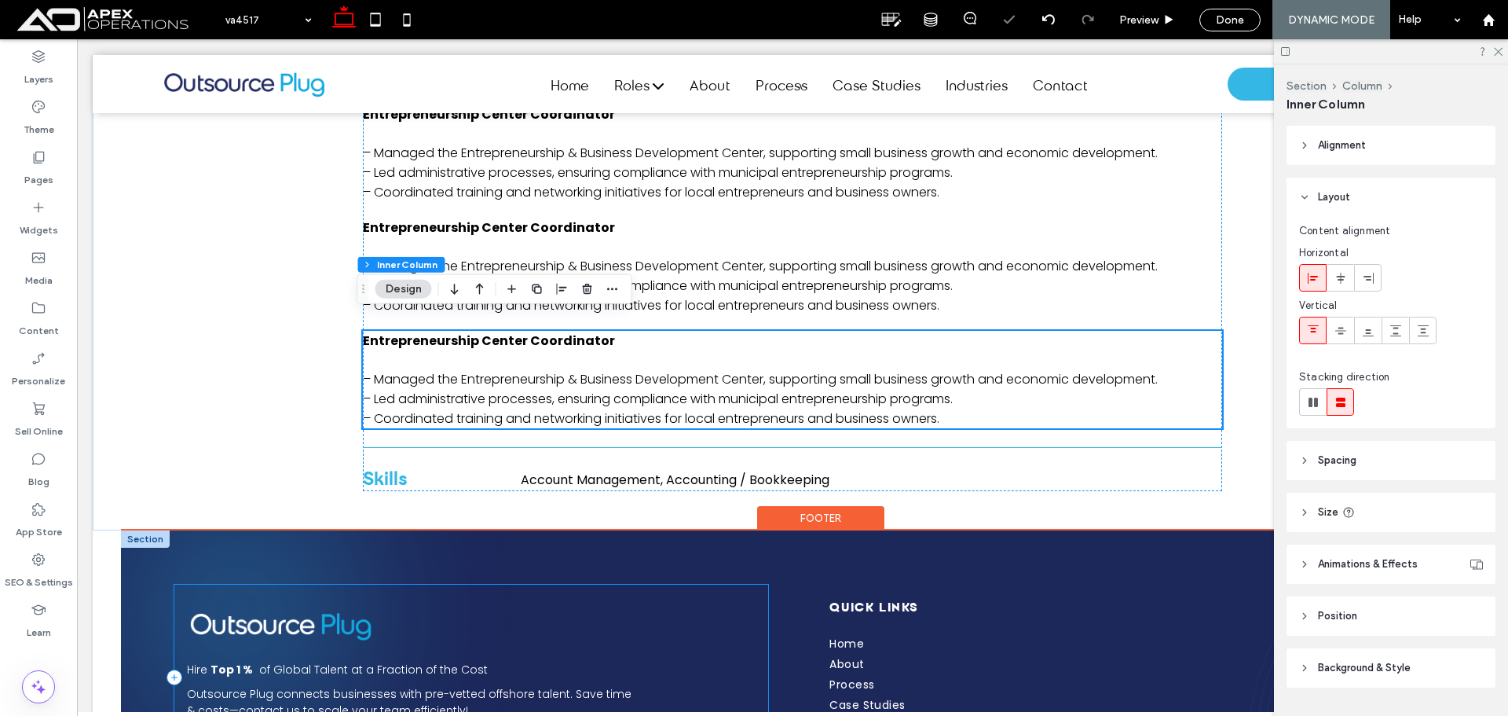
scroll to position [1506, 0]
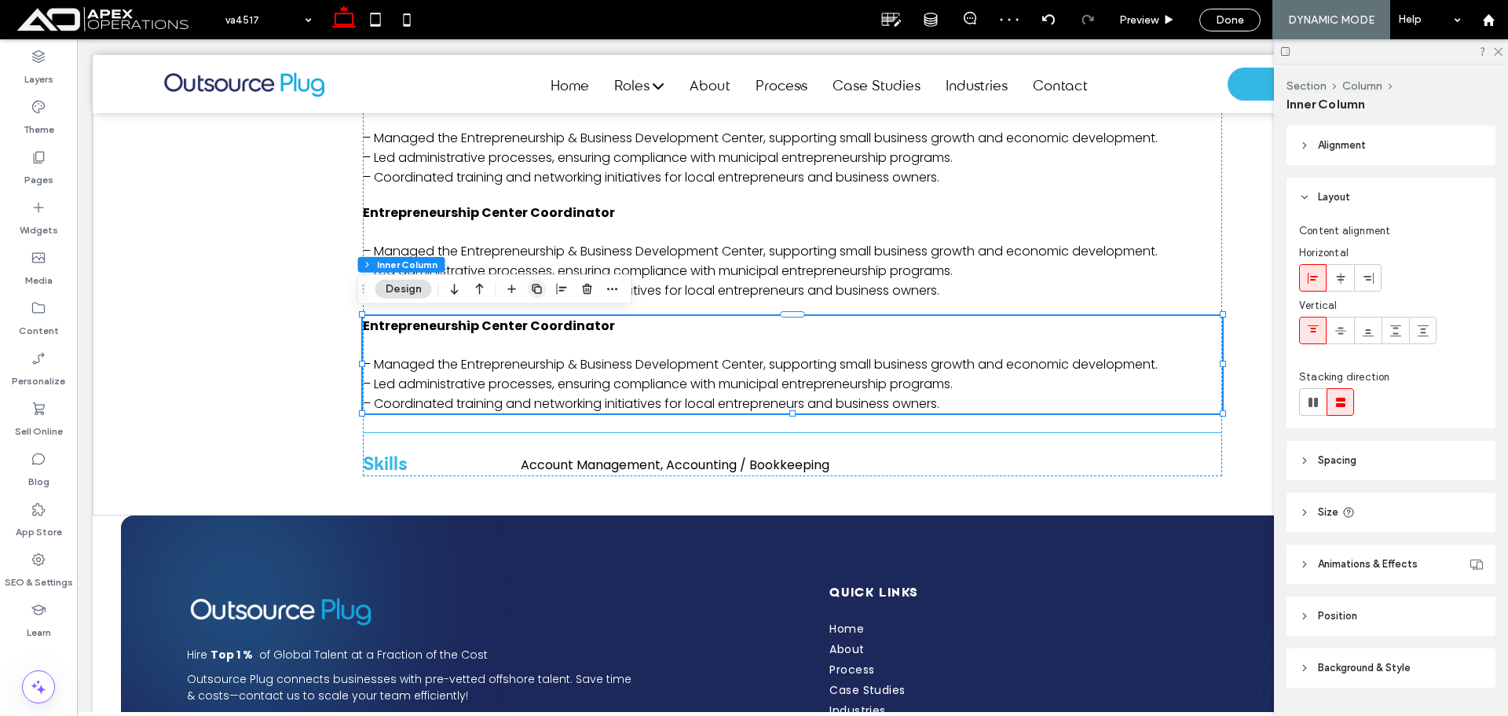
click at [540, 294] on icon "button" at bounding box center [537, 289] width 13 height 13
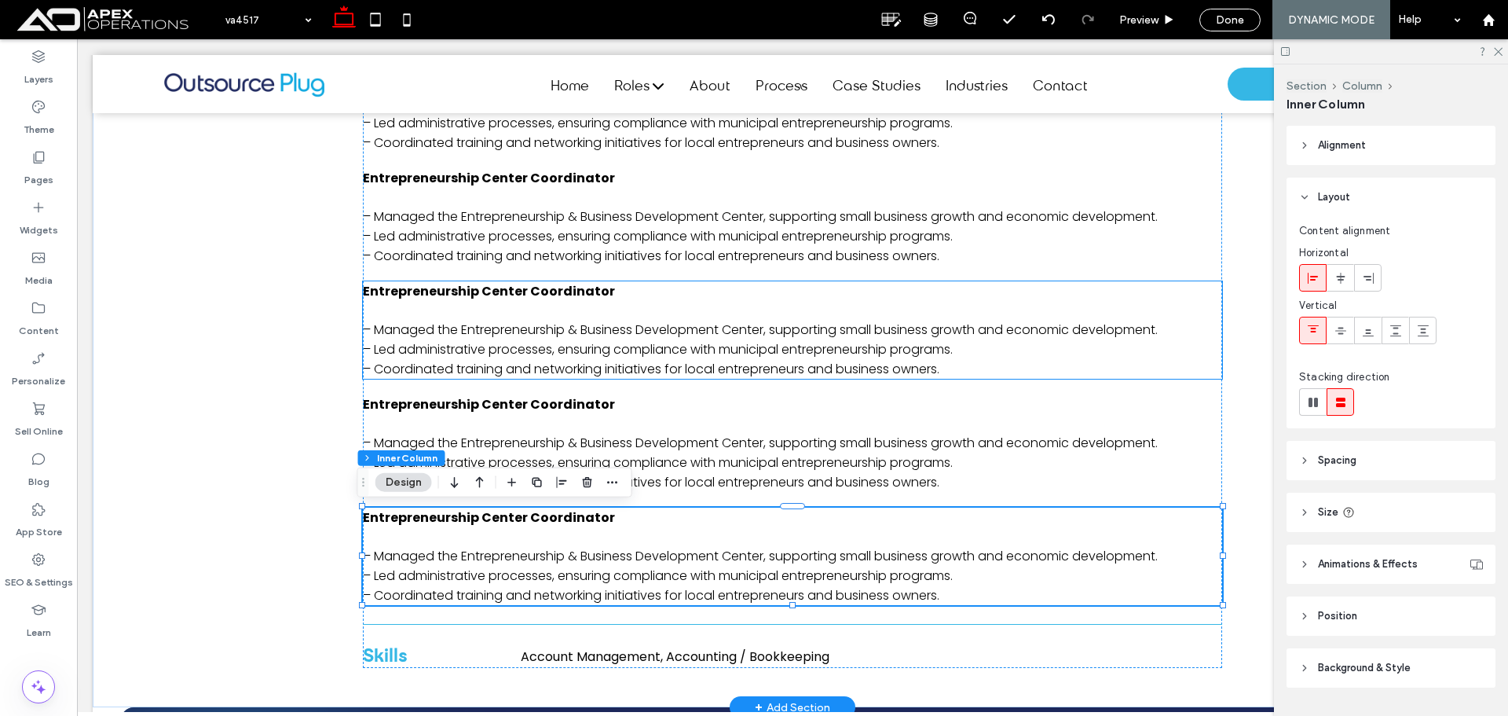
scroll to position [1349, 0]
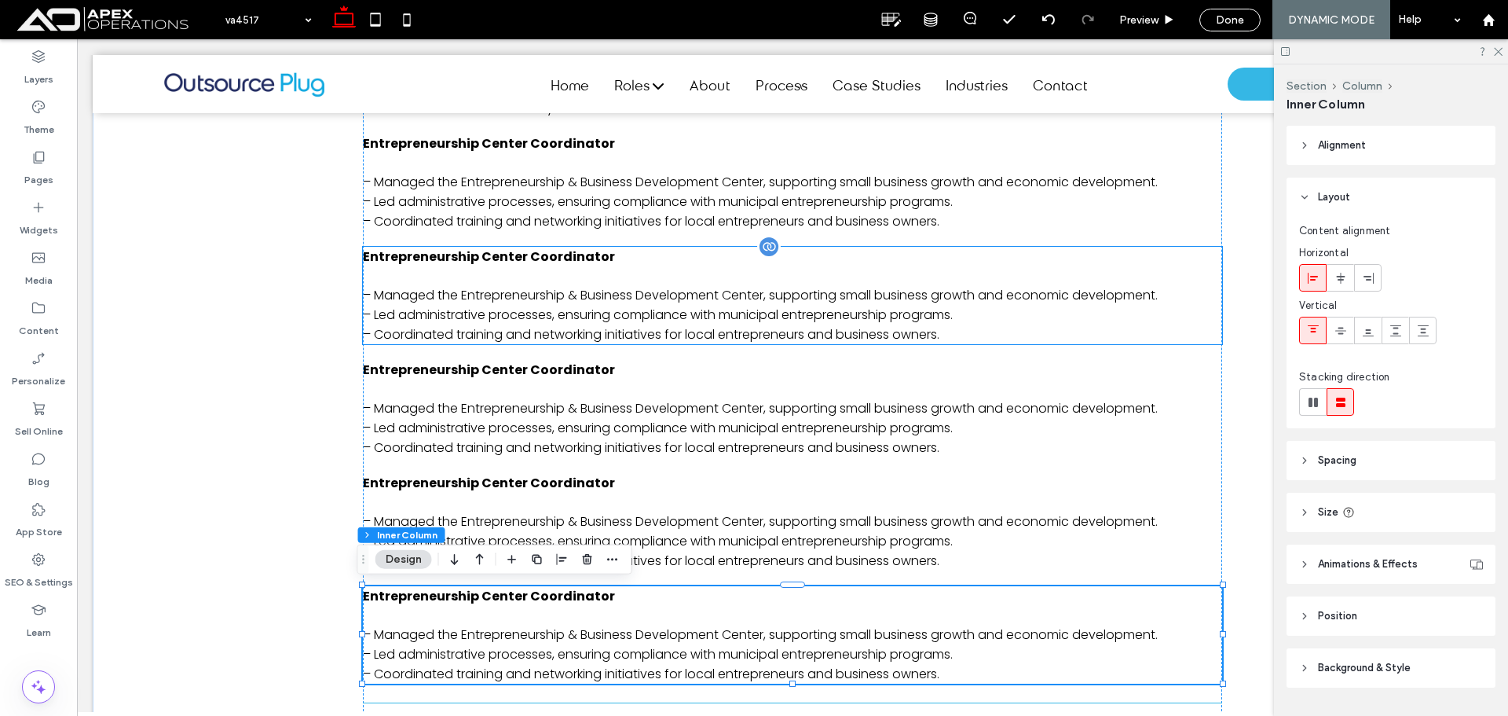
click at [577, 263] on span "Entrepreneurship Center Coordinator" at bounding box center [489, 256] width 252 height 18
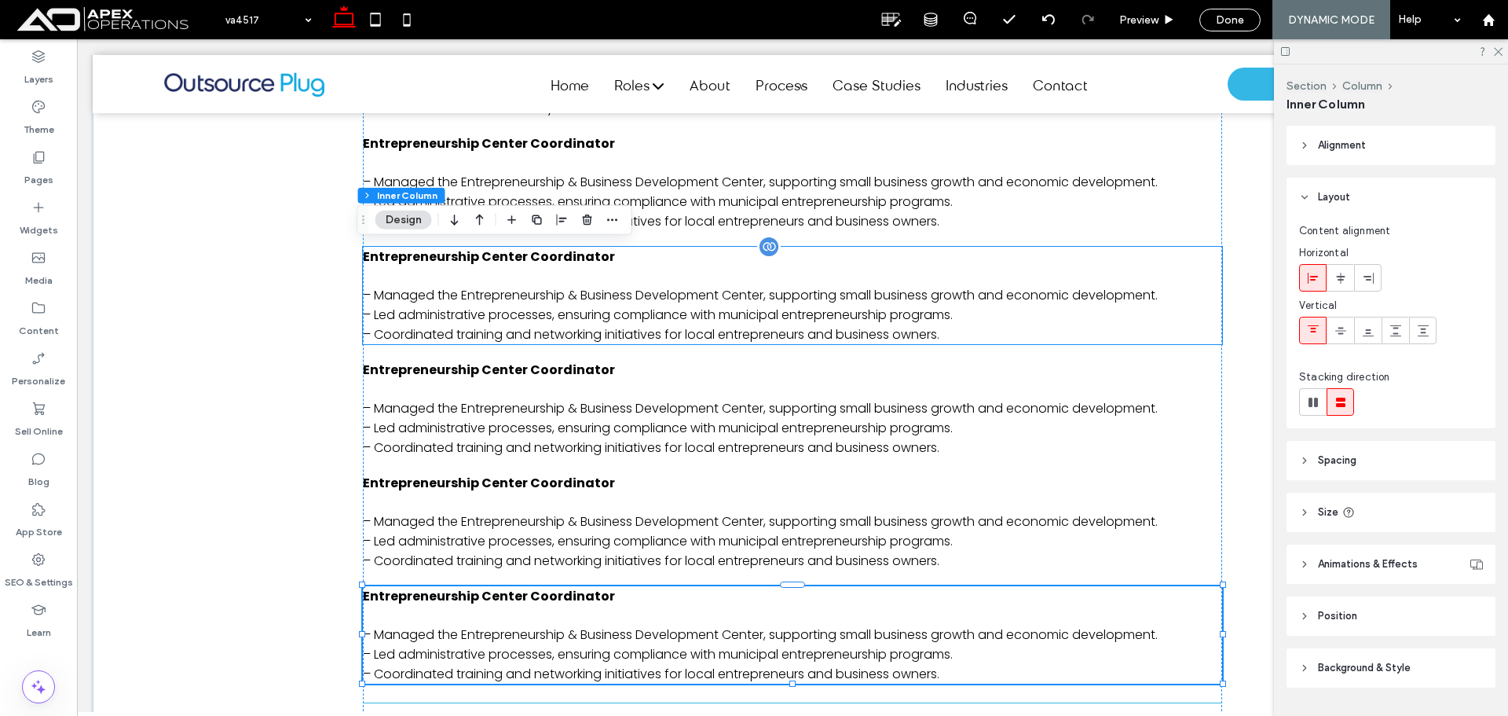
click at [577, 263] on span "Entrepreneurship Center Coordinator" at bounding box center [489, 256] width 252 height 18
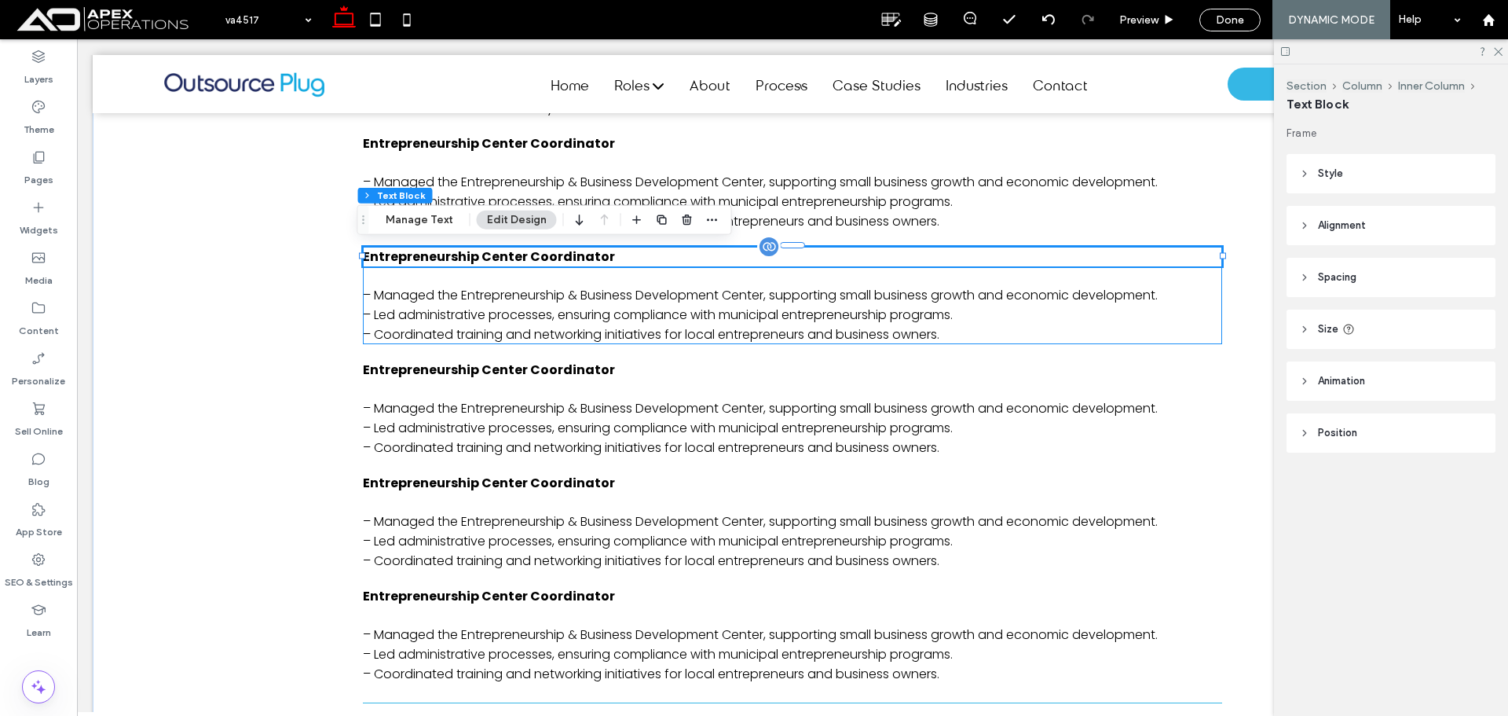
click at [597, 256] on span "Entrepreneurship Center Coordinator" at bounding box center [489, 256] width 252 height 18
click at [597, 256] on div "Entrepreneurship Center Coordinator – Managed the Entrepreneurship & Business D…" at bounding box center [792, 295] width 859 height 97
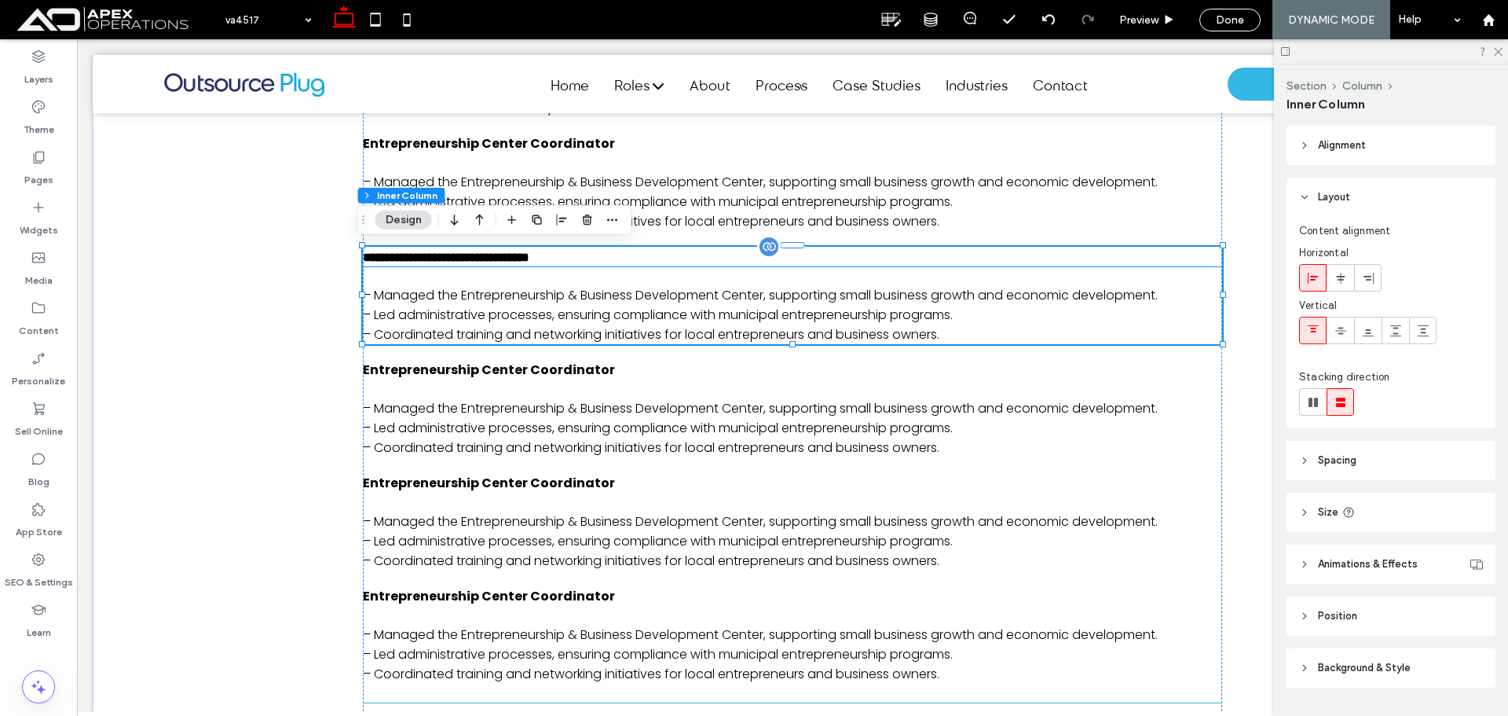
click at [530, 256] on span "**********" at bounding box center [446, 257] width 167 height 12
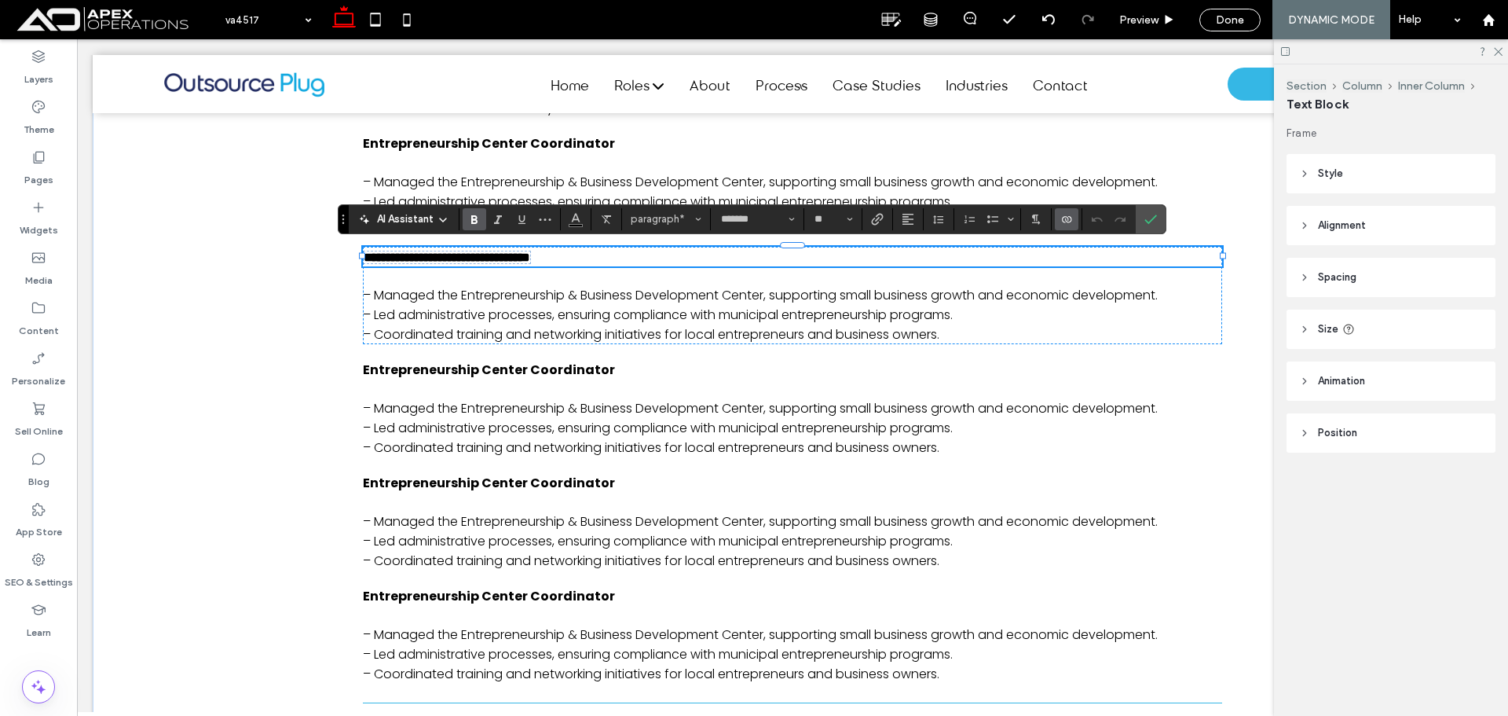
click at [1069, 216] on icon "Connect To Data" at bounding box center [1067, 219] width 13 height 13
click at [1070, 214] on icon "Connect To Data" at bounding box center [1067, 219] width 13 height 13
click at [1140, 116] on span "Change Connection" at bounding box center [1116, 120] width 96 height 16
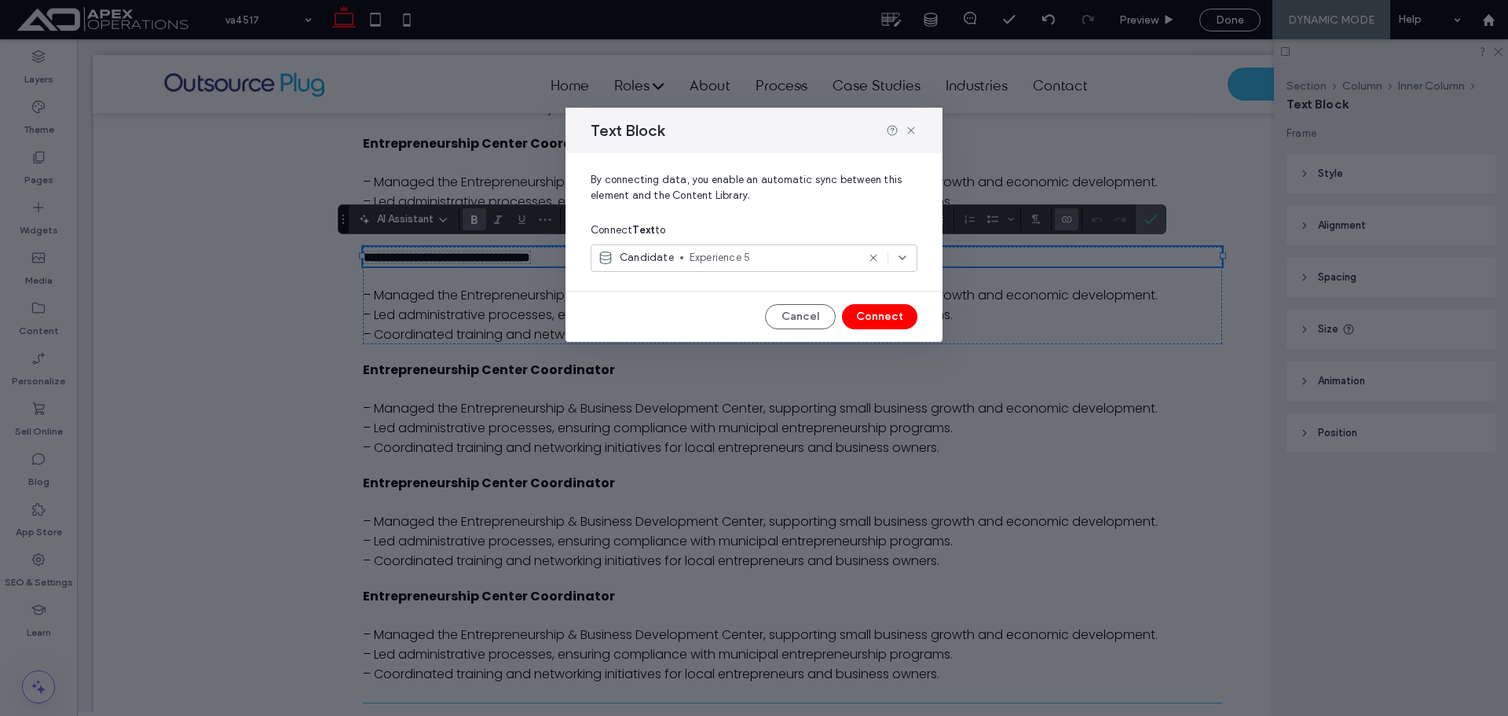
click at [749, 260] on span "Experience 5" at bounding box center [773, 258] width 167 height 16
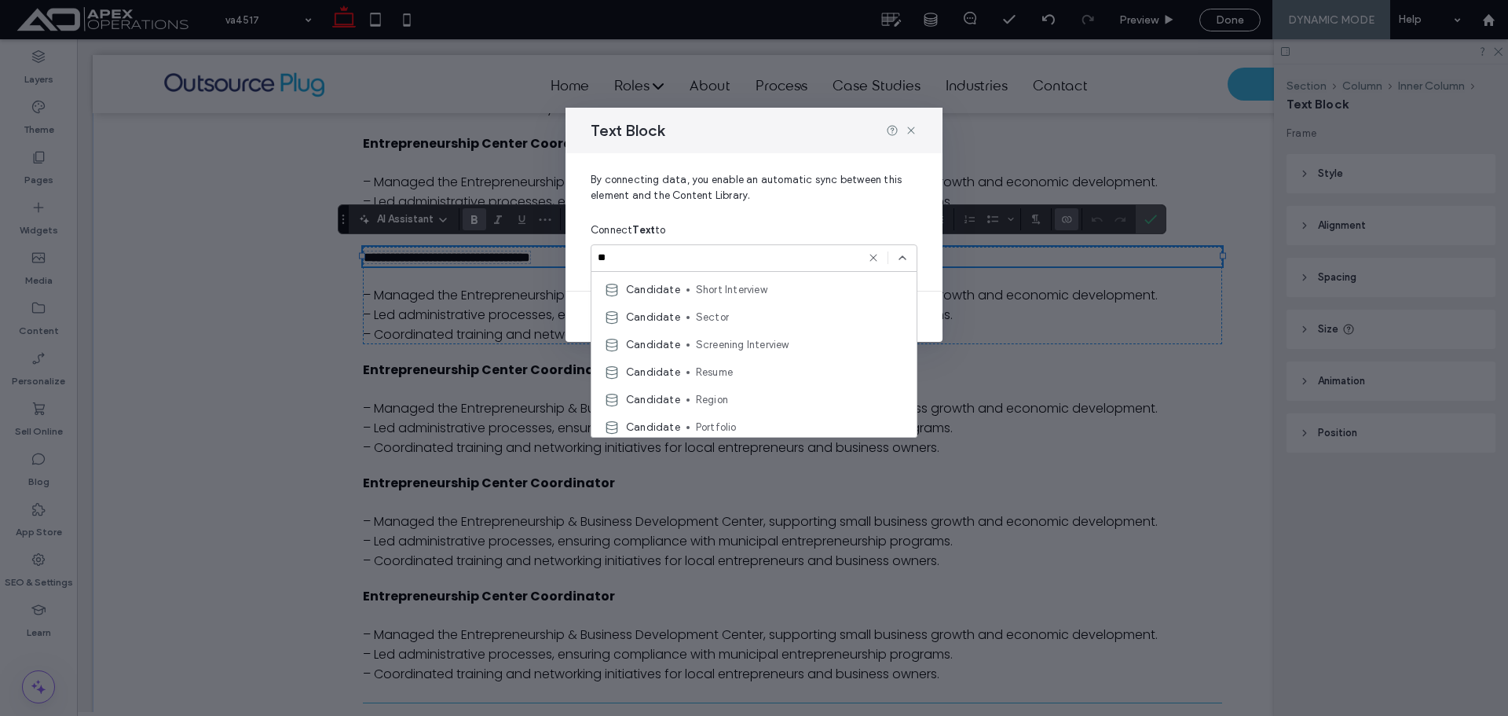
scroll to position [0, 0]
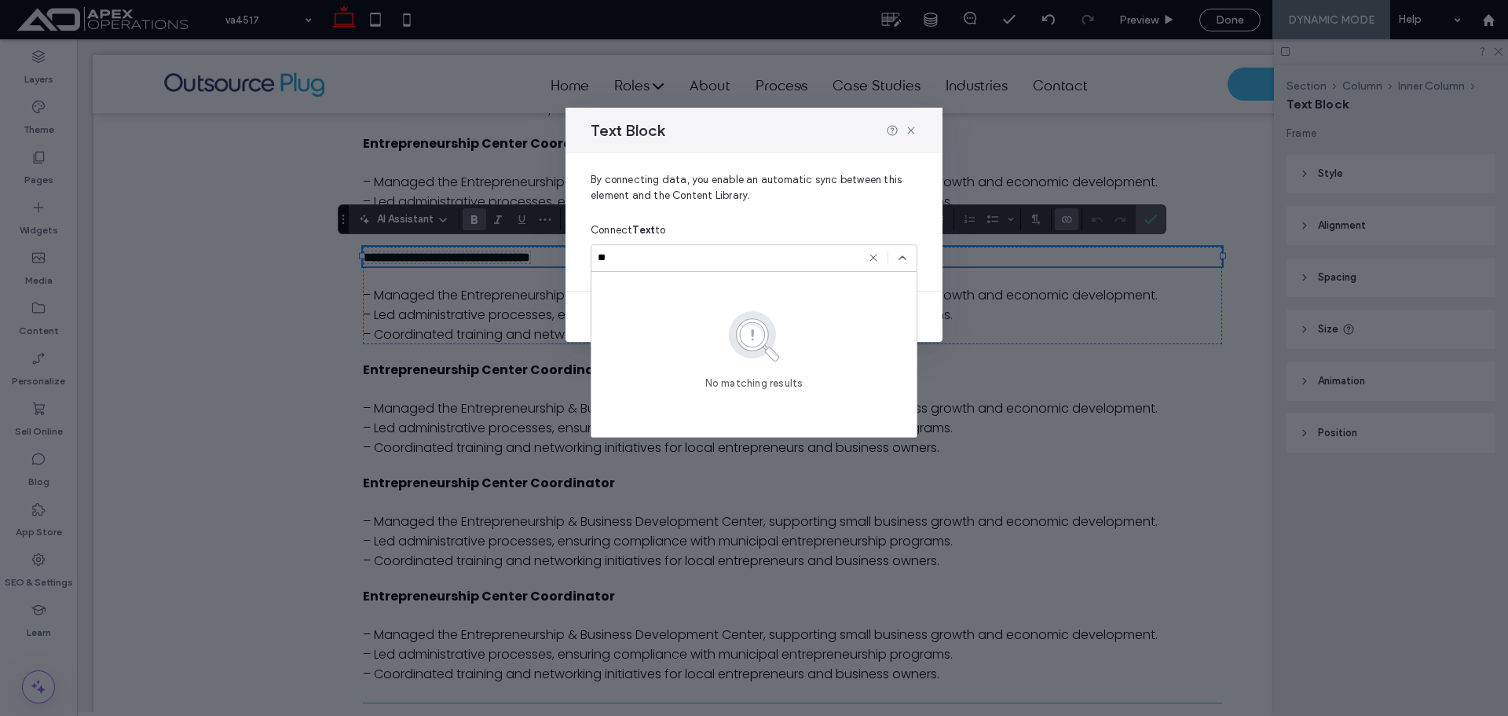
type input "*"
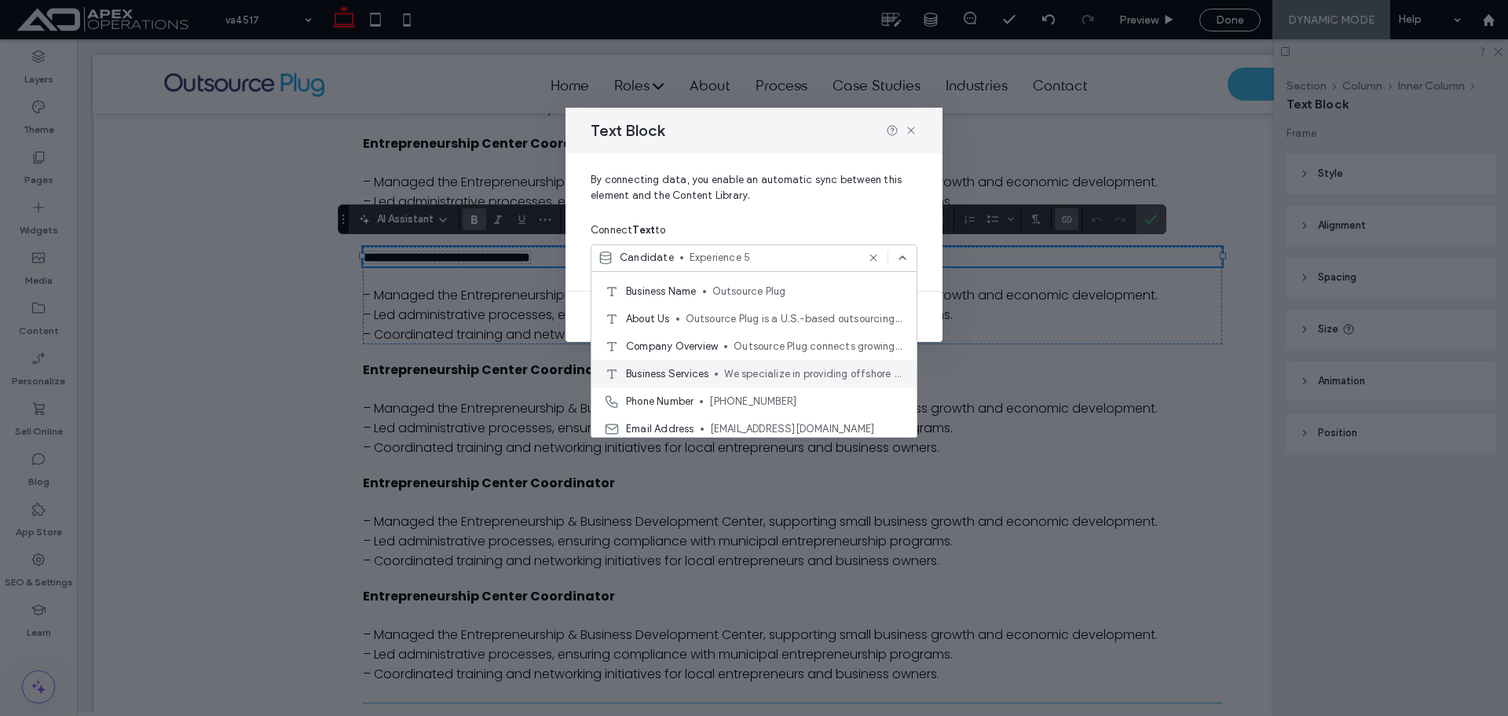
scroll to position [943, 0]
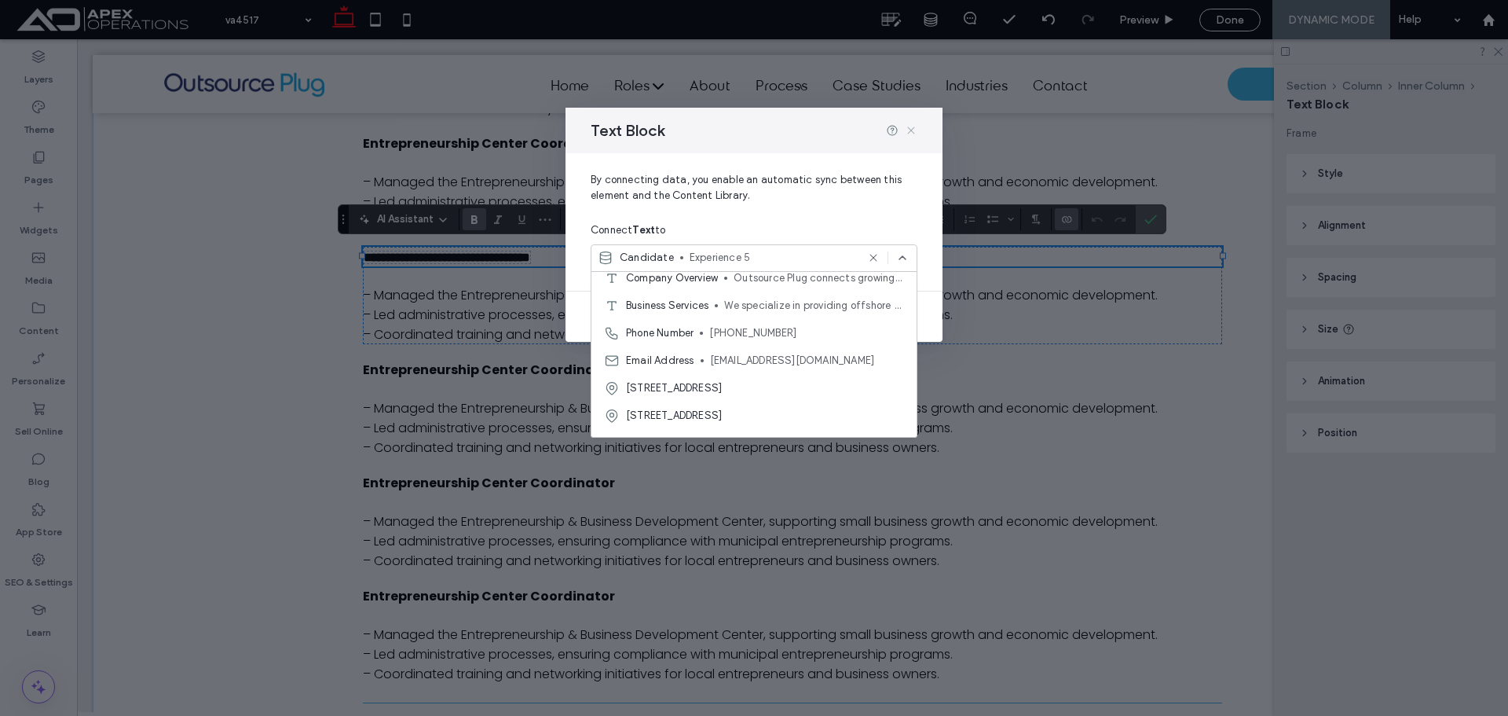
click at [911, 132] on icon at bounding box center [911, 130] width 13 height 13
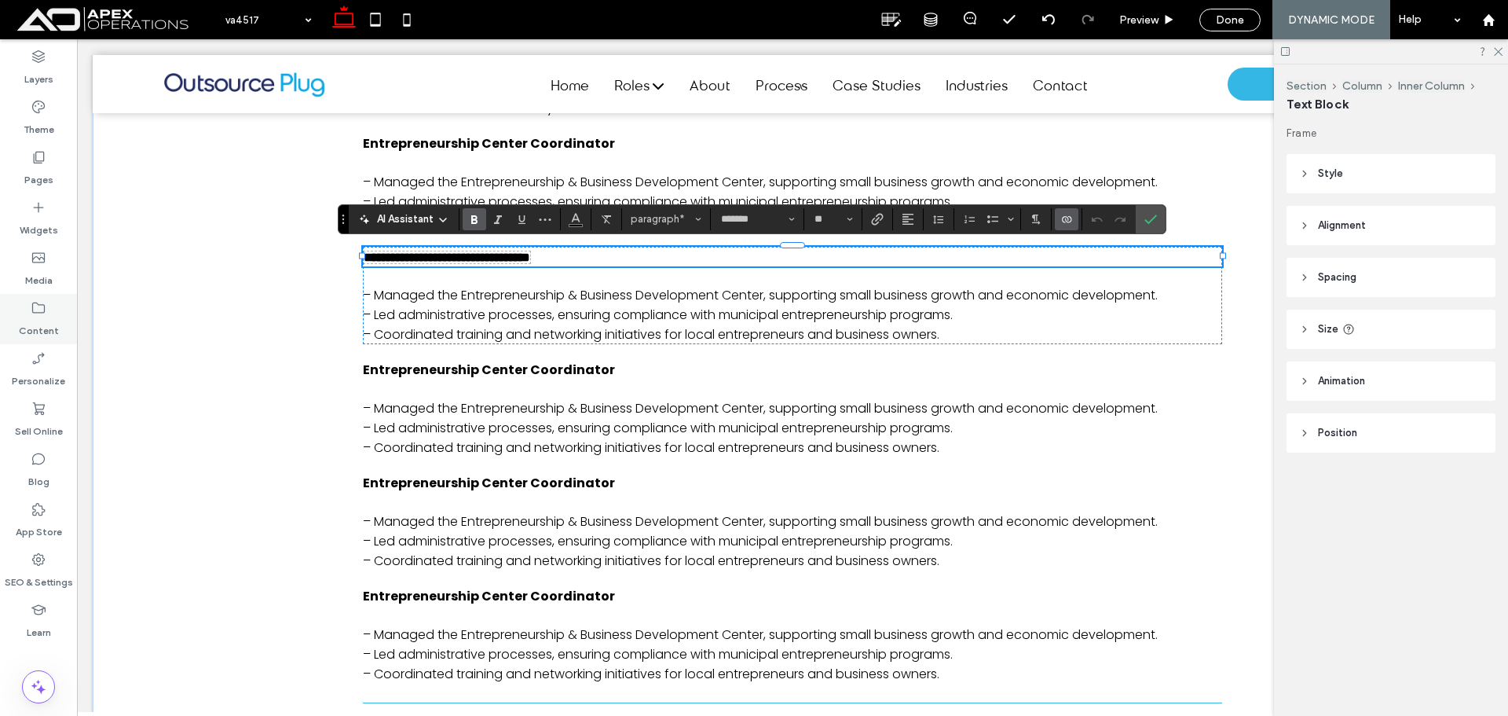
click at [38, 310] on icon at bounding box center [39, 308] width 16 height 16
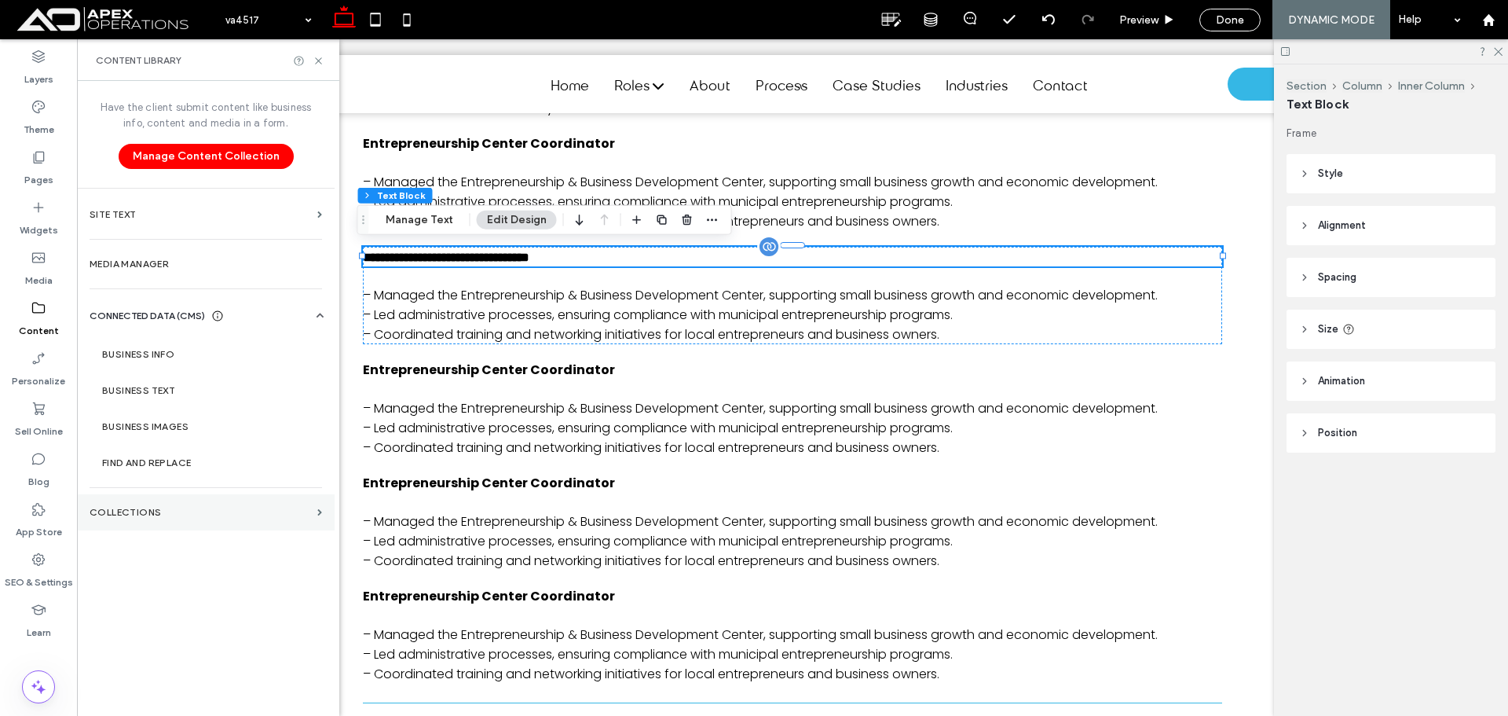
click at [165, 500] on section "Collections" at bounding box center [206, 512] width 258 height 36
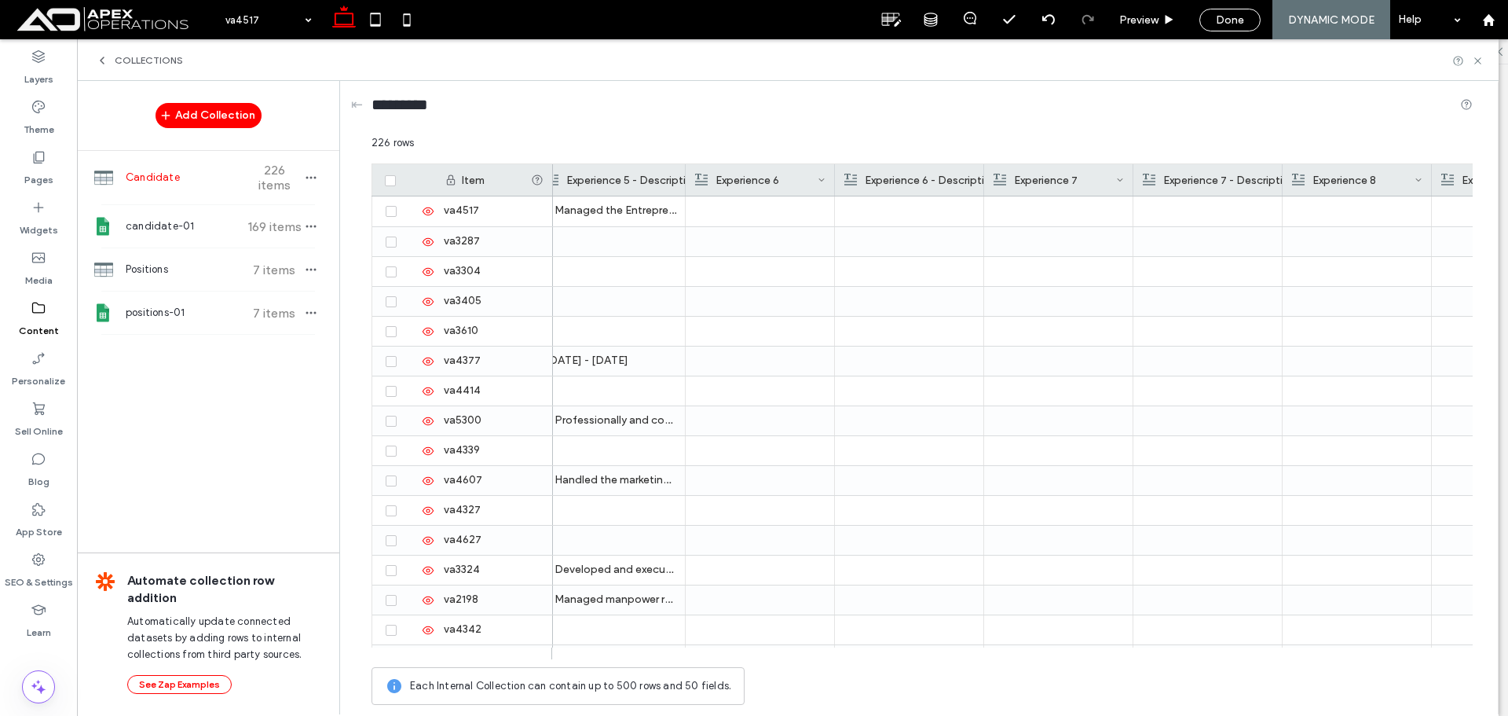
scroll to position [0, 2997]
click at [746, 213] on div at bounding box center [765, 211] width 131 height 30
copy span "****"
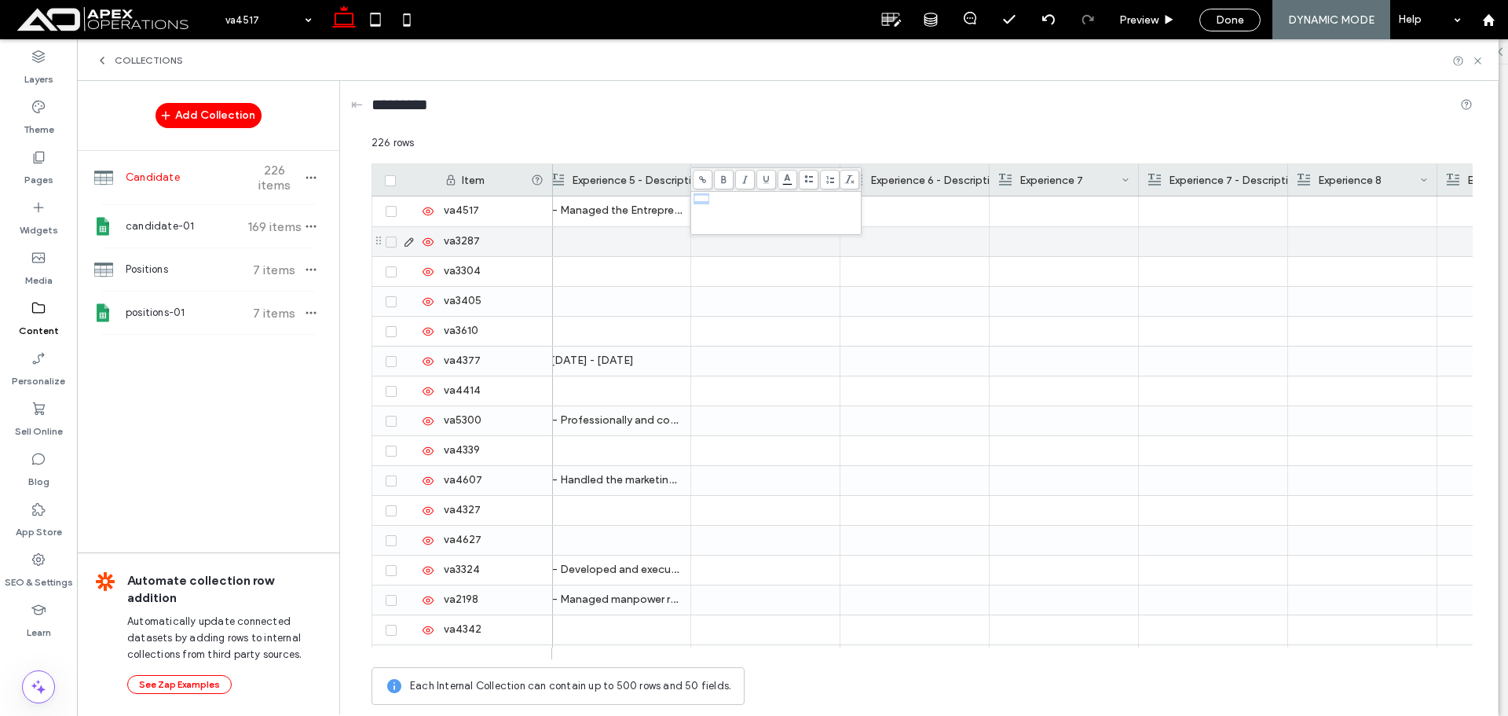
click at [845, 255] on div at bounding box center [915, 241] width 149 height 29
click at [892, 215] on div at bounding box center [914, 211] width 131 height 30
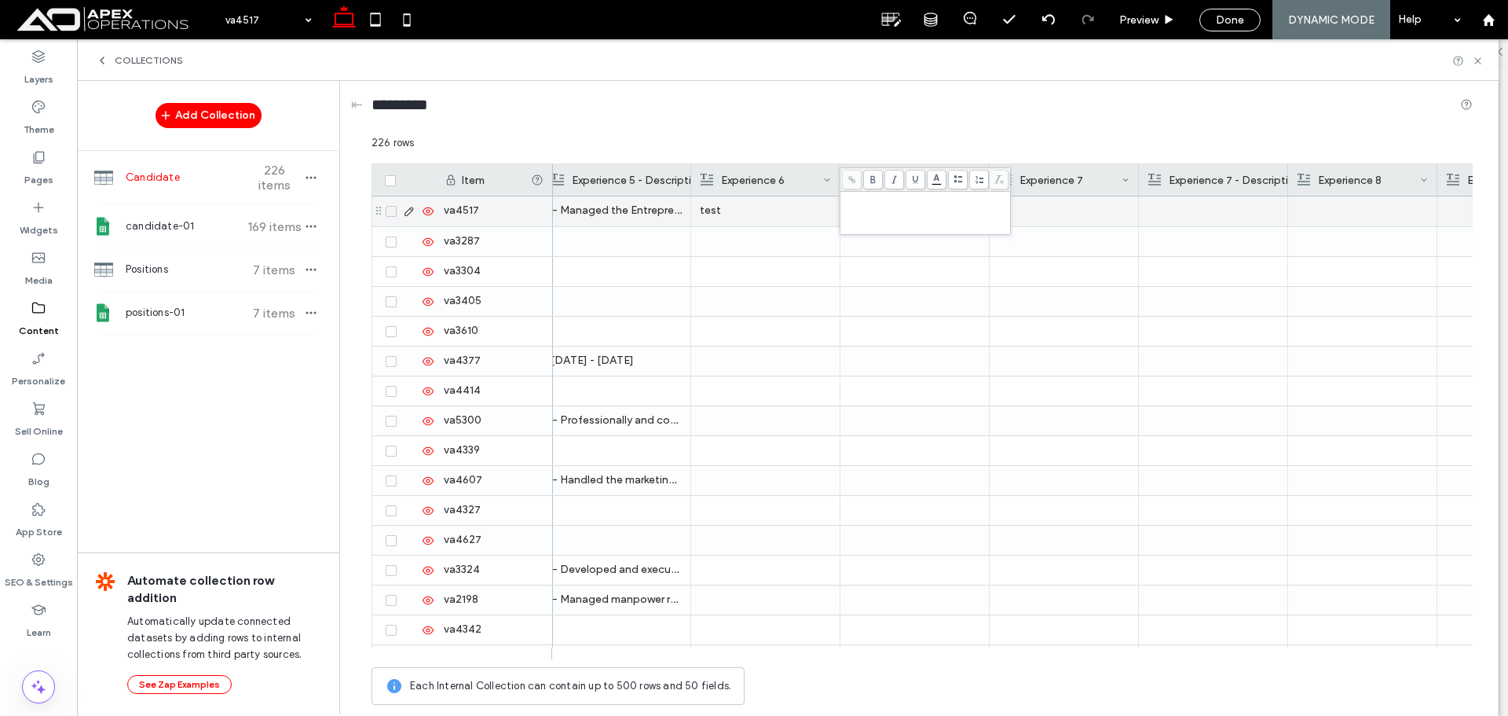
click at [1086, 212] on div at bounding box center [1064, 211] width 131 height 30
click at [1194, 210] on div at bounding box center [1213, 211] width 131 height 30
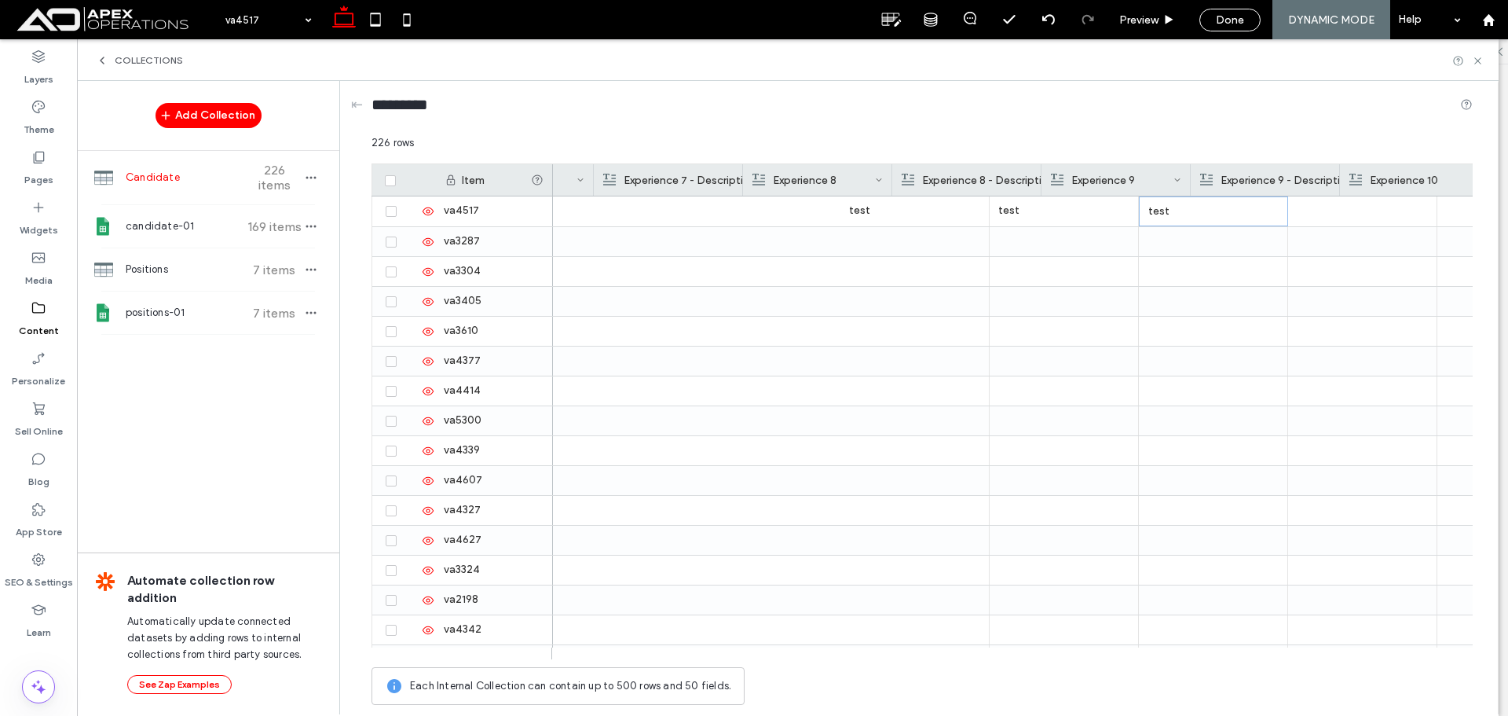
scroll to position [0, 3642]
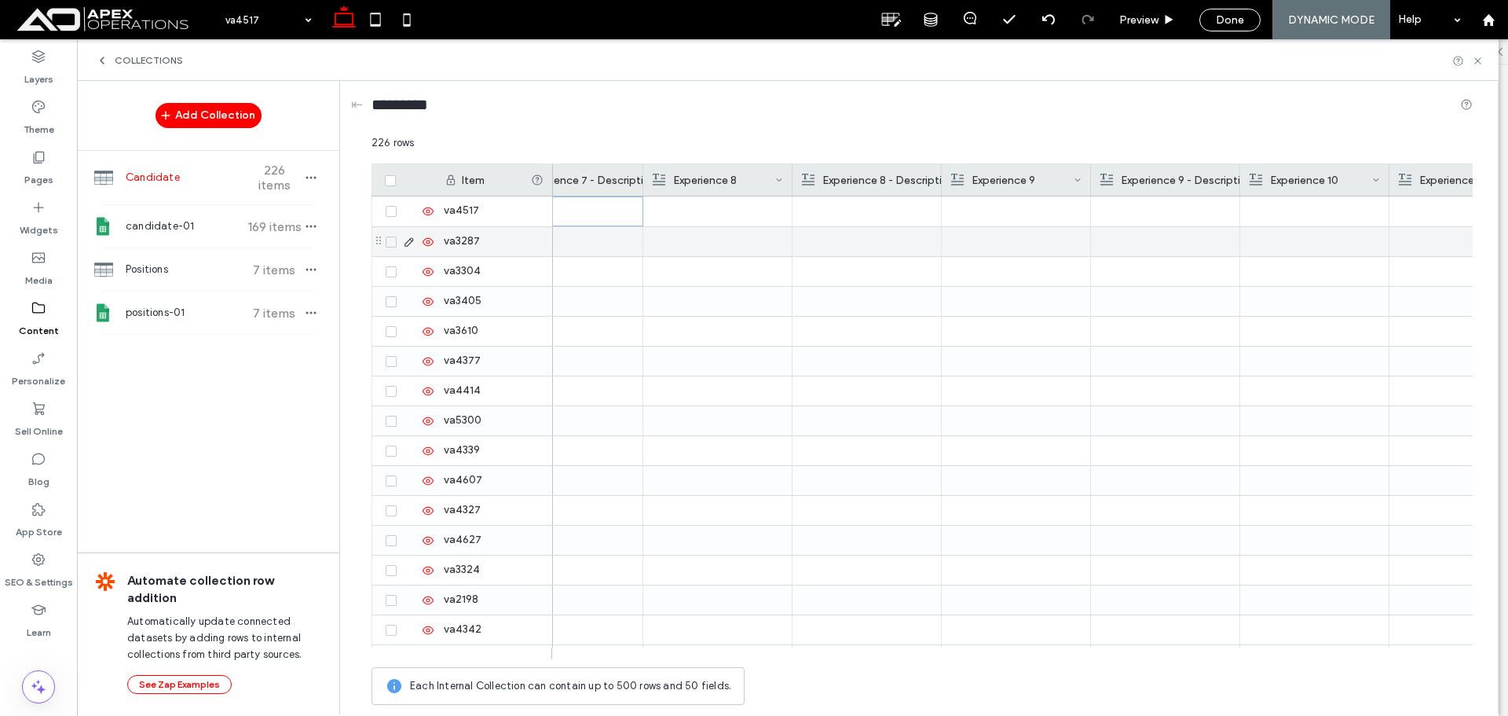
click at [720, 213] on div at bounding box center [717, 211] width 131 height 30
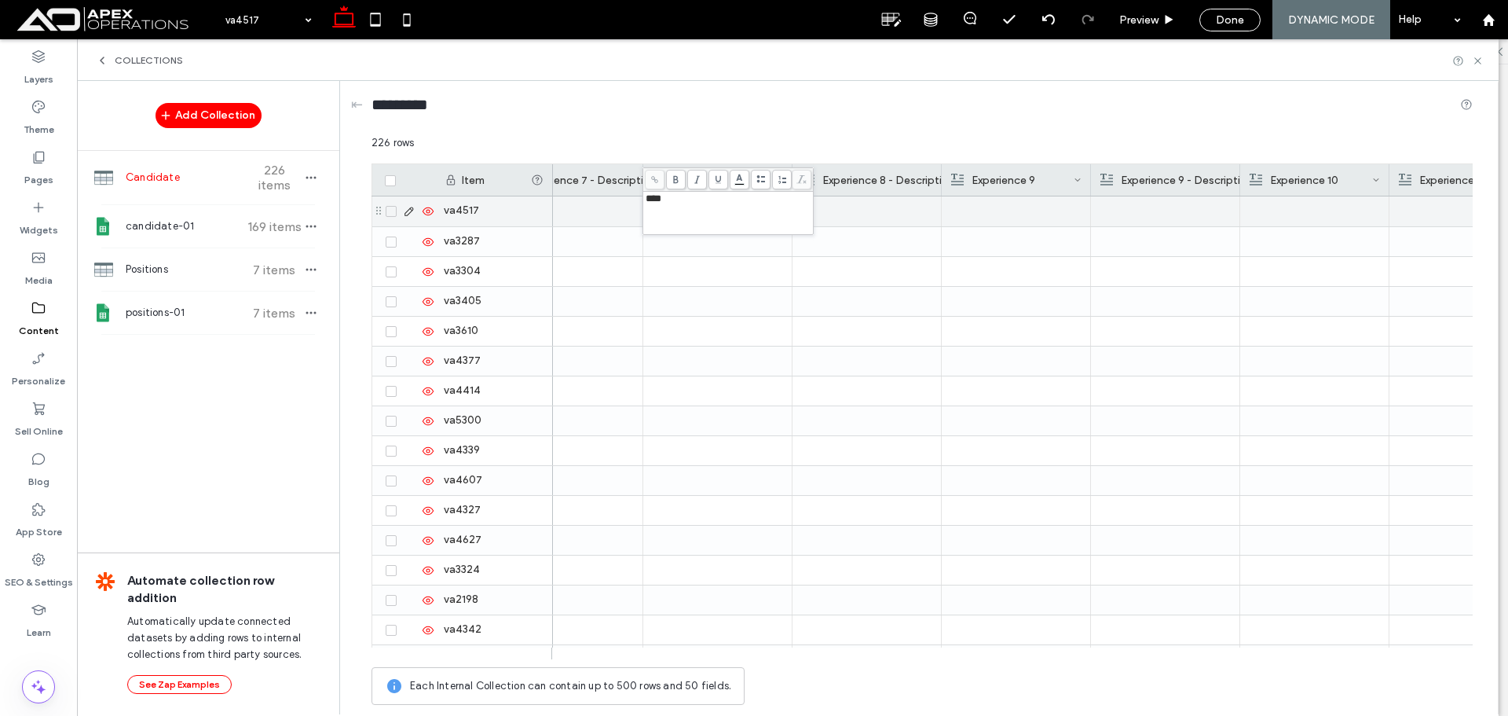
click at [853, 209] on div at bounding box center [866, 211] width 131 height 30
click at [1017, 218] on div at bounding box center [1016, 211] width 131 height 30
click at [1193, 224] on div at bounding box center [1165, 211] width 131 height 30
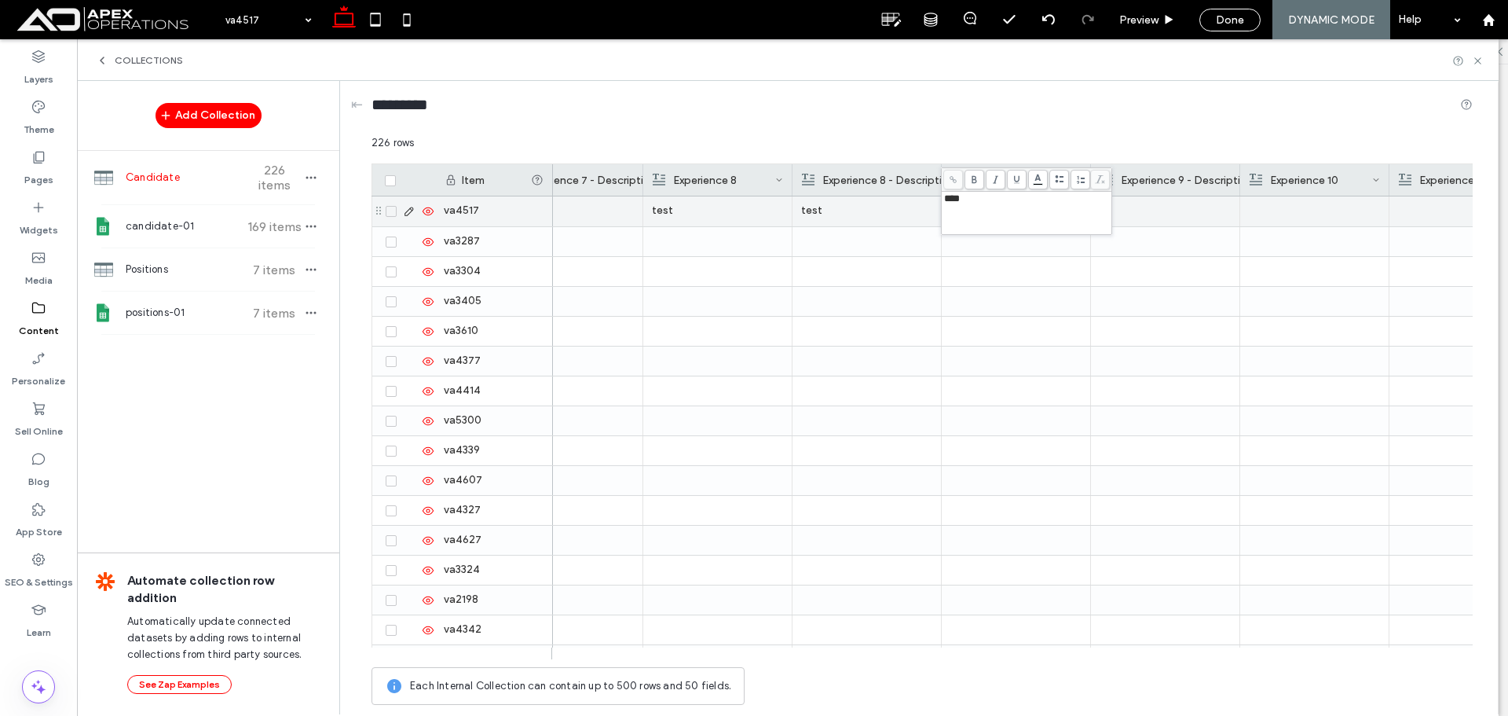
click at [1193, 224] on div at bounding box center [1165, 211] width 131 height 30
click at [1329, 200] on div at bounding box center [1314, 211] width 131 height 30
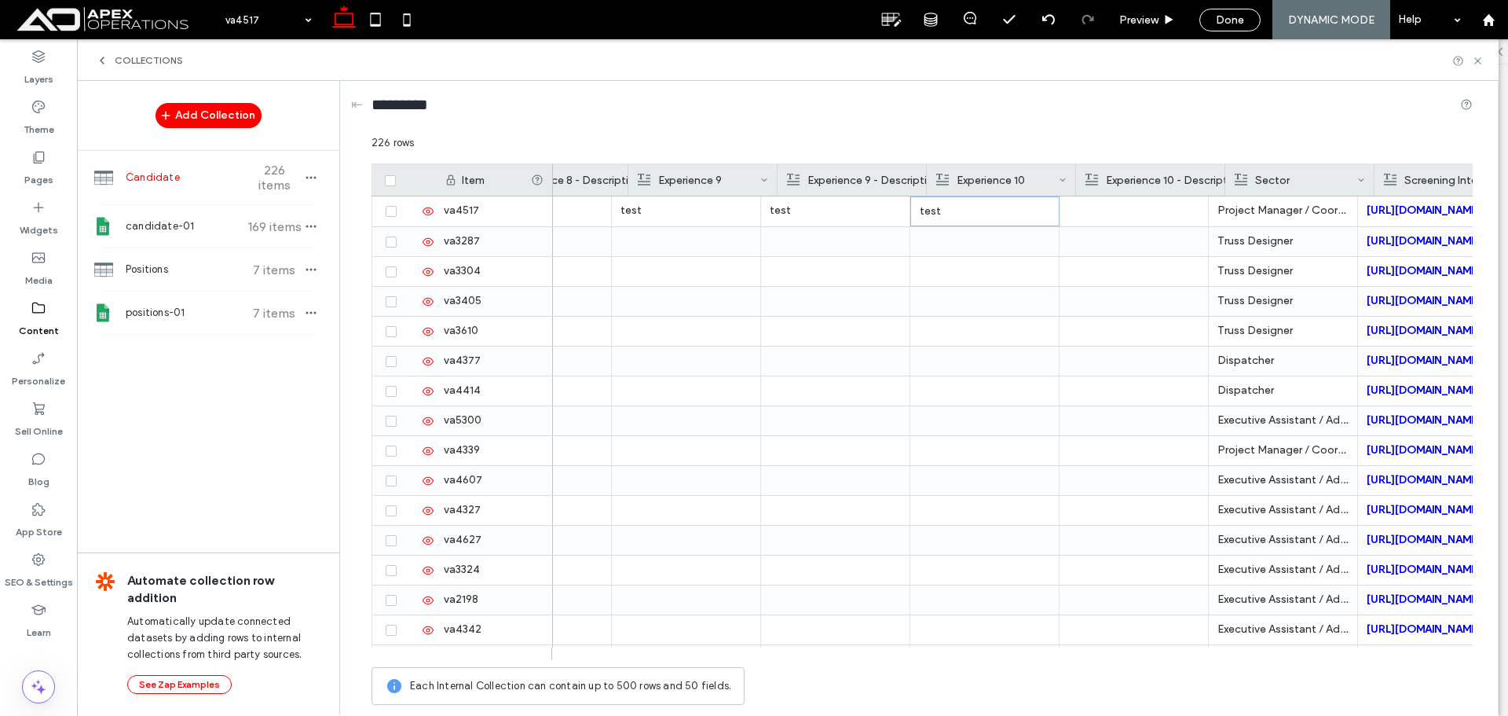
scroll to position [0, 3983]
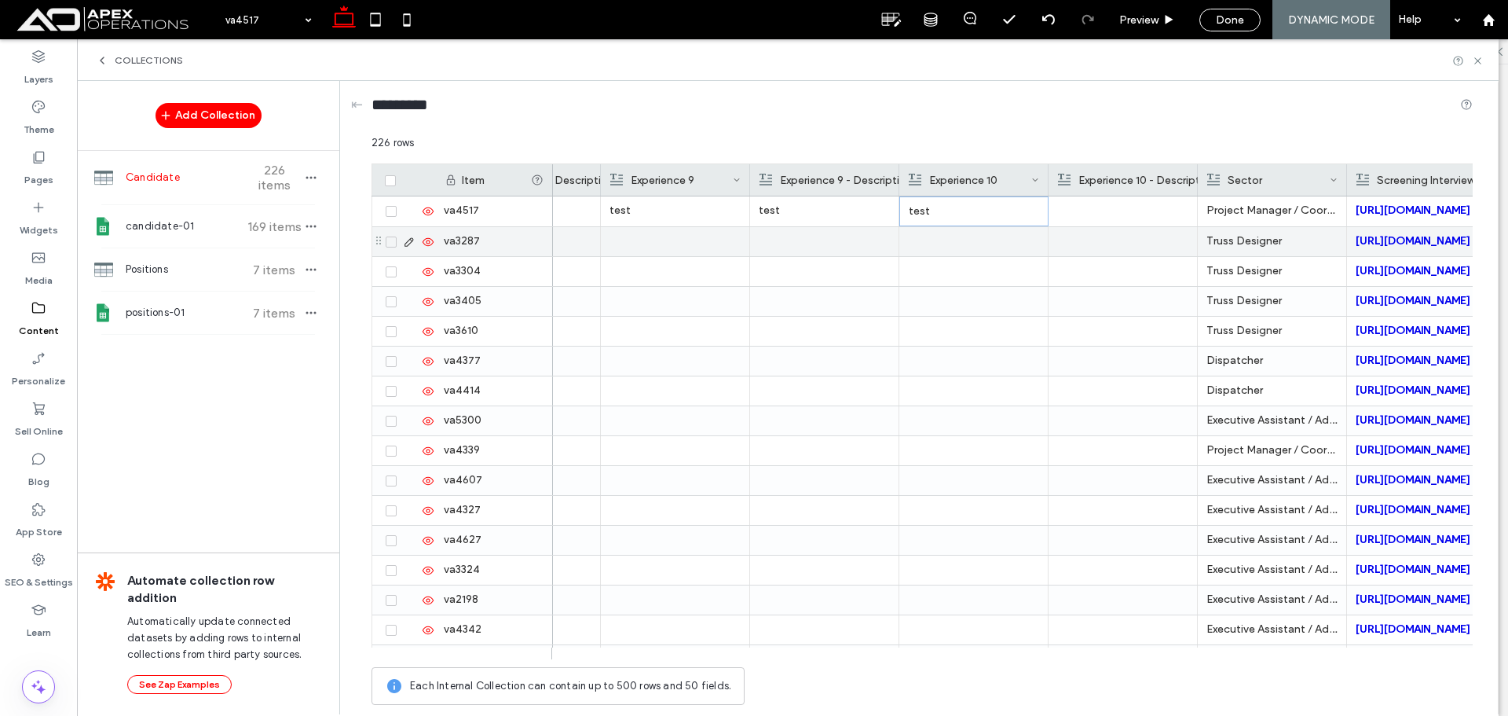
click at [1085, 200] on div at bounding box center [1122, 211] width 131 height 30
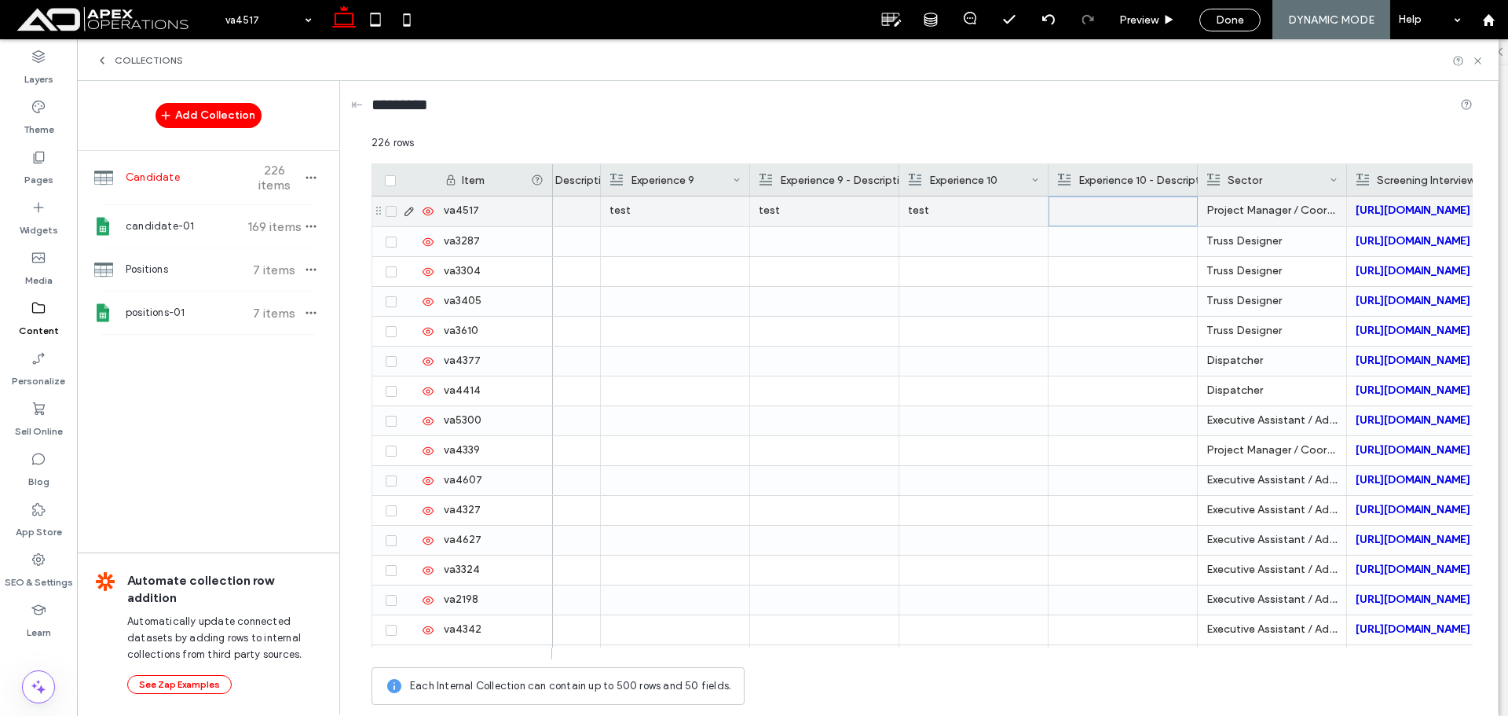
click at [1084, 212] on div at bounding box center [1123, 211] width 130 height 28
click at [1053, 105] on div "*********" at bounding box center [922, 107] width 1101 height 29
click at [1235, 16] on span "Done" at bounding box center [1230, 19] width 28 height 13
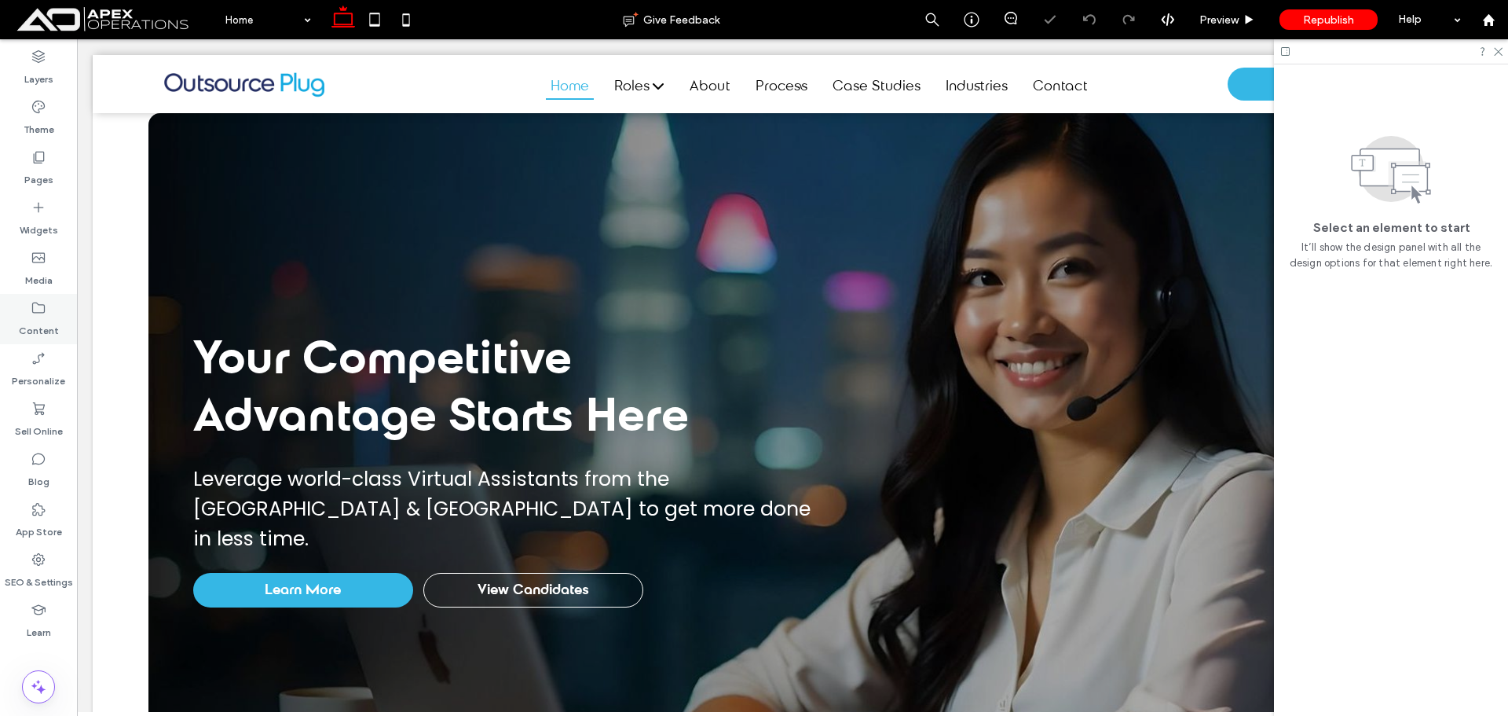
click at [35, 321] on label "Content" at bounding box center [39, 327] width 40 height 22
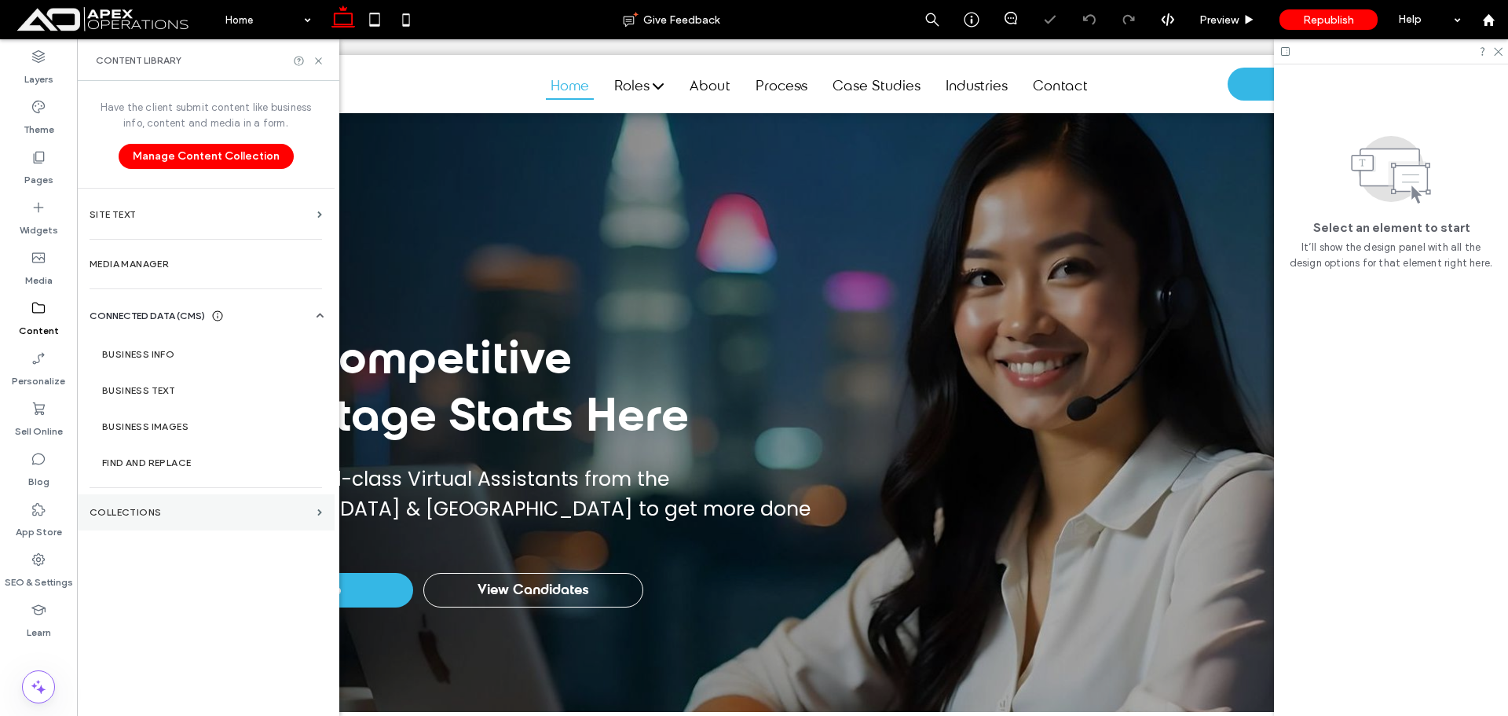
click at [156, 517] on label "Collections" at bounding box center [201, 512] width 222 height 11
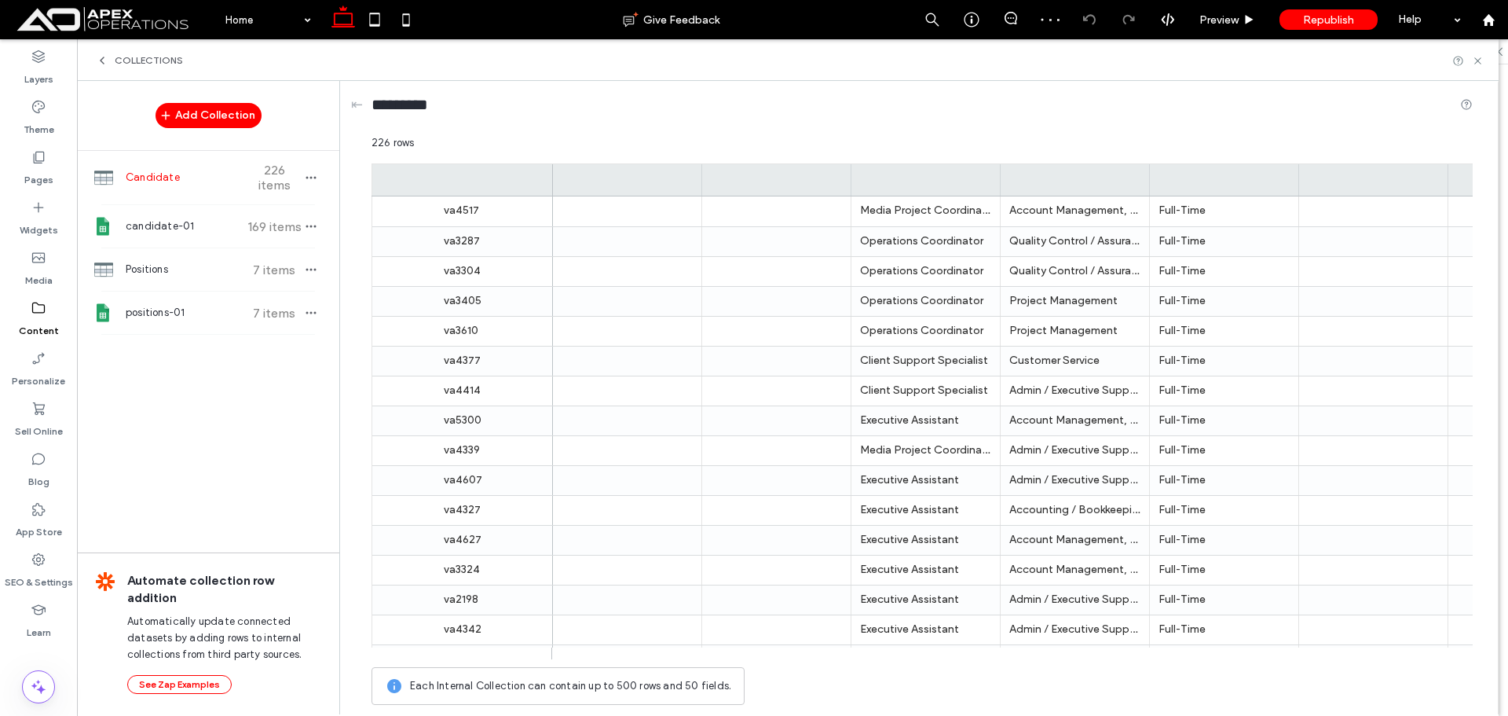
click at [228, 173] on span "Candidate" at bounding box center [184, 178] width 117 height 16
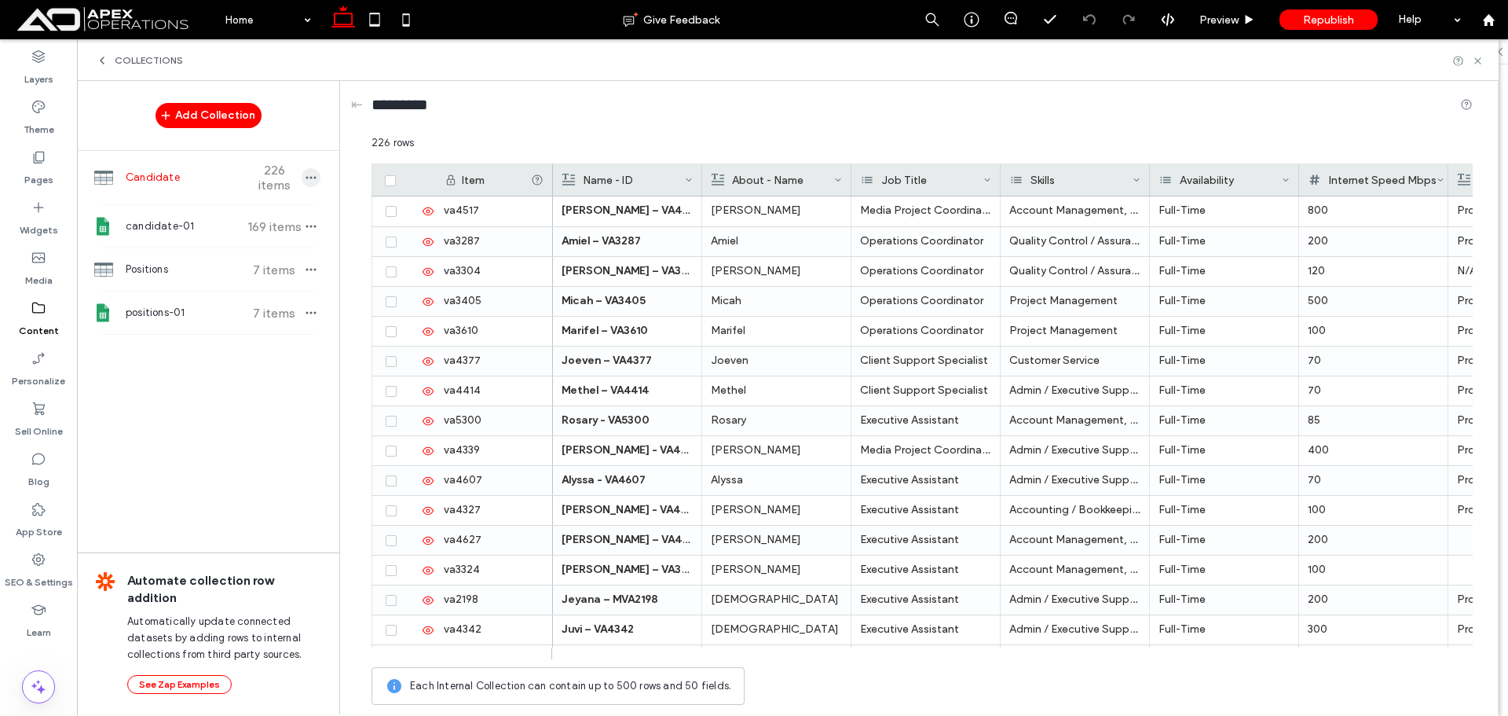
click at [304, 185] on span "button" at bounding box center [311, 177] width 19 height 19
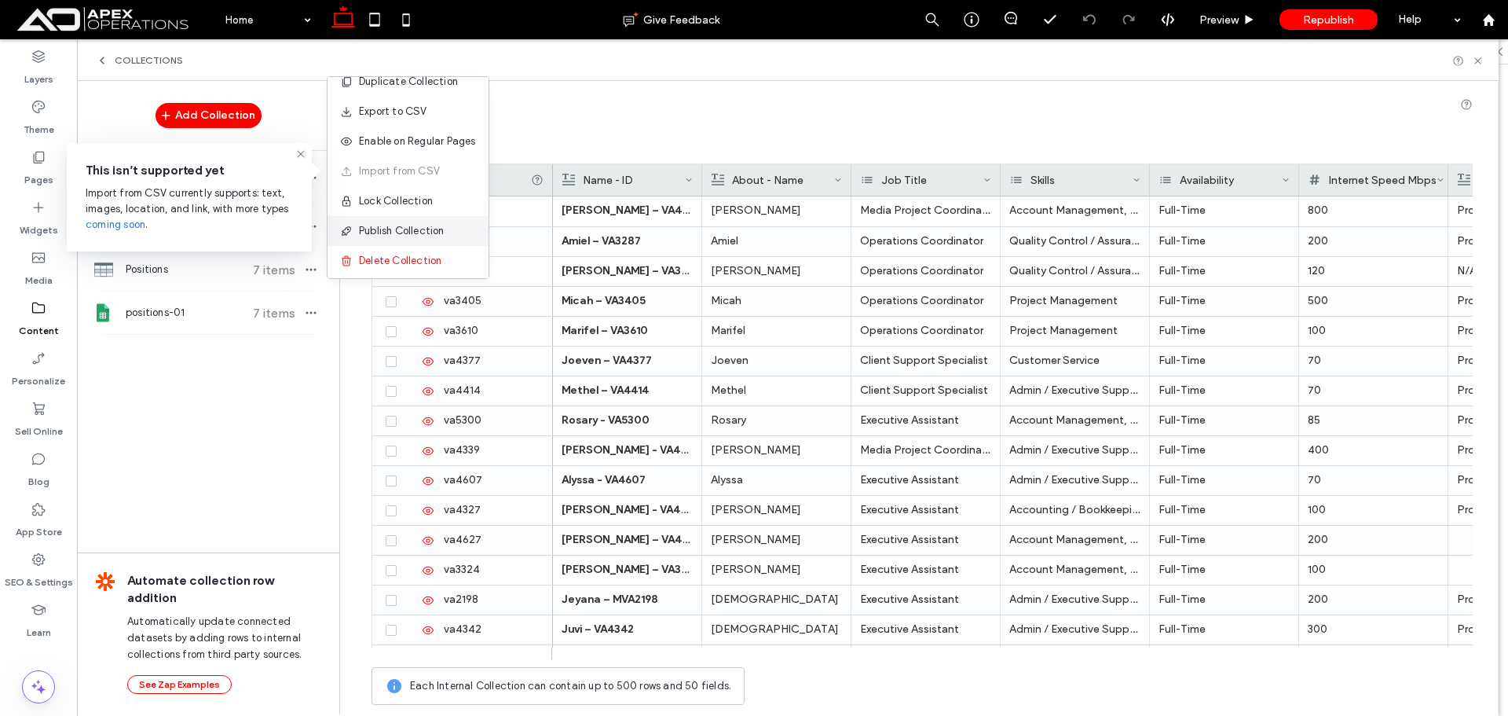
scroll to position [20, 0]
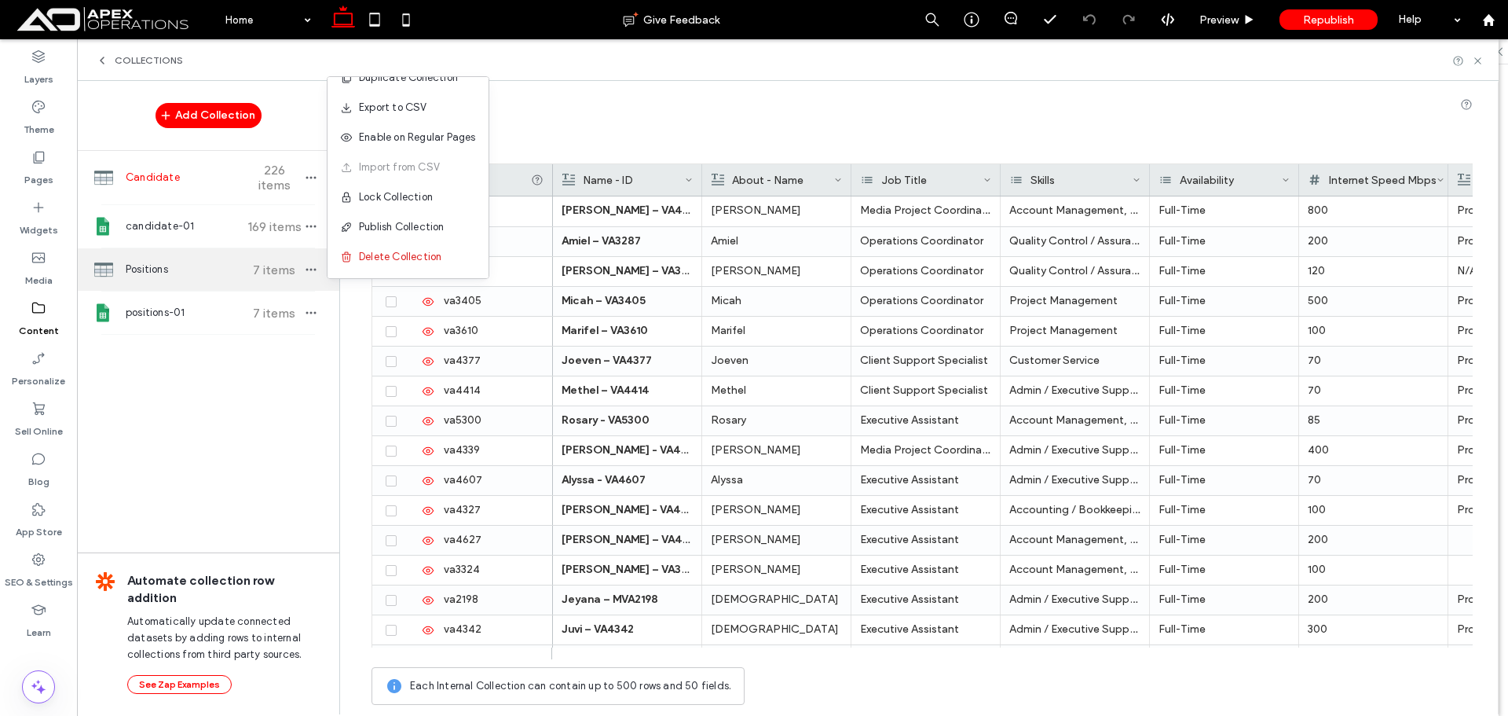
click at [38, 178] on label "Pages" at bounding box center [38, 176] width 29 height 22
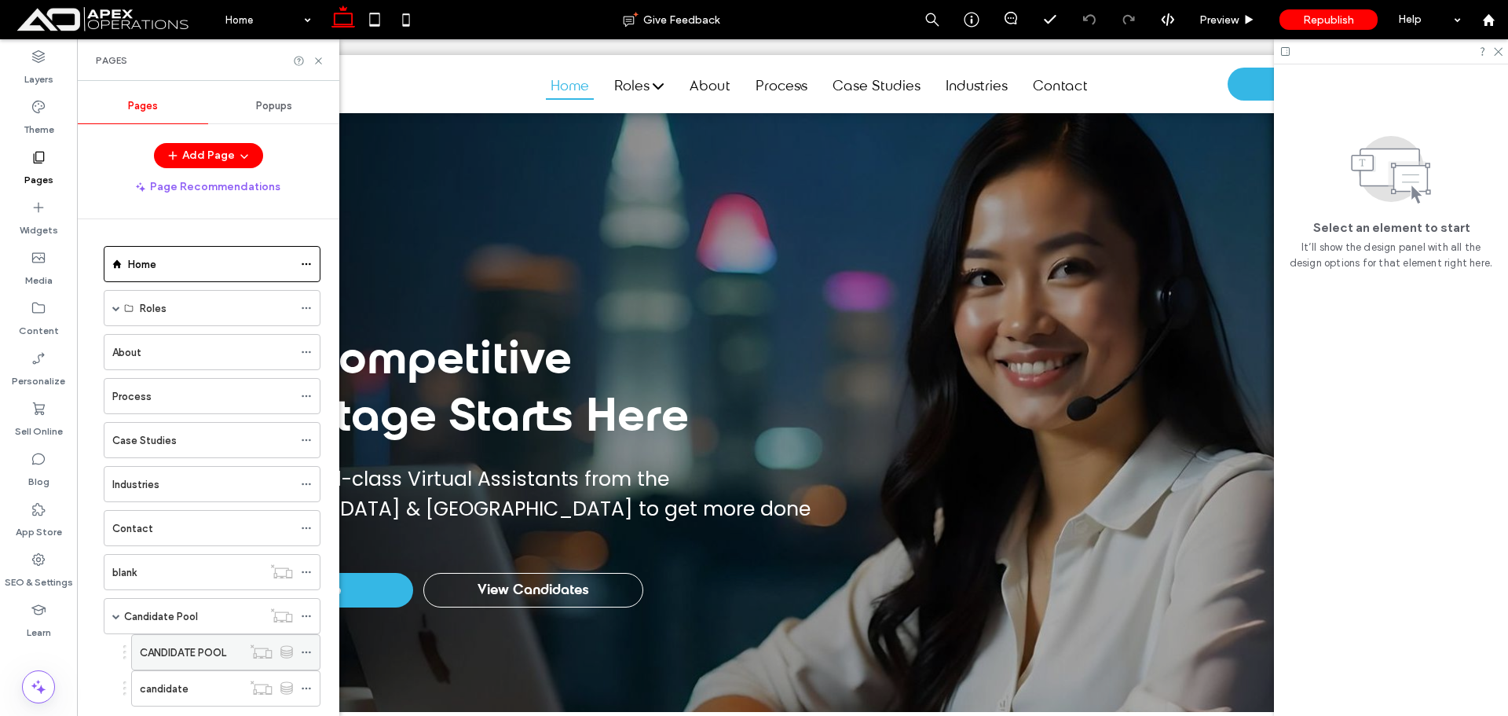
click at [303, 650] on icon at bounding box center [306, 652] width 11 height 11
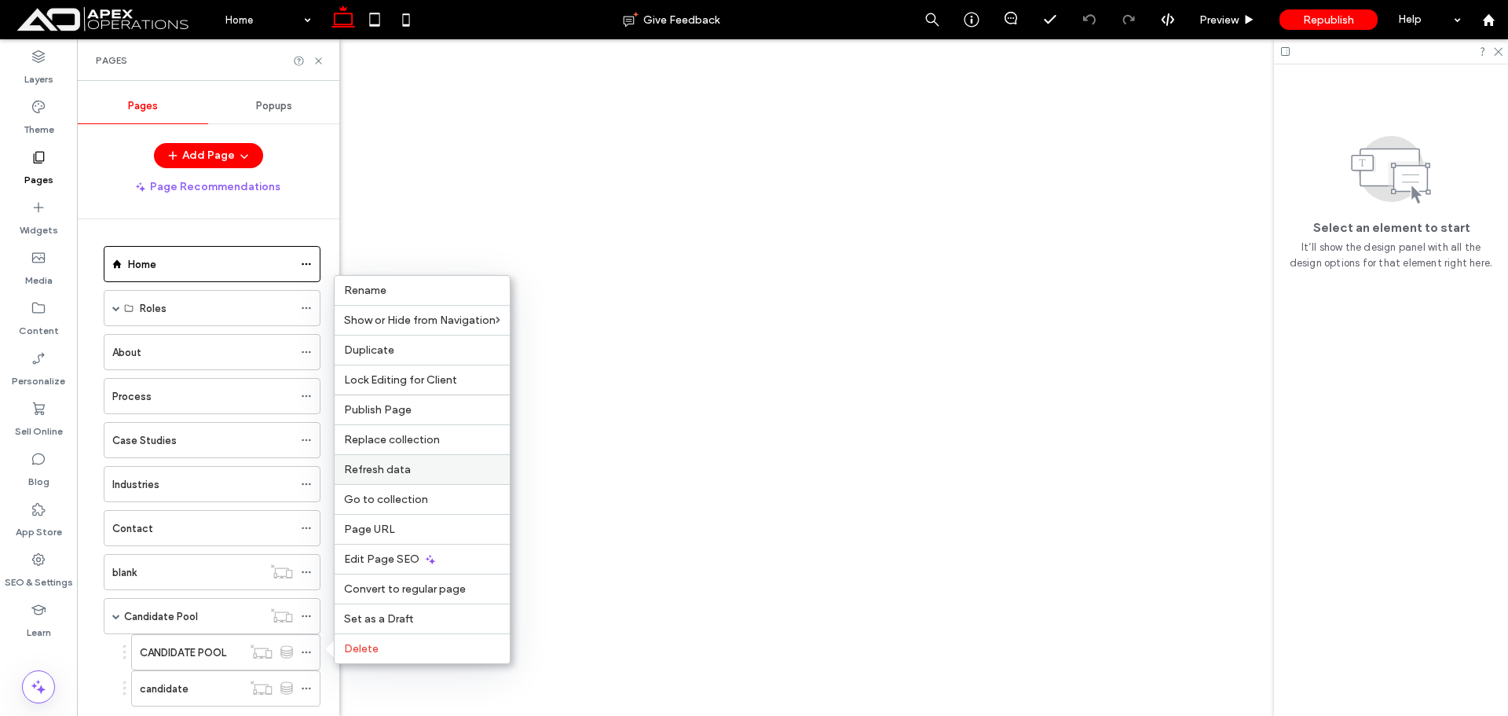
click at [396, 473] on span "Refresh data" at bounding box center [377, 469] width 67 height 13
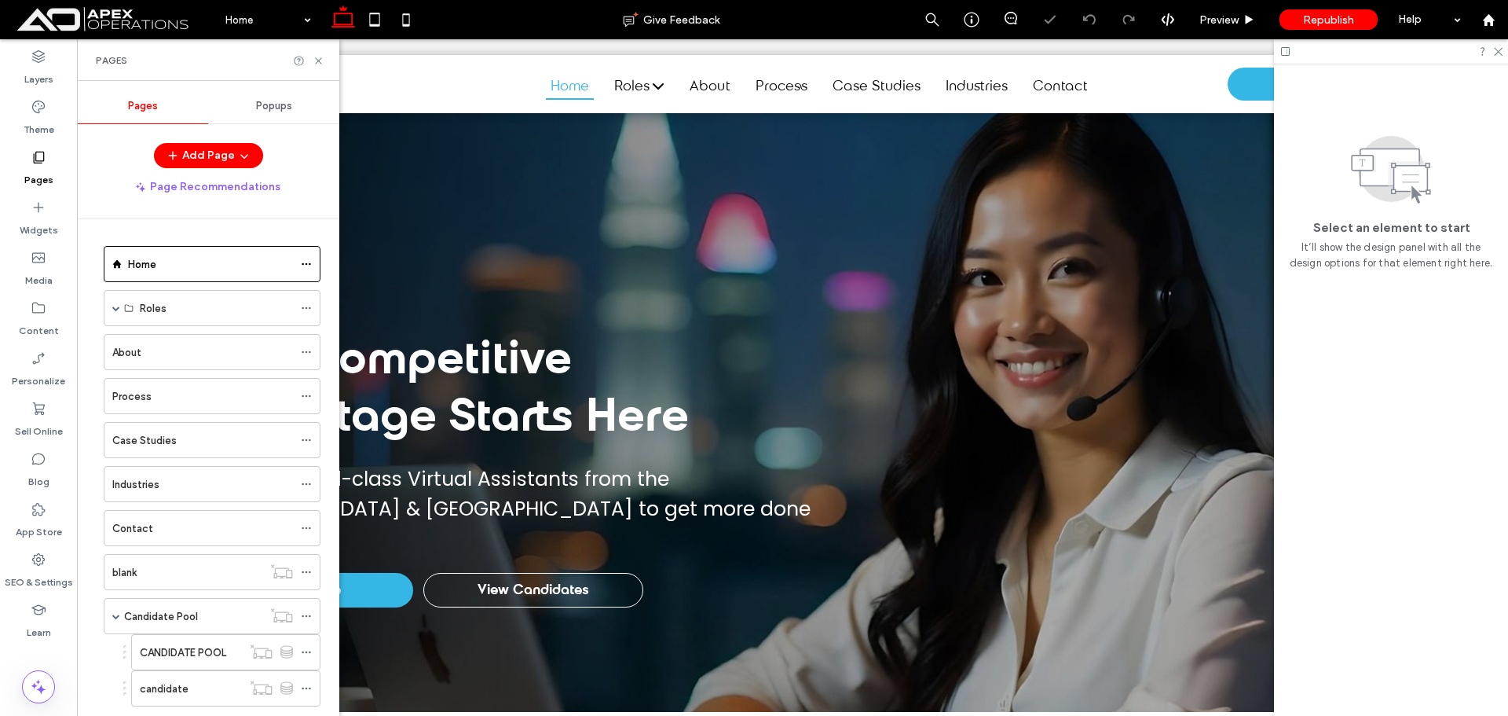
scroll to position [0, 0]
click at [244, 654] on div at bounding box center [271, 651] width 59 height 16
click at [211, 647] on label "CANDIDATE POOL" at bounding box center [183, 652] width 86 height 27
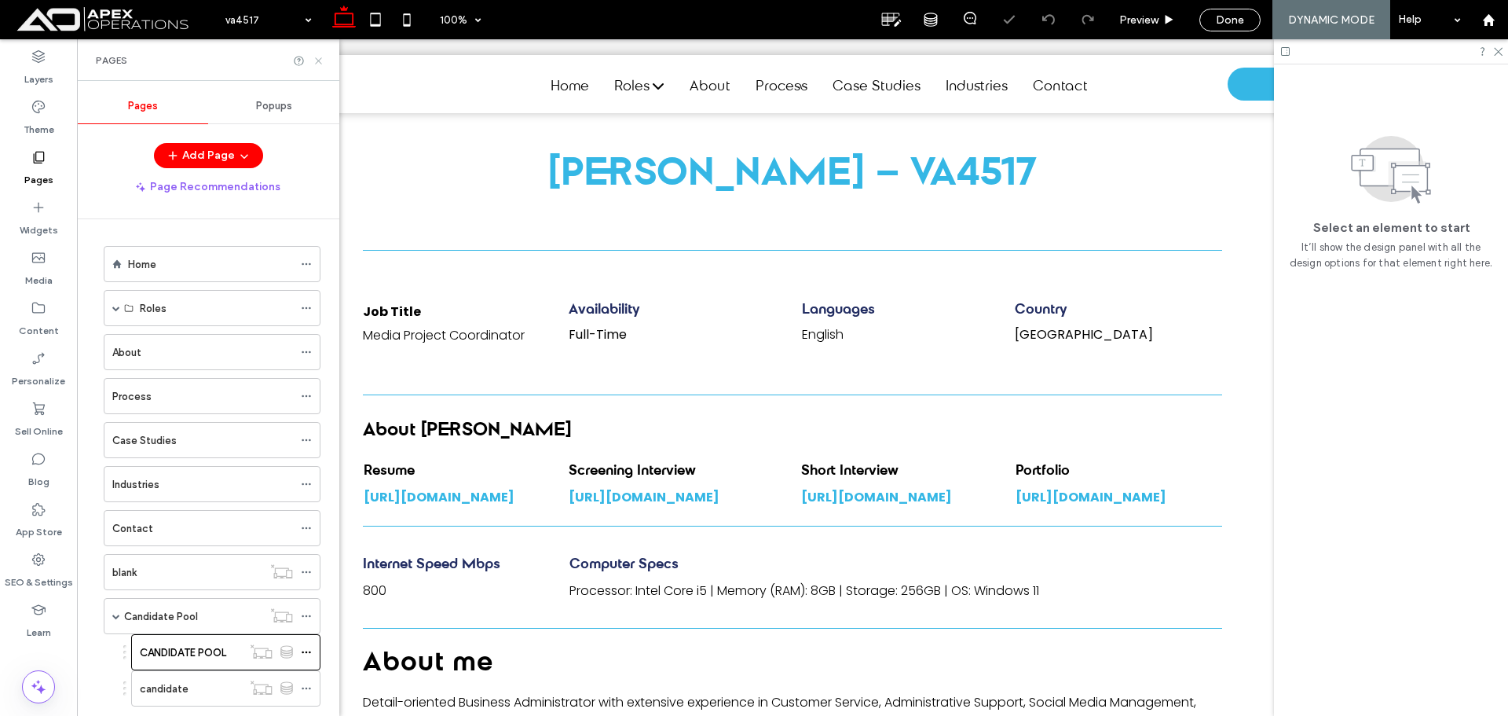
drag, startPoint x: 237, startPoint y: 32, endPoint x: 314, endPoint y: 61, distance: 82.3
click at [316, 58] on icon at bounding box center [319, 61] width 12 height 12
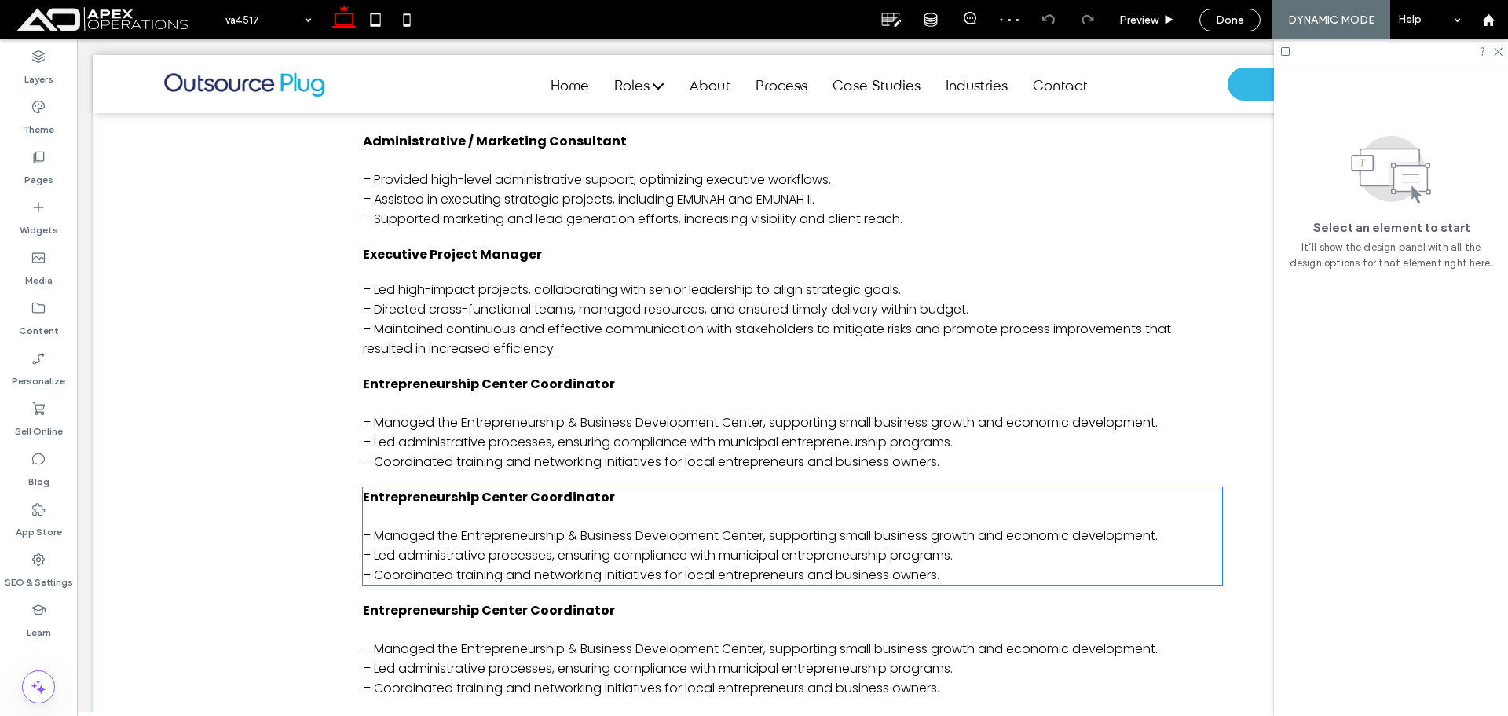
scroll to position [1100, 0]
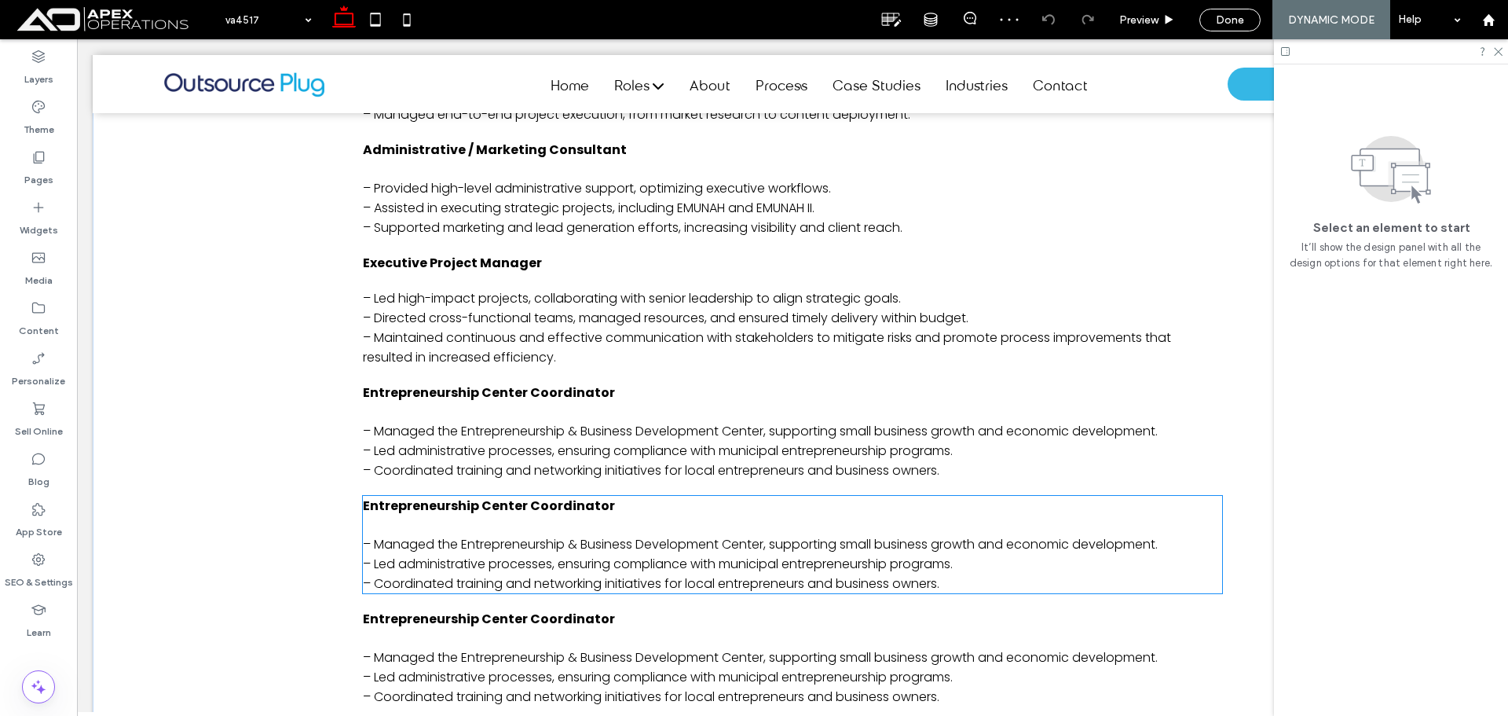
click at [489, 525] on div "Entrepreneurship Center Coordinator – Managed the Entrepreneurship & Business D…" at bounding box center [792, 544] width 859 height 97
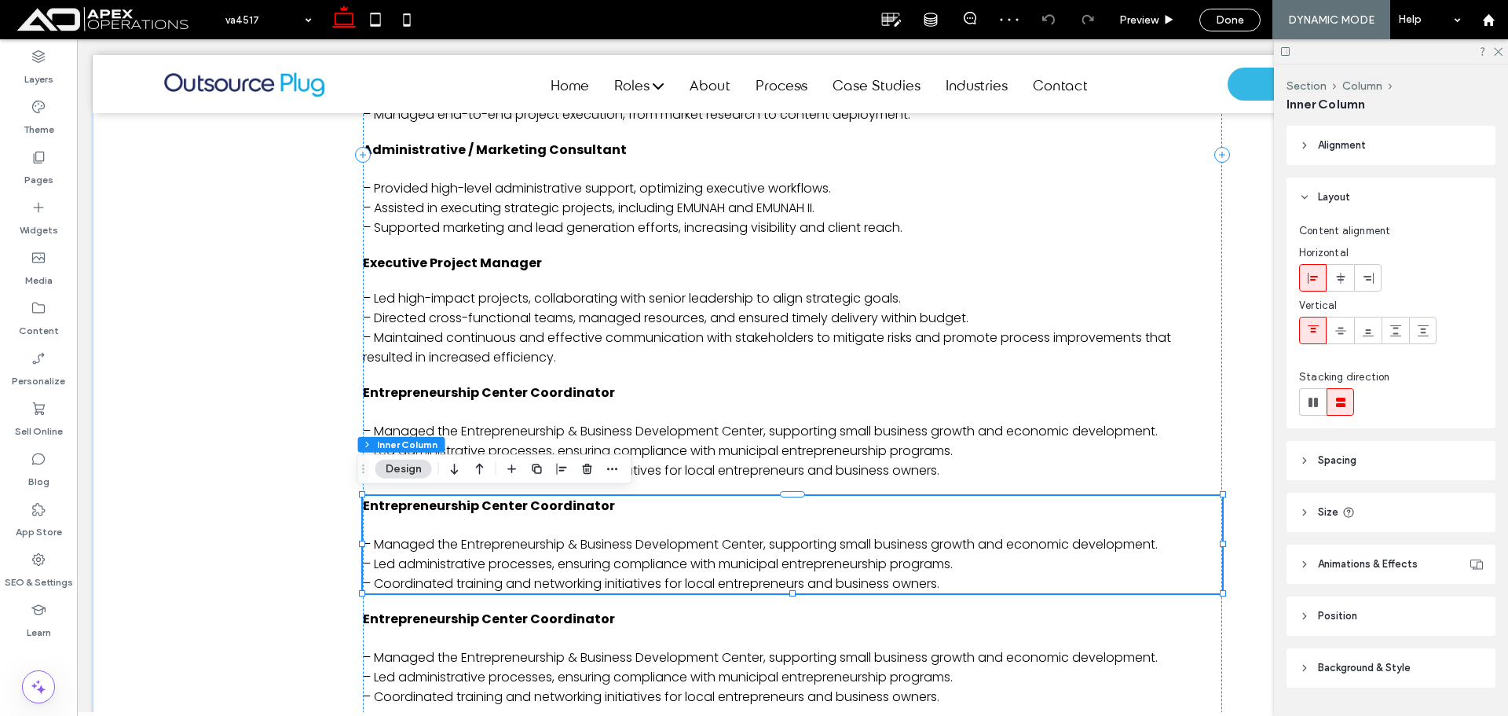
click at [489, 525] on div "Entrepreneurship Center Coordinator – Managed the Entrepreneurship & Business D…" at bounding box center [792, 544] width 859 height 97
click at [562, 510] on span "Entrepreneurship Center Coordinator" at bounding box center [489, 506] width 252 height 18
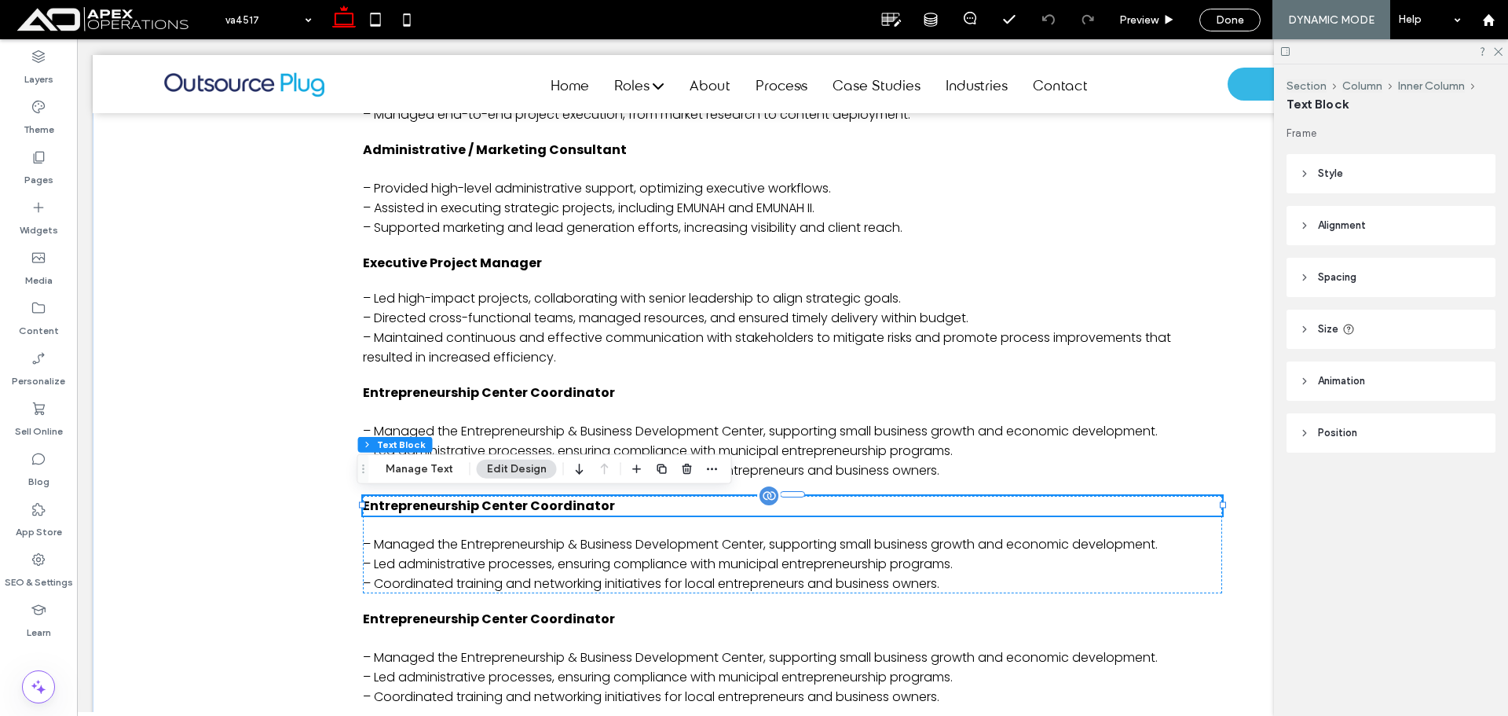
click at [562, 510] on div "Entrepreneurship Center Coordinator" at bounding box center [792, 506] width 859 height 20
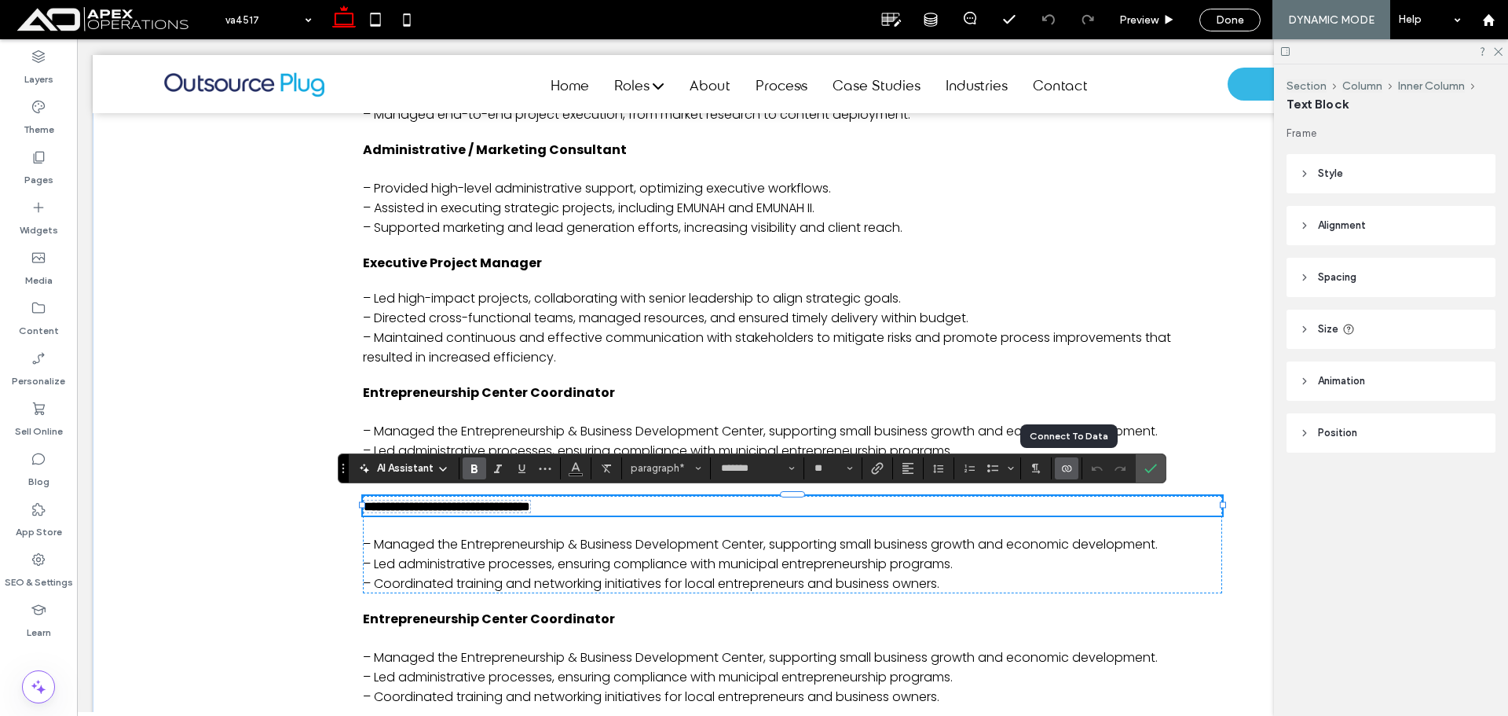
click at [1065, 467] on icon "Connect To Data" at bounding box center [1067, 468] width 13 height 13
click at [1120, 376] on span "Change Connection" at bounding box center [1116, 369] width 96 height 16
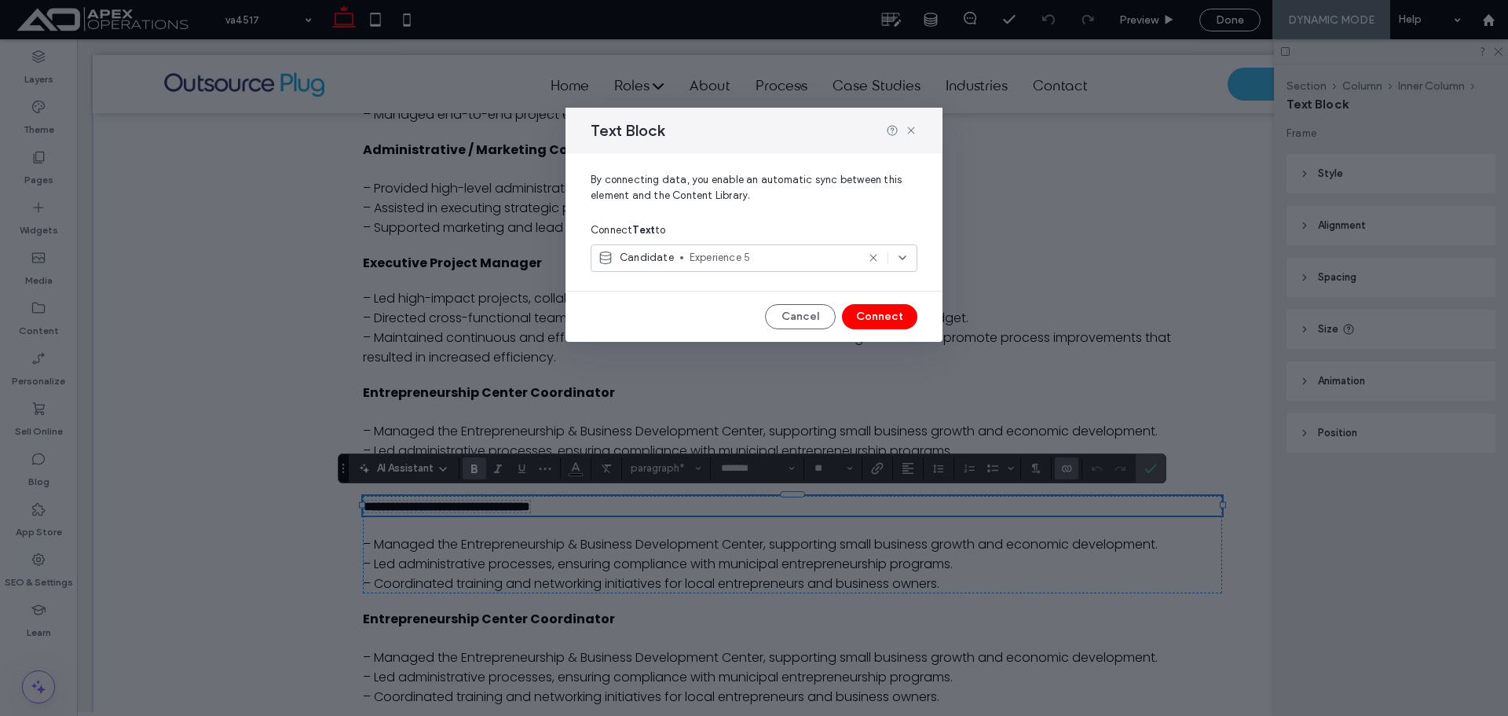
click at [751, 255] on span "Experience 5" at bounding box center [773, 258] width 167 height 16
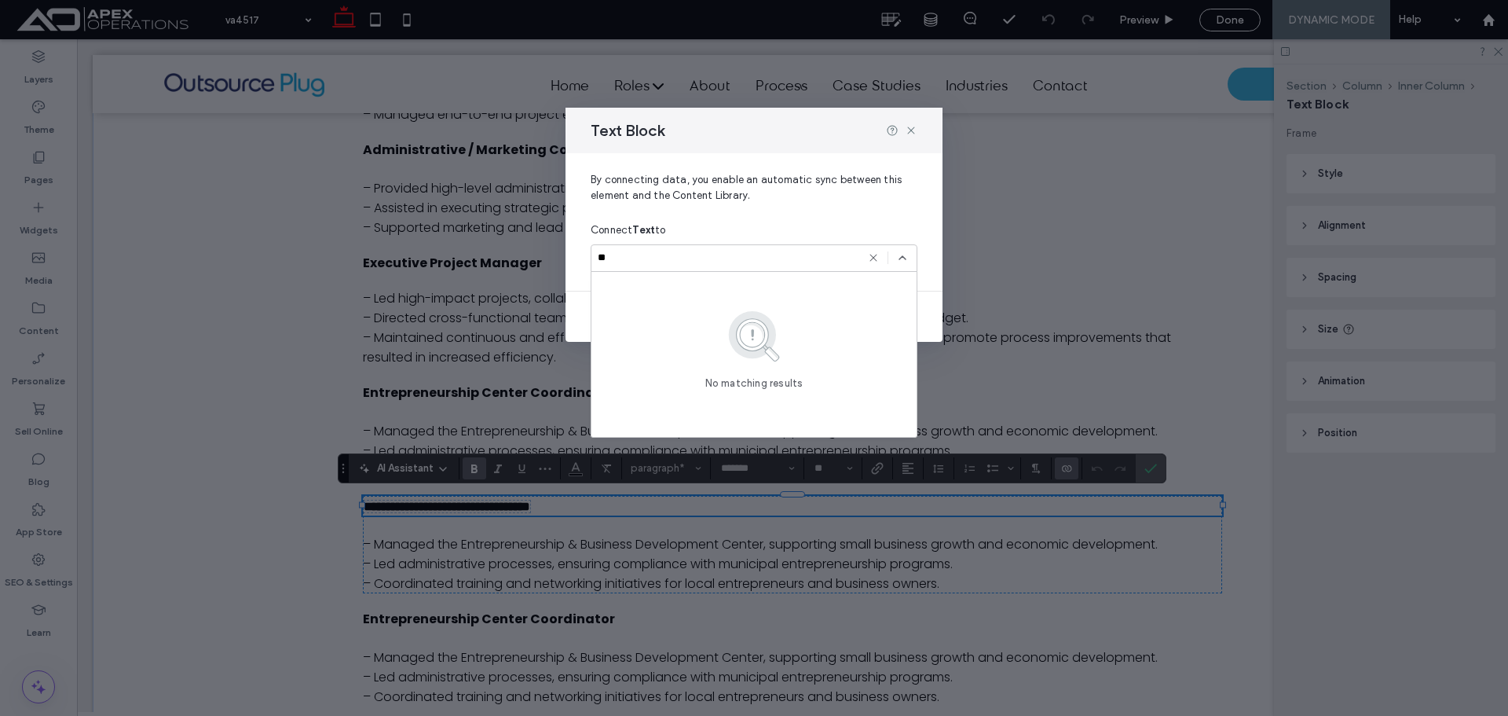
type input "*"
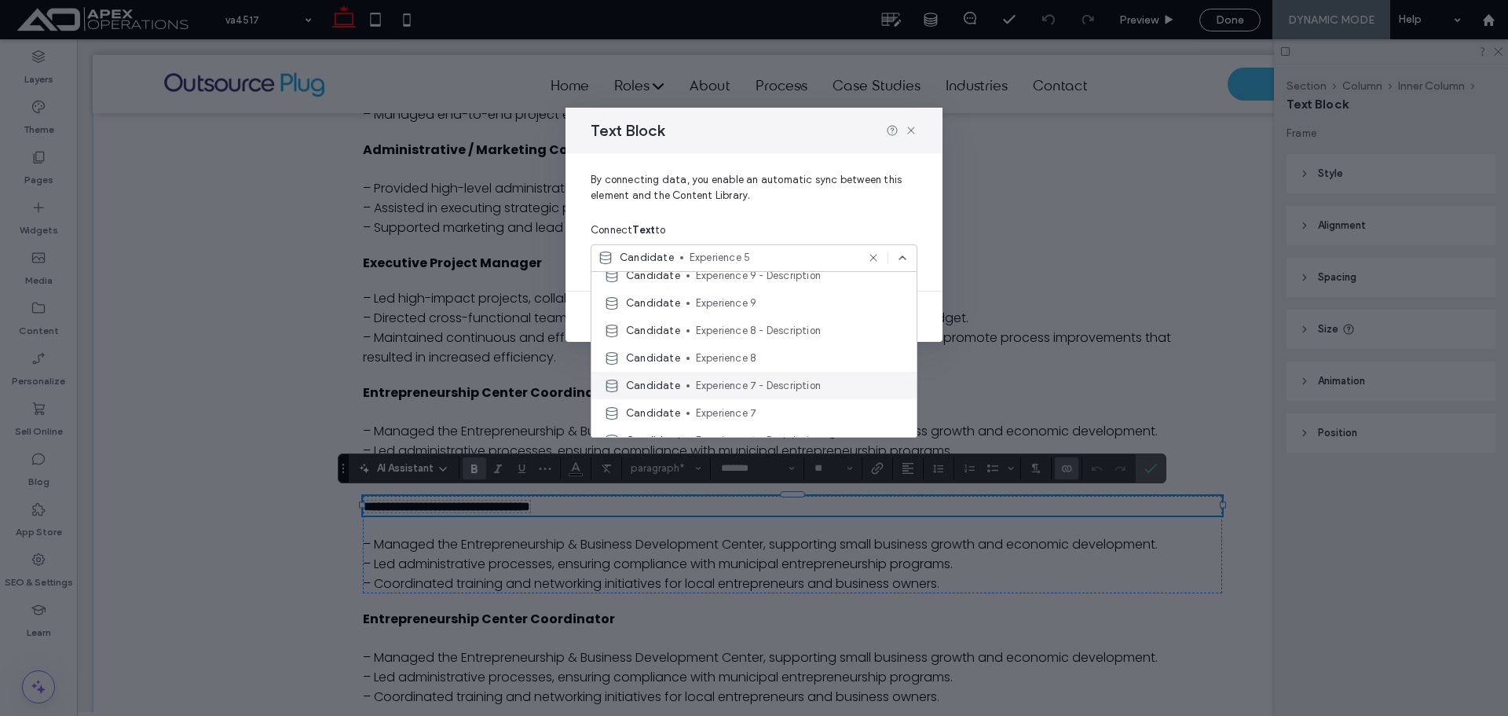
scroll to position [393, 0]
click at [764, 385] on span "Experience 7" at bounding box center [800, 388] width 208 height 16
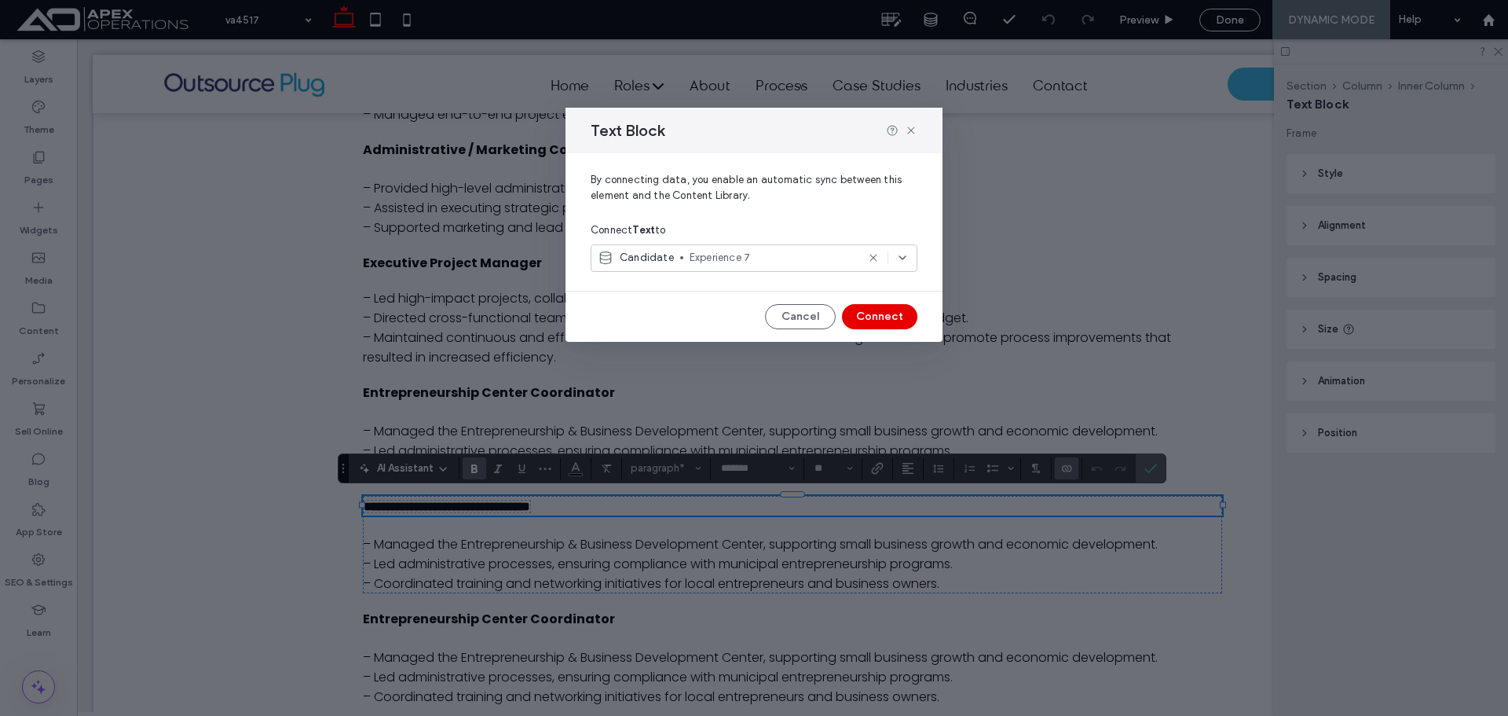
click at [862, 315] on button "Connect" at bounding box center [879, 316] width 75 height 25
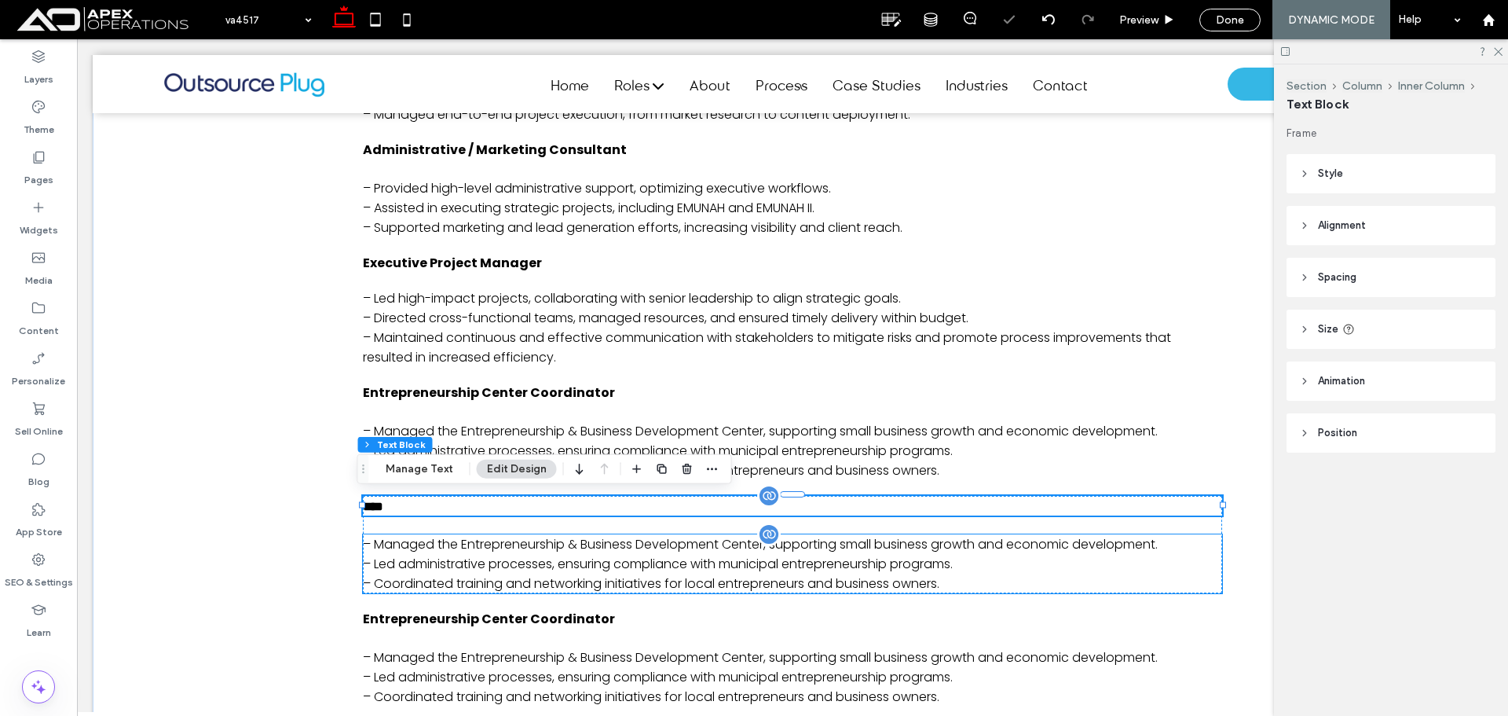
click at [629, 559] on p "– Led administrative processes, ensuring compliance with municipal entrepreneur…" at bounding box center [792, 564] width 859 height 20
click at [629, 559] on div "– Managed the Entrepreneurship & Business Development Center, supporting small …" at bounding box center [792, 563] width 859 height 59
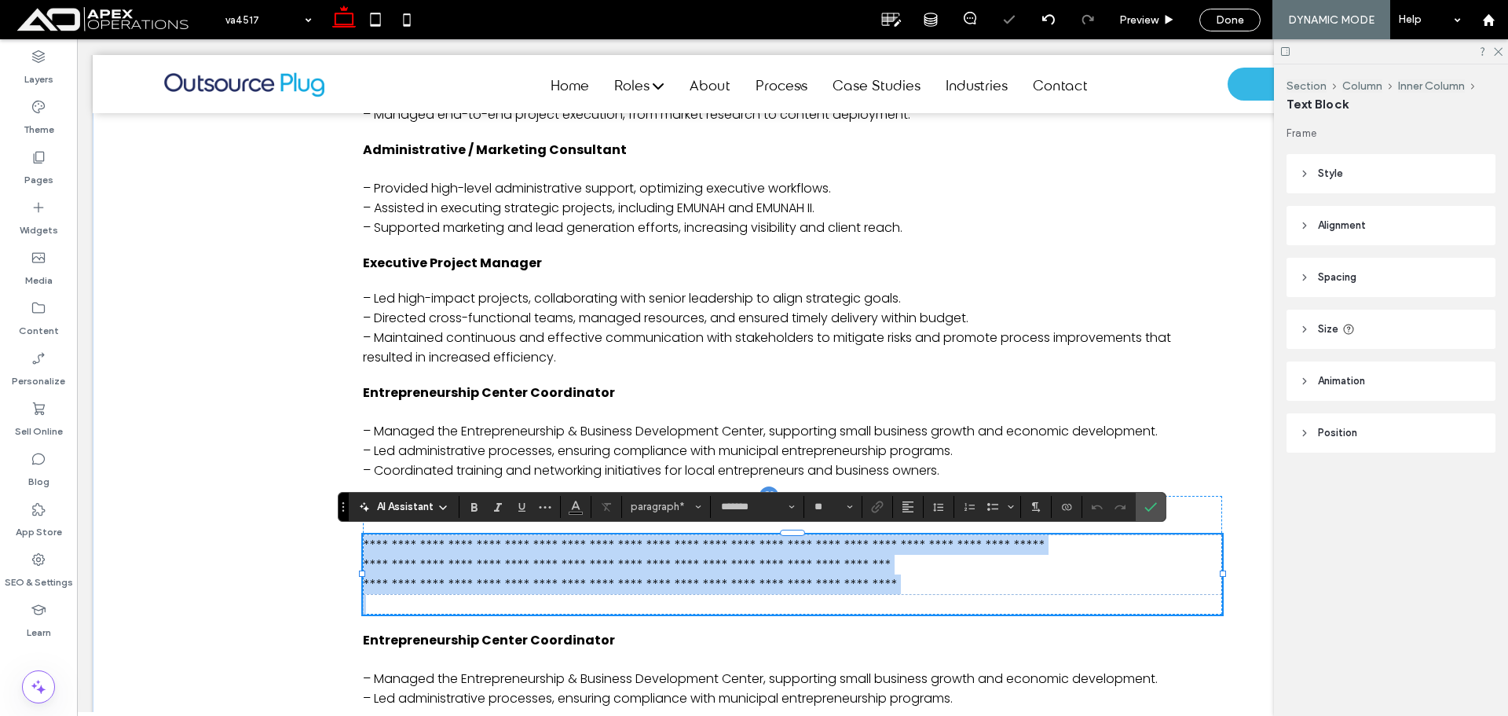
click at [629, 559] on p "**********" at bounding box center [793, 565] width 858 height 20
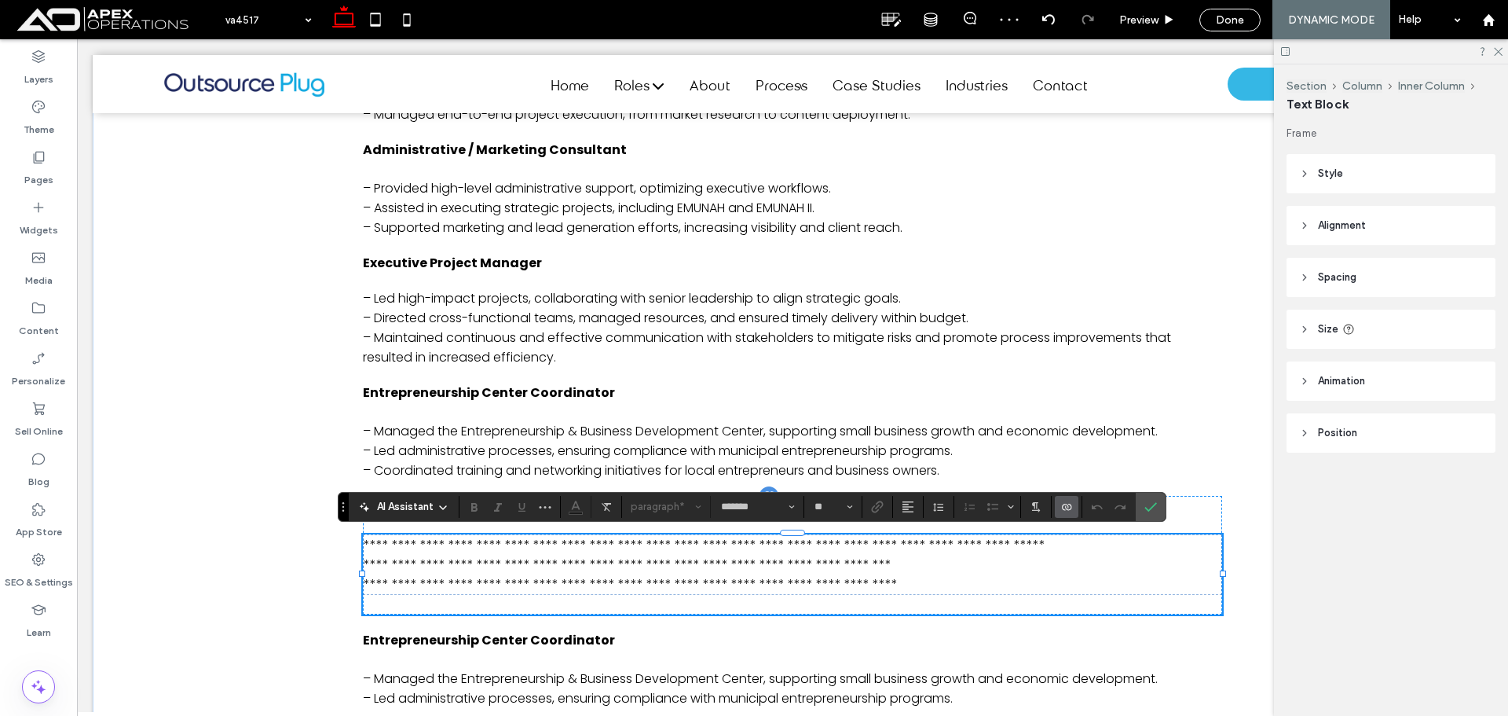
click at [1065, 504] on icon "Connect To Data" at bounding box center [1067, 506] width 13 height 13
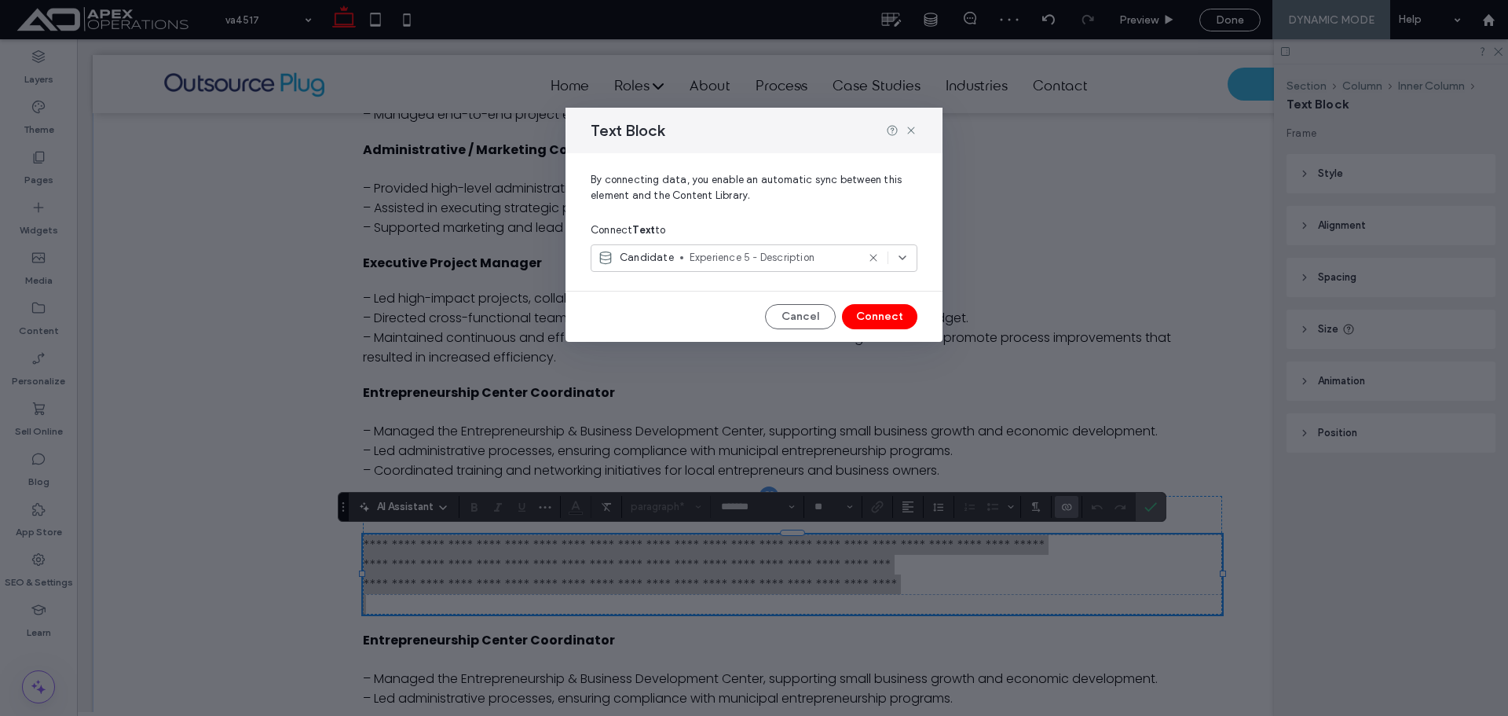
click at [817, 251] on span "Experience 5 - Description" at bounding box center [773, 258] width 167 height 16
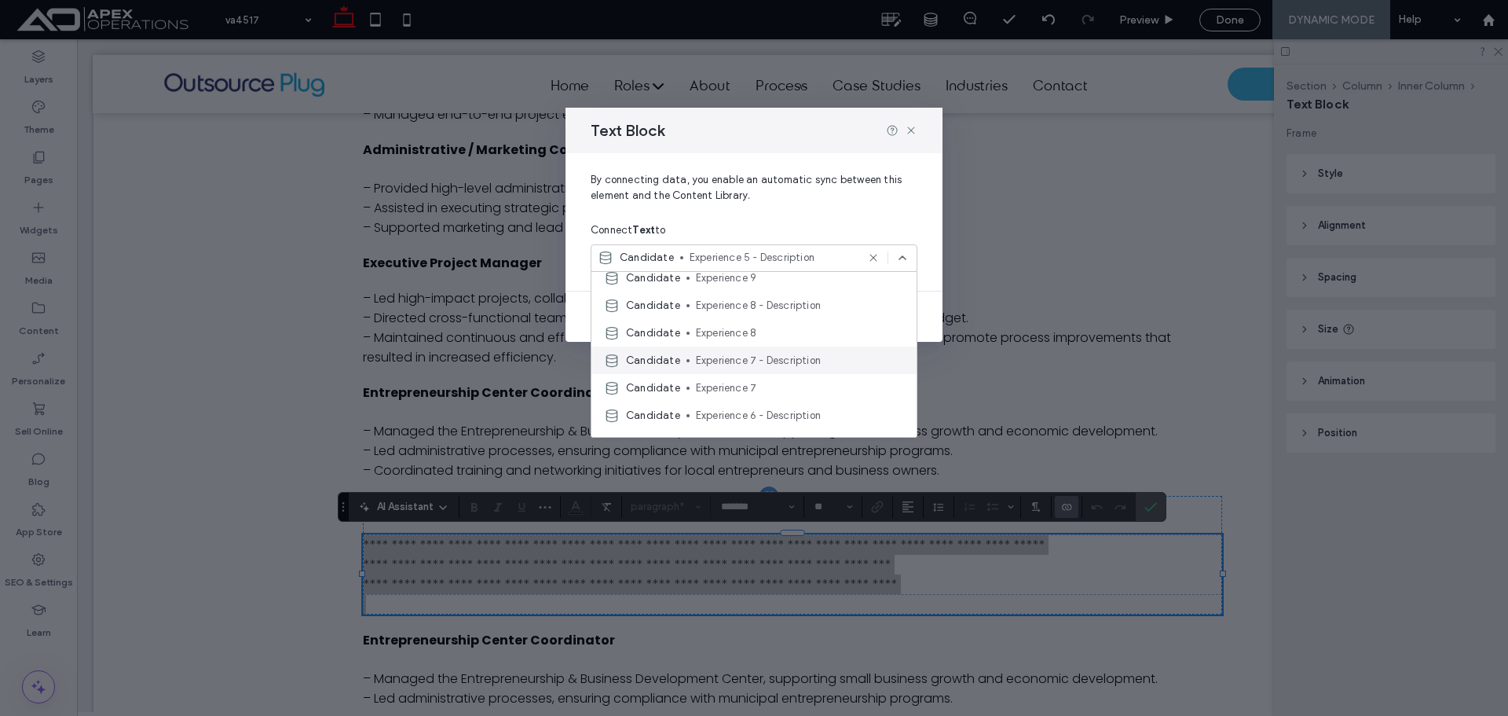
click at [776, 362] on span "Experience 7 - Description" at bounding box center [800, 361] width 208 height 16
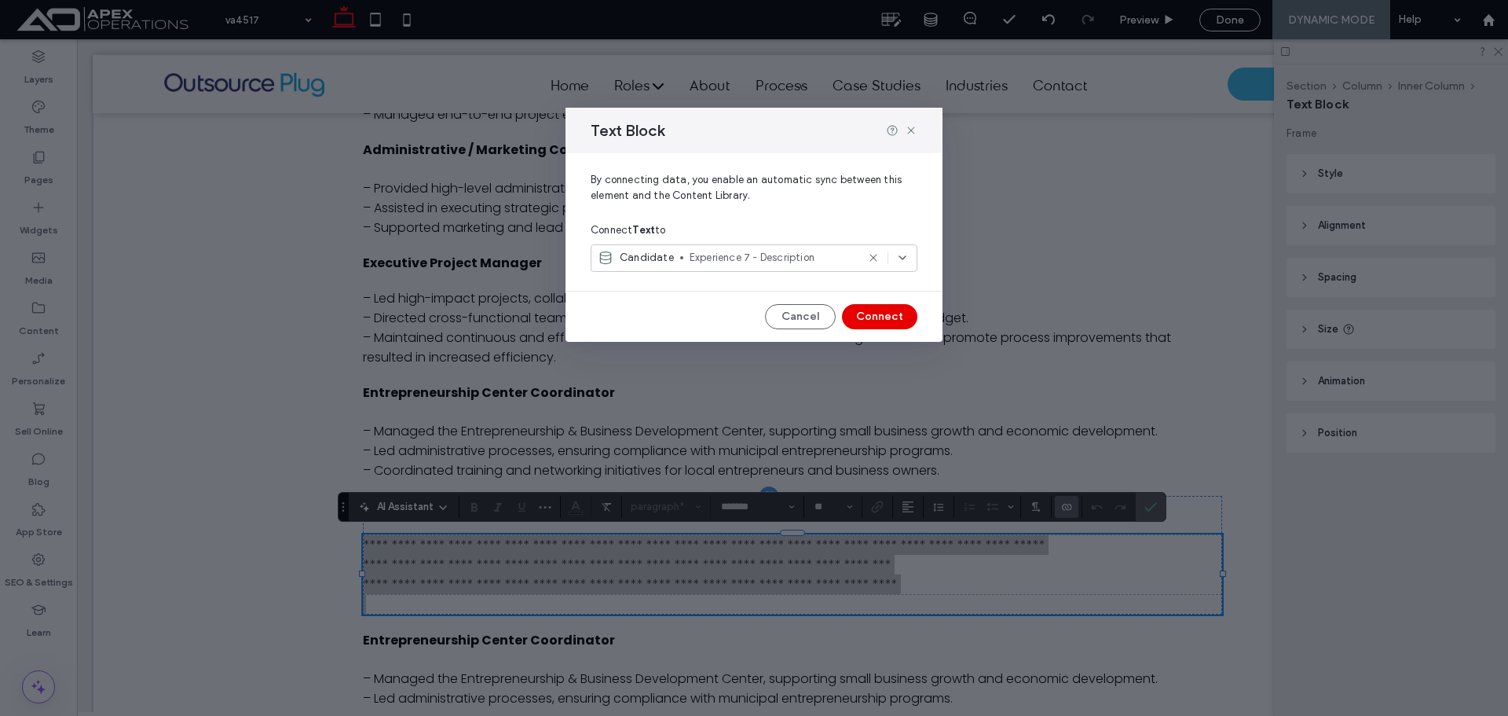
drag, startPoint x: 878, startPoint y: 314, endPoint x: 669, endPoint y: 324, distance: 209.2
click at [878, 314] on button "Connect" at bounding box center [879, 316] width 75 height 25
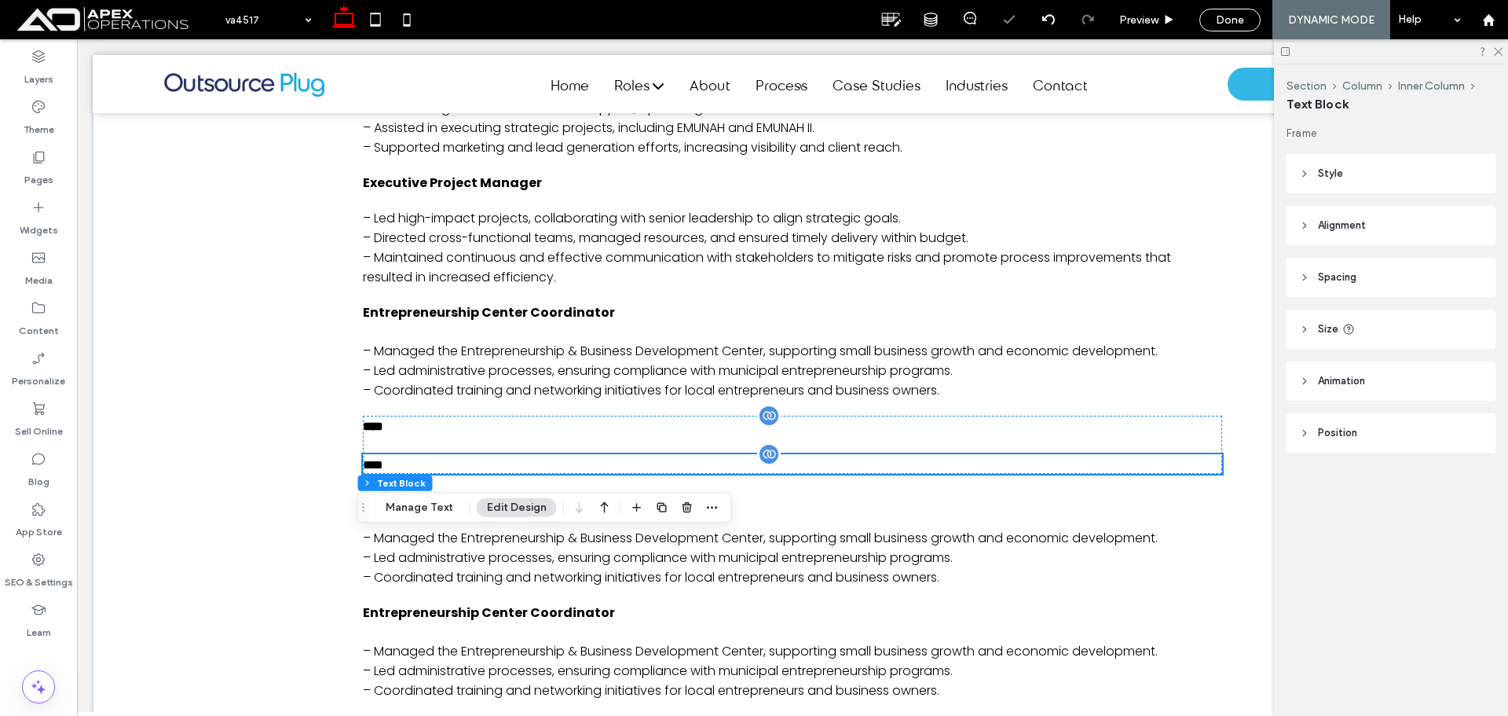
scroll to position [1257, 0]
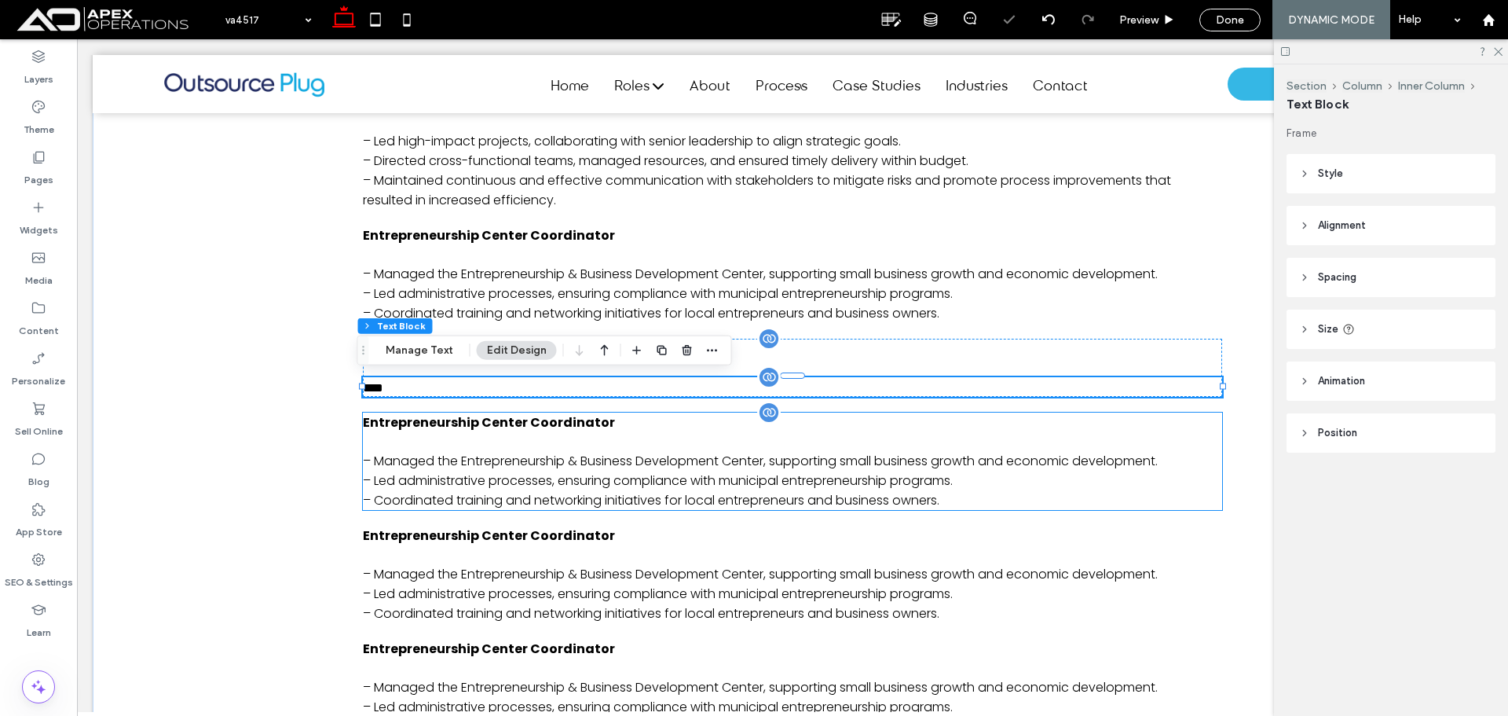
click at [586, 425] on span "Entrepreneurship Center Coordinator" at bounding box center [489, 422] width 252 height 18
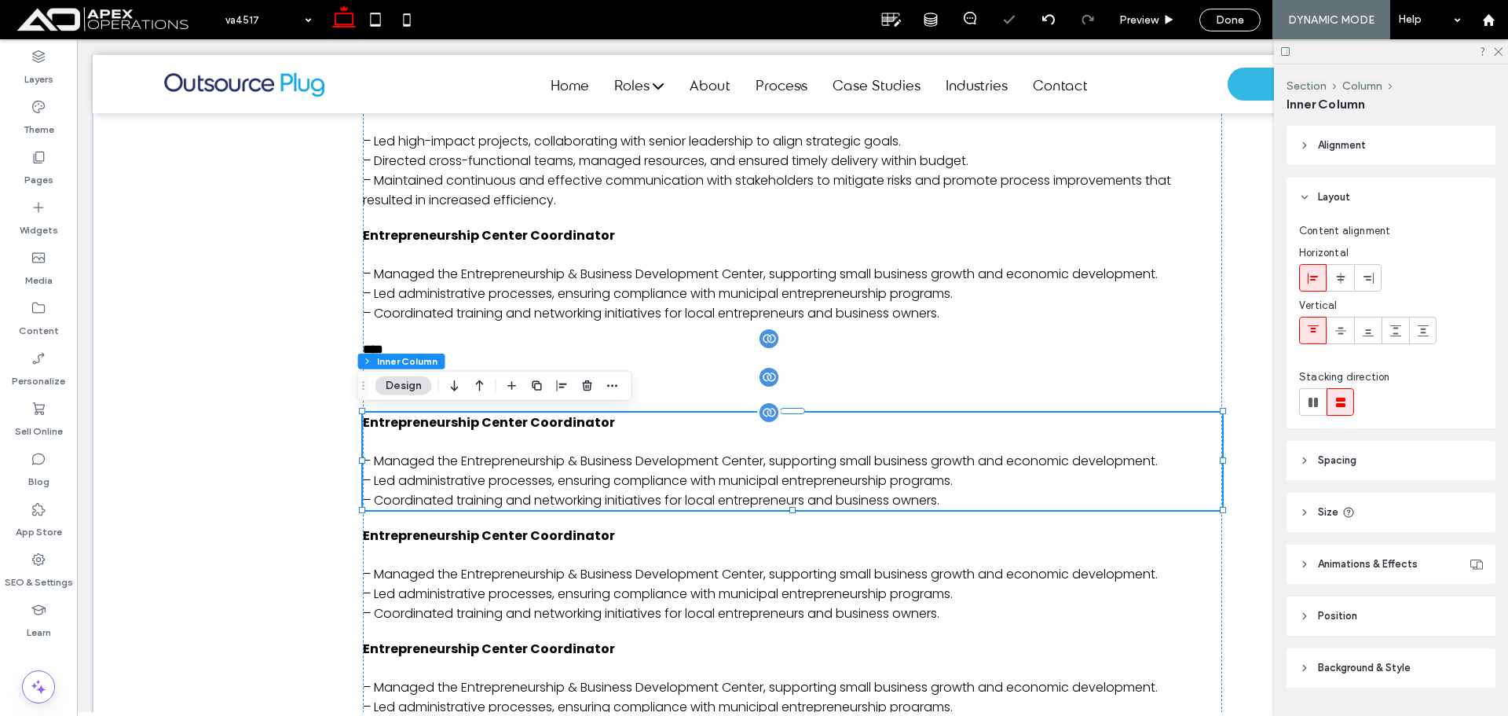
click at [586, 425] on span "Entrepreneurship Center Coordinator" at bounding box center [489, 422] width 252 height 18
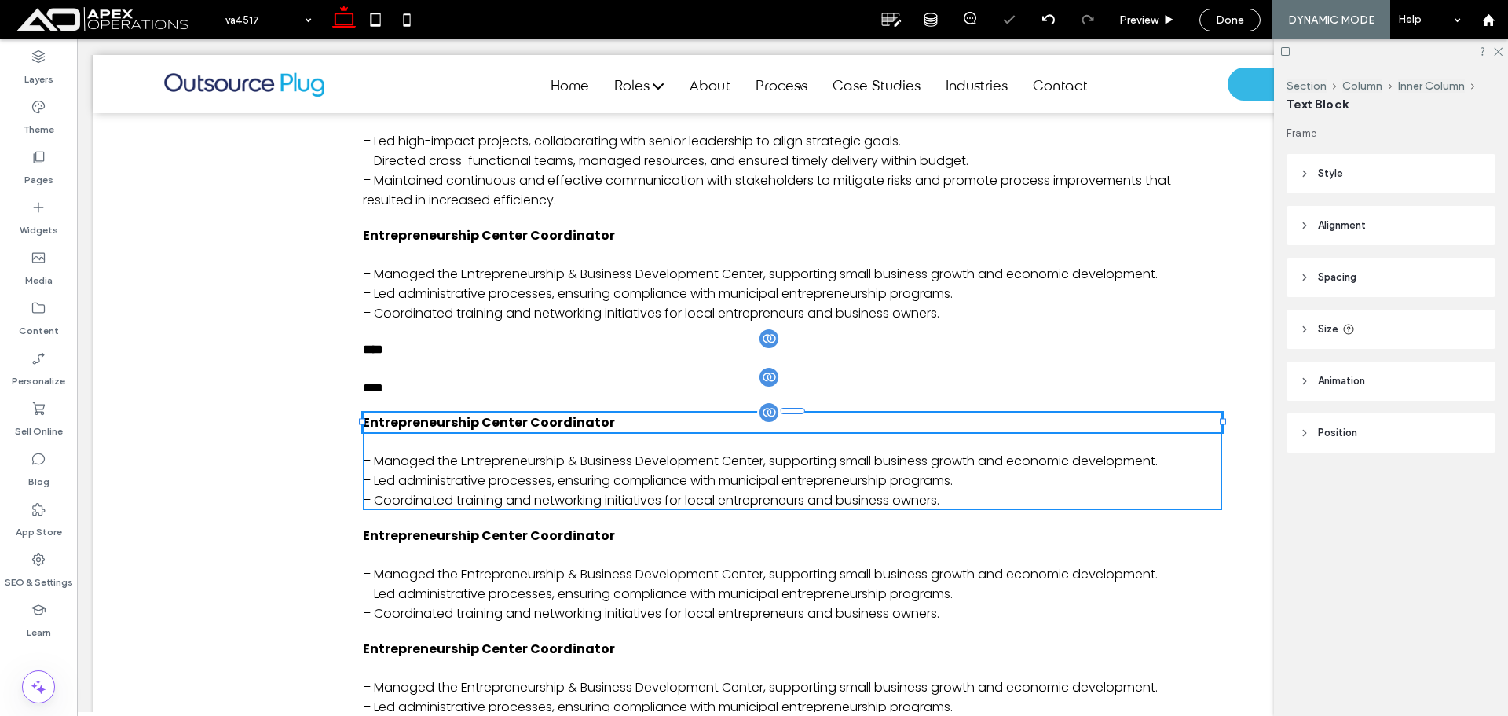
type input "*******"
type input "**"
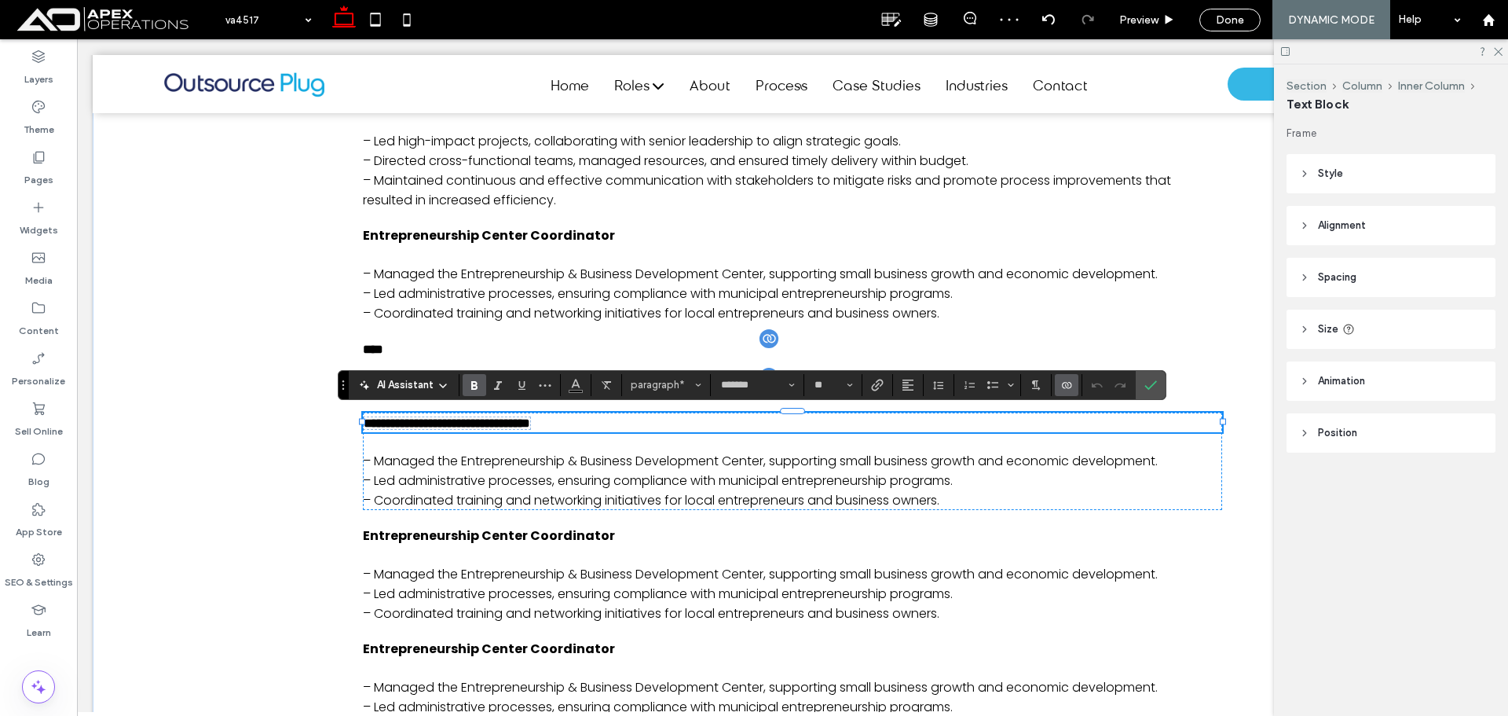
drag, startPoint x: 1072, startPoint y: 384, endPoint x: 1051, endPoint y: 372, distance: 23.6
click at [1071, 384] on icon "Connect To Data" at bounding box center [1067, 385] width 13 height 13
click at [1126, 286] on span "Change Connection" at bounding box center [1116, 286] width 96 height 16
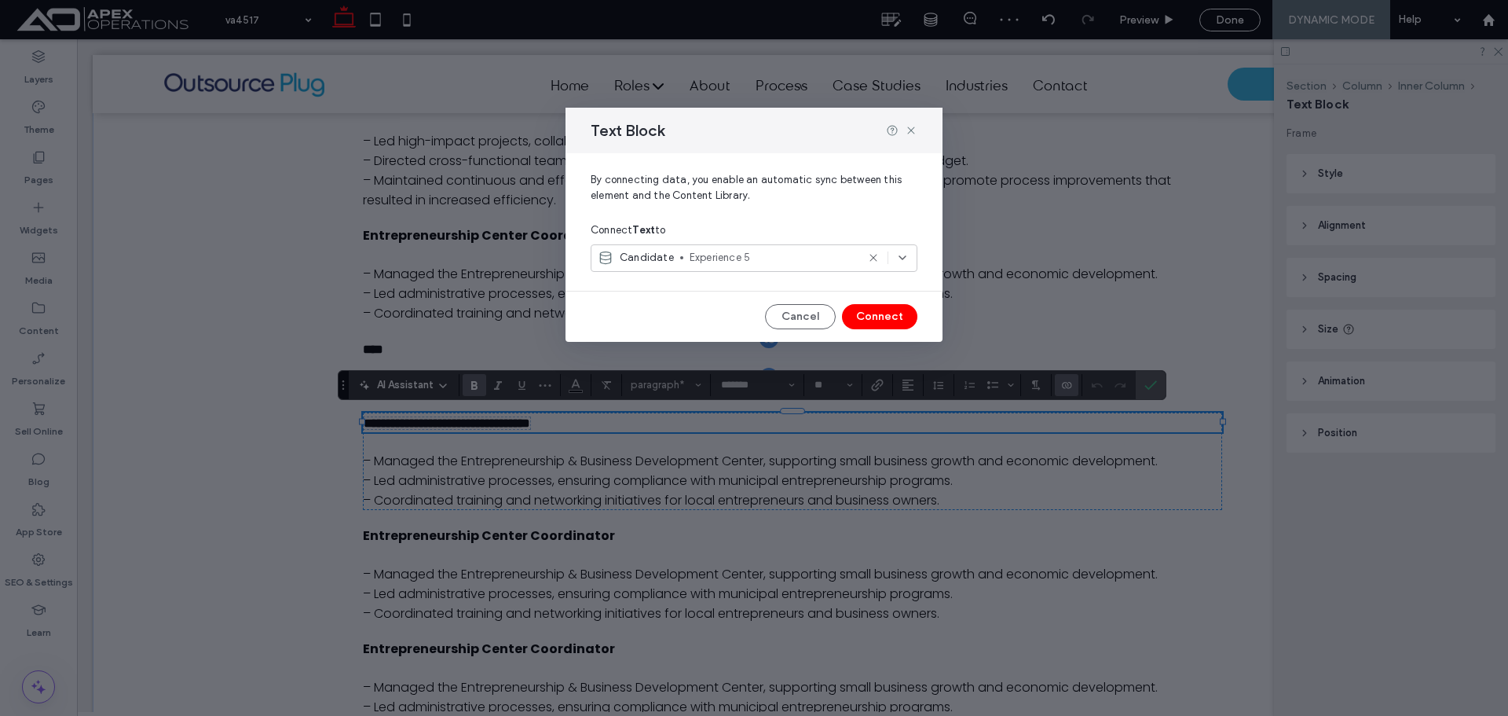
click at [760, 255] on span "Experience 5" at bounding box center [773, 258] width 167 height 16
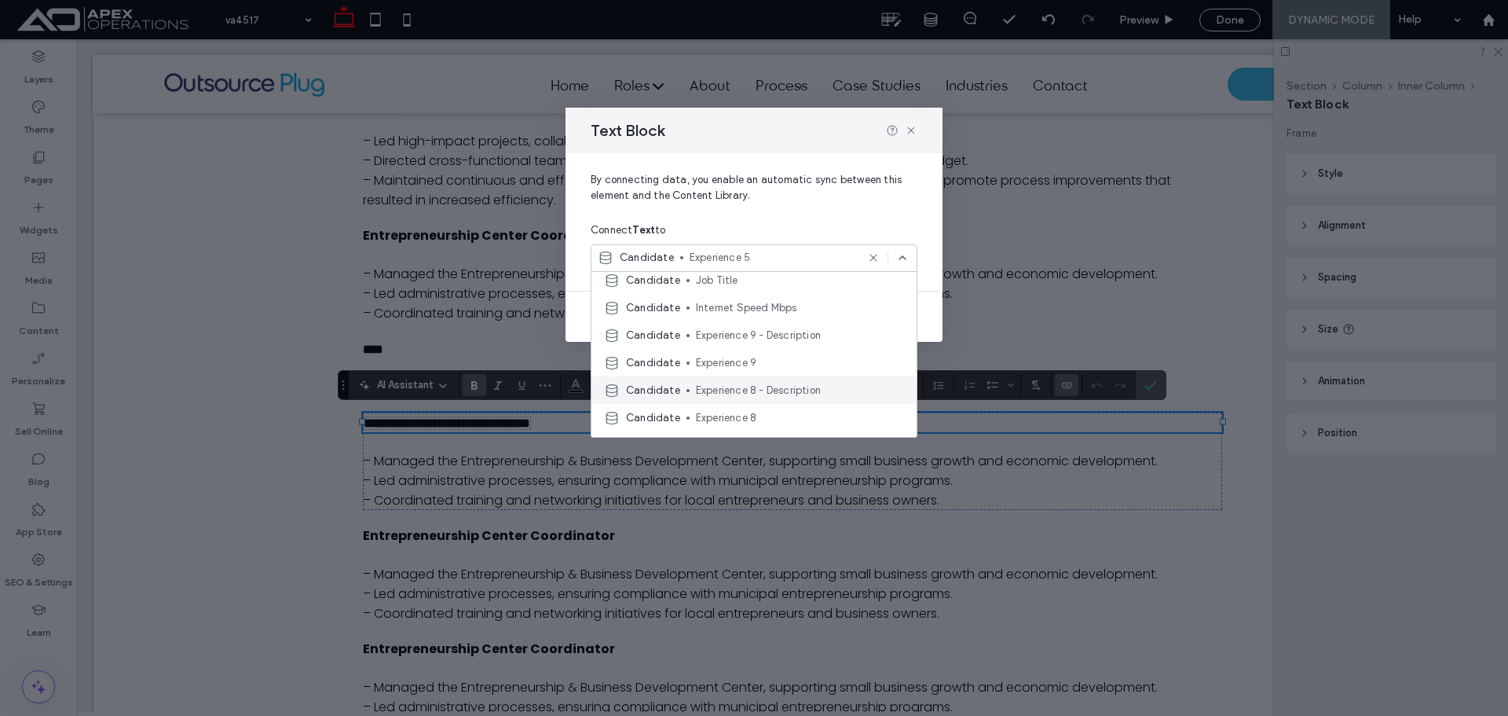
scroll to position [393, 0]
click at [766, 333] on span "Experience 8" at bounding box center [800, 333] width 208 height 16
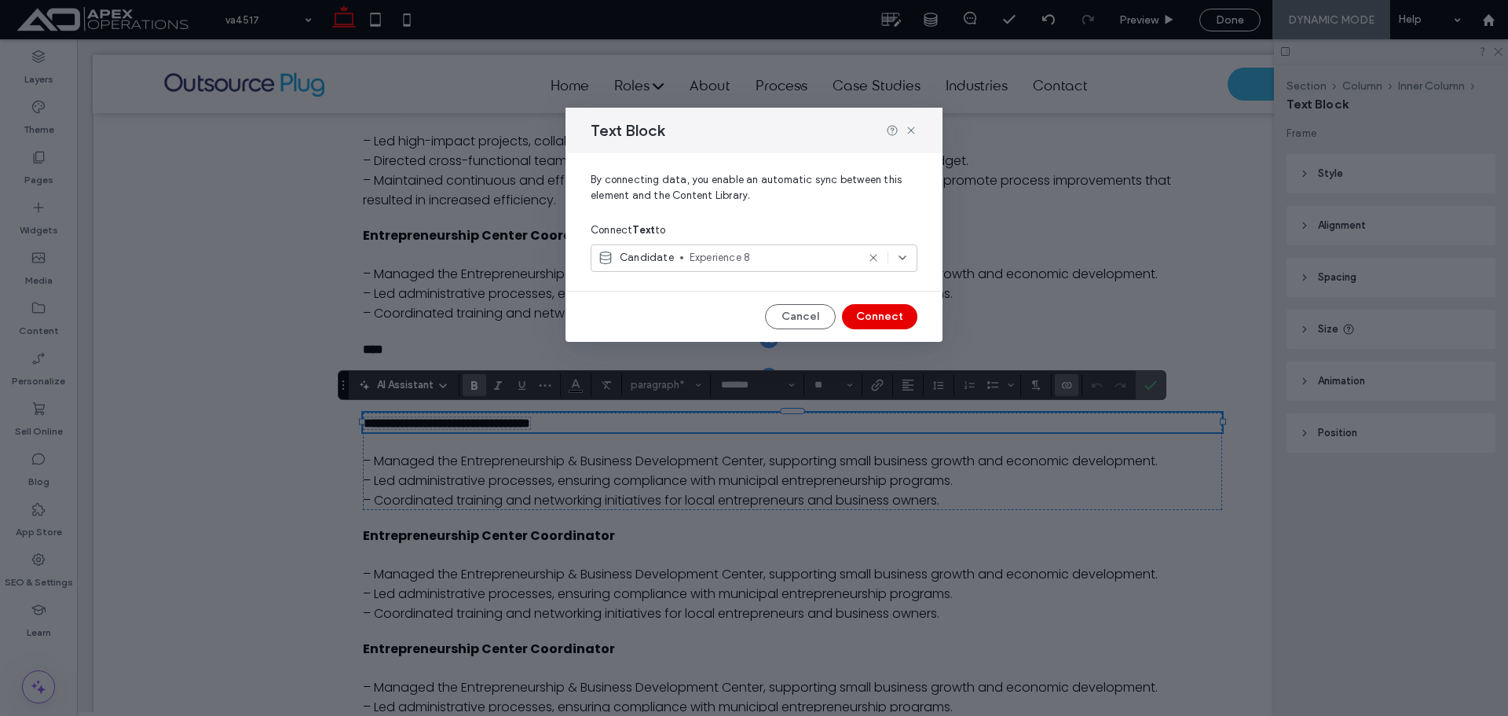
click at [885, 314] on button "Connect" at bounding box center [879, 316] width 75 height 25
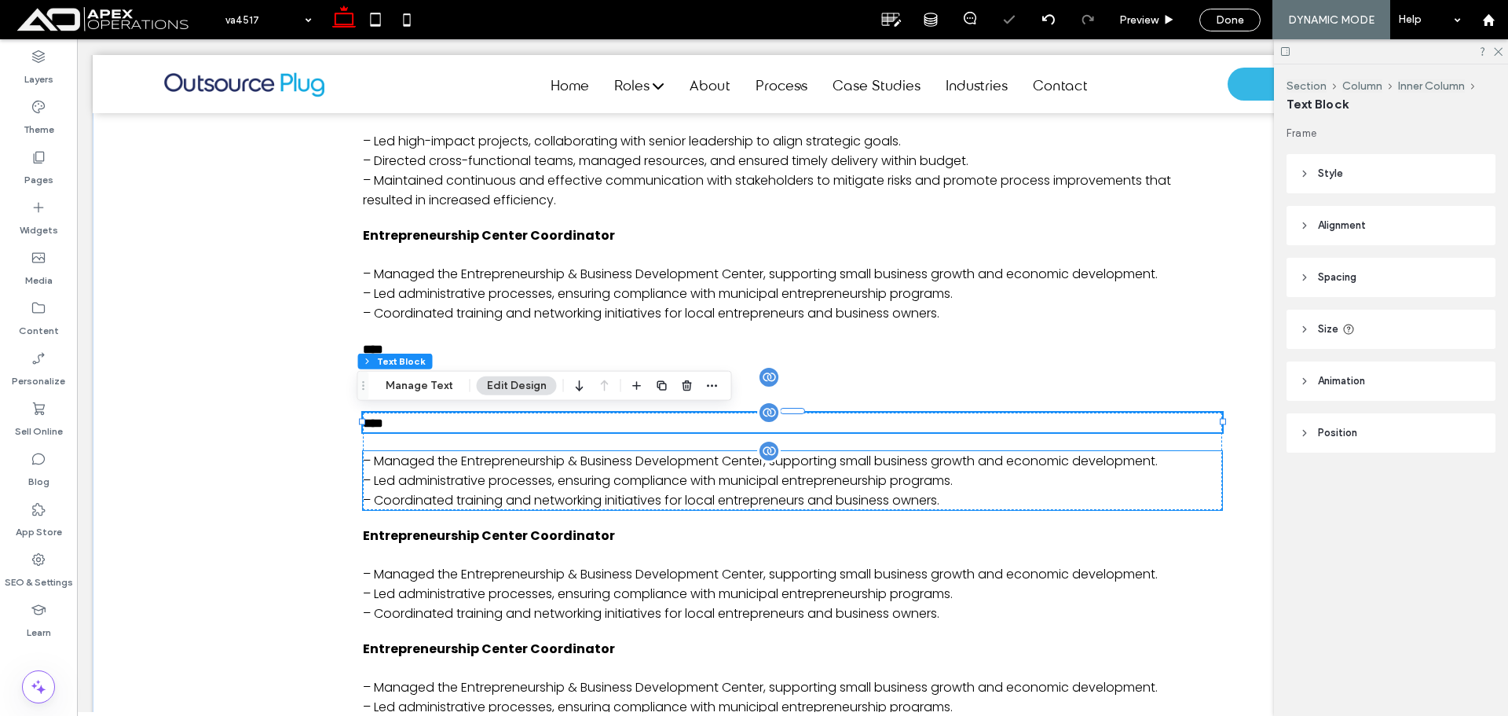
click at [618, 485] on p "– Led administrative processes, ensuring compliance with municipal entrepreneur…" at bounding box center [792, 481] width 859 height 20
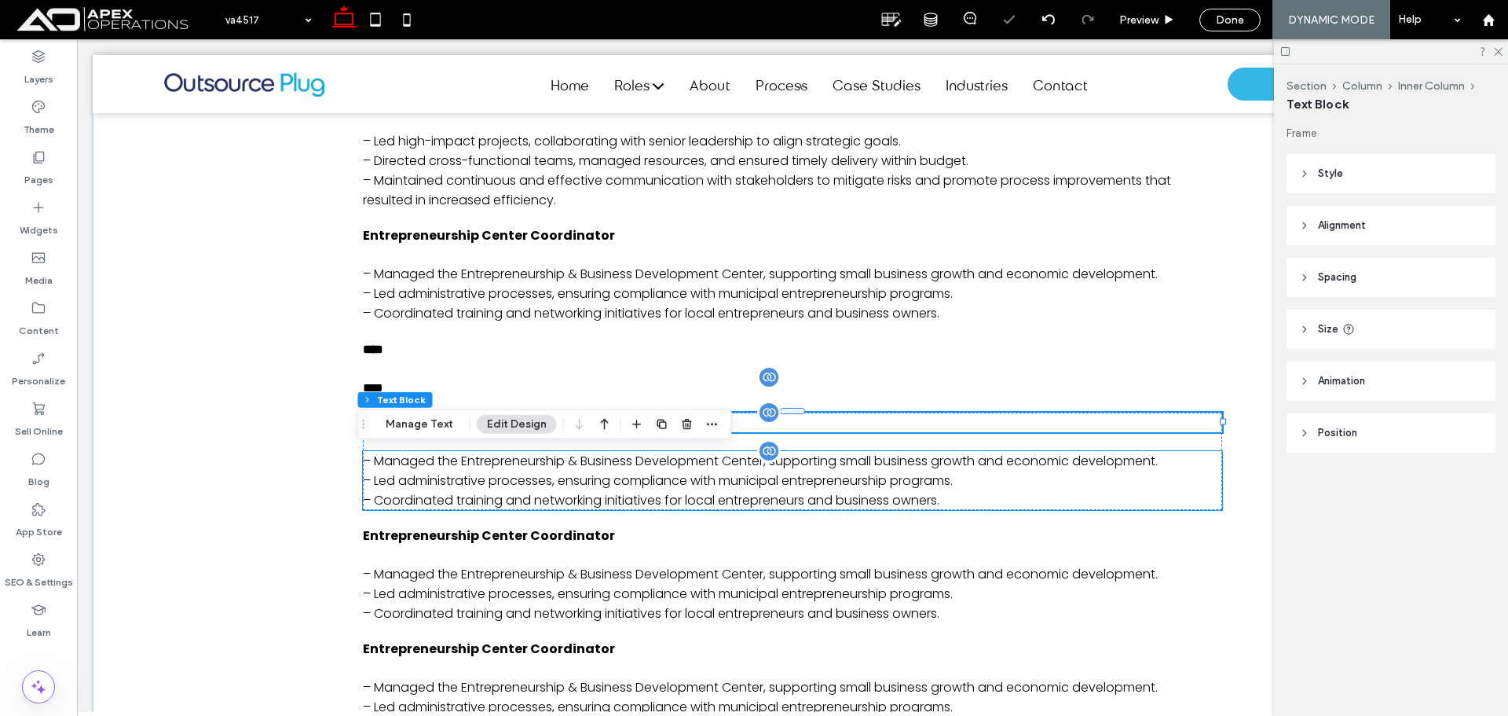
click at [618, 485] on div "– Managed the Entrepreneurship & Business Development Center, supporting small …" at bounding box center [792, 480] width 859 height 59
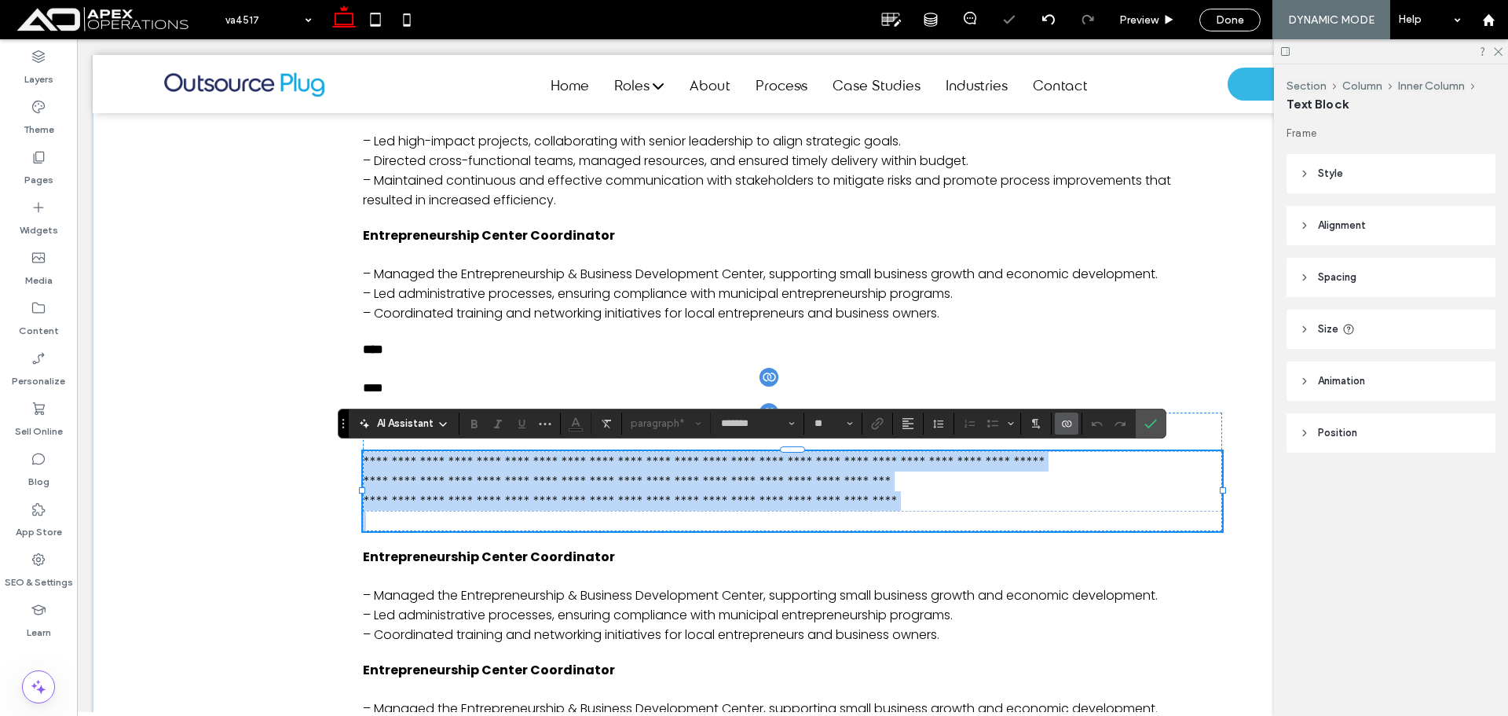
click at [674, 474] on p "**********" at bounding box center [793, 481] width 858 height 20
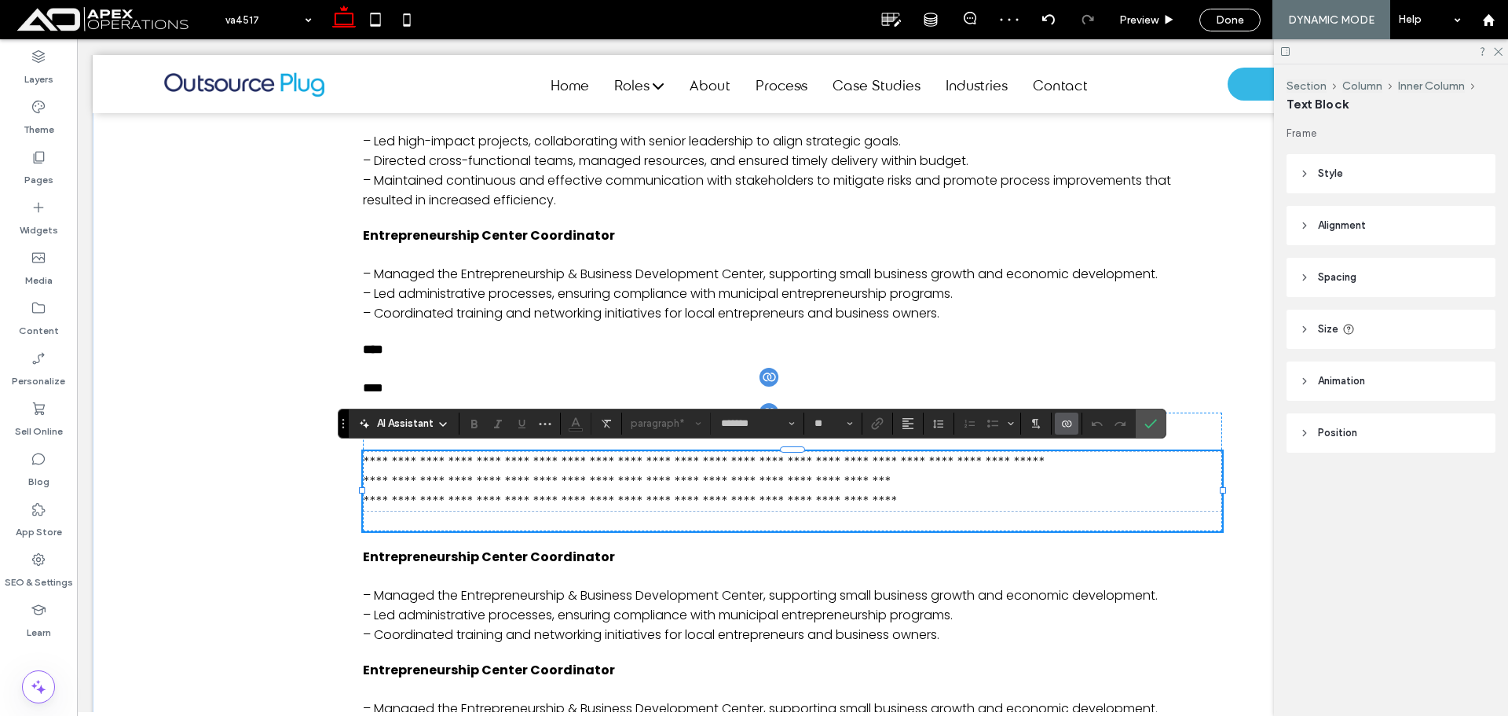
click at [1061, 421] on icon "Connect To Data" at bounding box center [1067, 423] width 13 height 13
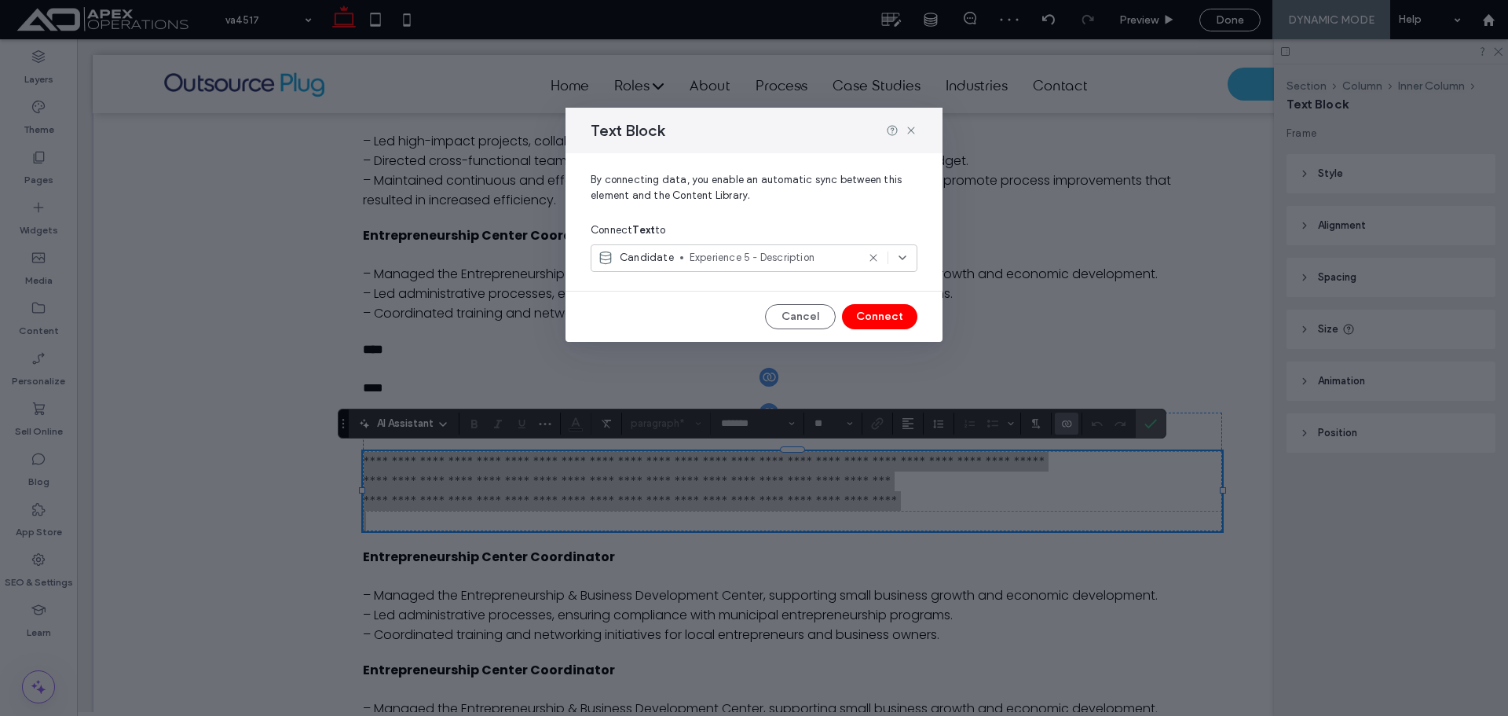
click at [780, 254] on span "Experience 5 - Description" at bounding box center [773, 258] width 167 height 16
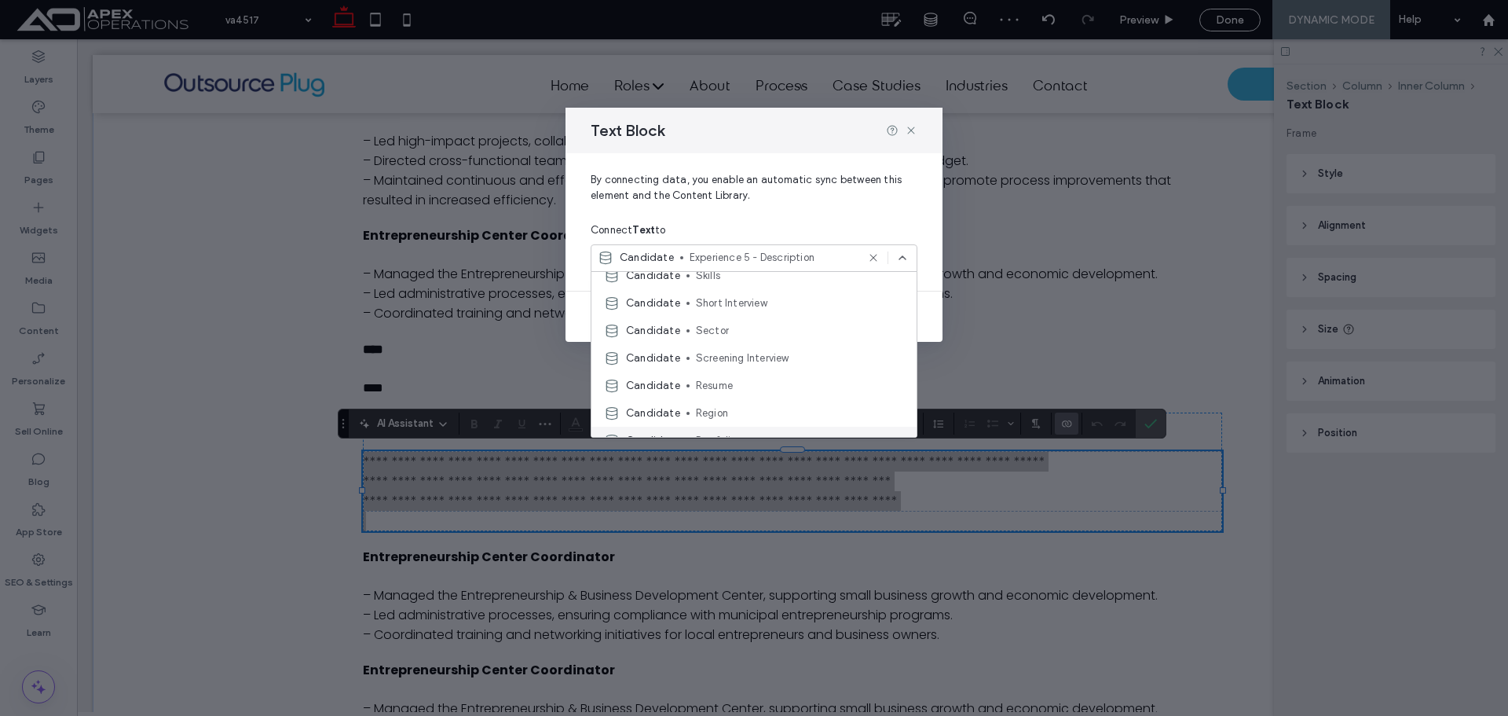
scroll to position [314, 0]
click at [768, 382] on span "Experience 8 - Description" at bounding box center [800, 384] width 208 height 16
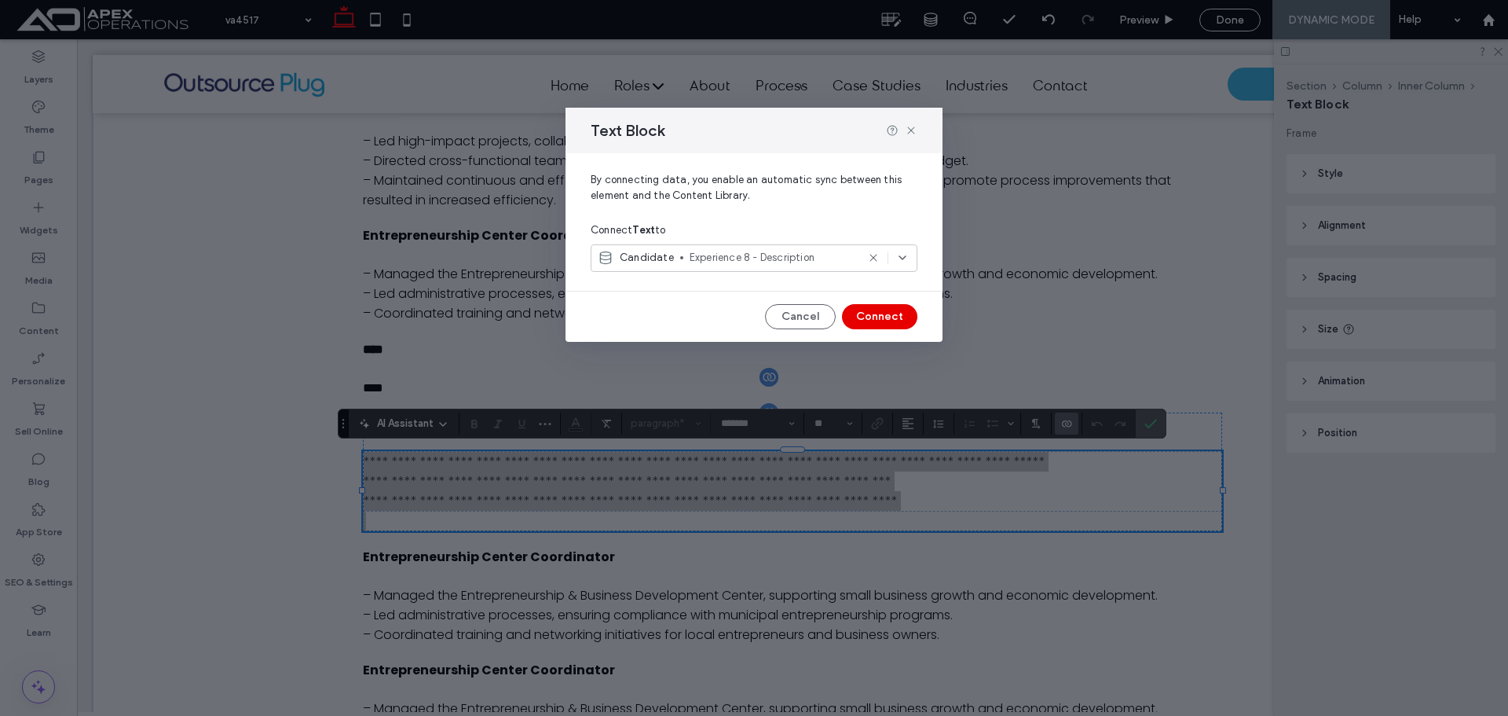
click at [875, 317] on button "Connect" at bounding box center [879, 316] width 75 height 25
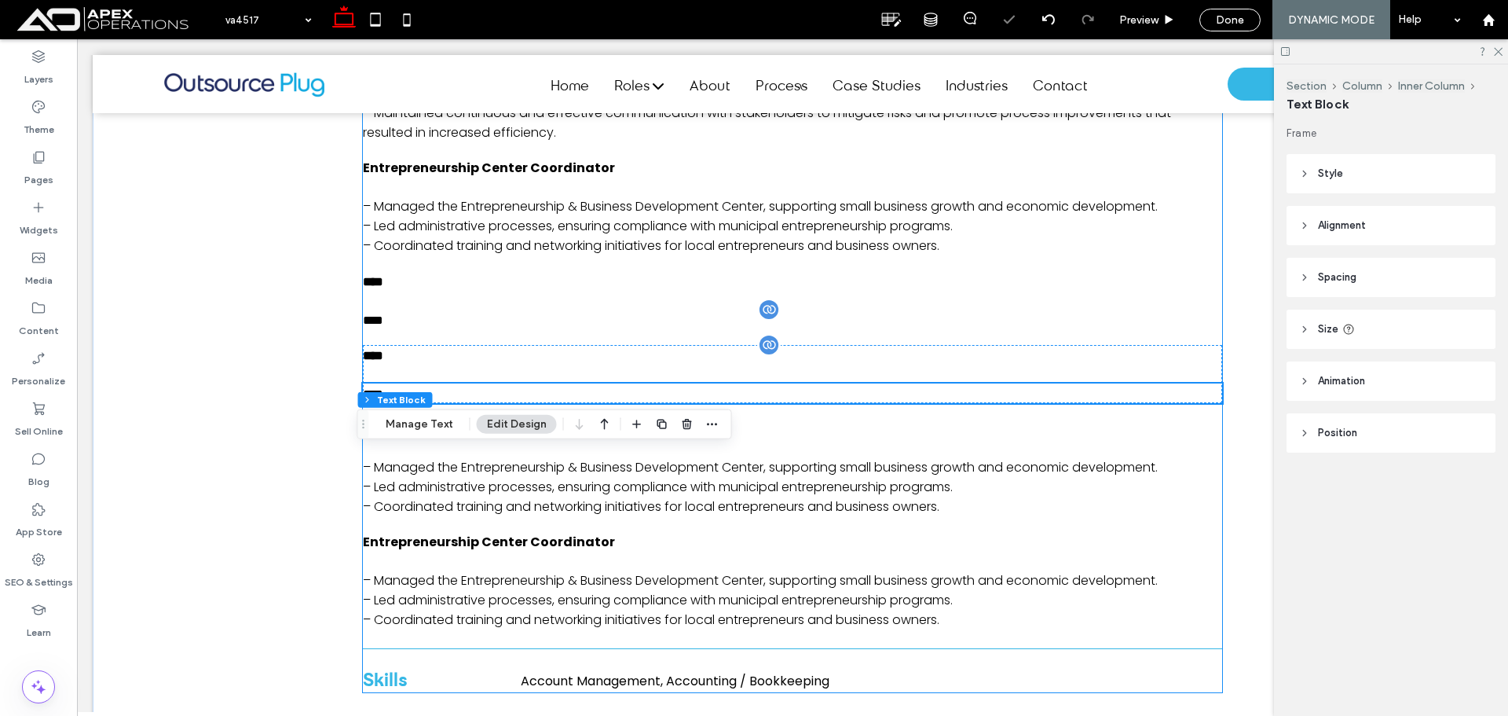
scroll to position [1414, 0]
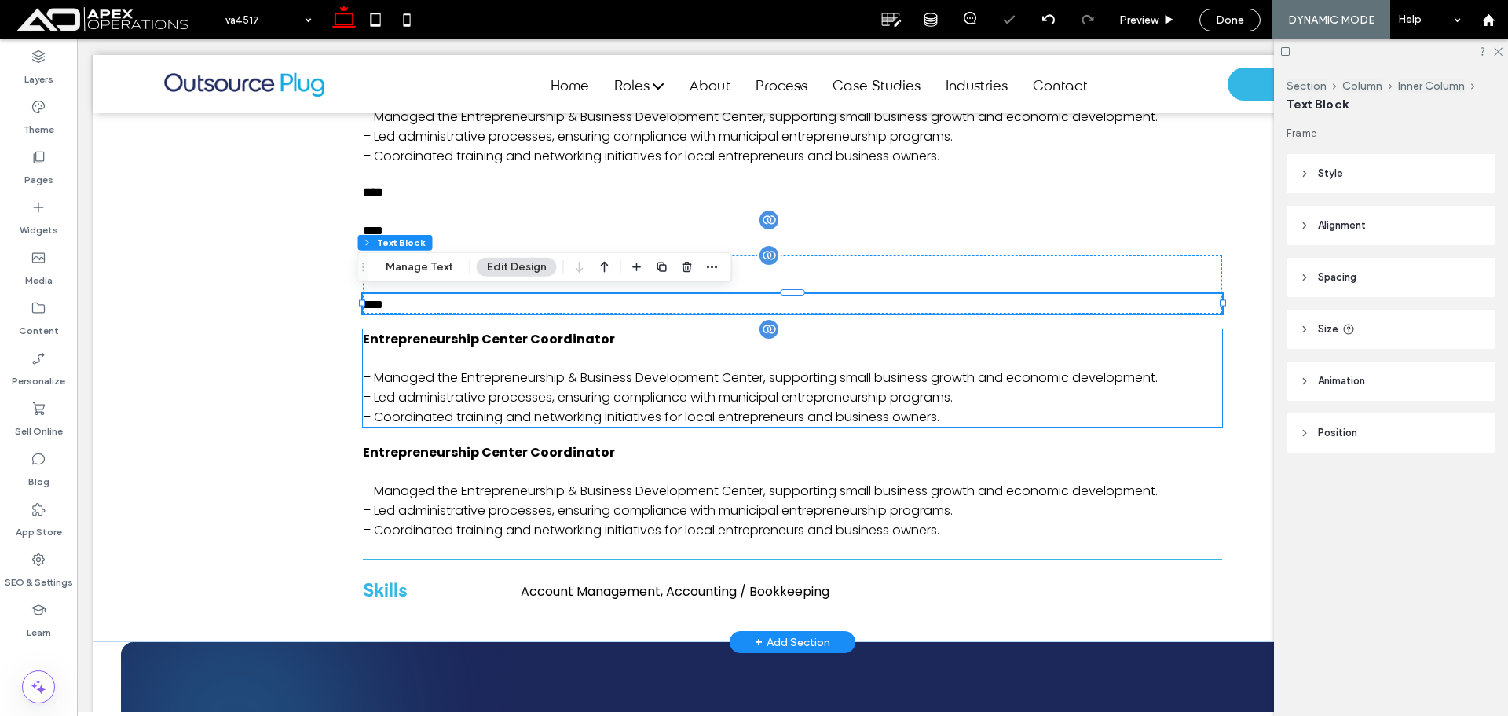
click at [563, 343] on span "Entrepreneurship Center Coordinator" at bounding box center [489, 339] width 252 height 18
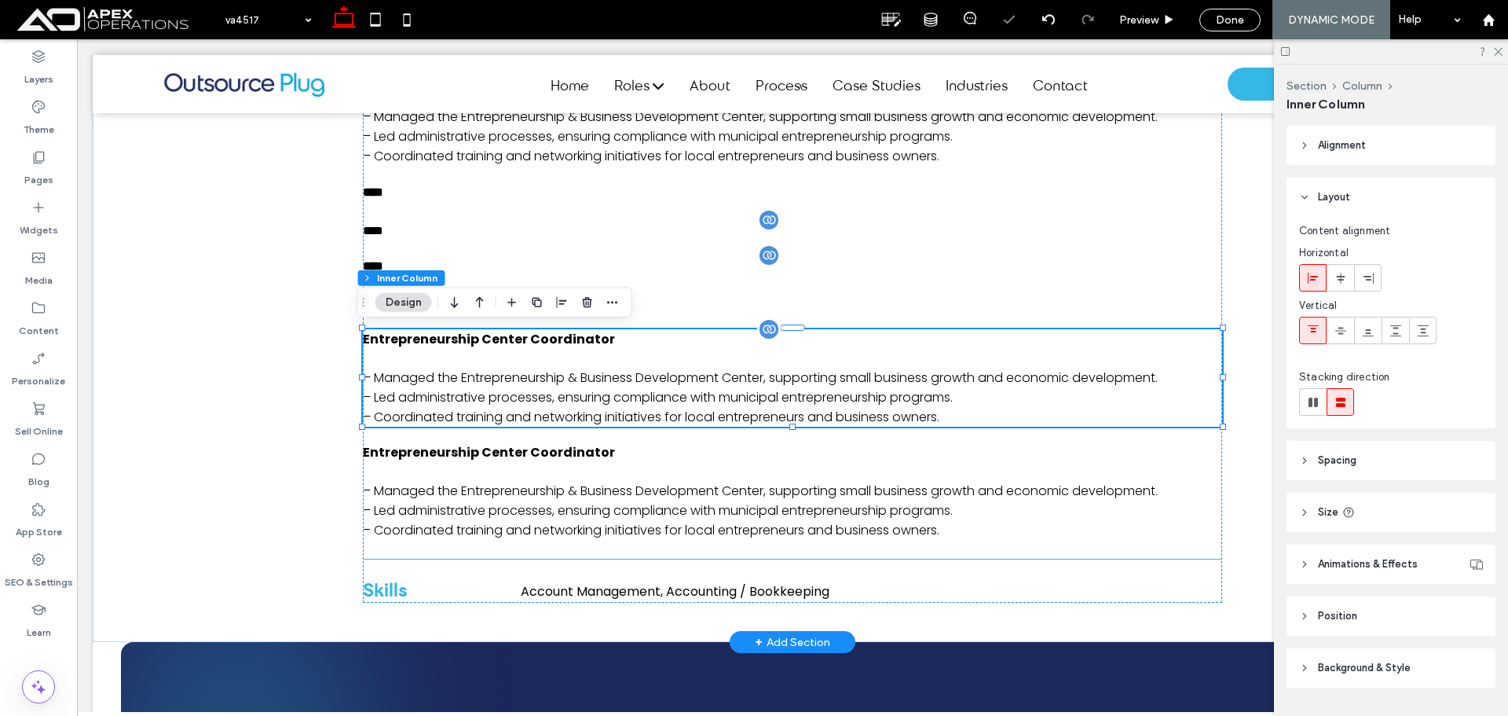
click at [563, 343] on span "Entrepreneurship Center Coordinator" at bounding box center [489, 339] width 252 height 18
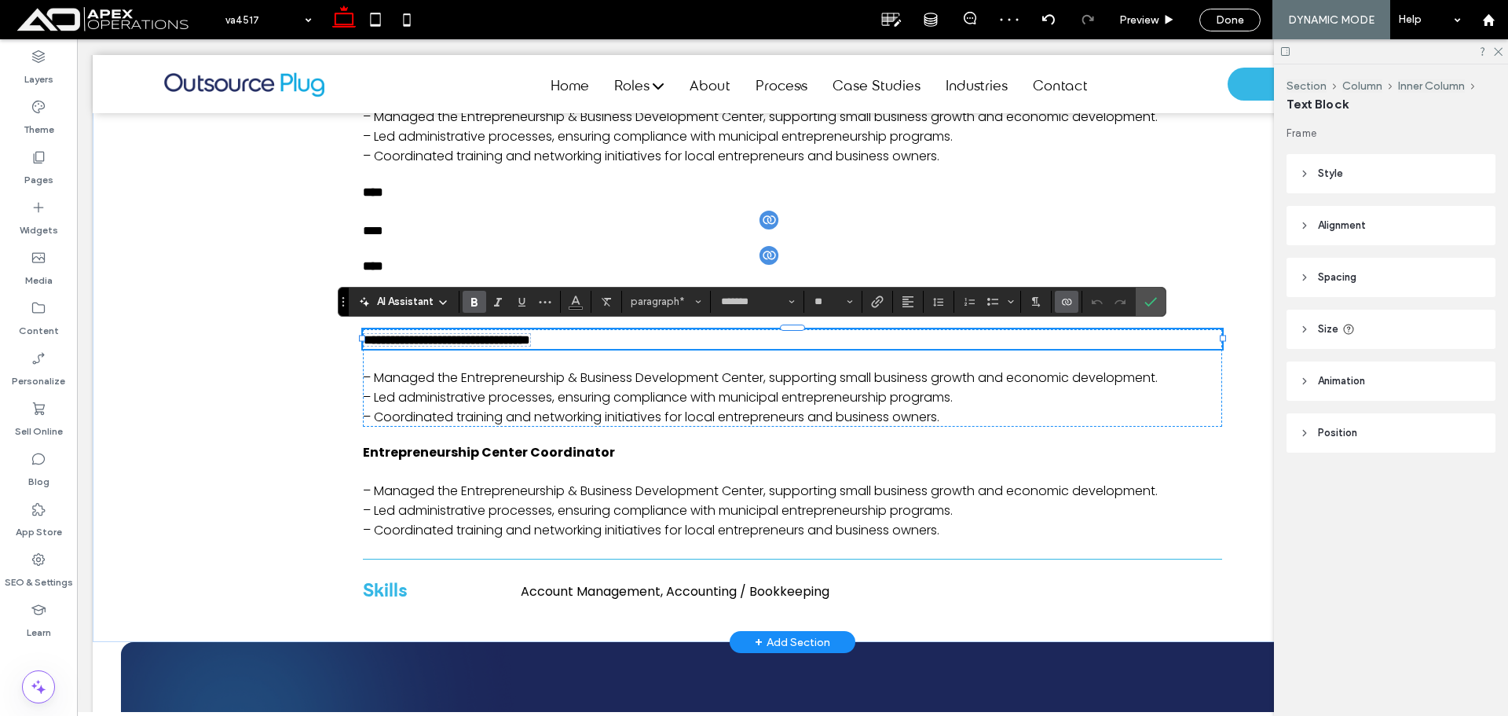
click at [1061, 301] on icon "Connect To Data" at bounding box center [1067, 301] width 13 height 13
click at [1118, 201] on span "Change Connection" at bounding box center [1116, 203] width 96 height 16
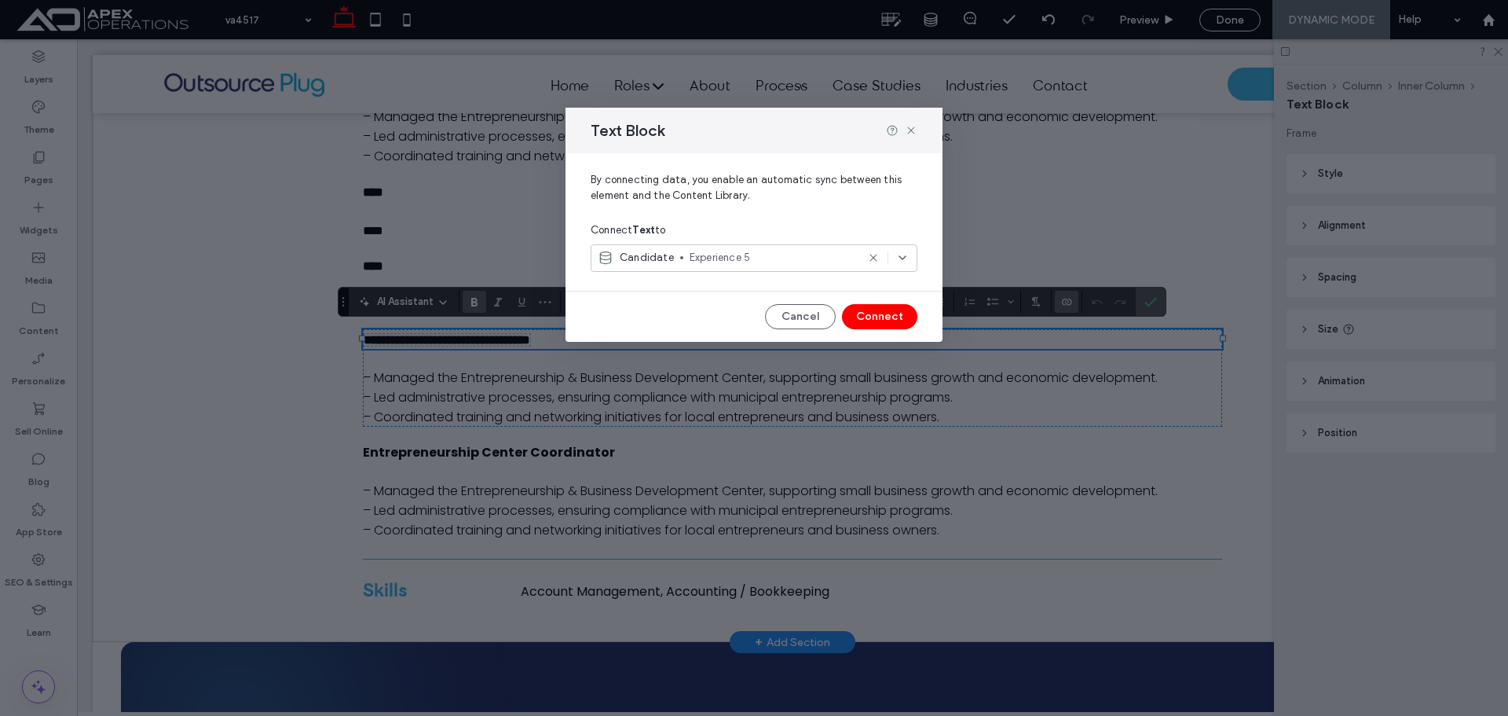
click at [799, 263] on span "Experience 5" at bounding box center [773, 258] width 167 height 16
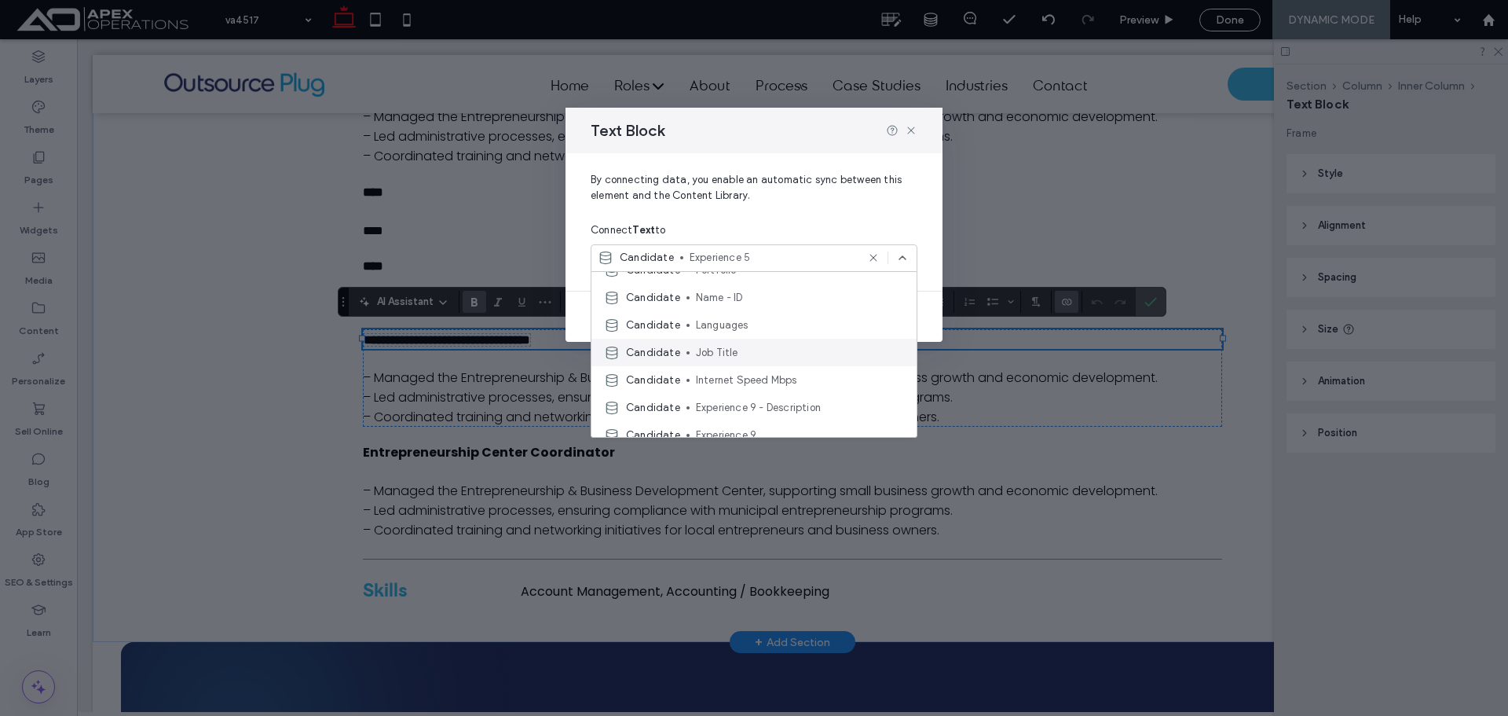
scroll to position [314, 0]
click at [753, 354] on span "Experience 9" at bounding box center [800, 357] width 208 height 16
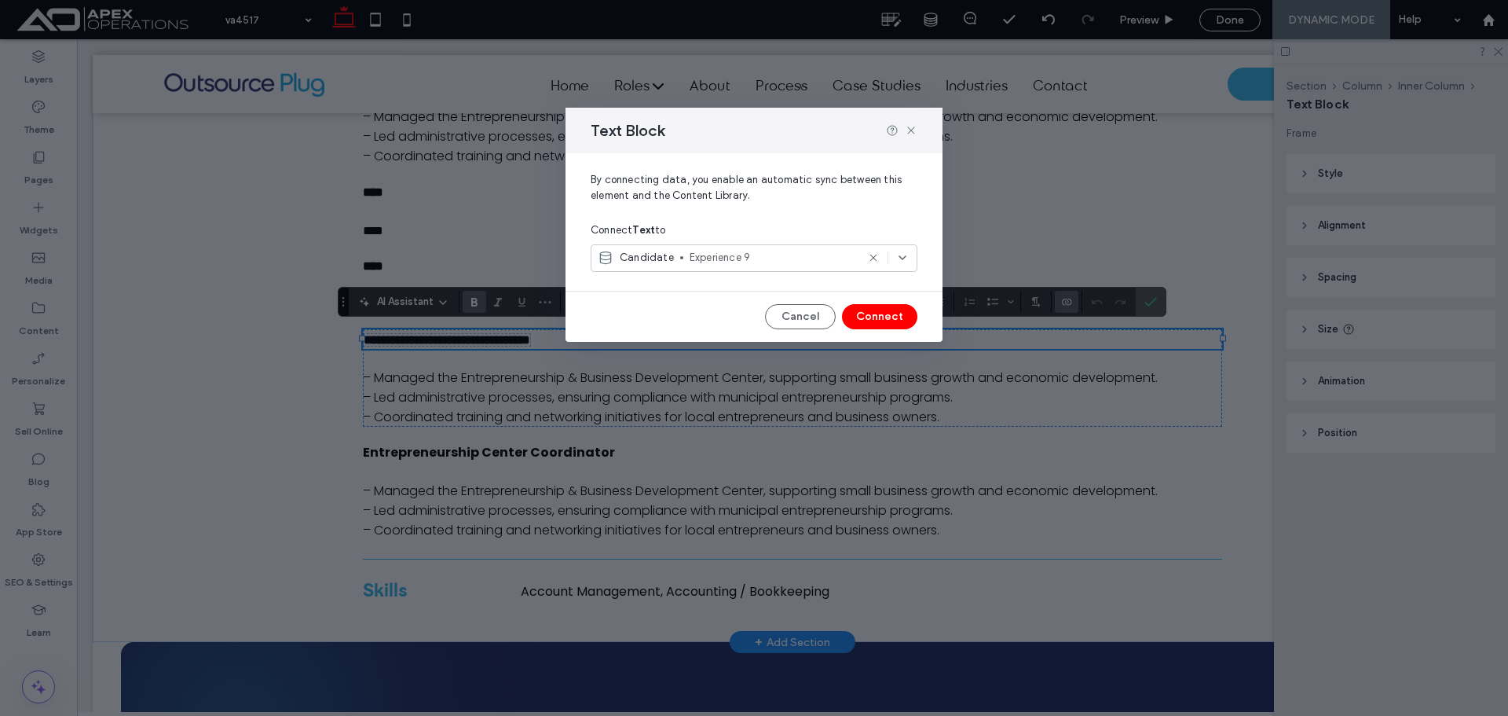
click at [897, 304] on button "Connect" at bounding box center [879, 316] width 75 height 25
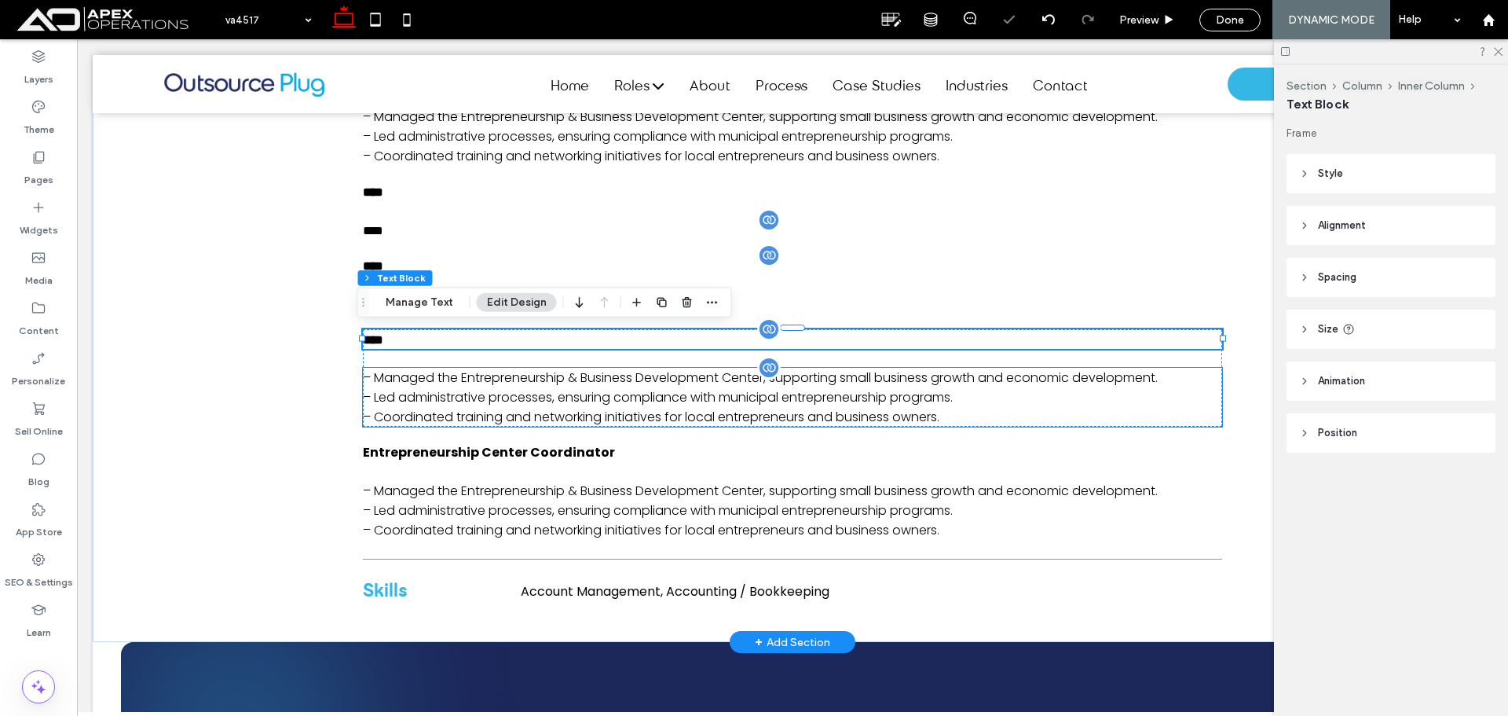
click at [684, 401] on p "– Led administrative processes, ensuring compliance with municipal entrepreneur…" at bounding box center [792, 397] width 859 height 20
click at [684, 401] on div "– Managed the Entrepreneurship & Business Development Center, supporting small …" at bounding box center [792, 397] width 859 height 59
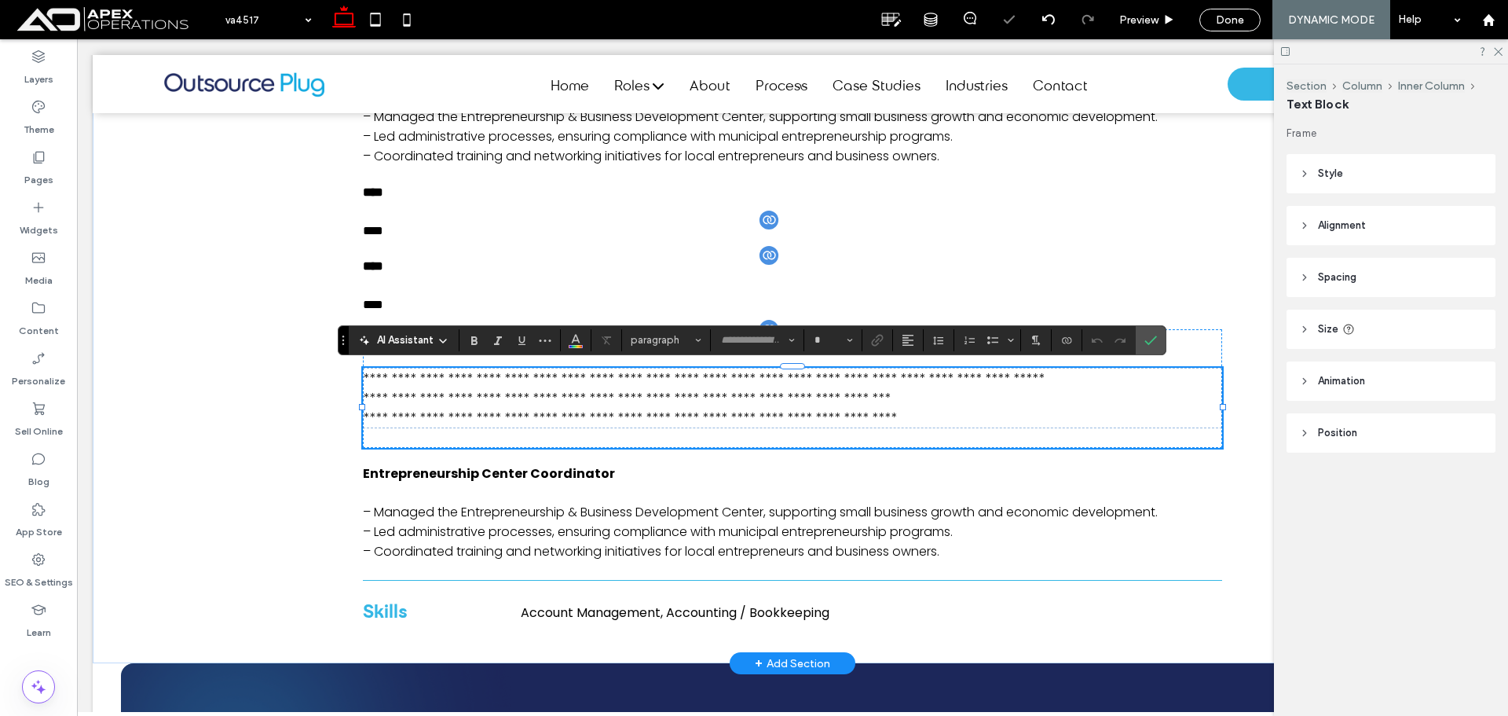
type input "*******"
type input "**"
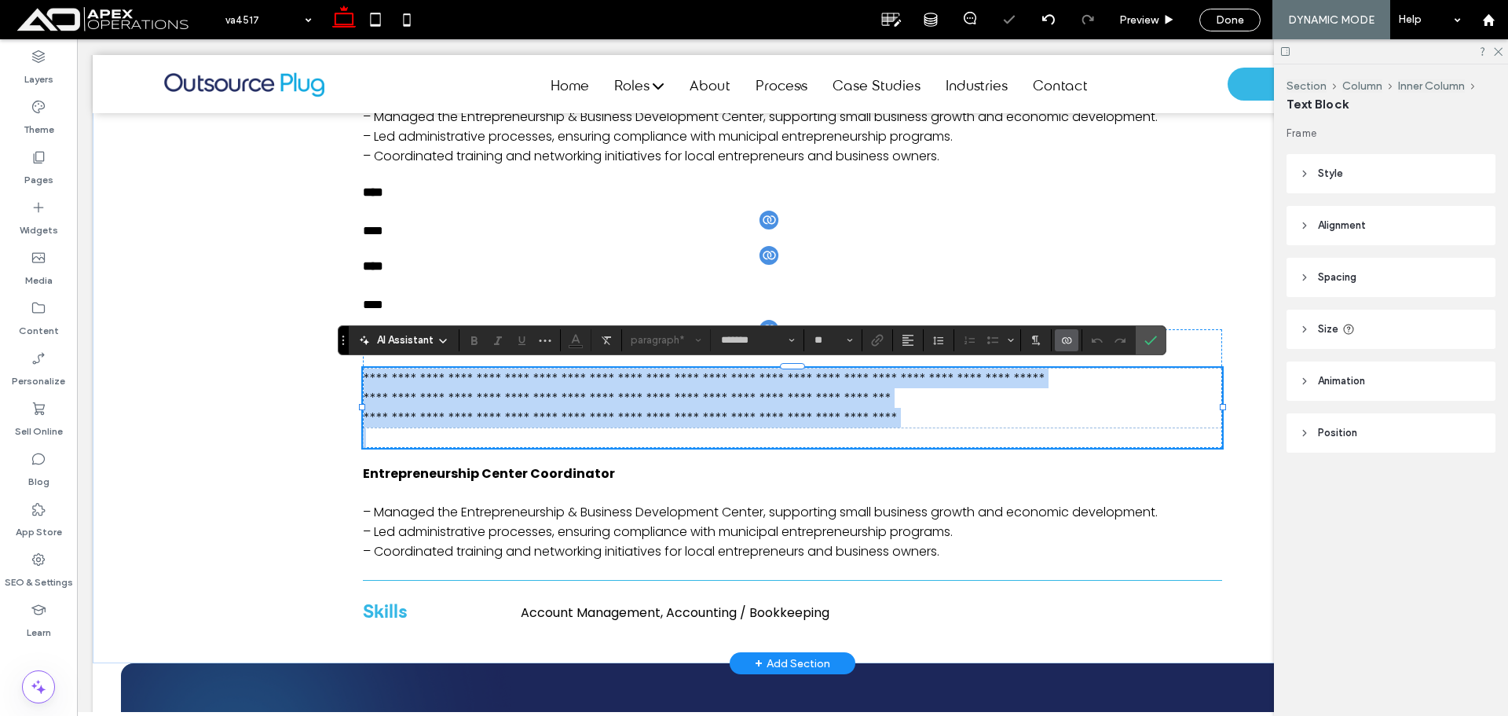
click at [695, 399] on p "**********" at bounding box center [793, 398] width 858 height 20
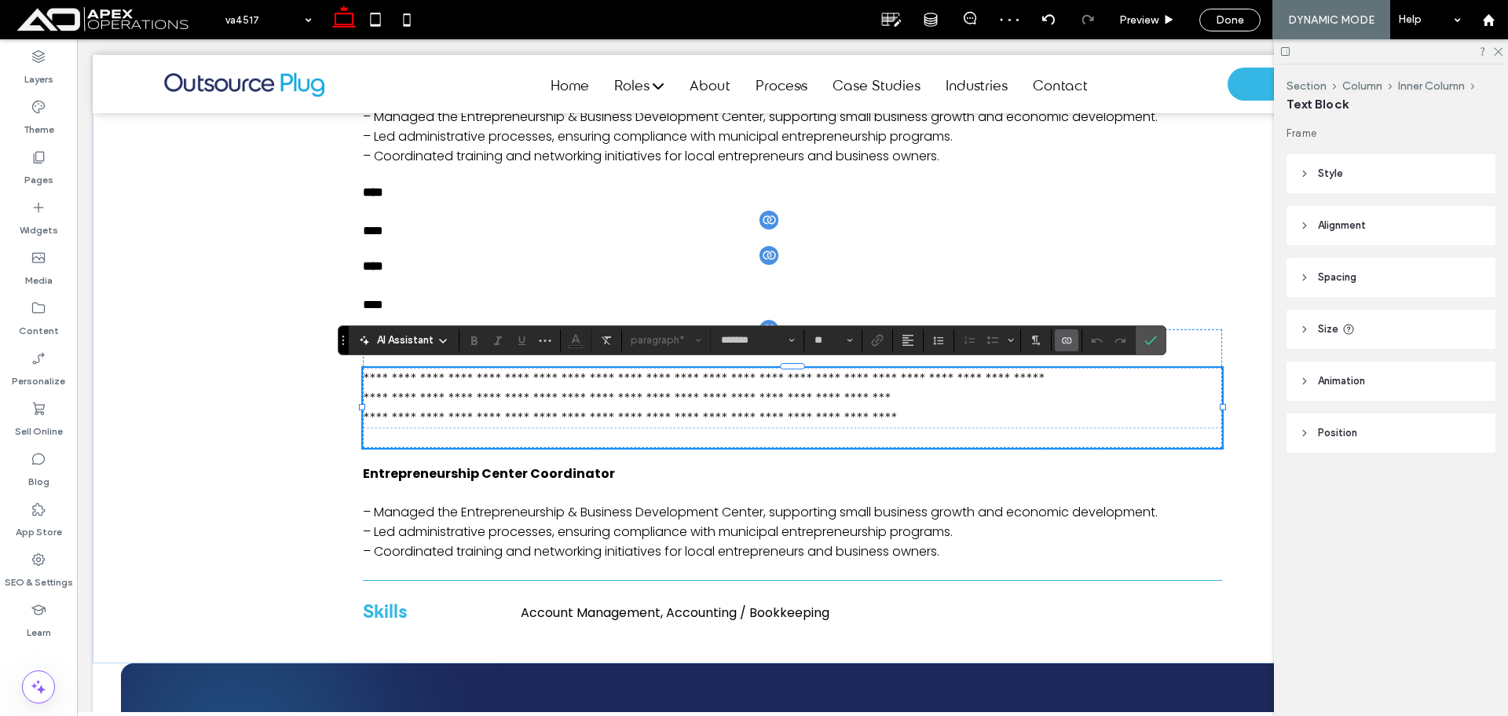
click at [1066, 339] on use "Connect To Data" at bounding box center [1066, 340] width 9 height 6
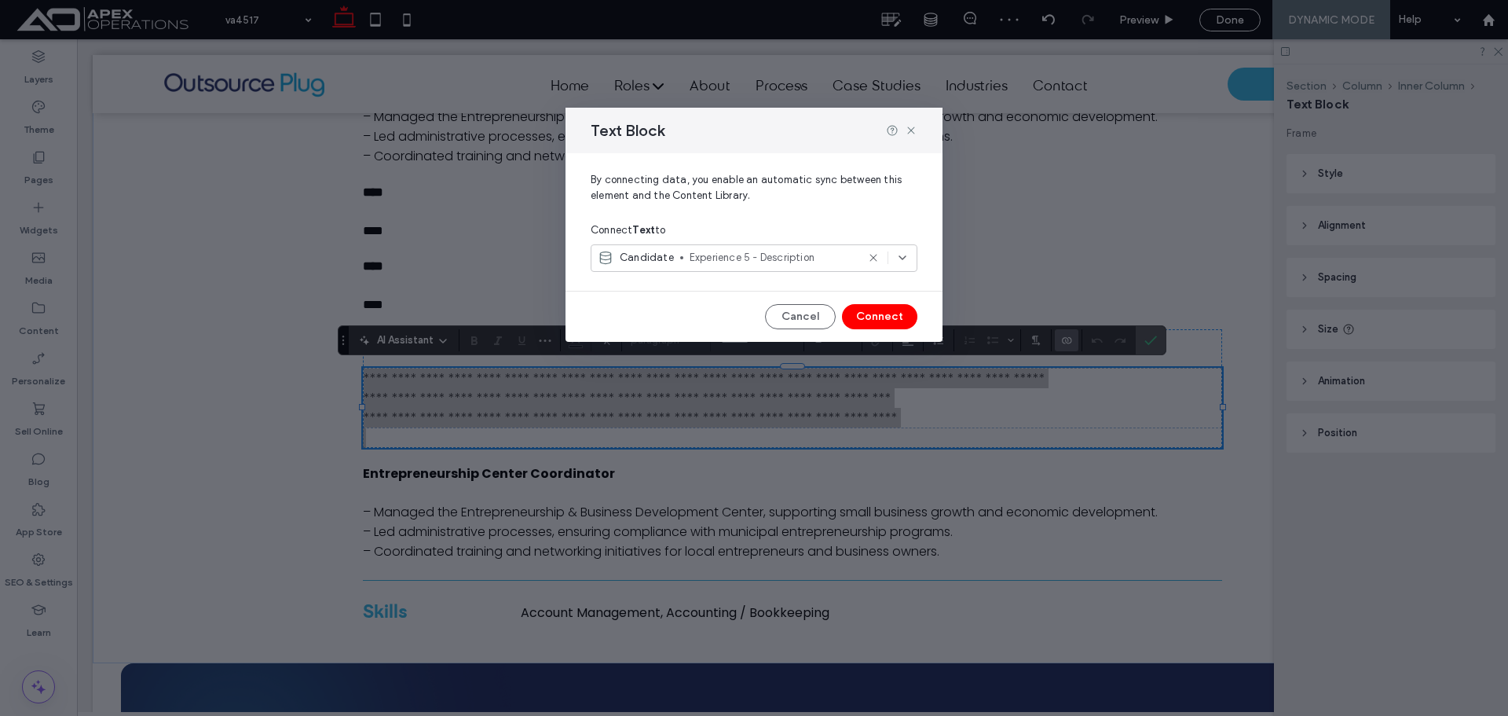
click at [777, 258] on span "Experience 5 - Description" at bounding box center [773, 258] width 167 height 16
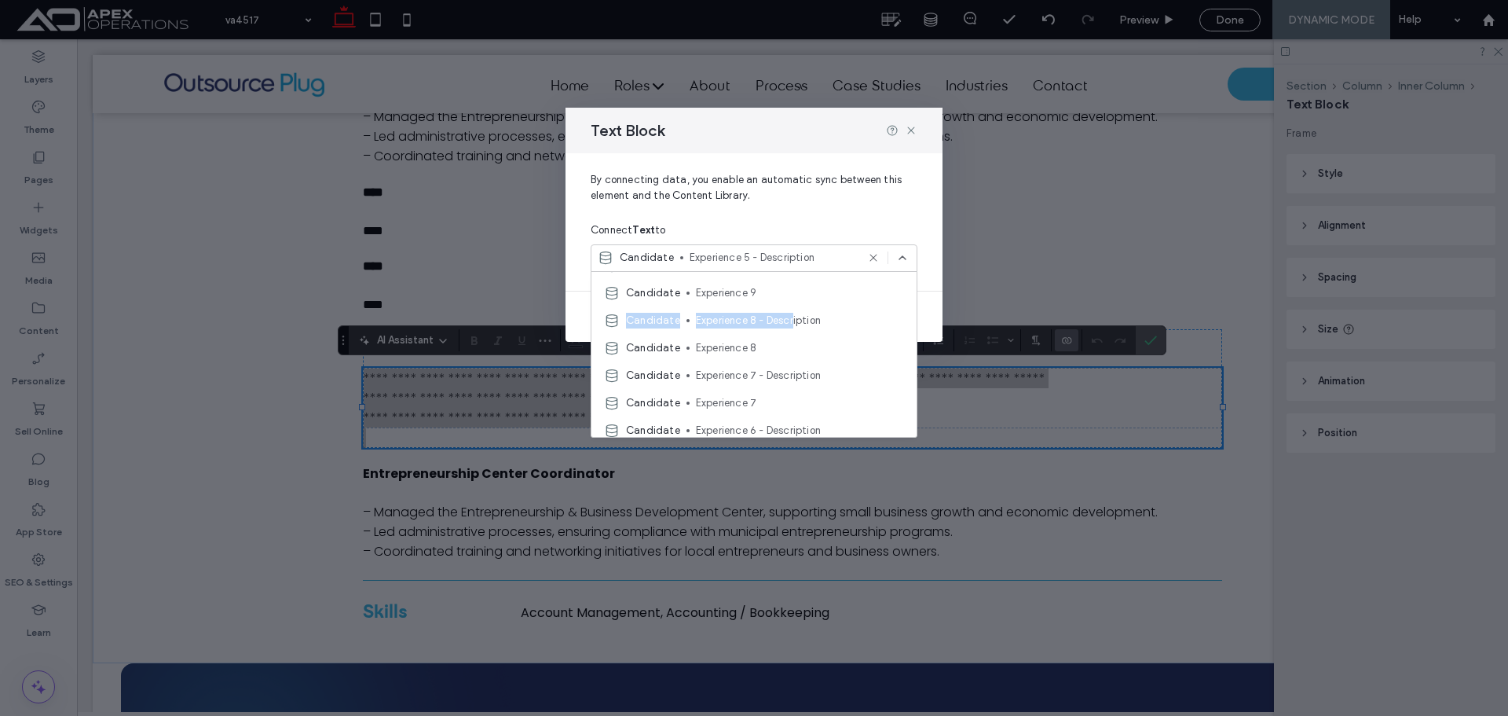
scroll to position [376, 0]
drag, startPoint x: 790, startPoint y: 312, endPoint x: 794, endPoint y: 346, distance: 33.9
click at [794, 331] on div "Candidate Experience 8 - Description" at bounding box center [754, 322] width 325 height 27
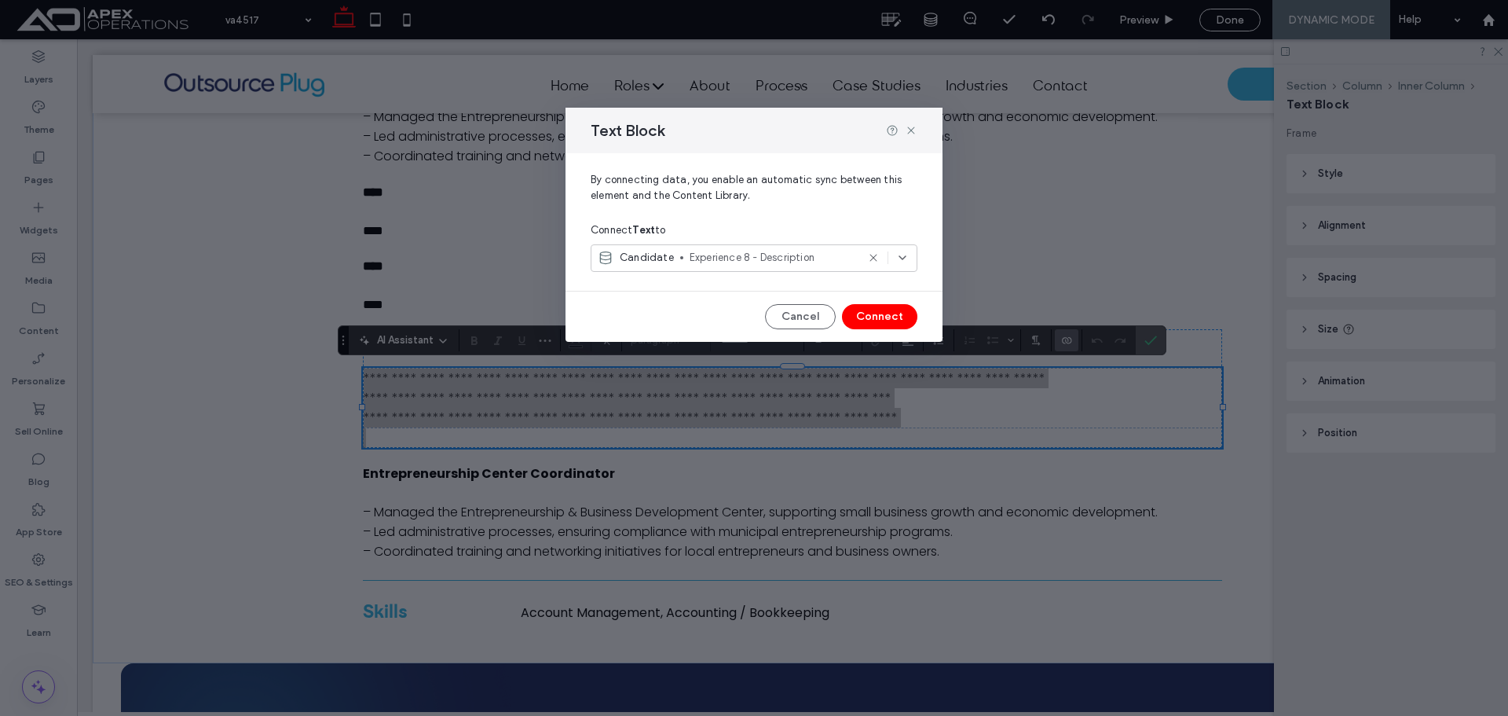
click at [795, 260] on span "Experience 8 - Description" at bounding box center [773, 258] width 167 height 16
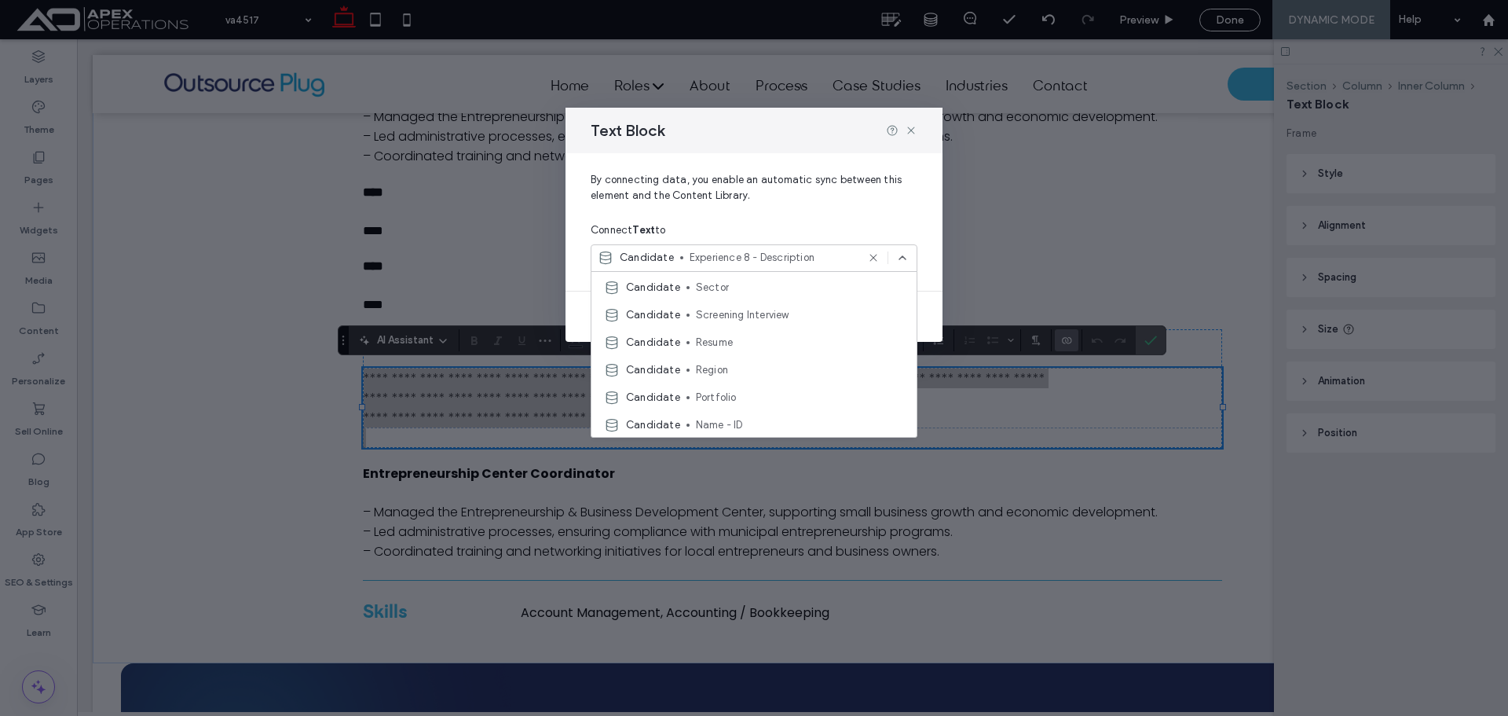
scroll to position [314, 0]
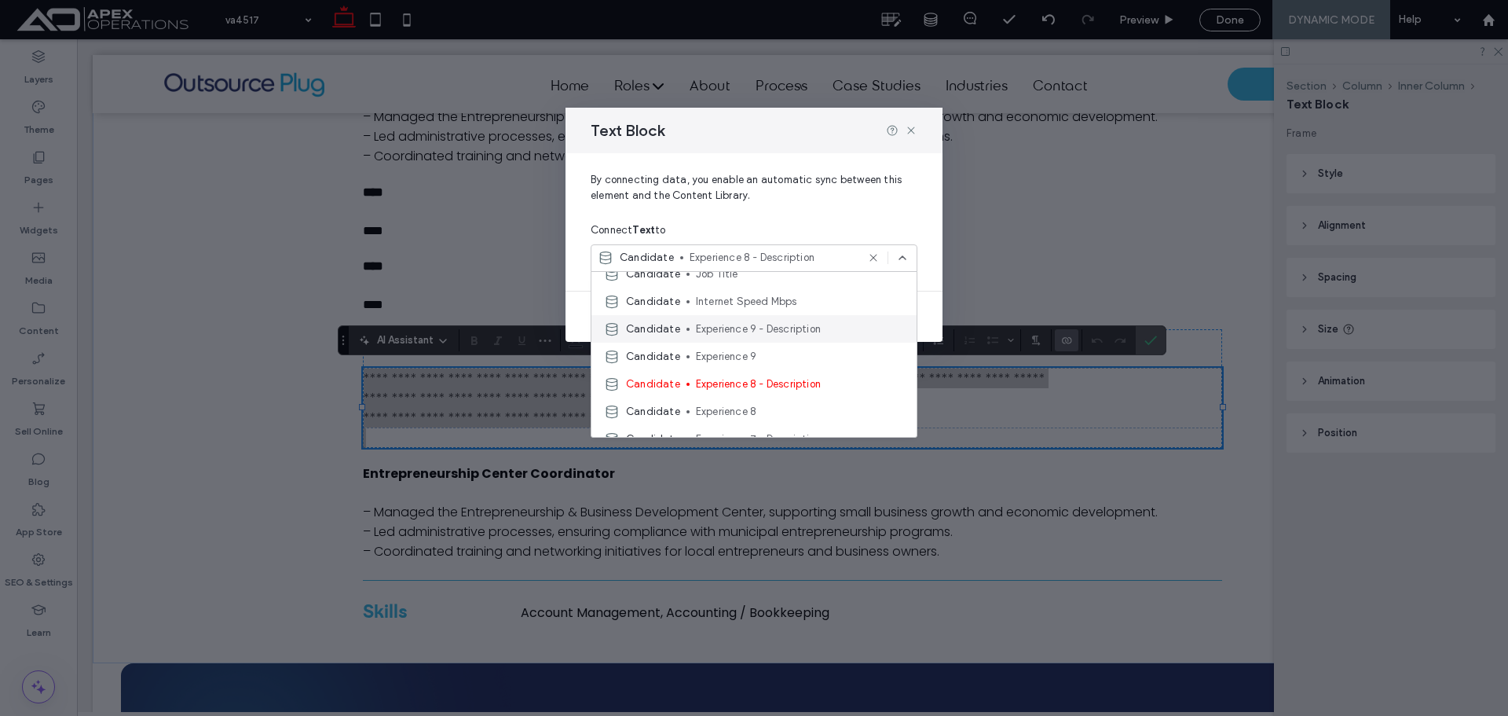
click at [796, 331] on span "Experience 9 - Description" at bounding box center [800, 329] width 208 height 16
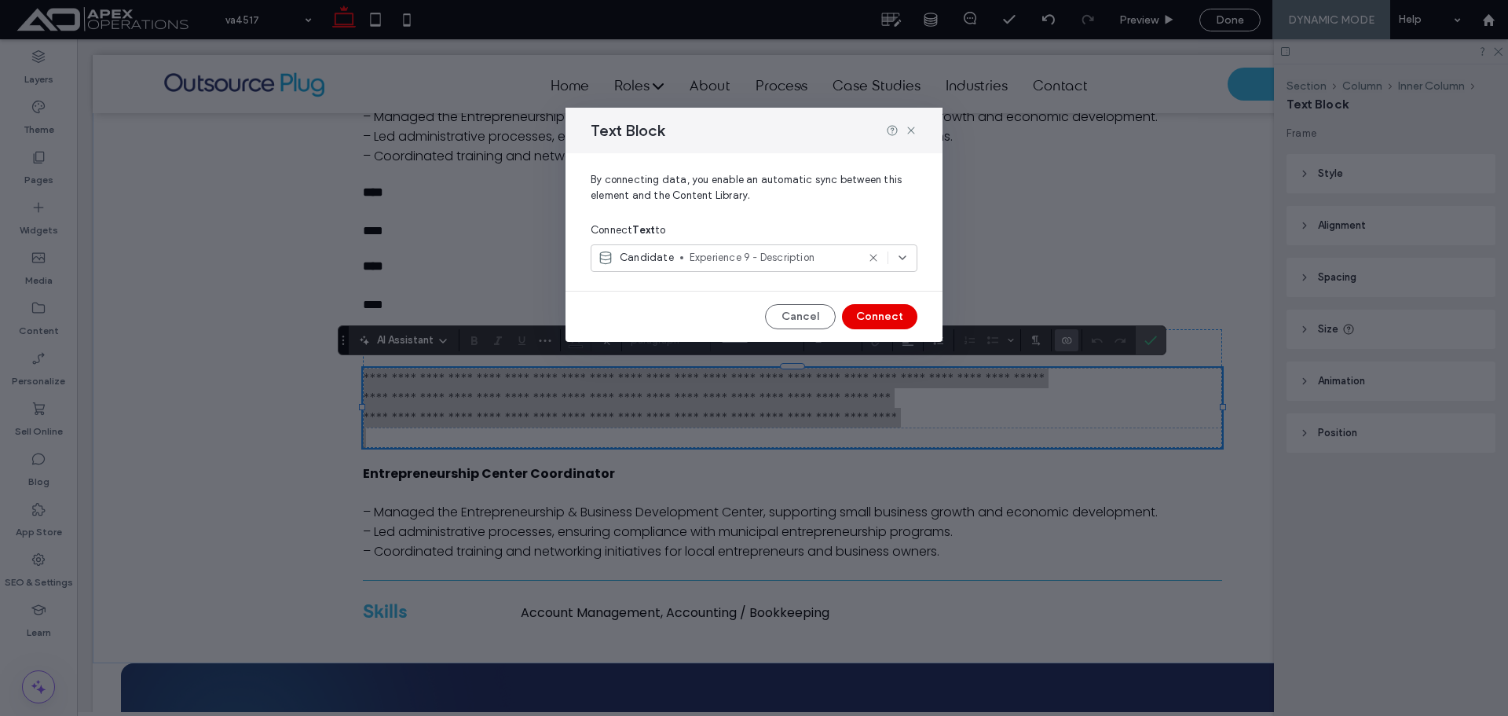
drag, startPoint x: 858, startPoint y: 309, endPoint x: 750, endPoint y: 272, distance: 113.8
click at [858, 309] on button "Connect" at bounding box center [879, 316] width 75 height 25
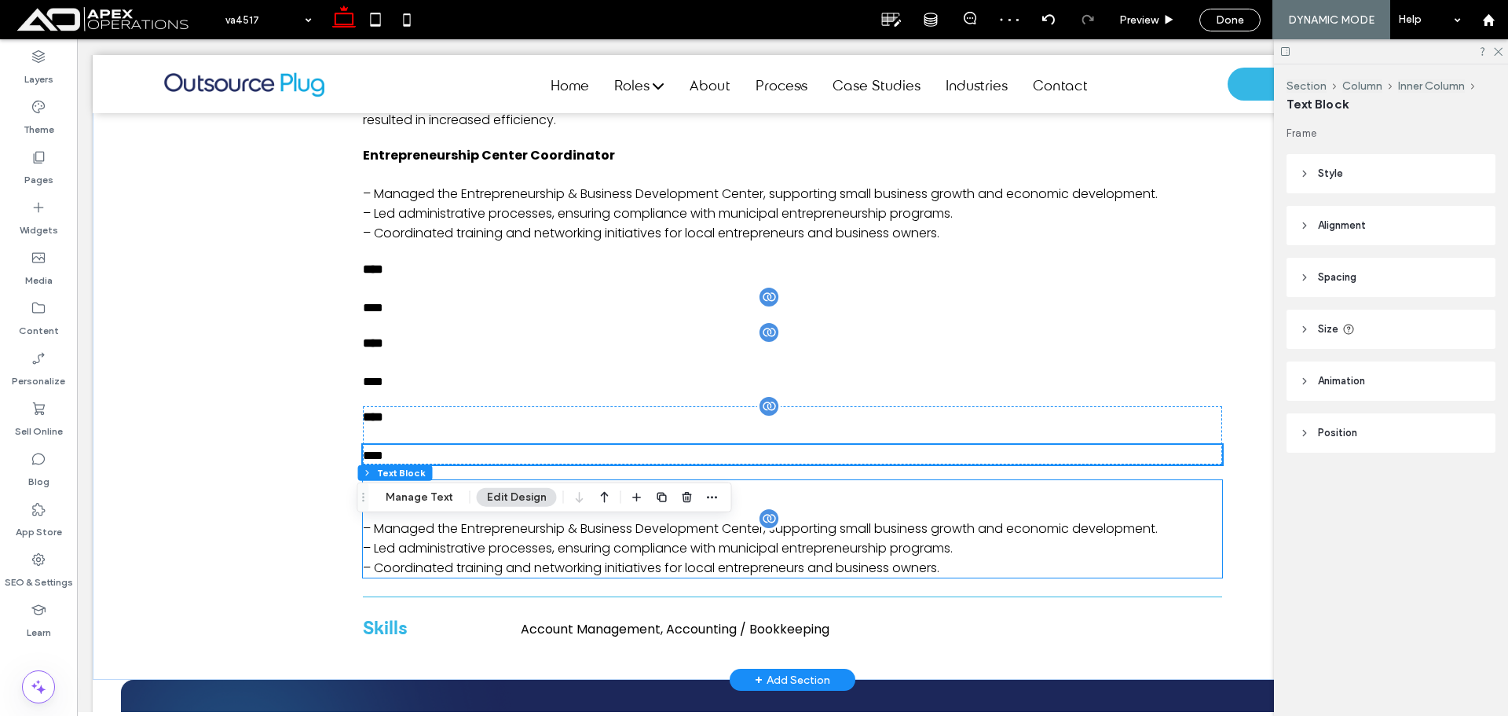
scroll to position [1414, 0]
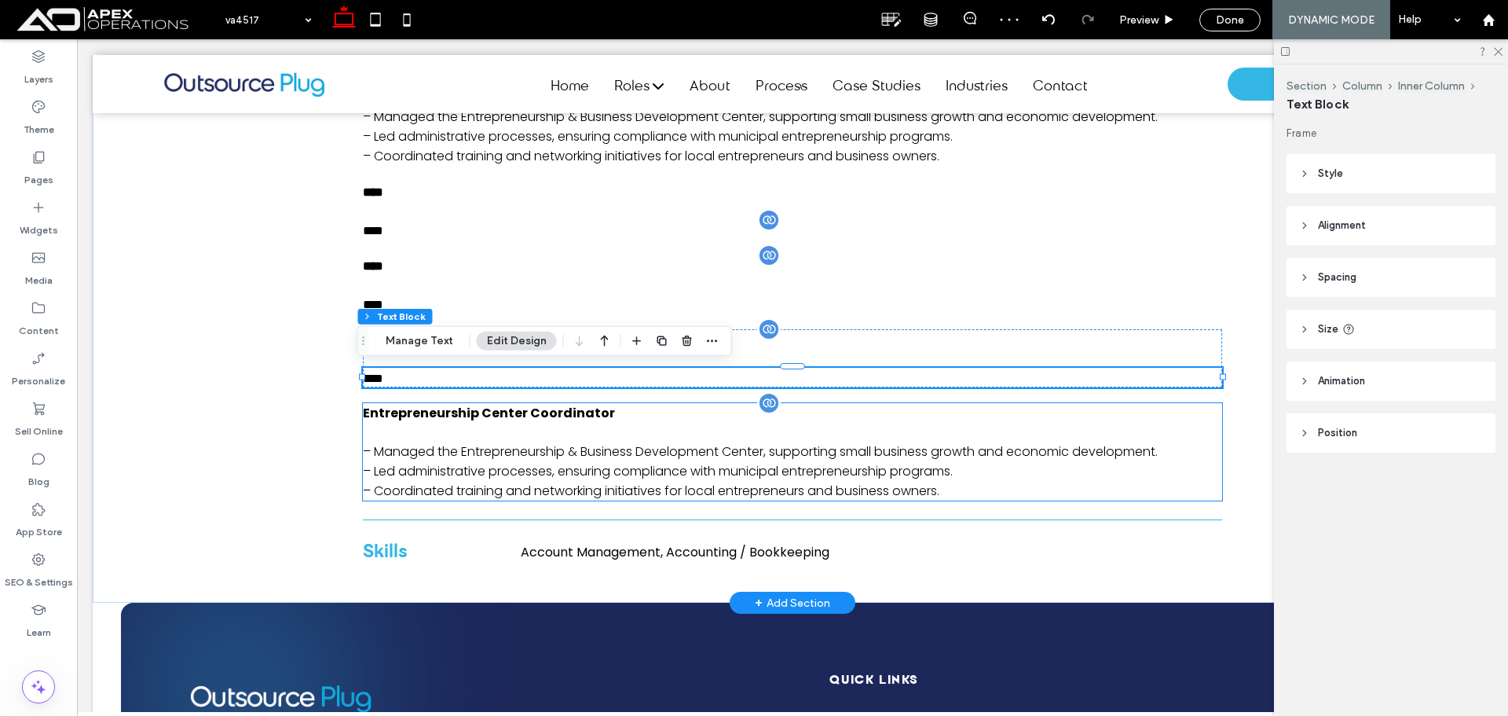
click at [686, 409] on p "Entrepreneurship Center Coordinator" at bounding box center [792, 413] width 859 height 20
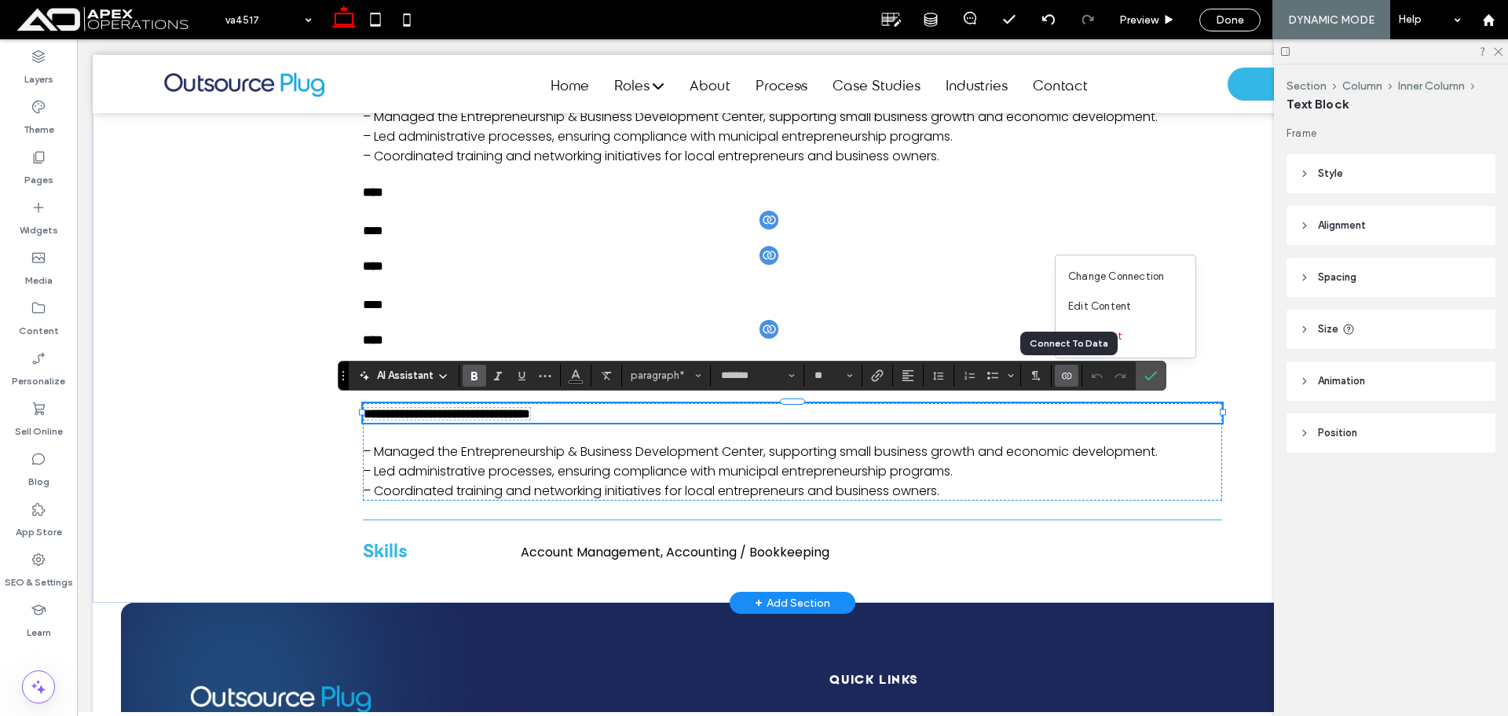
click at [1062, 374] on icon "Connect To Data" at bounding box center [1067, 375] width 13 height 13
click at [1112, 273] on span "Change Connection" at bounding box center [1116, 277] width 96 height 16
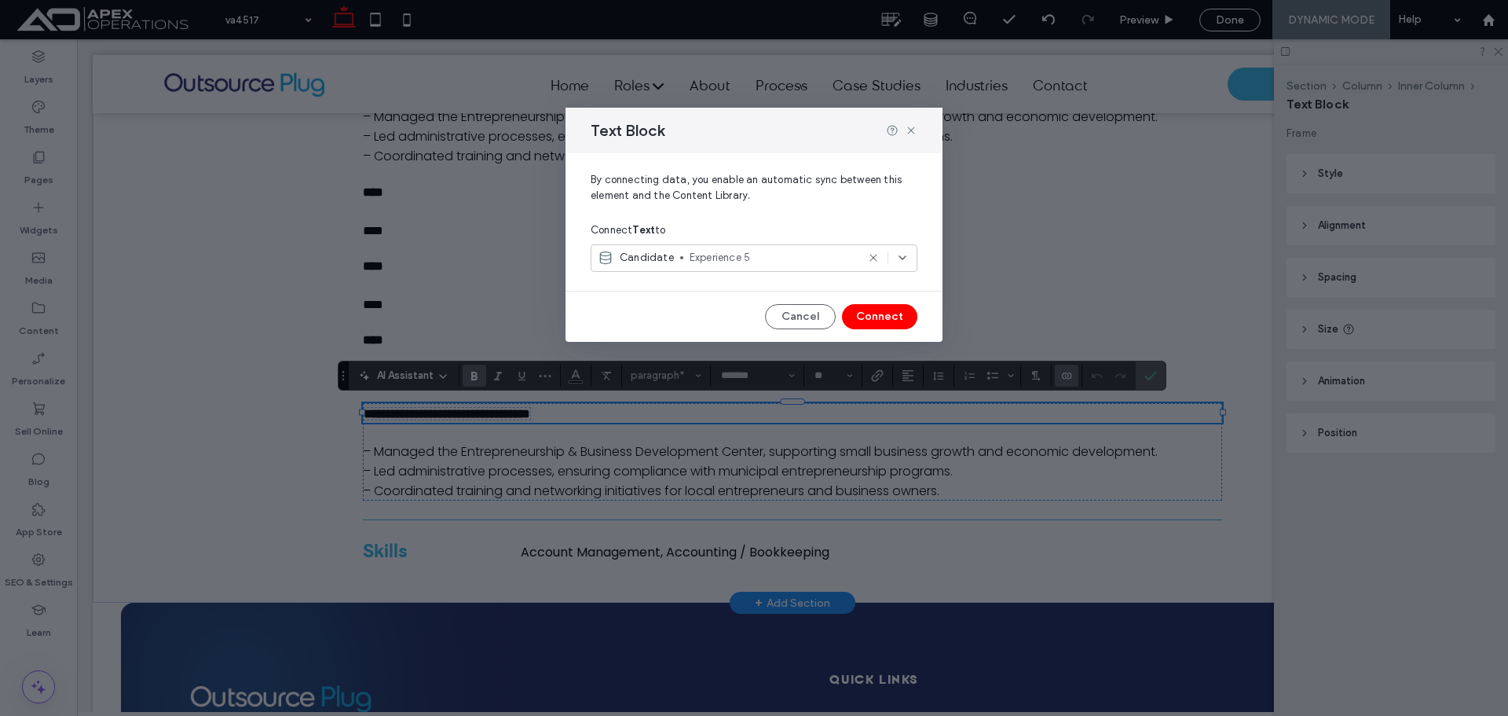
click at [765, 262] on span "Experience 5" at bounding box center [773, 258] width 167 height 16
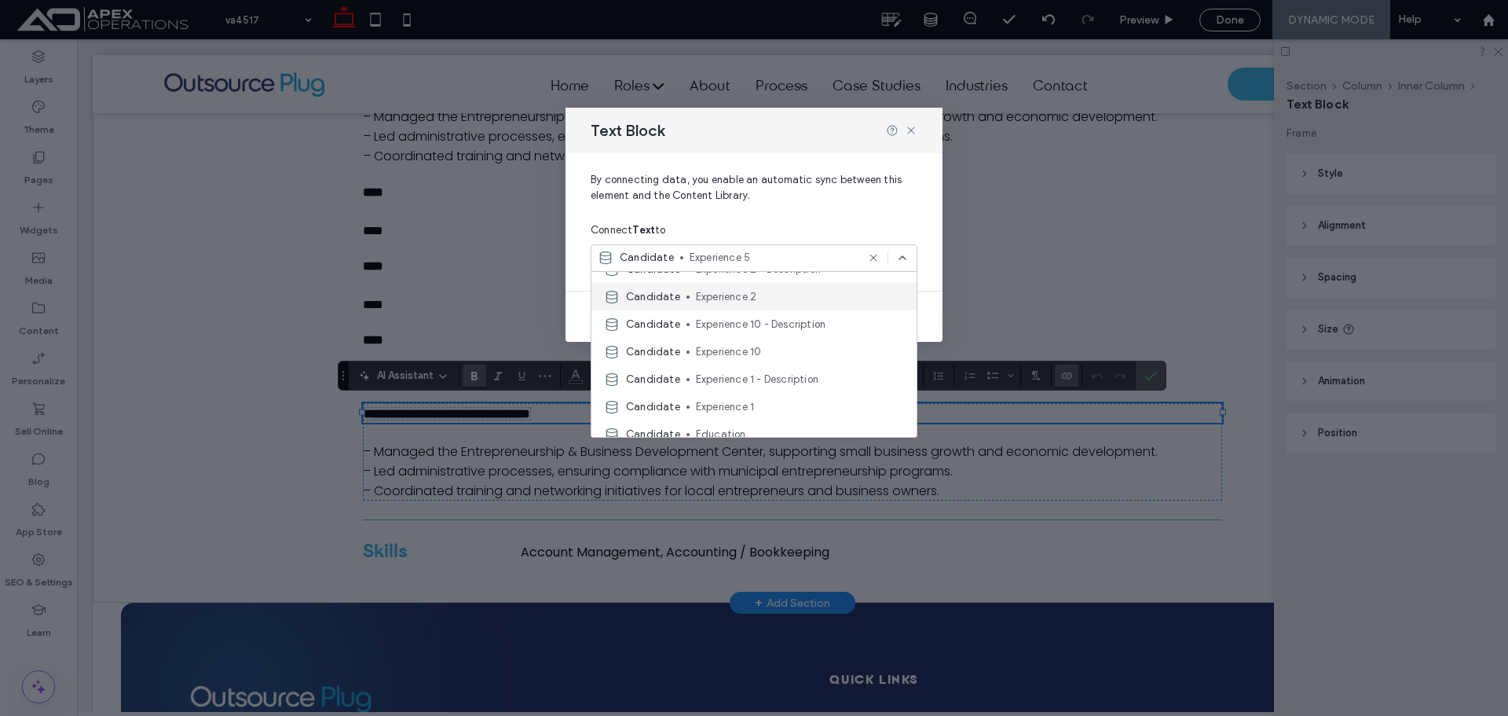
scroll to position [786, 0]
click at [750, 326] on span "Experience 10" at bounding box center [800, 325] width 208 height 16
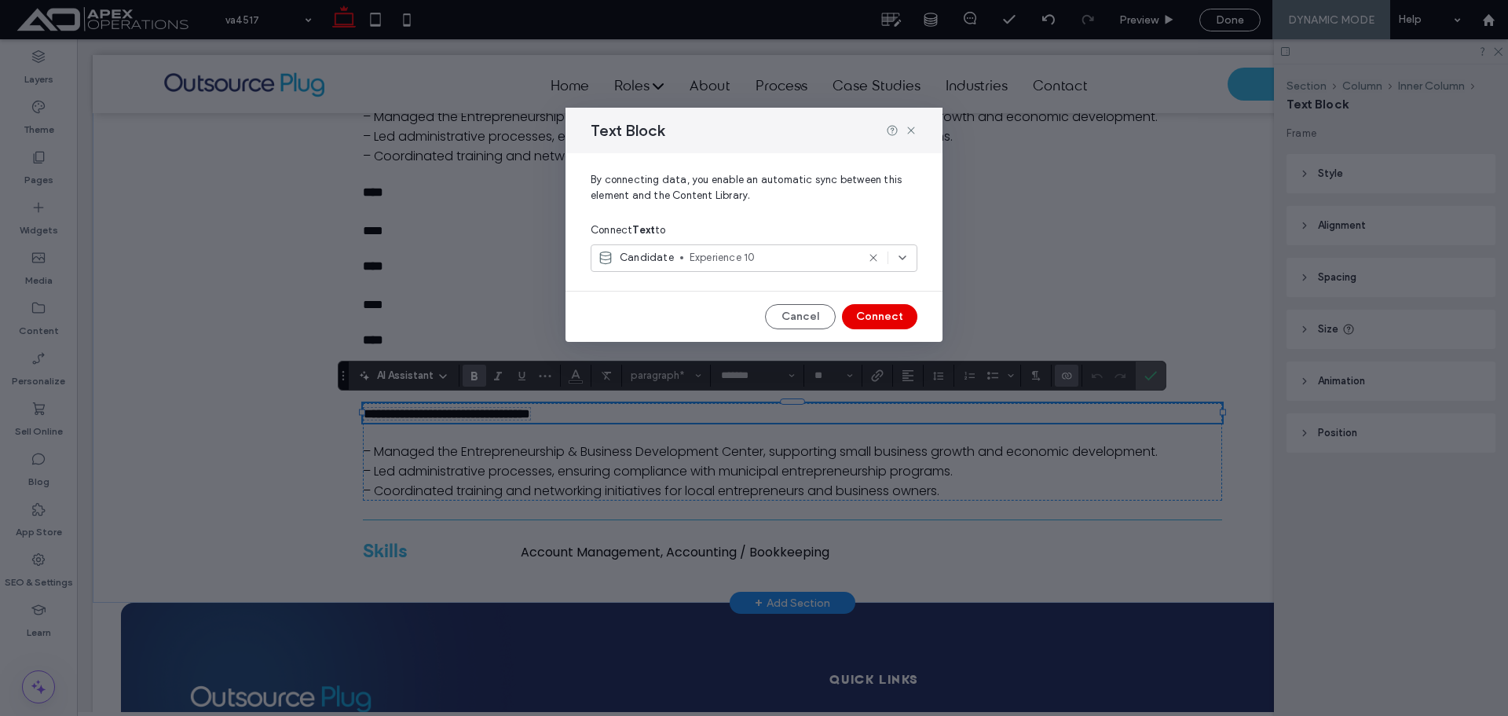
drag, startPoint x: 862, startPoint y: 319, endPoint x: 641, endPoint y: 405, distance: 236.8
click at [862, 319] on button "Connect" at bounding box center [879, 316] width 75 height 25
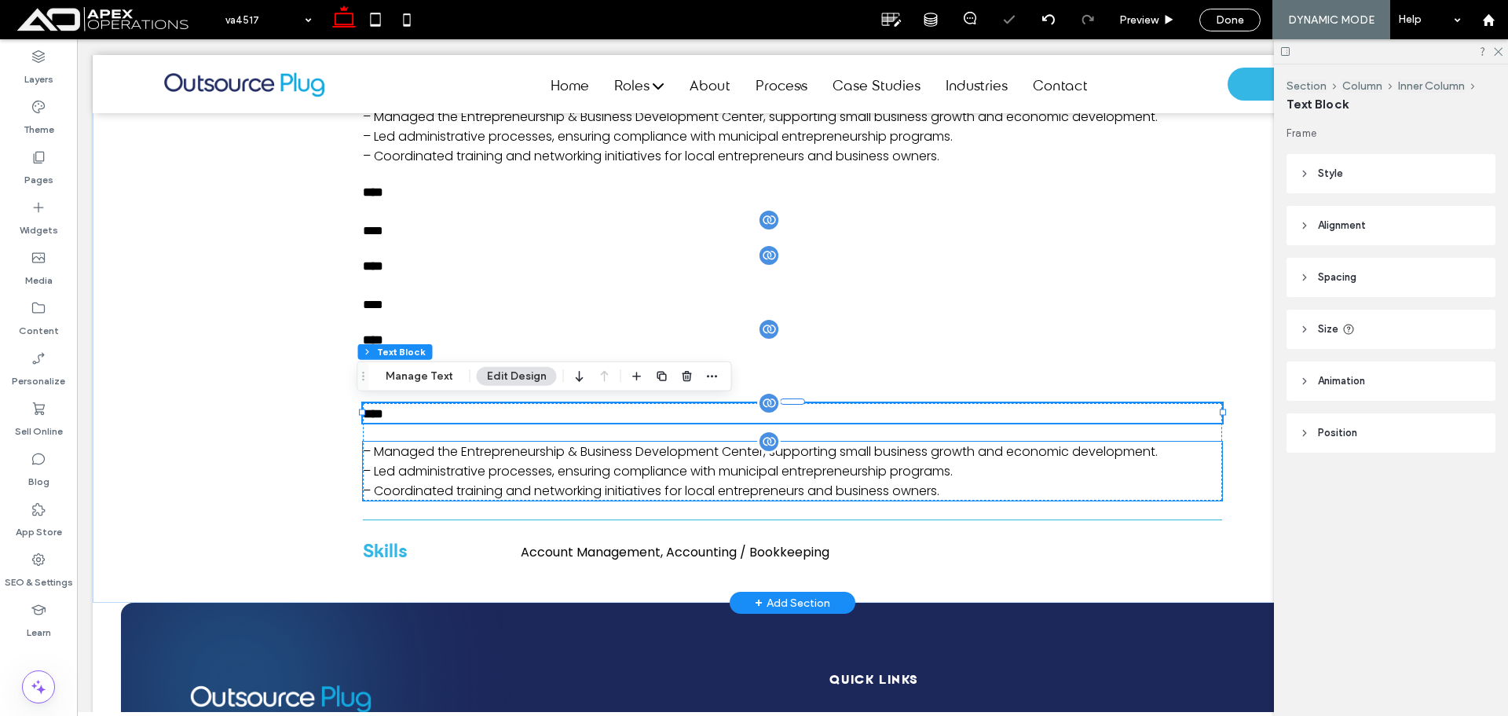
click at [707, 453] on p "– Managed the Entrepreneurship & Business Development Center, supporting small …" at bounding box center [792, 452] width 859 height 20
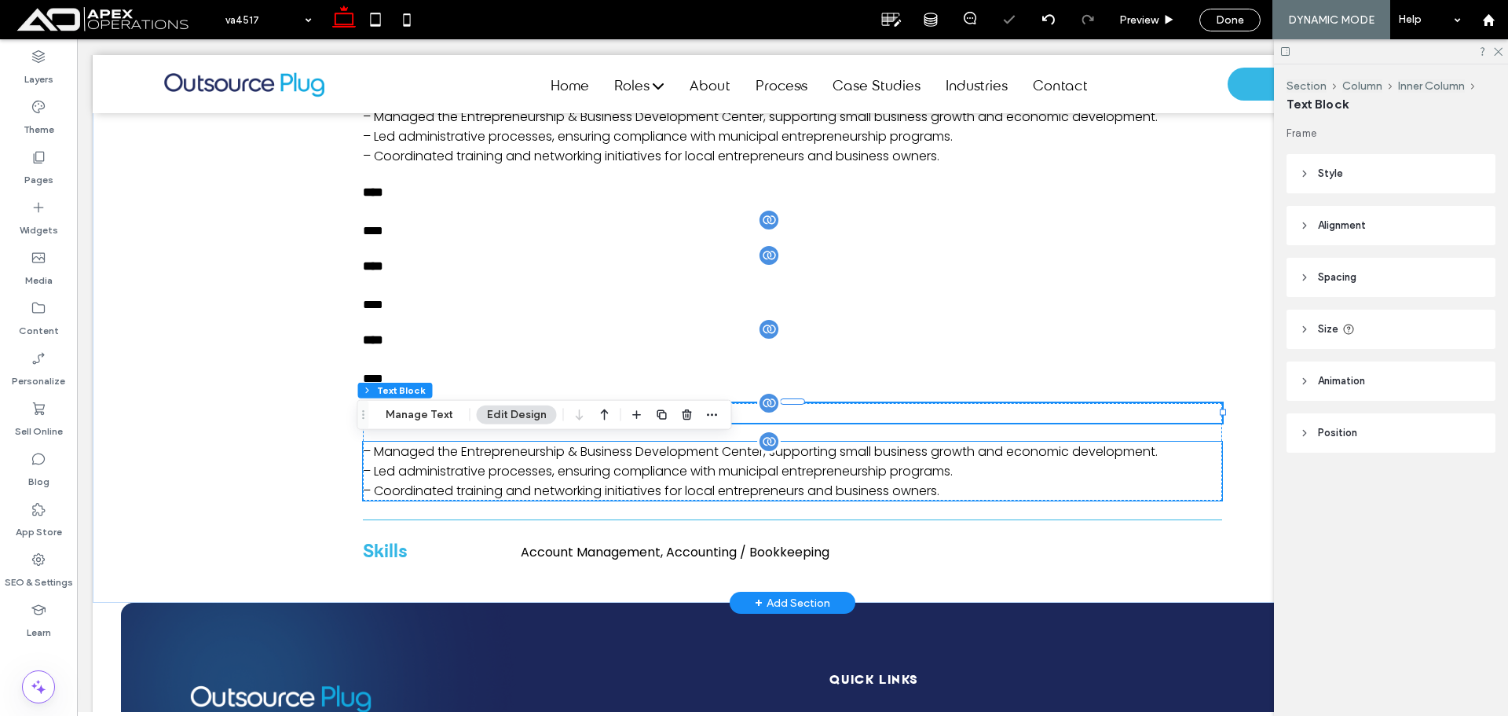
click at [707, 453] on div "– Managed the Entrepreneurship & Business Development Center, supporting small …" at bounding box center [792, 471] width 859 height 59
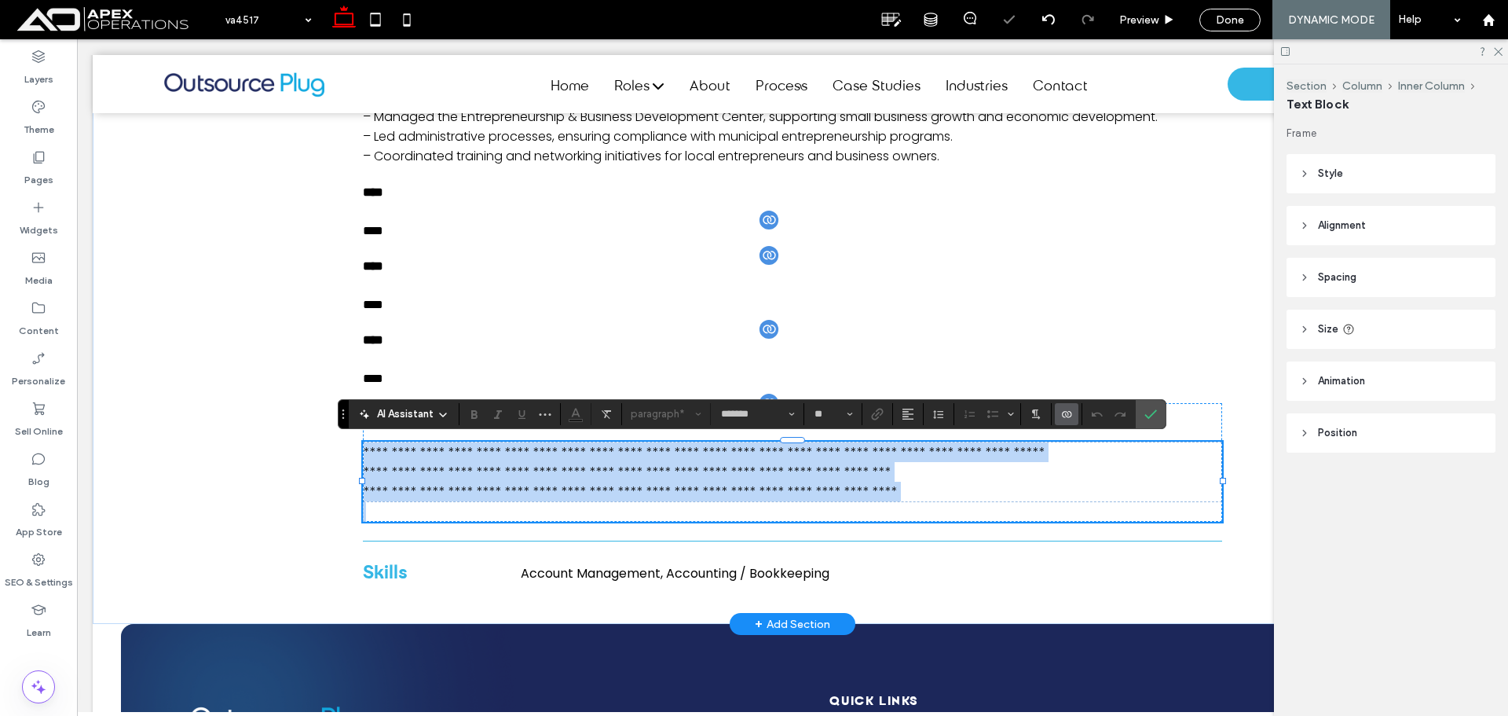
click at [707, 453] on p "**********" at bounding box center [793, 452] width 858 height 20
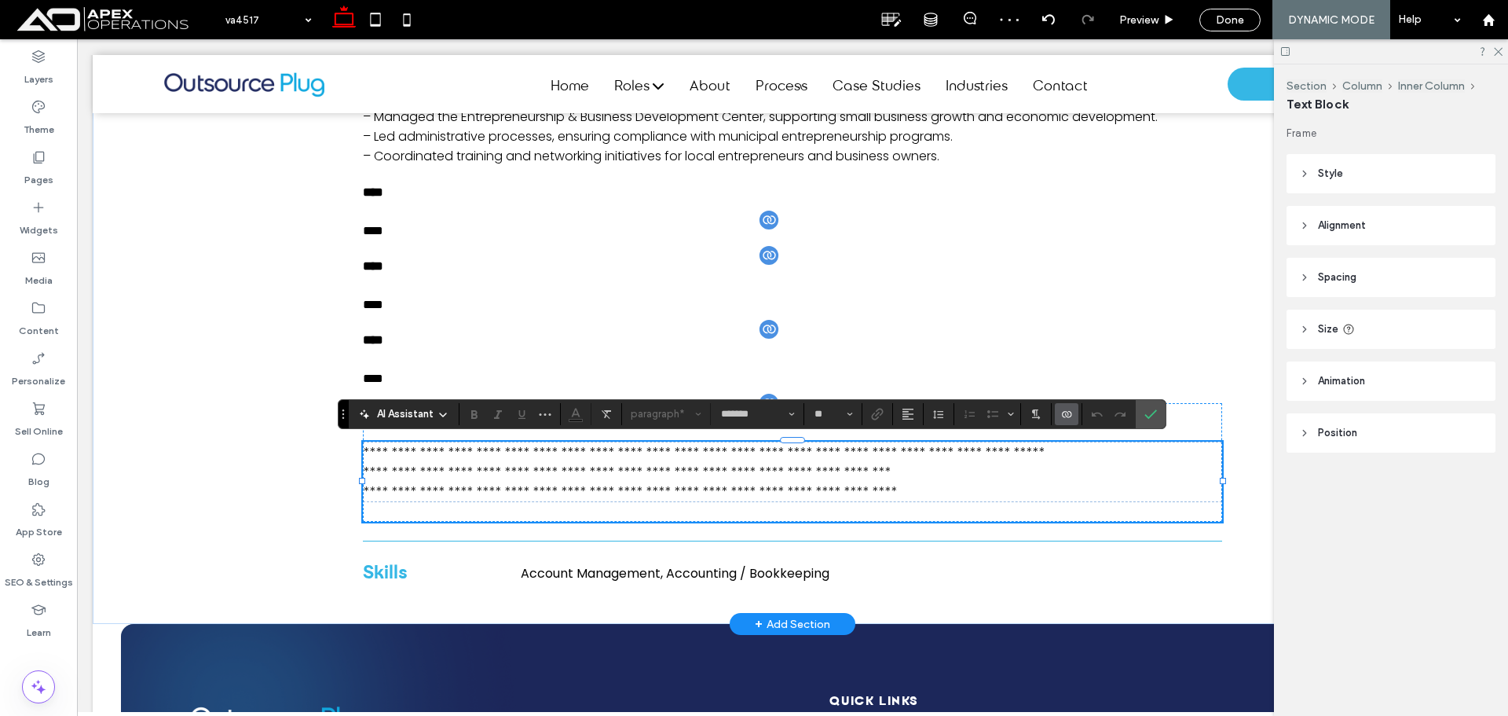
click at [1064, 408] on icon "Connect To Data" at bounding box center [1067, 414] width 13 height 13
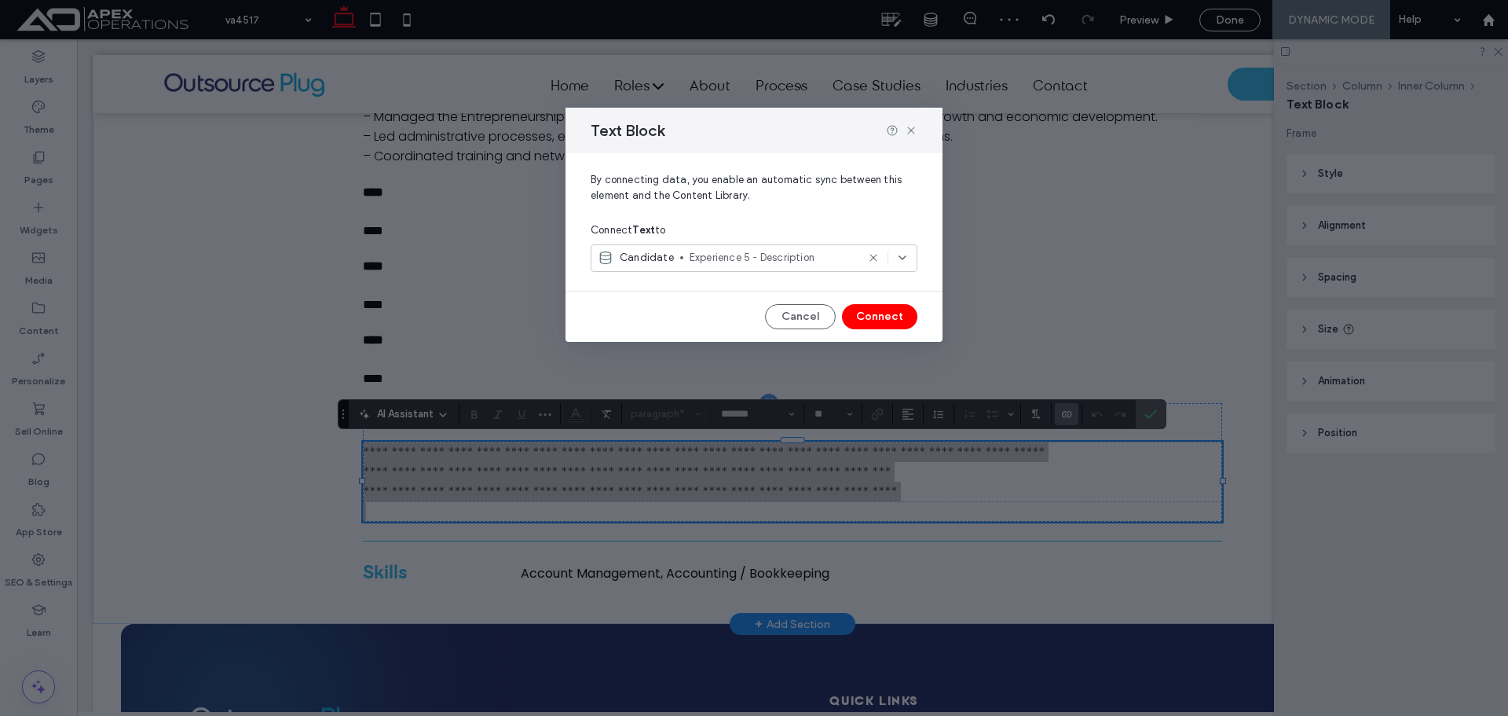
click at [772, 254] on span "Experience 5 - Description" at bounding box center [773, 258] width 167 height 16
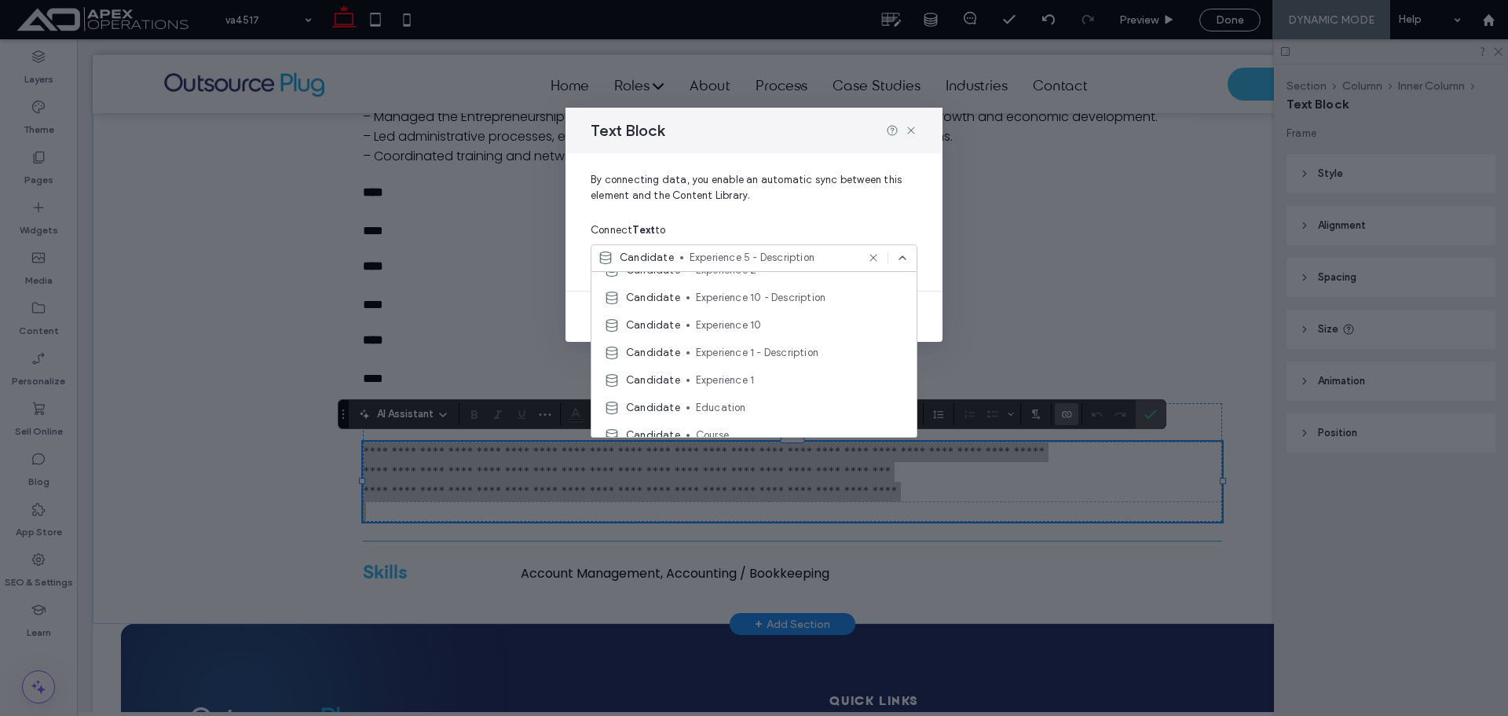
drag, startPoint x: 787, startPoint y: 331, endPoint x: 847, endPoint y: 333, distance: 59.8
click at [786, 331] on span "Experience 10" at bounding box center [800, 325] width 208 height 16
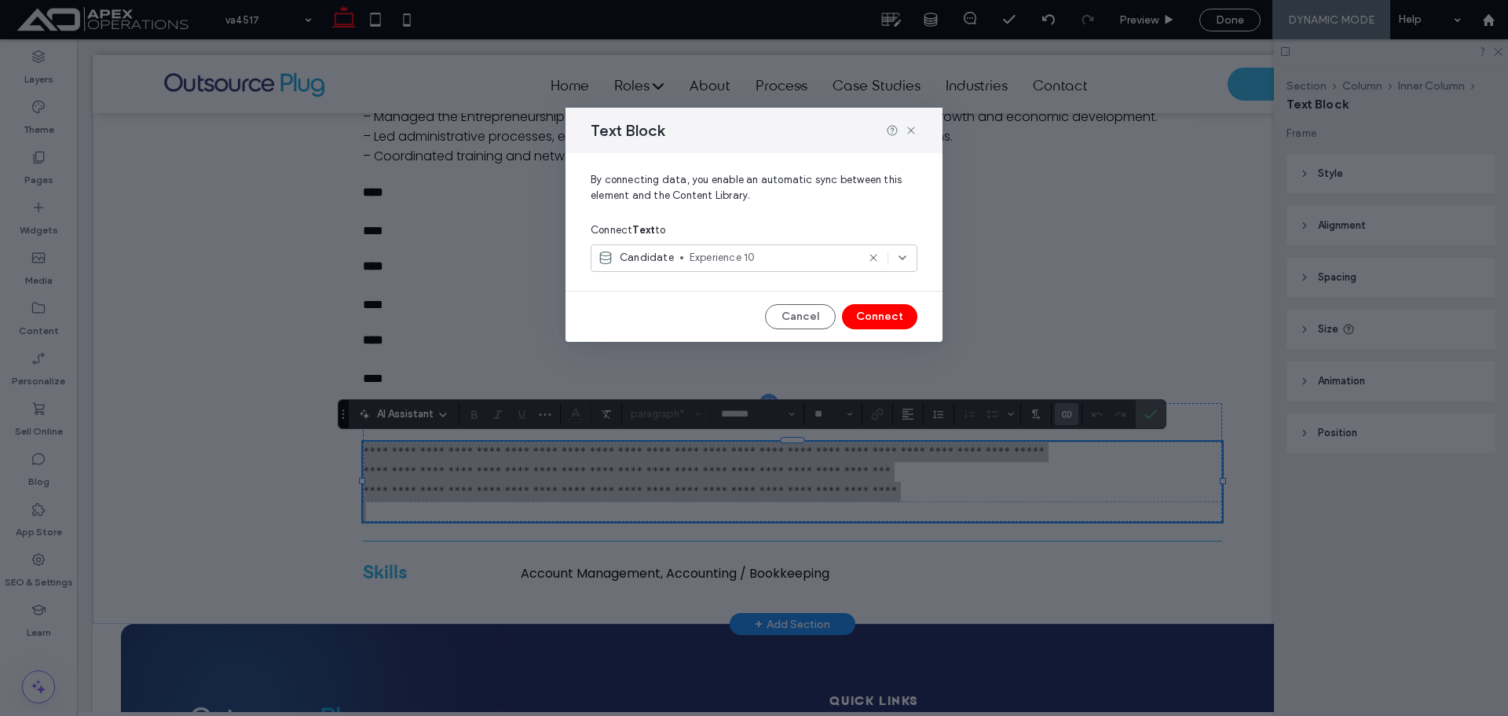
click at [808, 255] on span "Experience 10" at bounding box center [773, 258] width 167 height 16
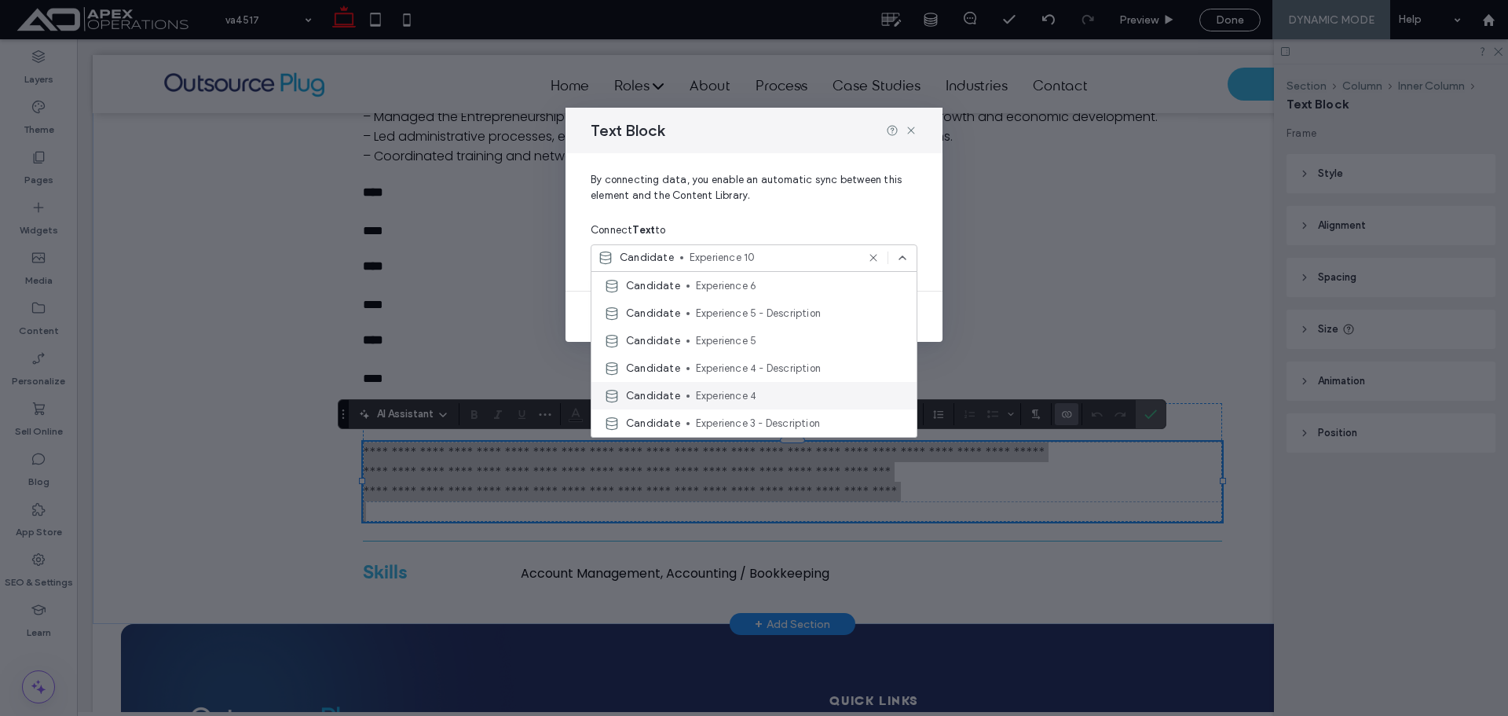
scroll to position [707, 0]
click at [798, 376] on span "Experience 10 - Description" at bounding box center [800, 376] width 208 height 16
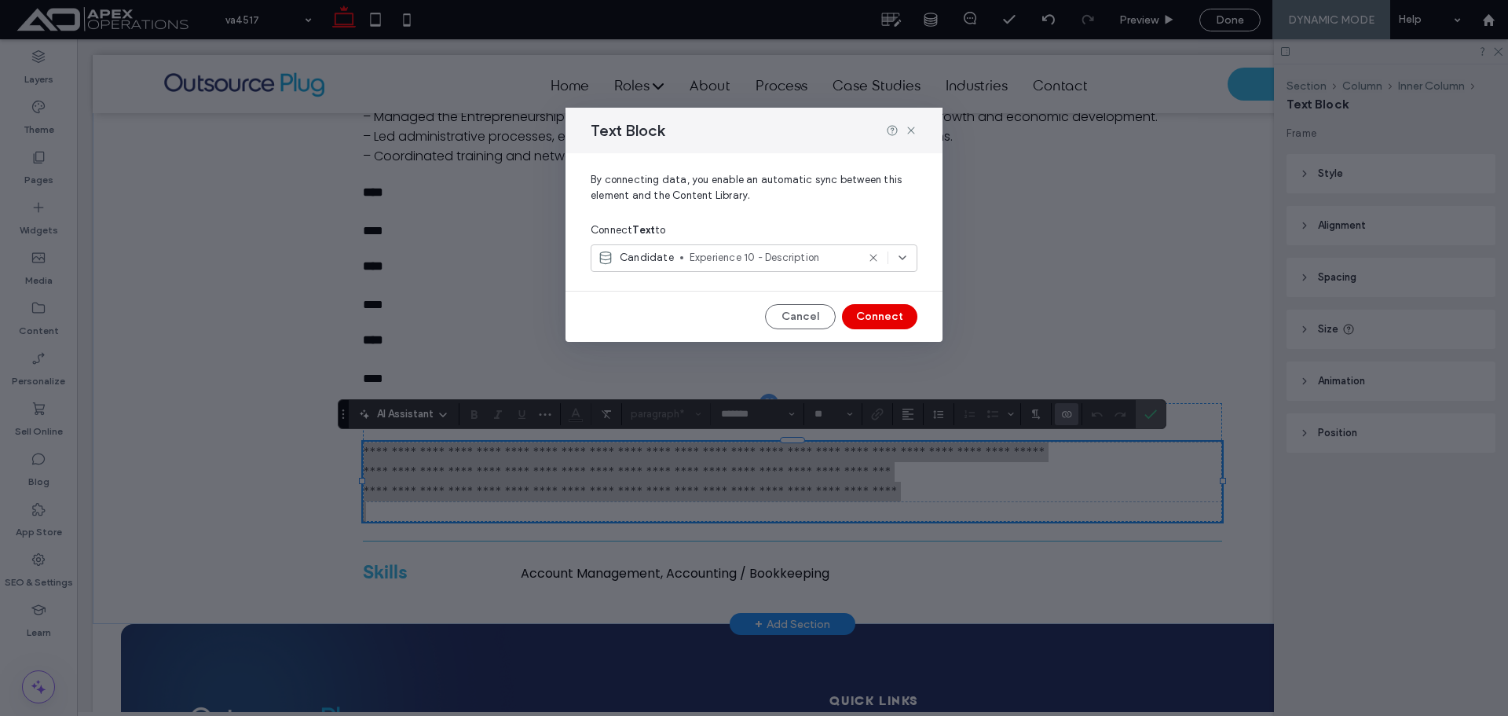
drag, startPoint x: 873, startPoint y: 316, endPoint x: 768, endPoint y: 336, distance: 106.5
click at [873, 316] on button "Connect" at bounding box center [879, 316] width 75 height 25
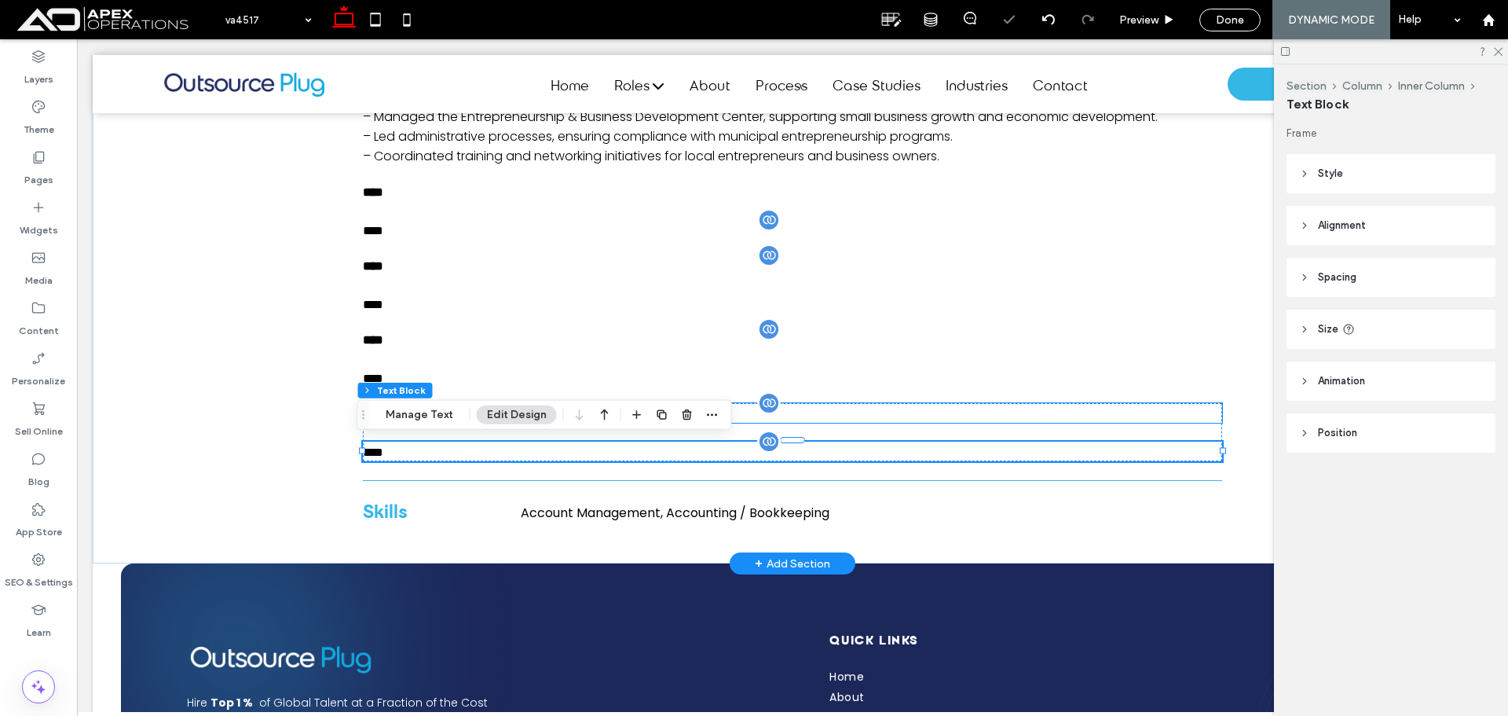
click at [808, 405] on p "**** ﻿" at bounding box center [792, 413] width 859 height 20
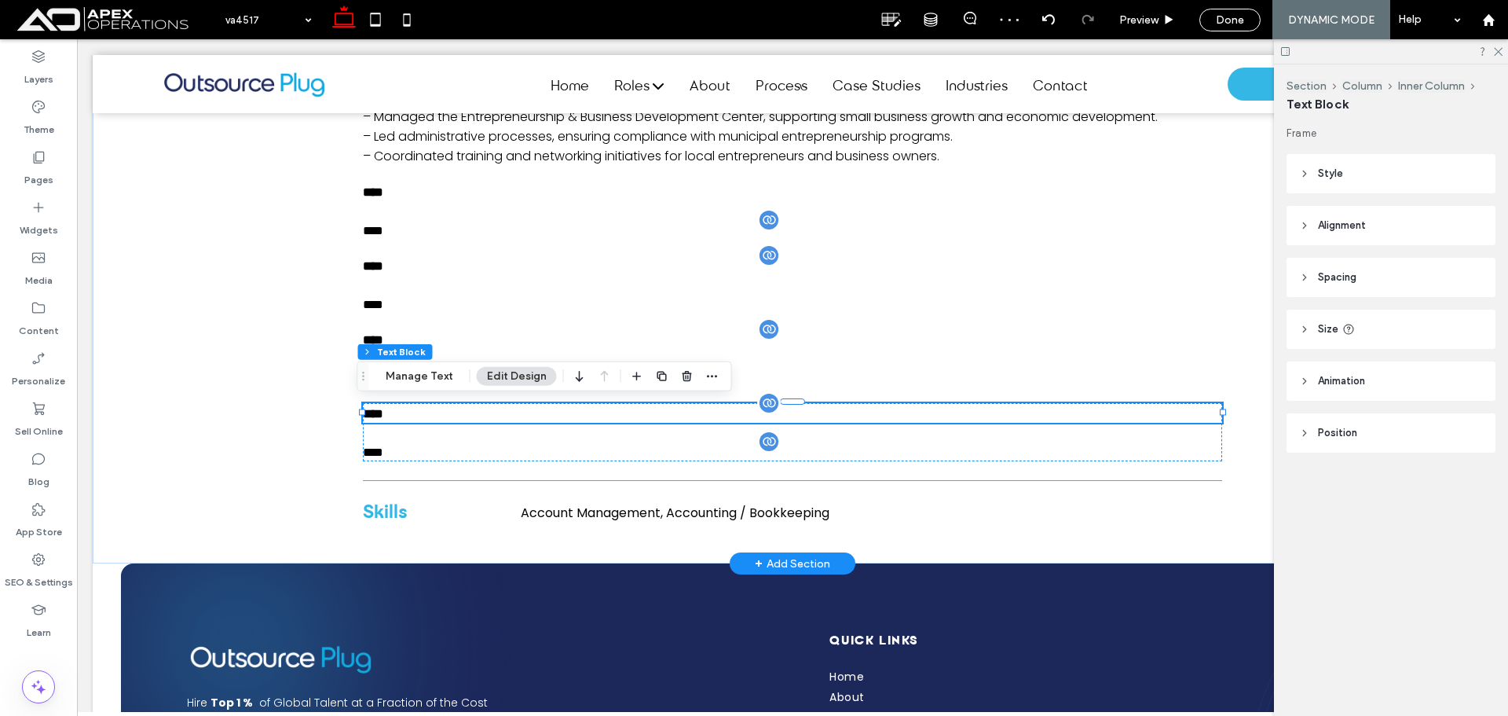
click at [701, 412] on p "**** ﻿" at bounding box center [792, 413] width 859 height 20
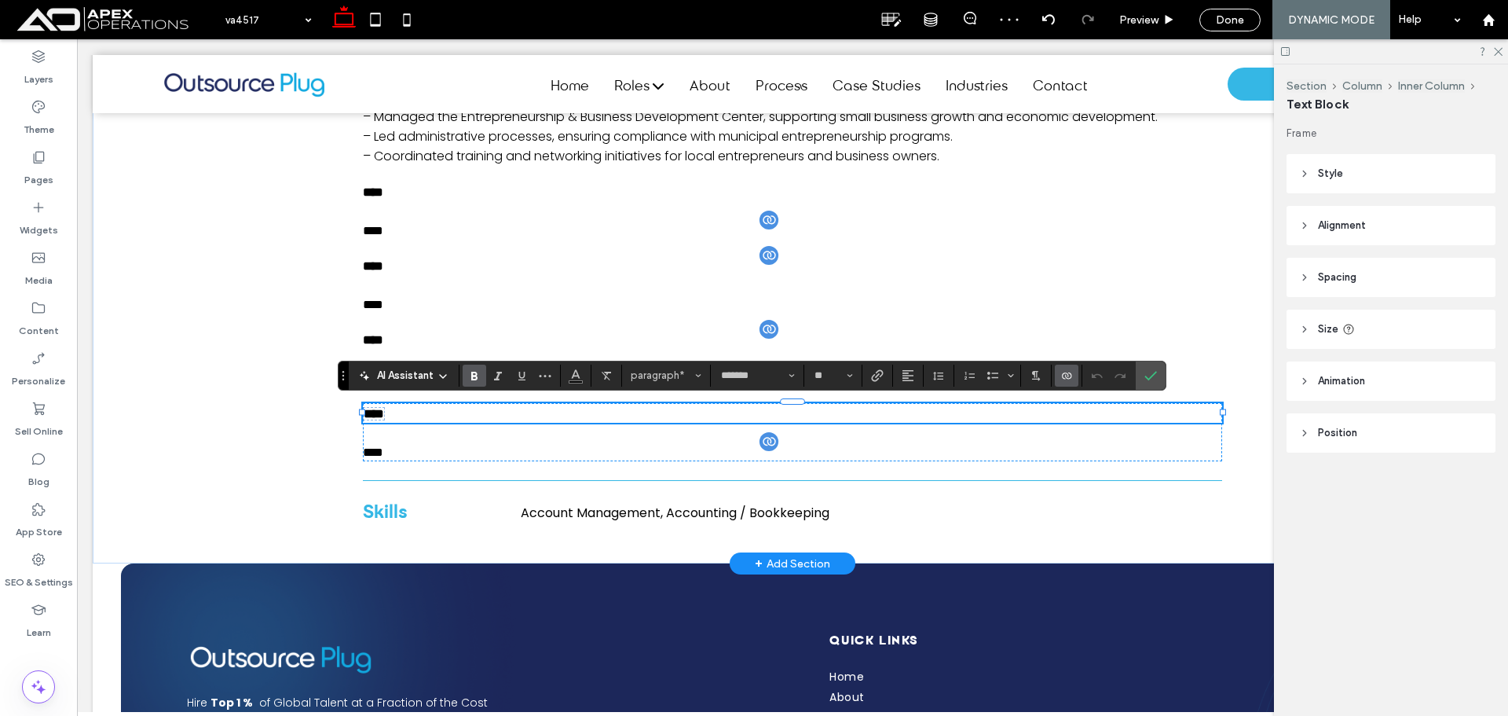
click at [379, 416] on span "****" at bounding box center [374, 414] width 20 height 12
click at [1067, 374] on icon "Connect To Data" at bounding box center [1067, 375] width 13 height 13
click at [1143, 284] on div "Change Connection" at bounding box center [1126, 277] width 140 height 30
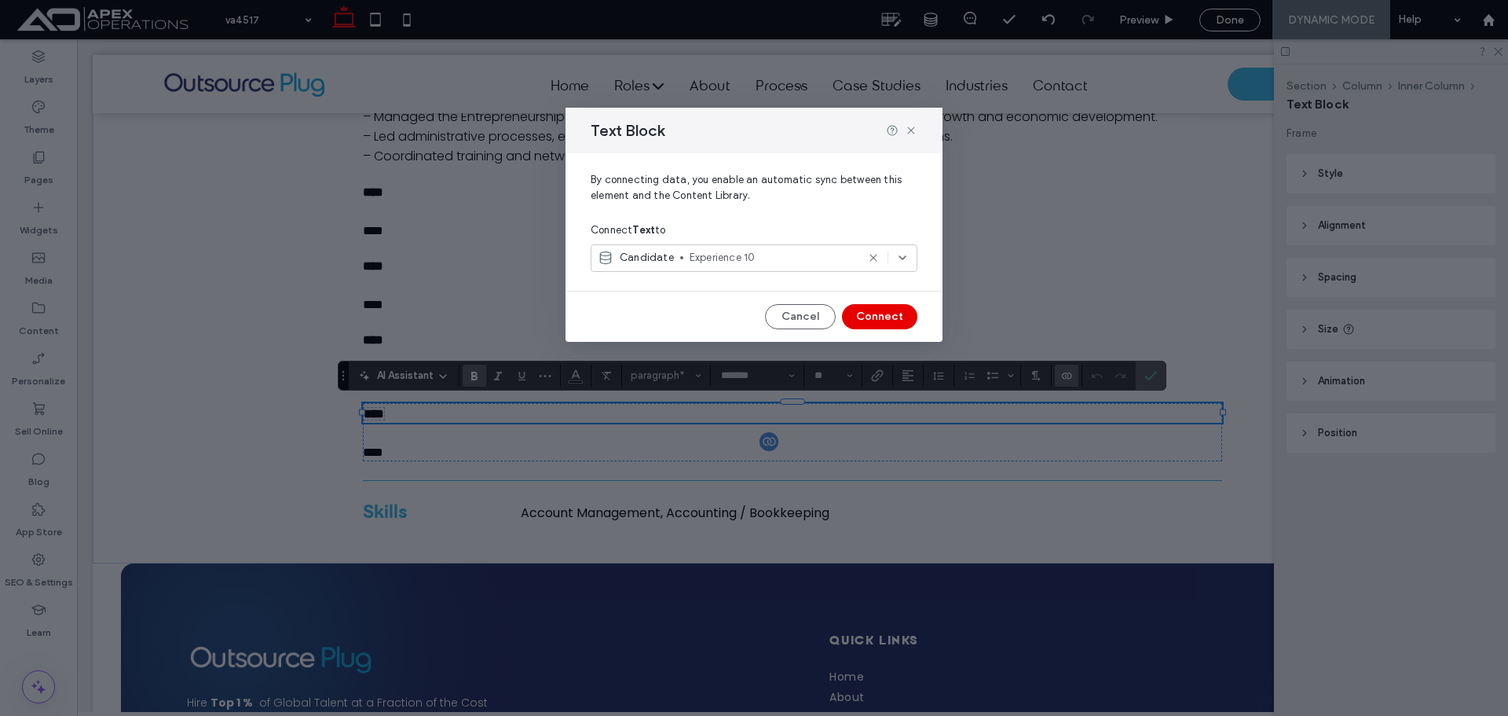
drag, startPoint x: 887, startPoint y: 319, endPoint x: 790, endPoint y: 258, distance: 114.0
click at [887, 319] on button "Connect" at bounding box center [879, 316] width 75 height 25
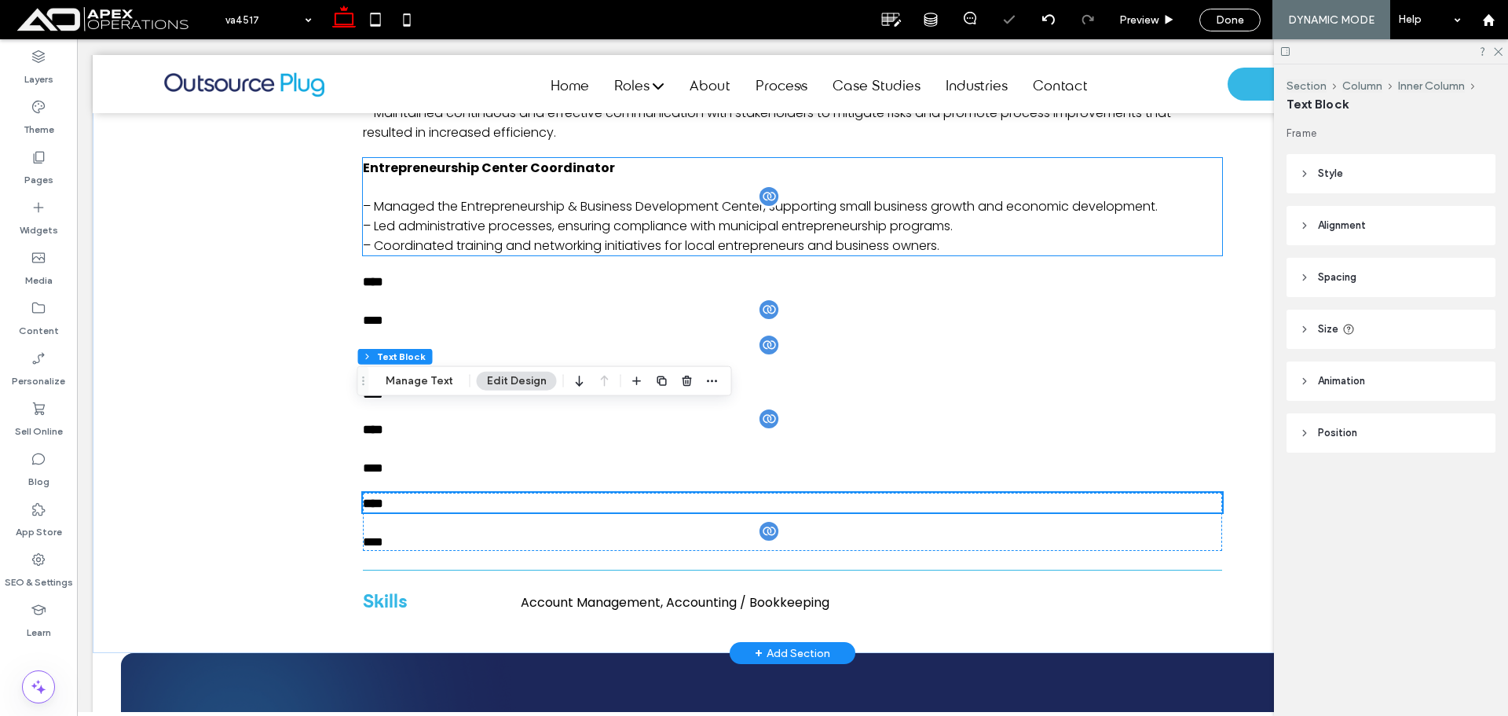
scroll to position [1257, 0]
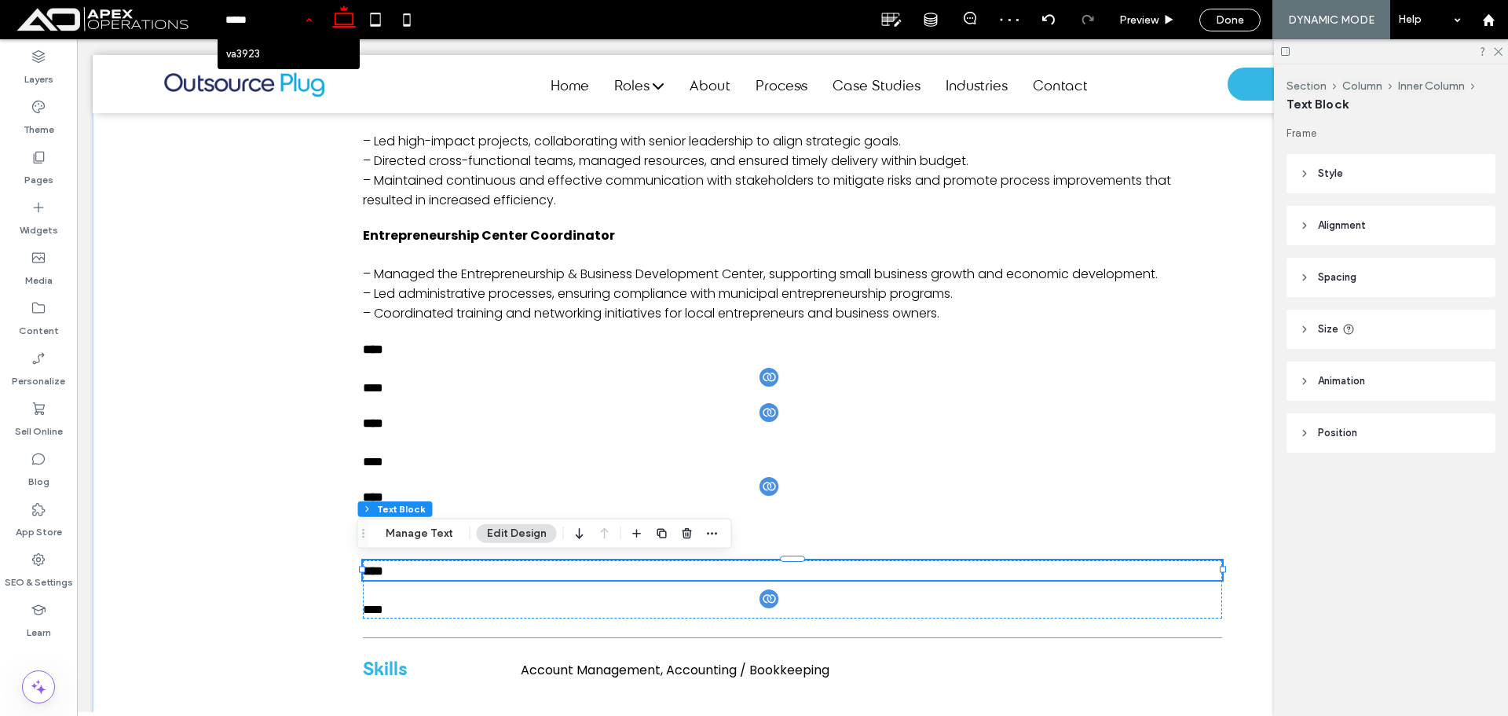
type input "******"
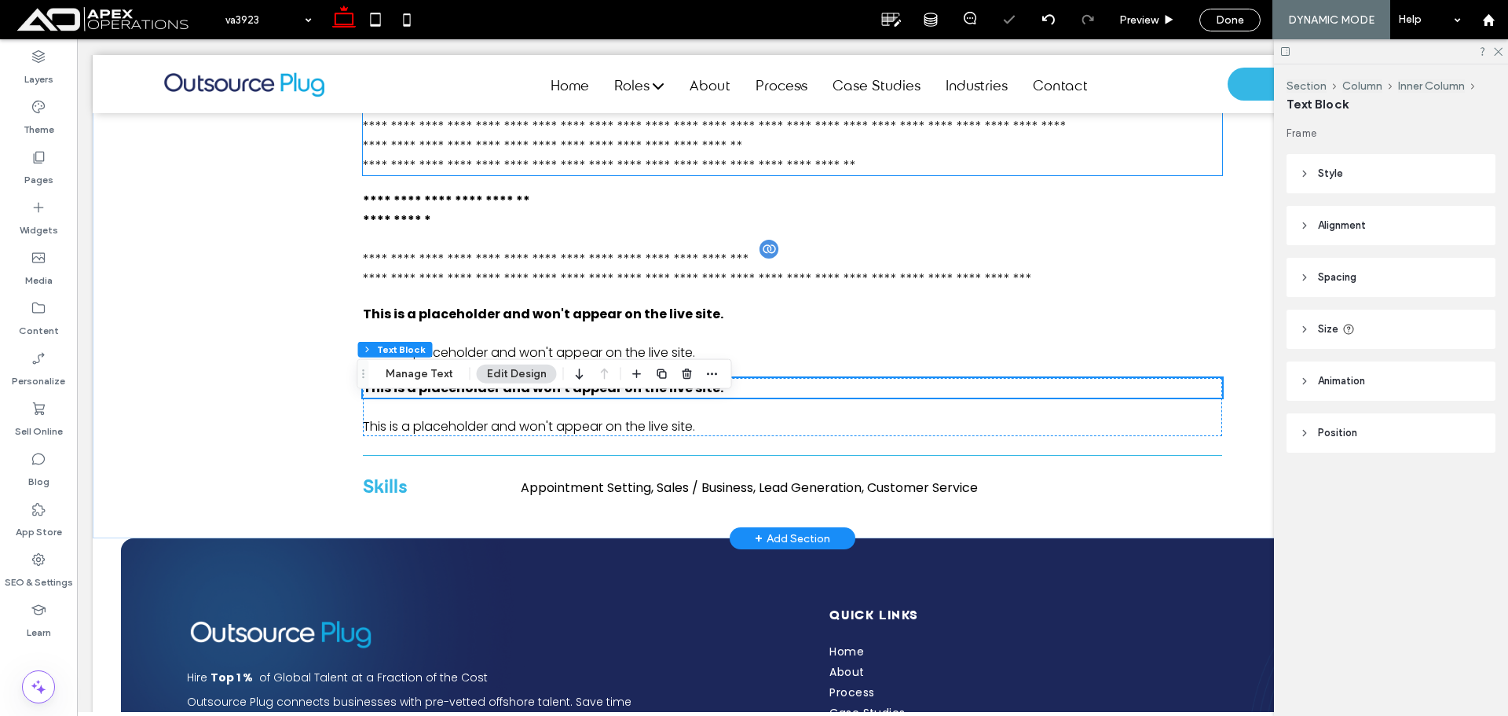
scroll to position [1659, 0]
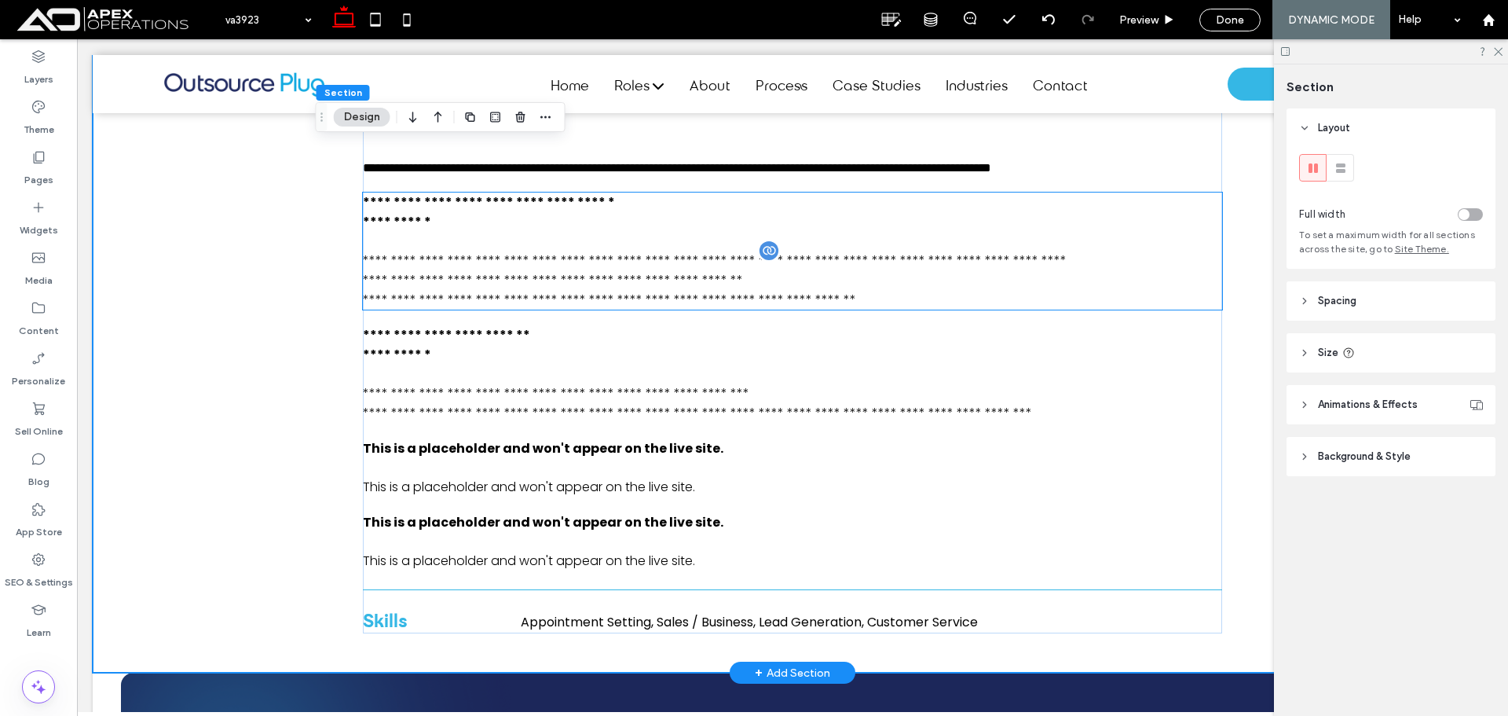
scroll to position [1423, 0]
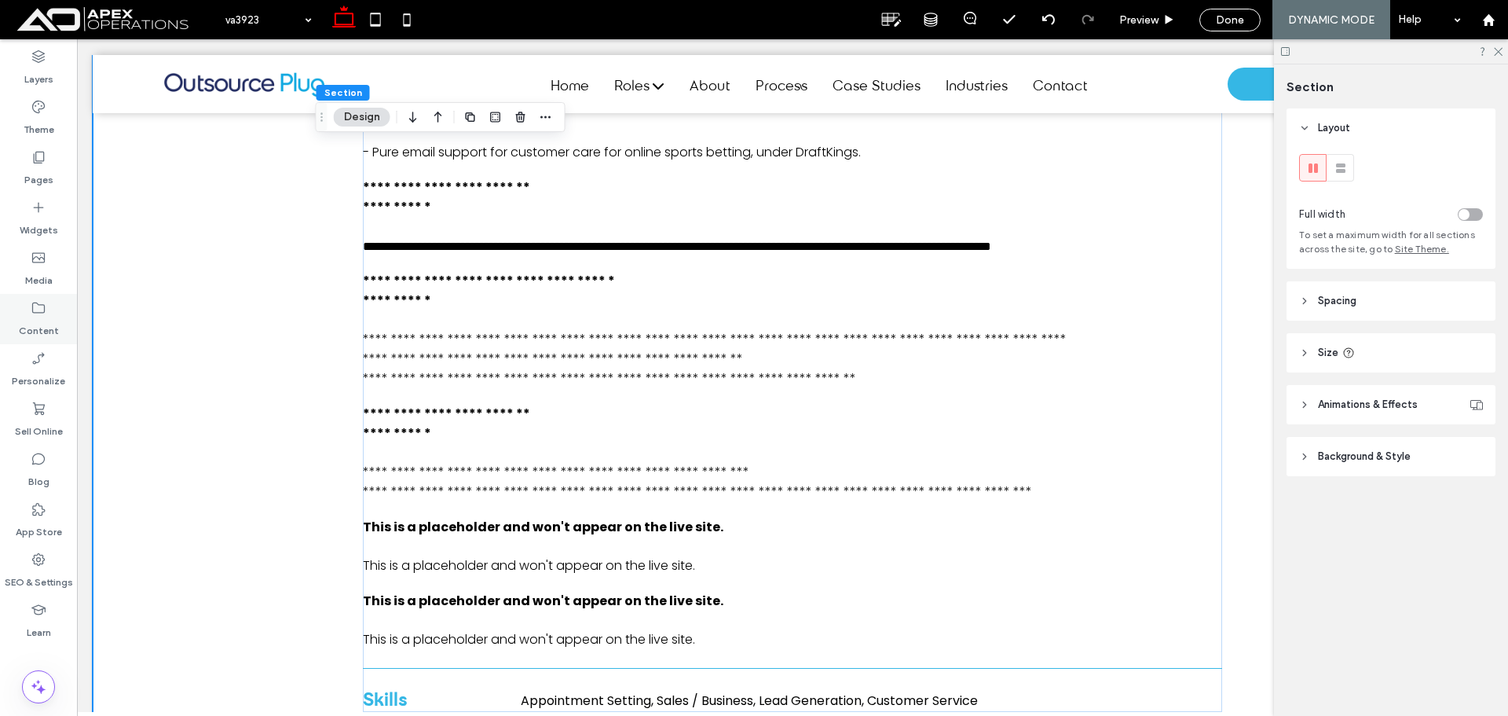
click at [48, 314] on div "Content" at bounding box center [38, 319] width 77 height 50
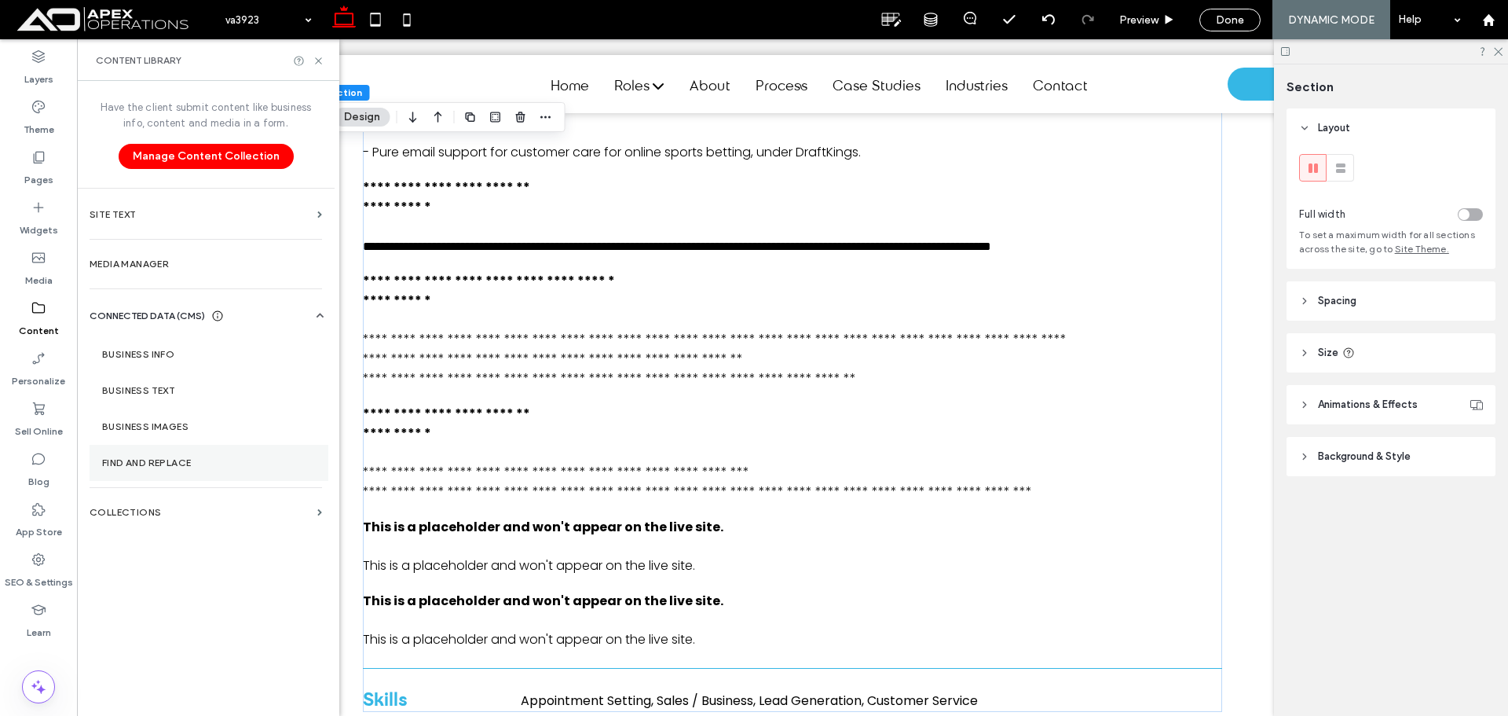
drag, startPoint x: 174, startPoint y: 514, endPoint x: 248, endPoint y: 460, distance: 91.6
click at [175, 514] on label "Collections" at bounding box center [201, 512] width 222 height 11
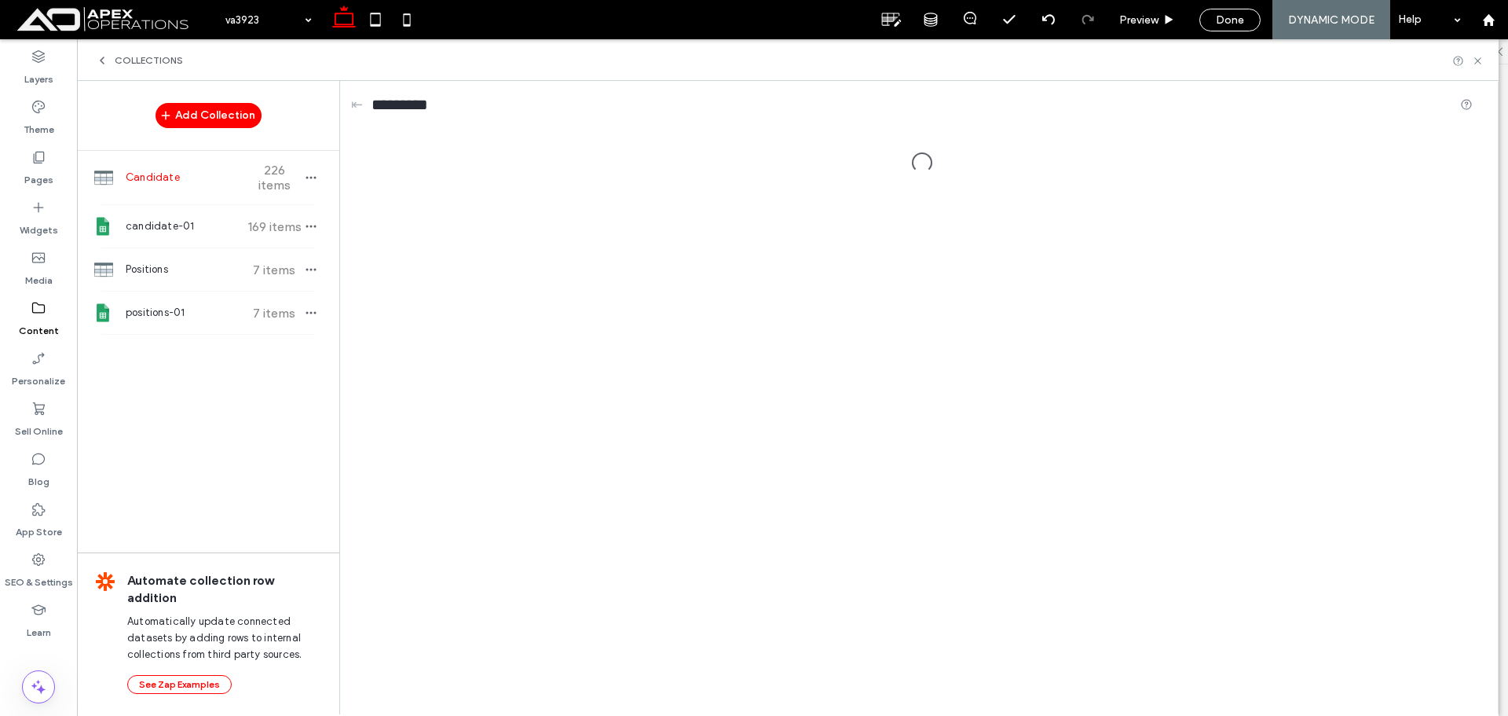
click at [235, 181] on span "Candidate" at bounding box center [184, 178] width 117 height 16
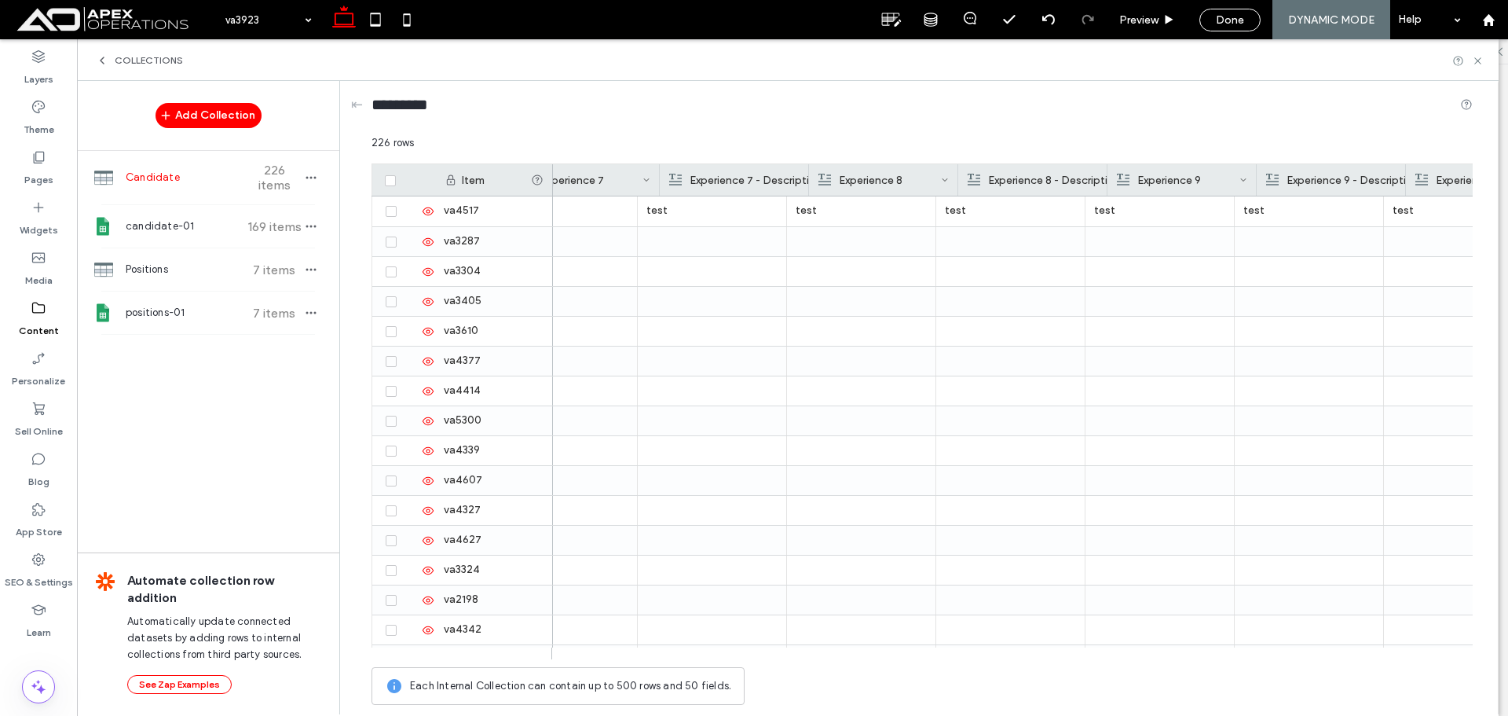
scroll to position [0, 3223]
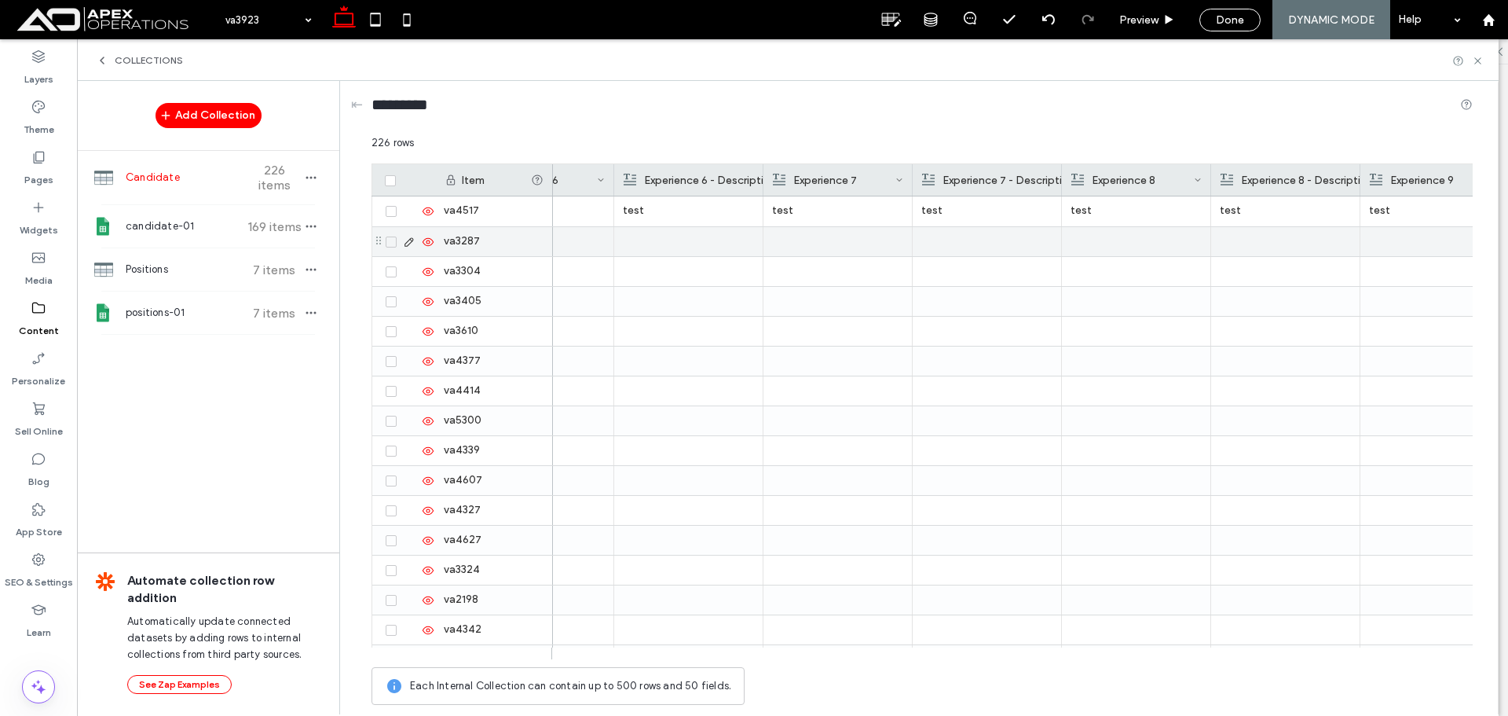
click at [709, 209] on p "test" at bounding box center [688, 210] width 131 height 28
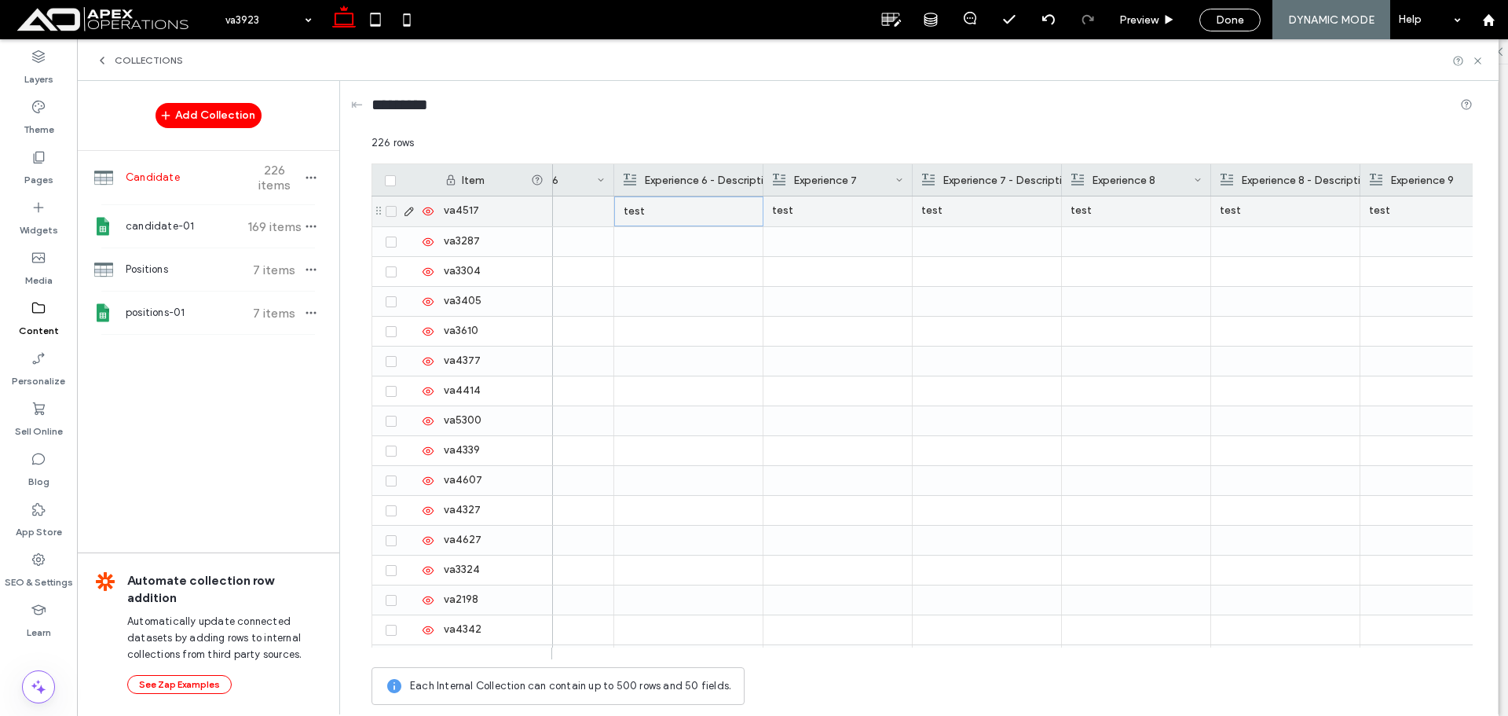
click at [809, 209] on p "test" at bounding box center [837, 210] width 131 height 28
click at [1393, 218] on p "test" at bounding box center [1434, 210] width 131 height 28
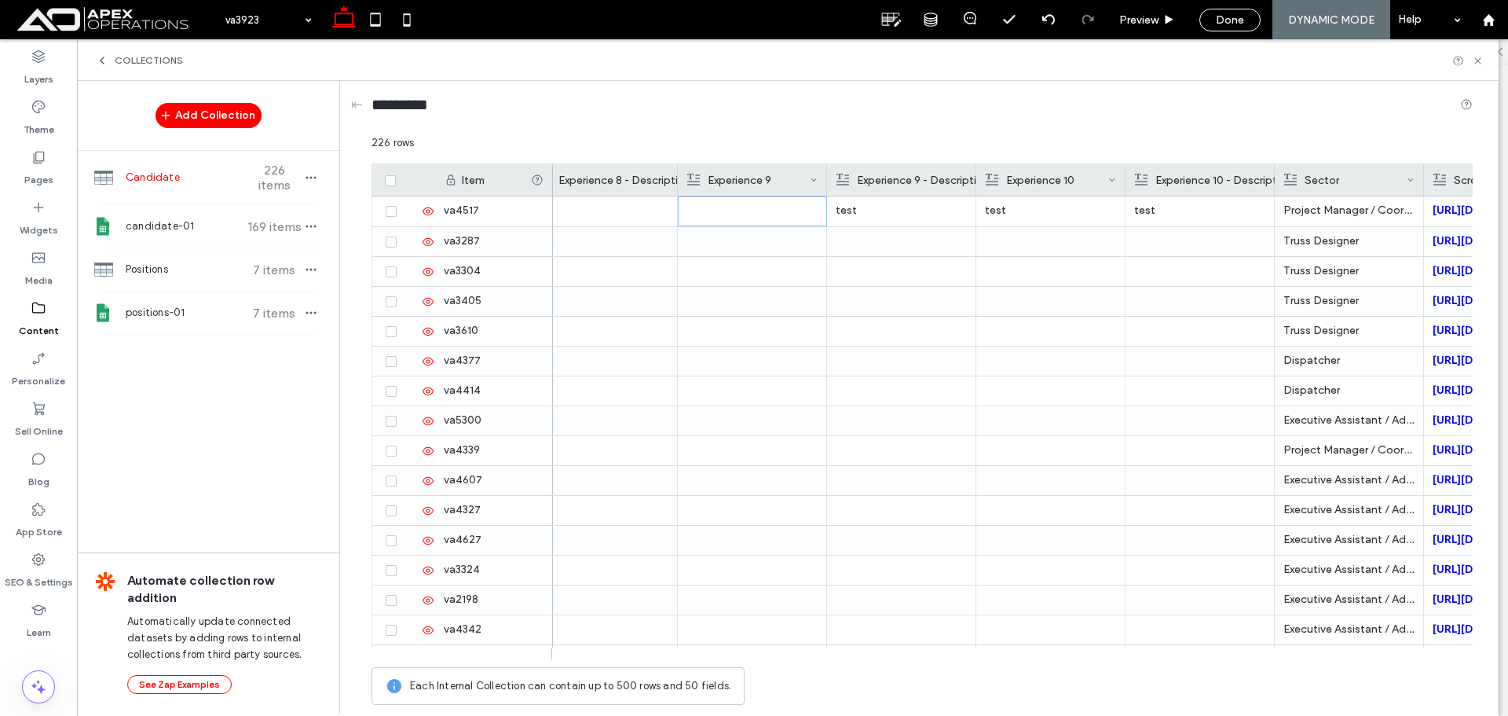
scroll to position [0, 3944]
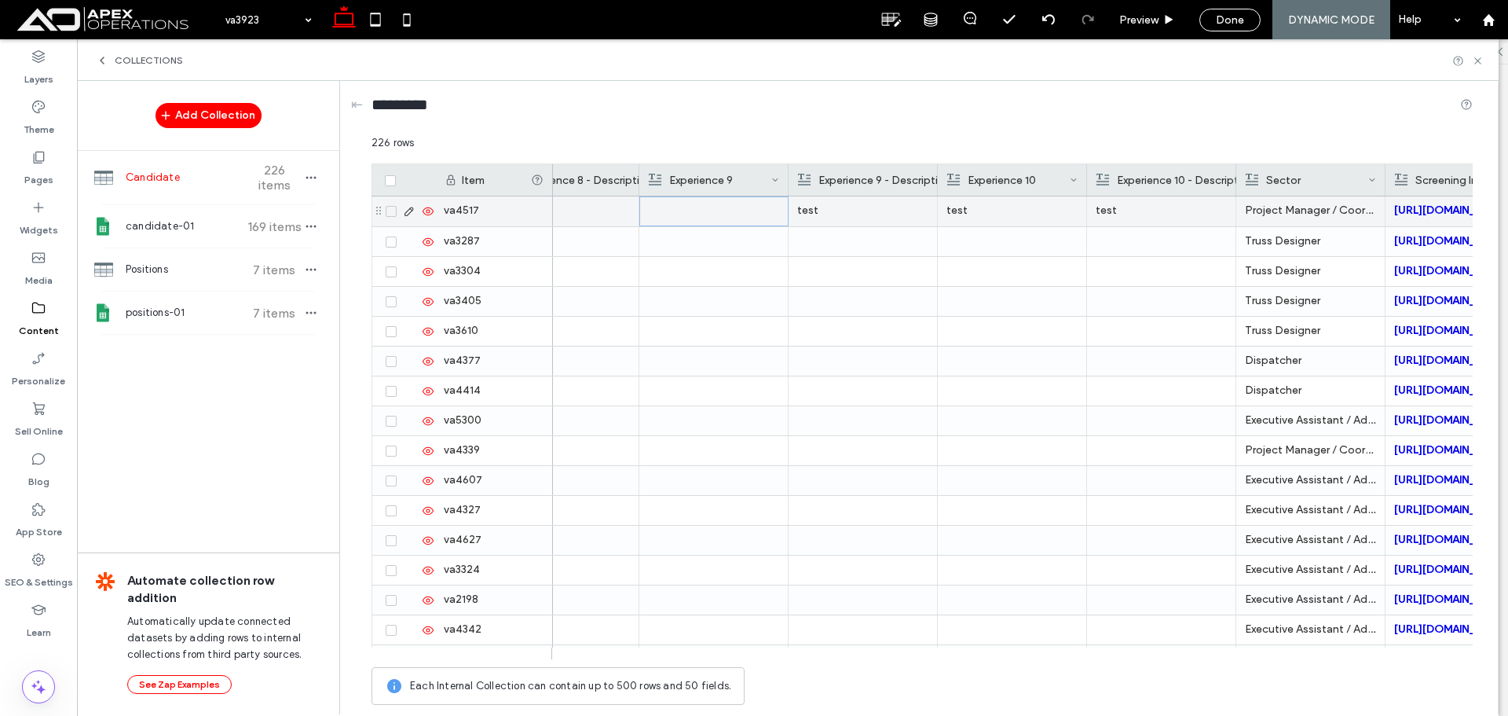
click at [871, 216] on p "test" at bounding box center [862, 210] width 131 height 28
drag, startPoint x: 976, startPoint y: 211, endPoint x: 1076, endPoint y: 214, distance: 99.9
click at [977, 211] on p "test" at bounding box center [1012, 210] width 131 height 28
click at [1110, 212] on p "test" at bounding box center [1161, 210] width 131 height 28
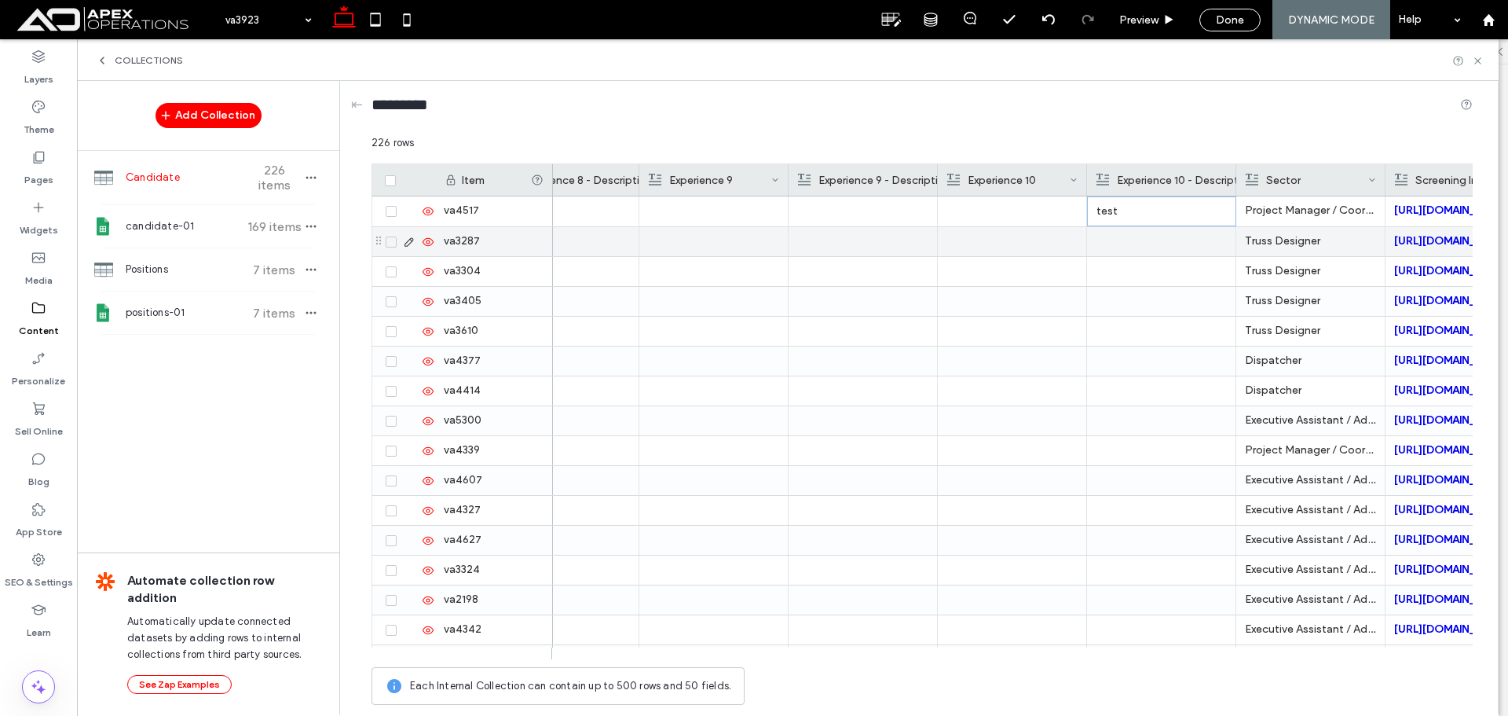
click at [1063, 504] on div at bounding box center [1012, 510] width 131 height 29
click at [1233, 22] on span "Done" at bounding box center [1230, 19] width 28 height 13
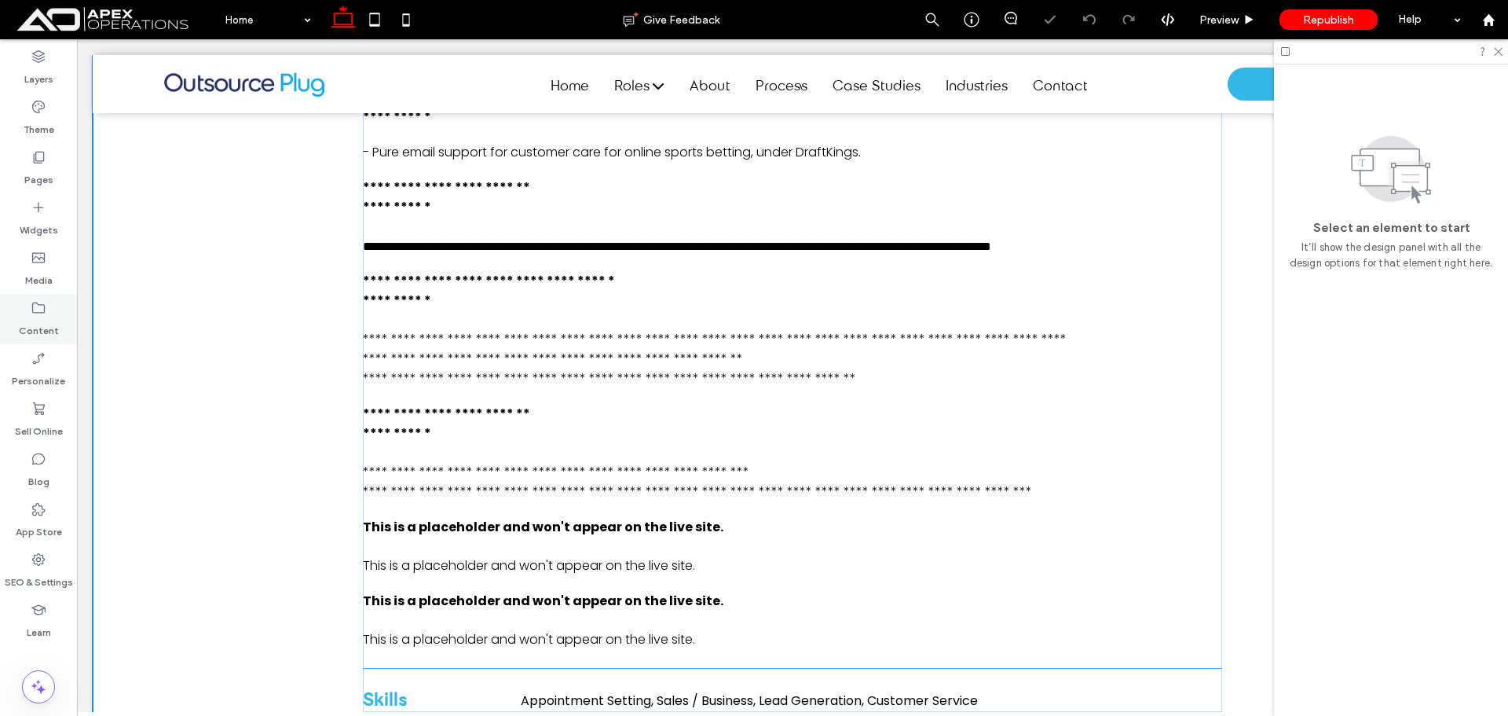
click at [31, 316] on label "Content" at bounding box center [39, 327] width 40 height 22
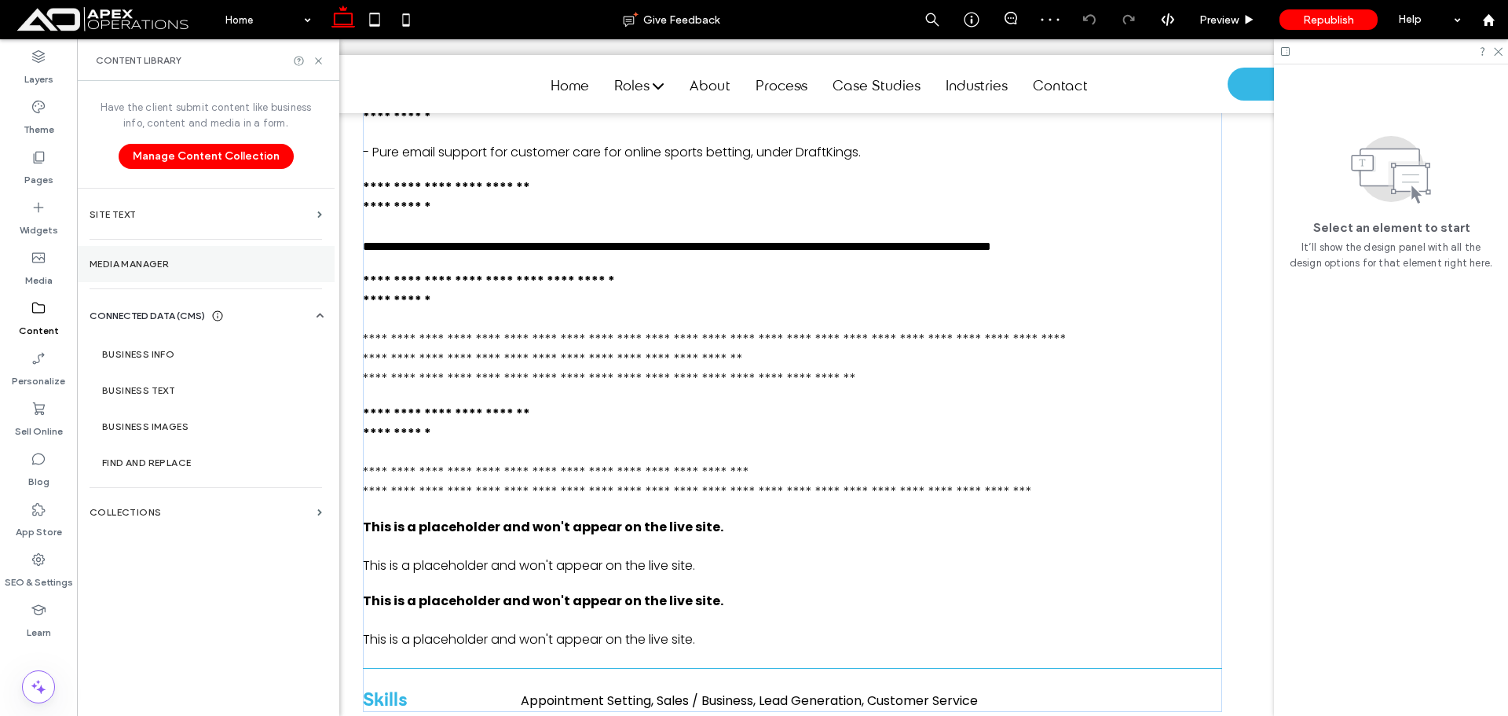
click at [186, 254] on section "Media Manager" at bounding box center [206, 264] width 258 height 36
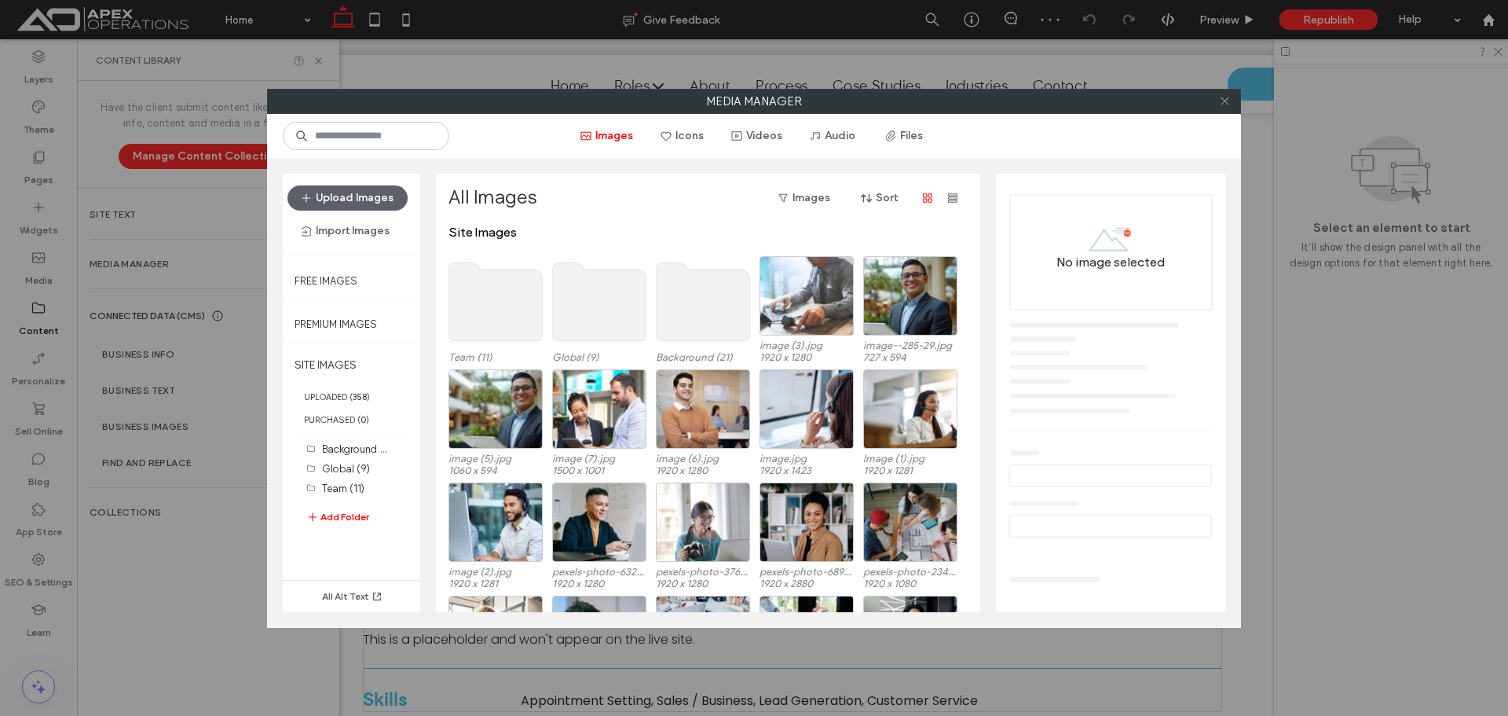
click at [1221, 99] on icon at bounding box center [1225, 101] width 12 height 12
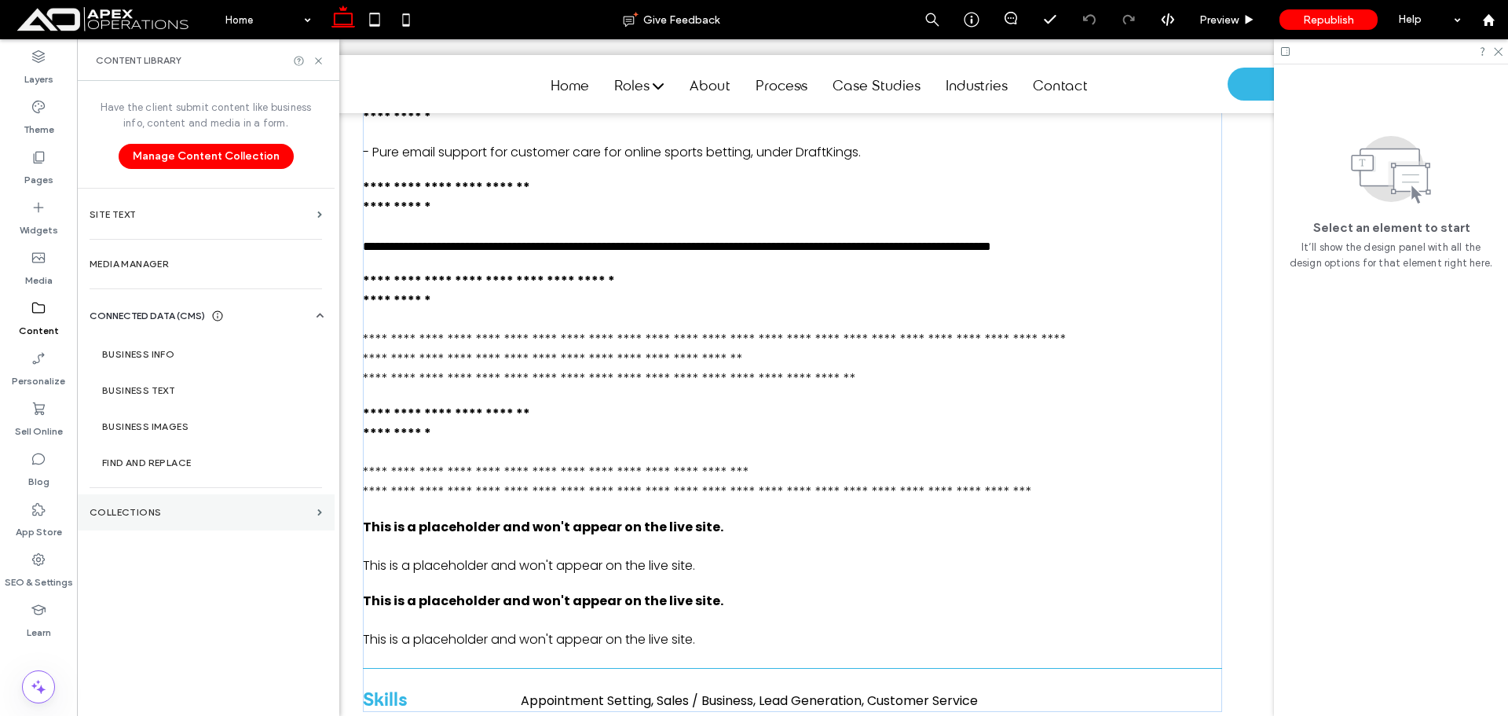
click at [178, 515] on label "Collections" at bounding box center [201, 512] width 222 height 11
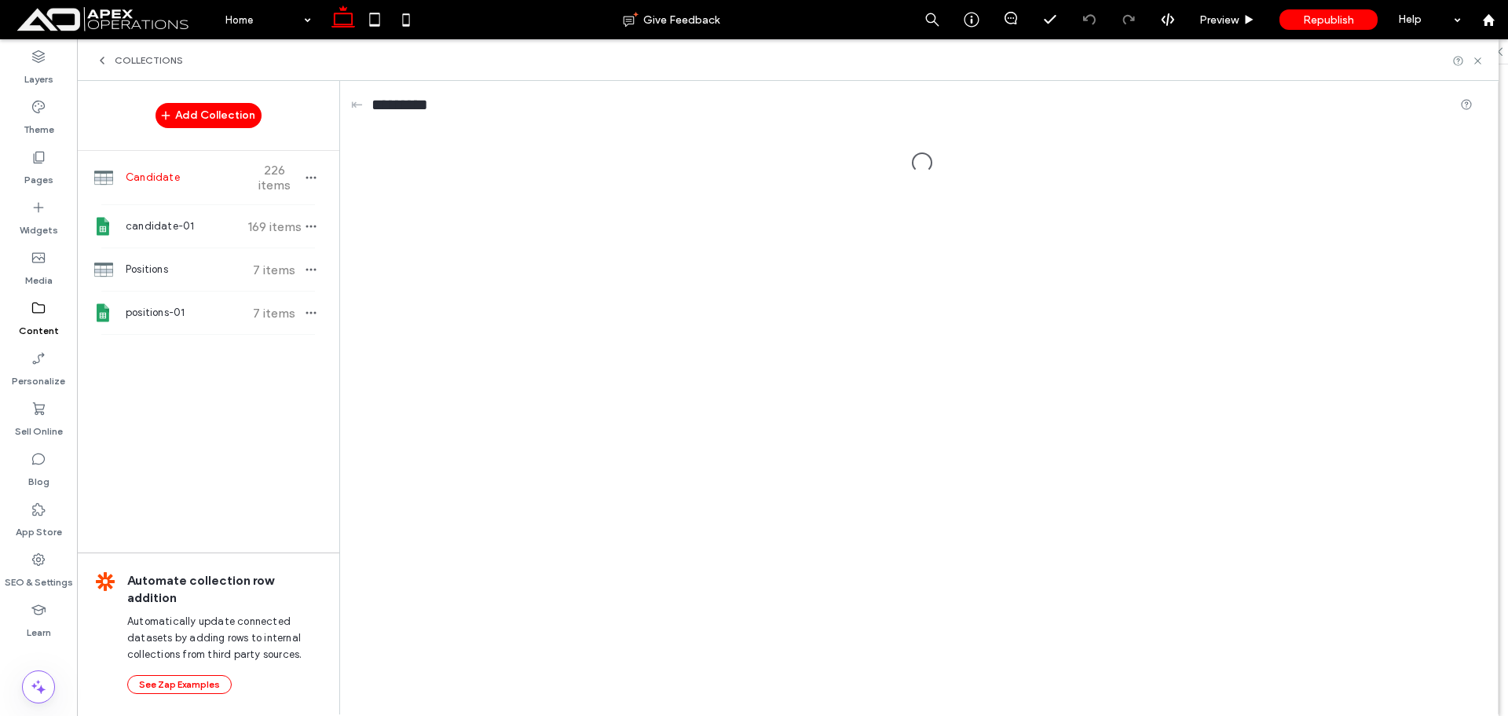
click at [288, 166] on span "226 items" at bounding box center [274, 178] width 55 height 30
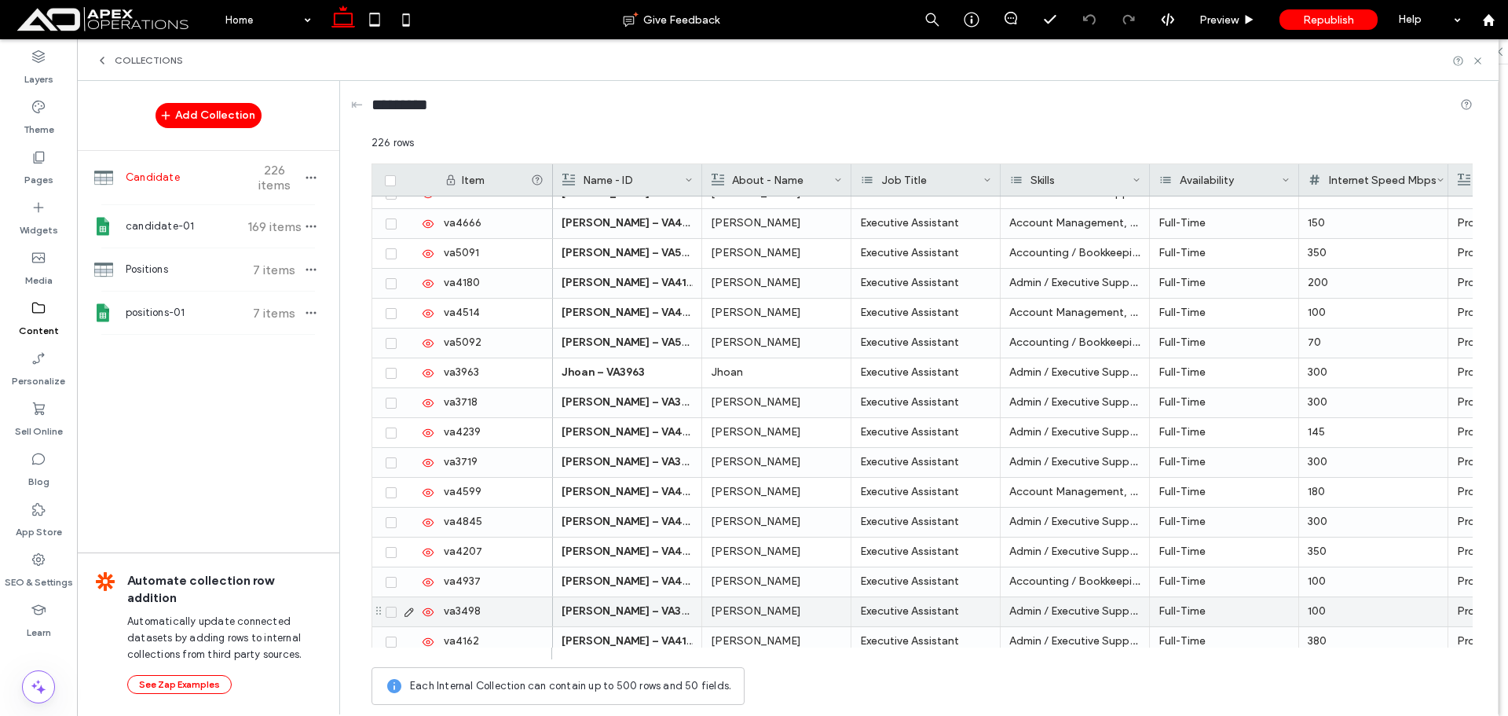
scroll to position [1178, 0]
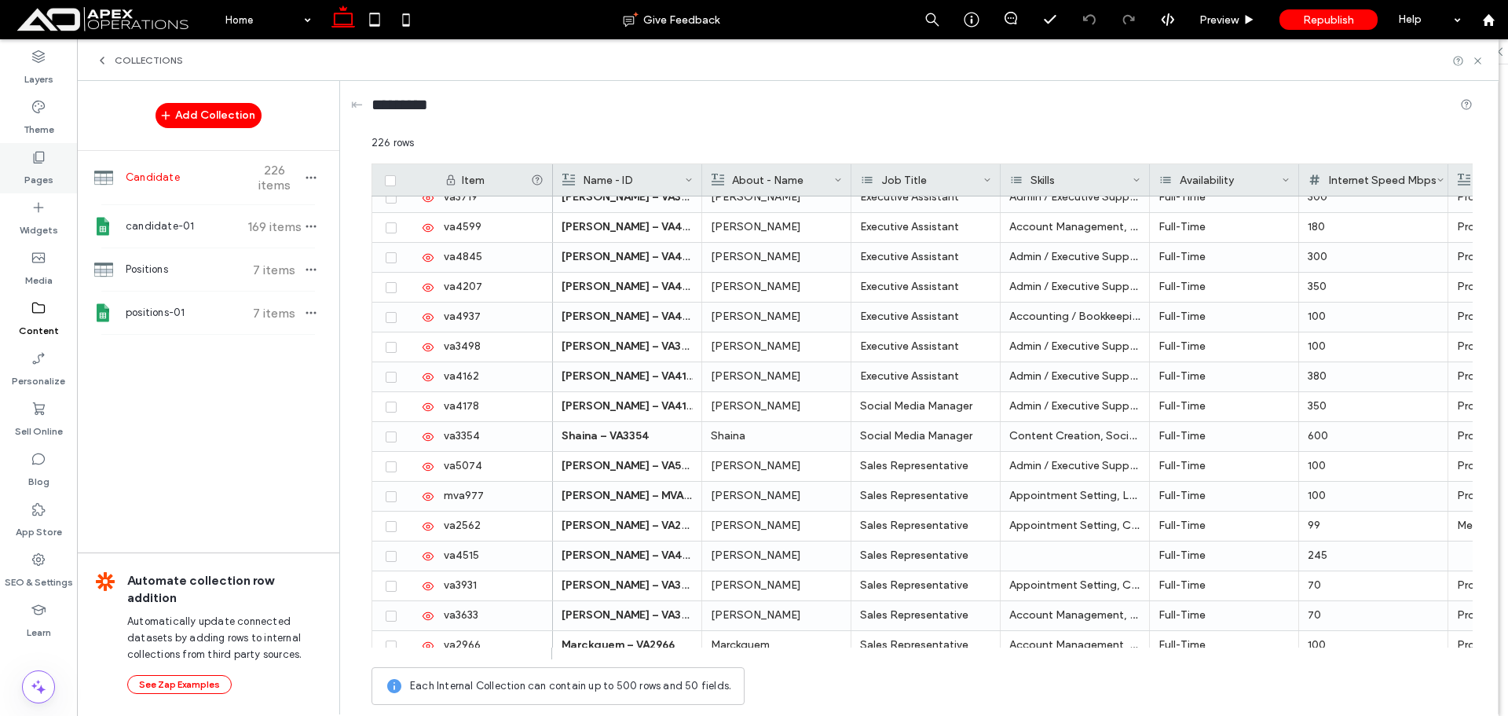
click at [36, 169] on label "Pages" at bounding box center [38, 176] width 29 height 22
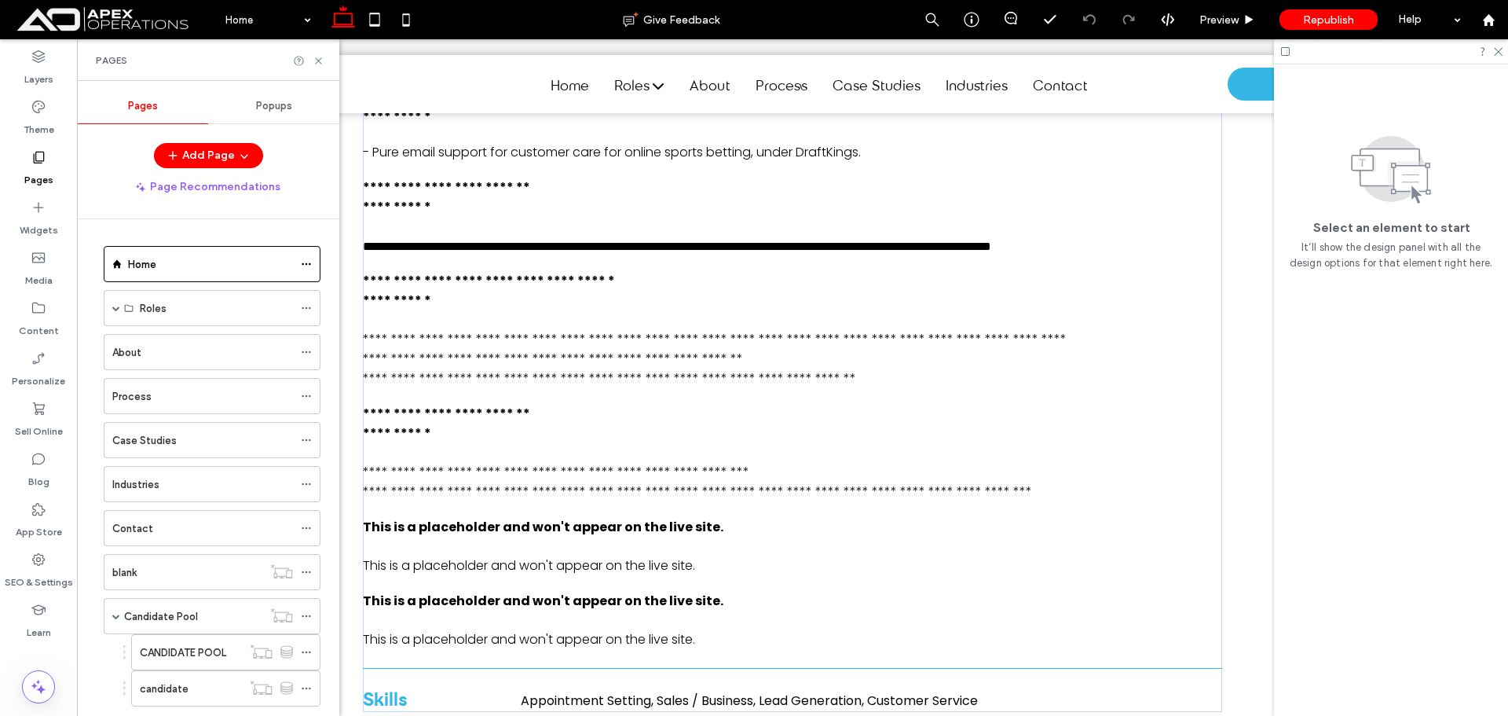
drag, startPoint x: 218, startPoint y: 651, endPoint x: 3, endPoint y: 649, distance: 214.5
click at [217, 651] on label "CANDIDATE POOL" at bounding box center [183, 652] width 86 height 27
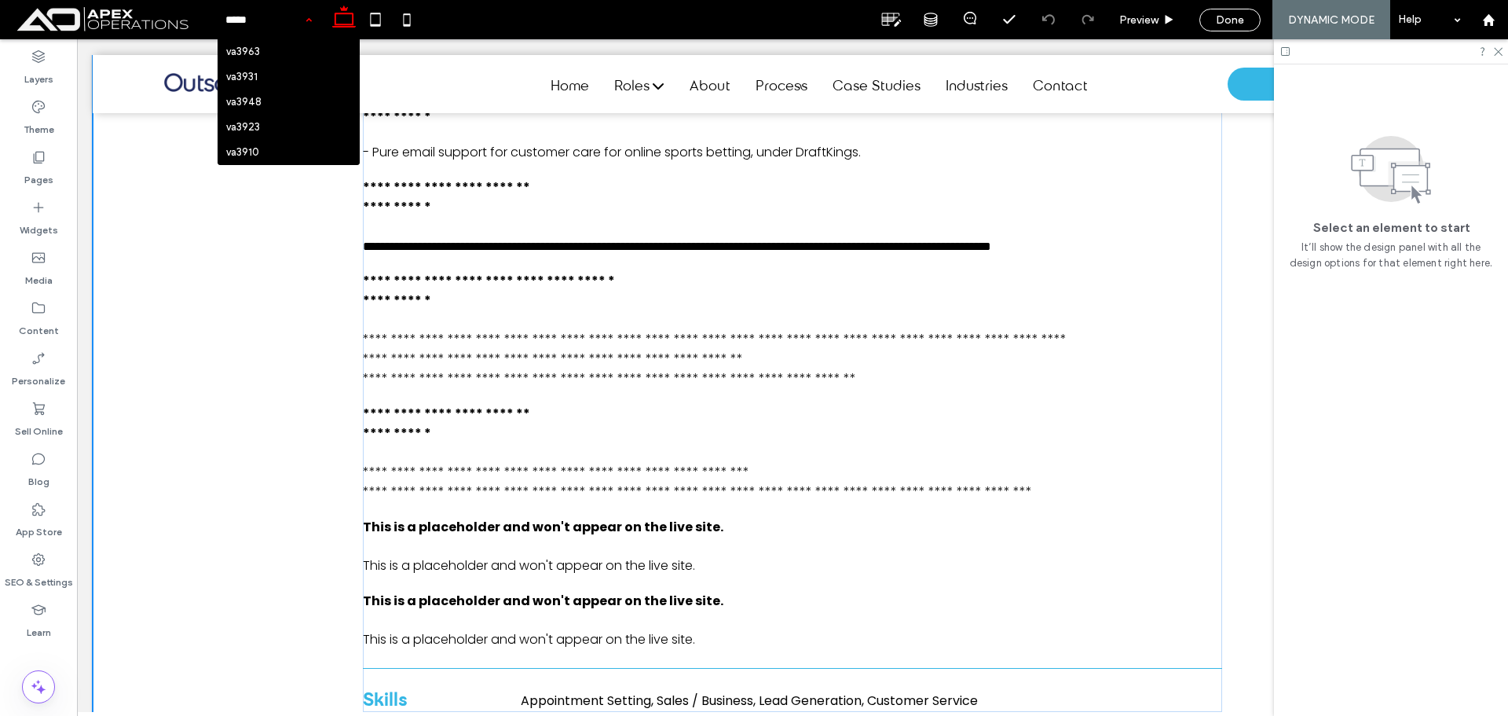
type input "******"
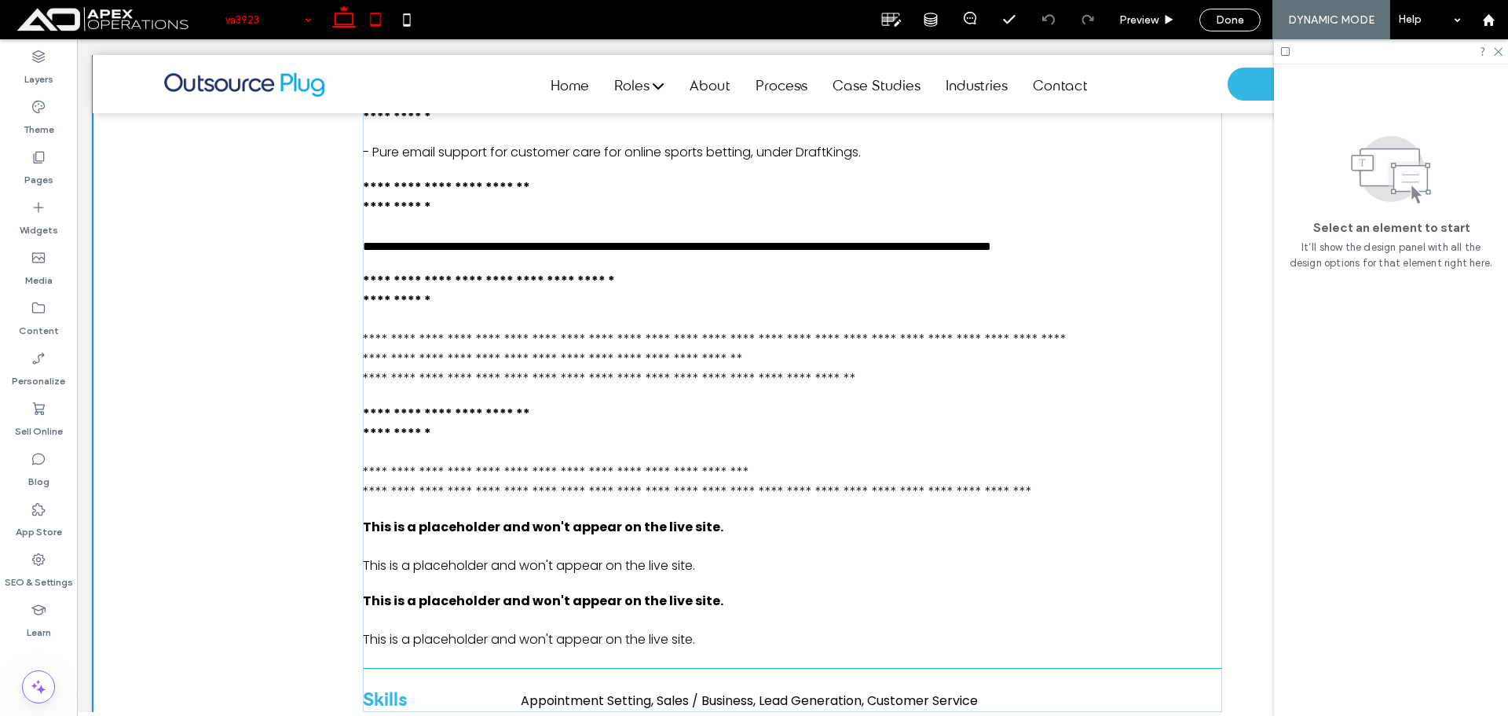
click at [379, 20] on icon at bounding box center [375, 19] width 31 height 31
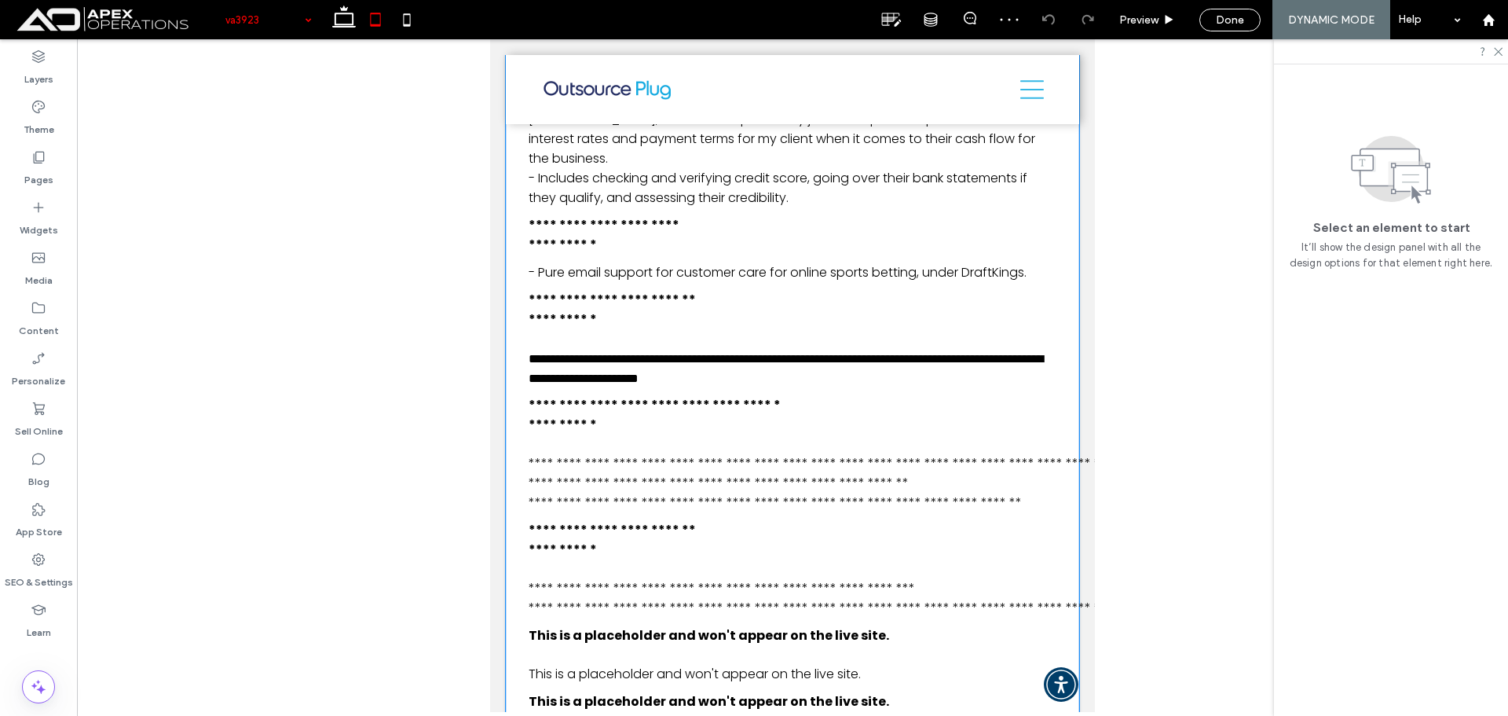
click at [423, 25] on div at bounding box center [376, 19] width 112 height 39
click at [412, 20] on icon at bounding box center [406, 19] width 31 height 31
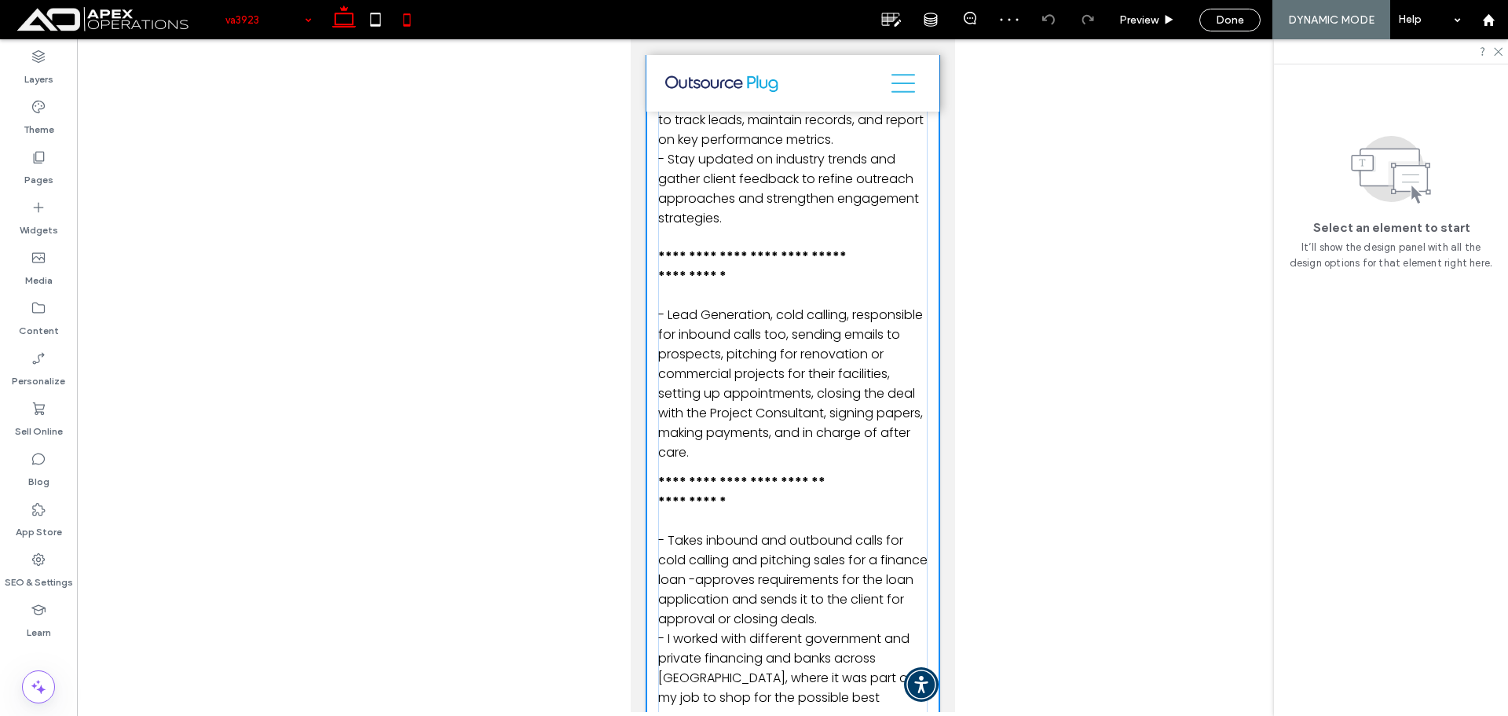
click at [352, 16] on icon at bounding box center [343, 19] width 31 height 31
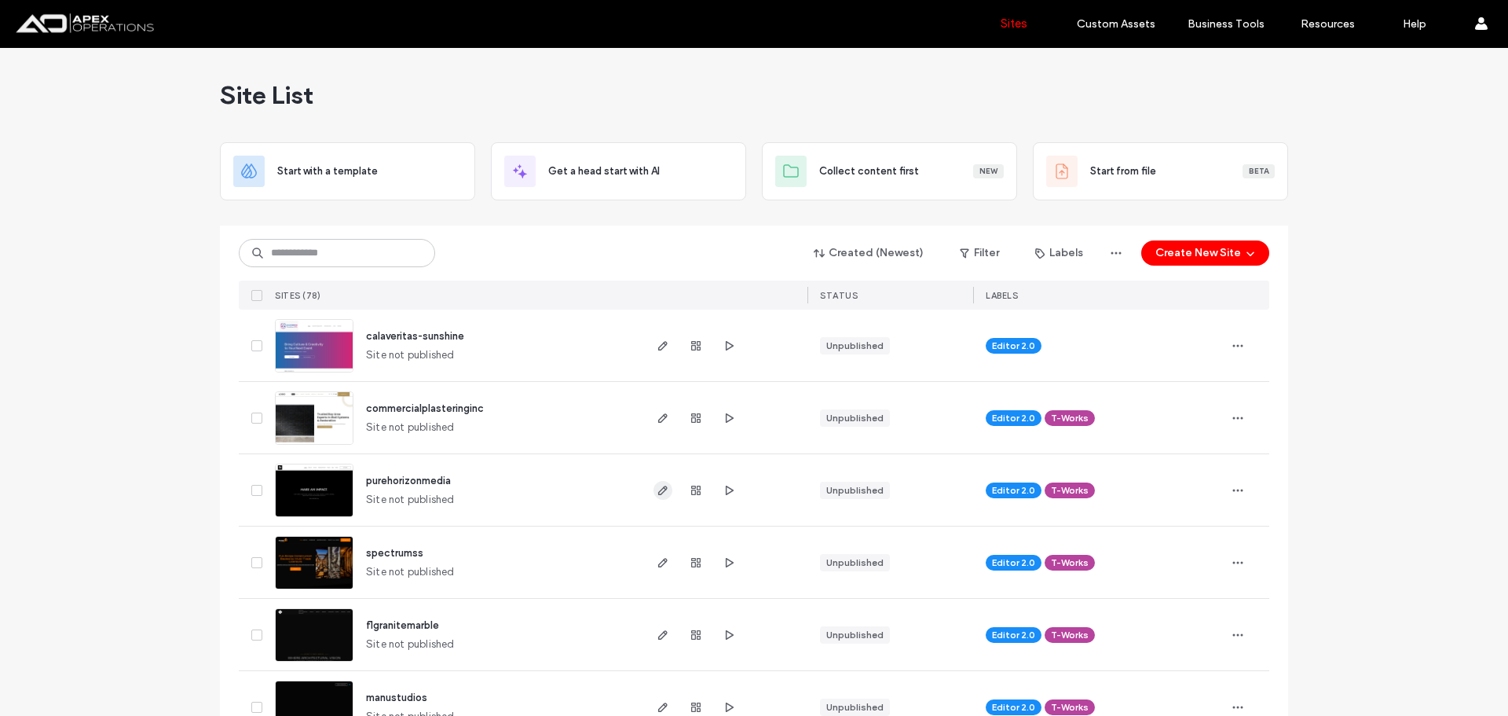
click at [657, 491] on icon "button" at bounding box center [663, 490] width 13 height 13
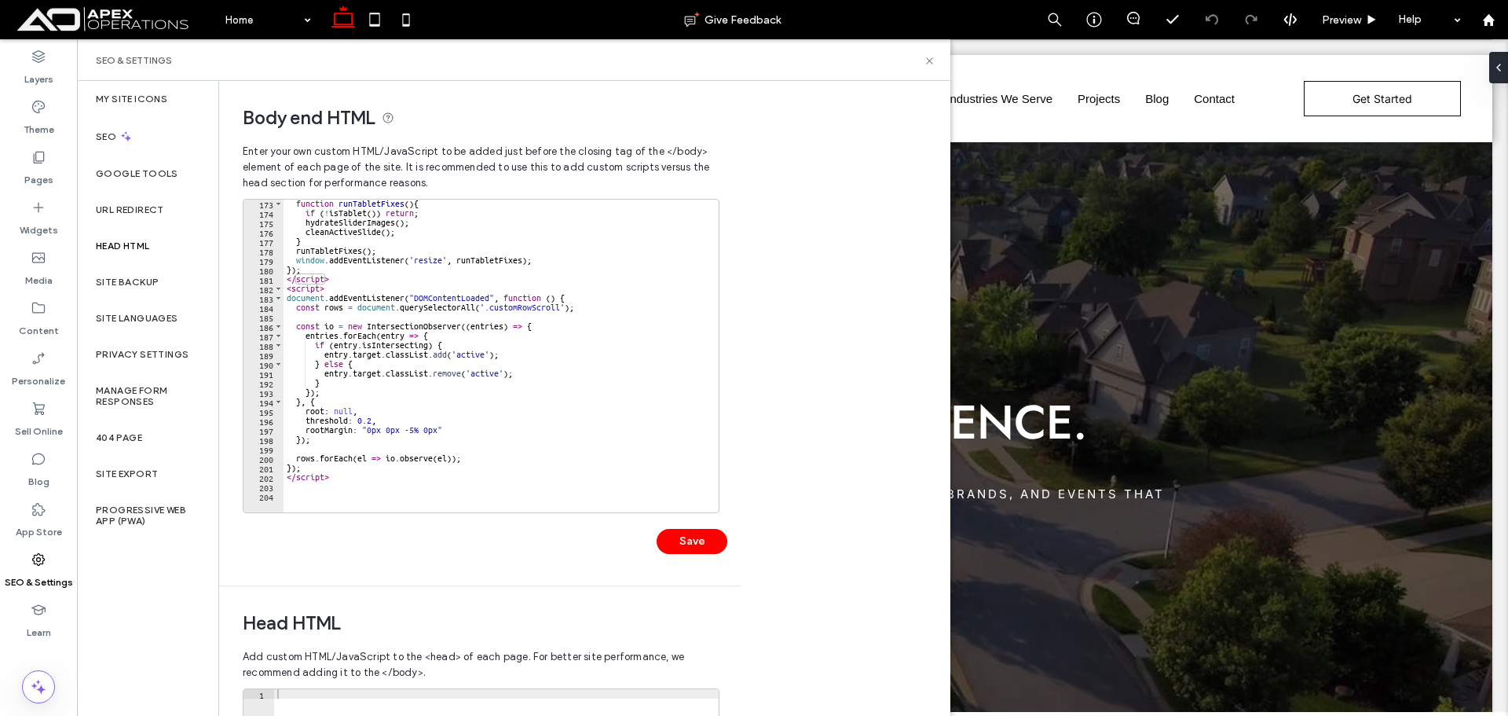
type textarea "**********"
click at [361, 458] on div "function runTabletFixes ( ) { if ( ! isTablet ( )) return ; hydrateSliderImages…" at bounding box center [567, 359] width 567 height 320
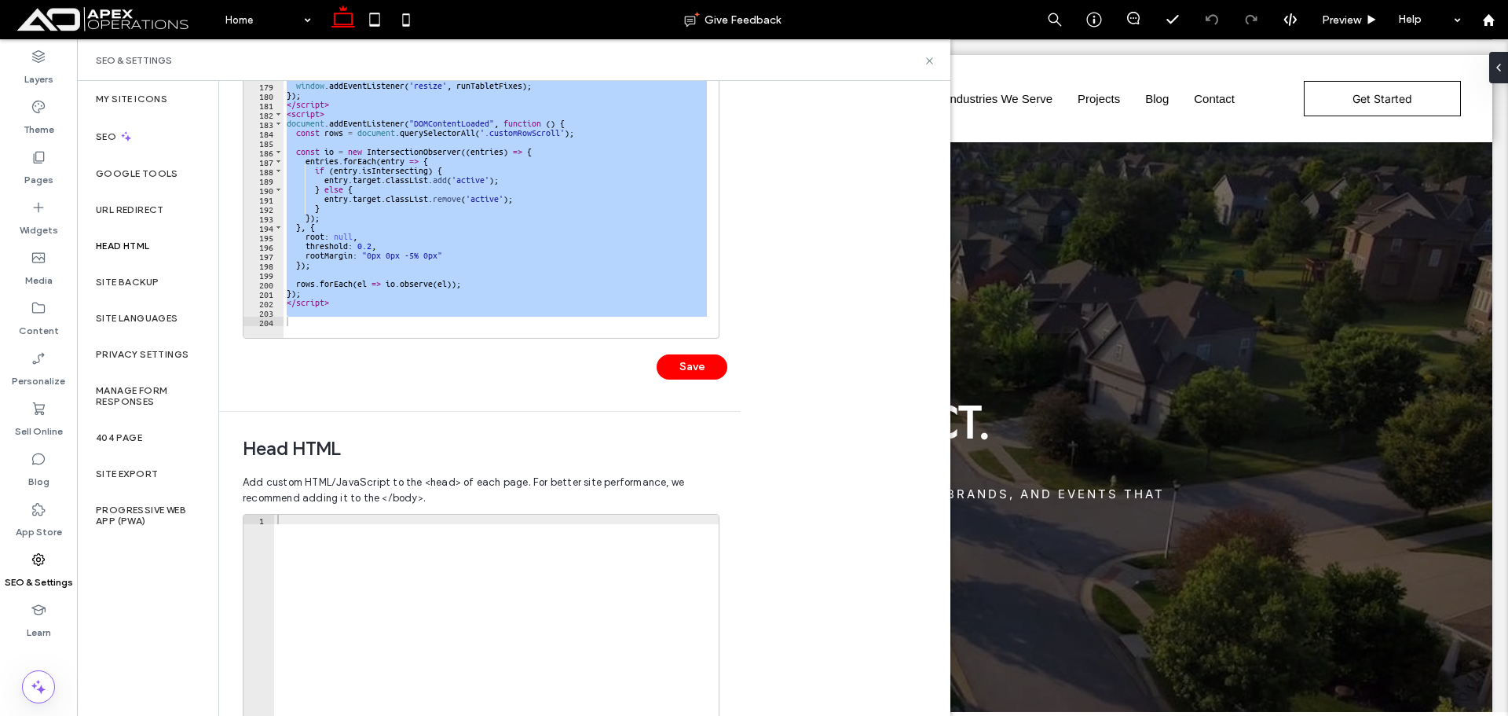
scroll to position [361, 0]
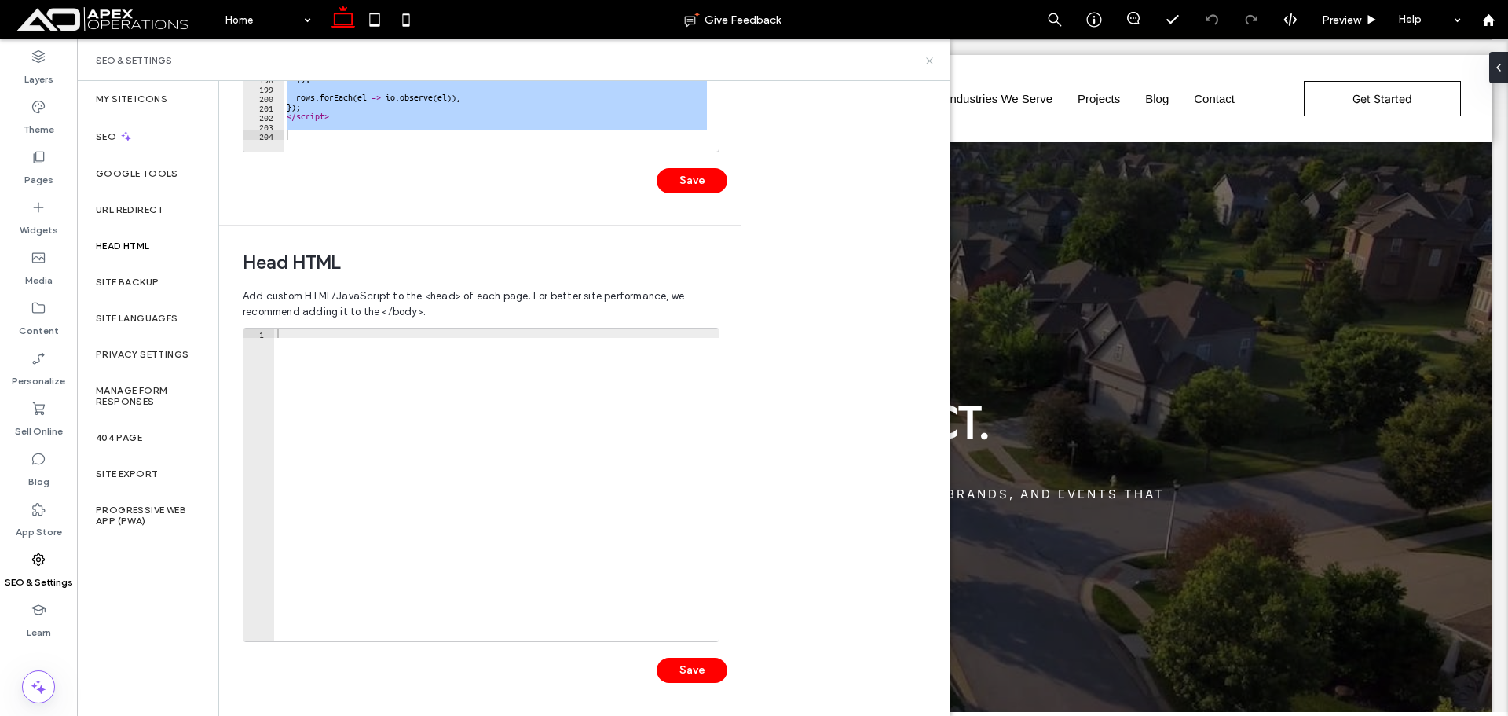
click at [930, 60] on use at bounding box center [929, 60] width 6 height 6
